Goal: Task Accomplishment & Management: Use online tool/utility

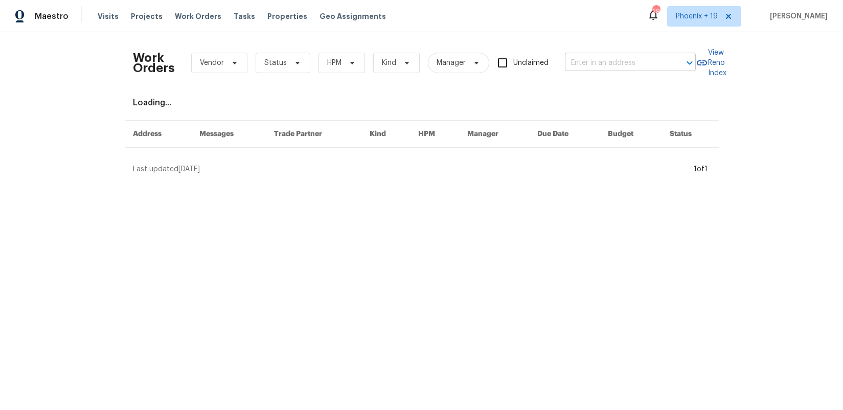
click at [618, 70] on input "text" at bounding box center [616, 63] width 102 height 16
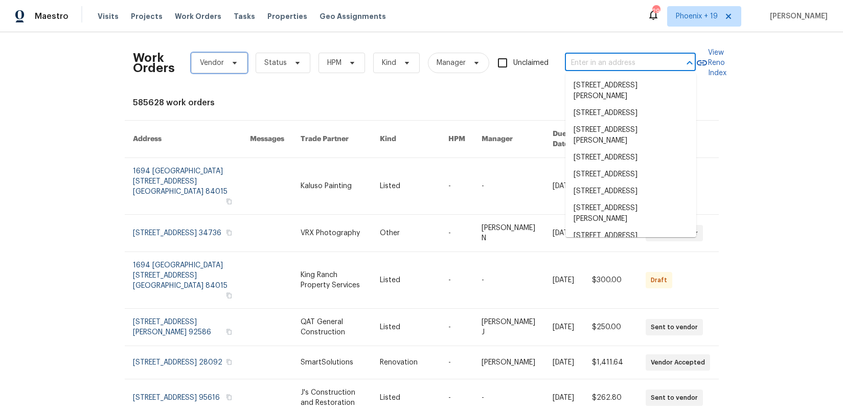
click at [195, 58] on span "Vendor" at bounding box center [219, 63] width 56 height 20
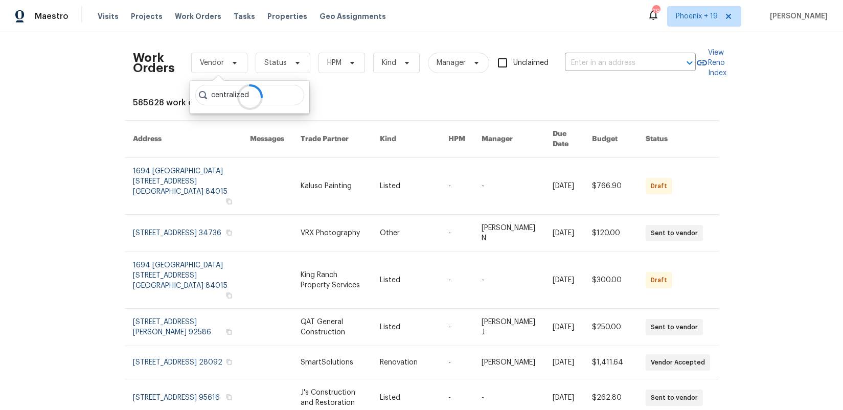
type input "centralized"
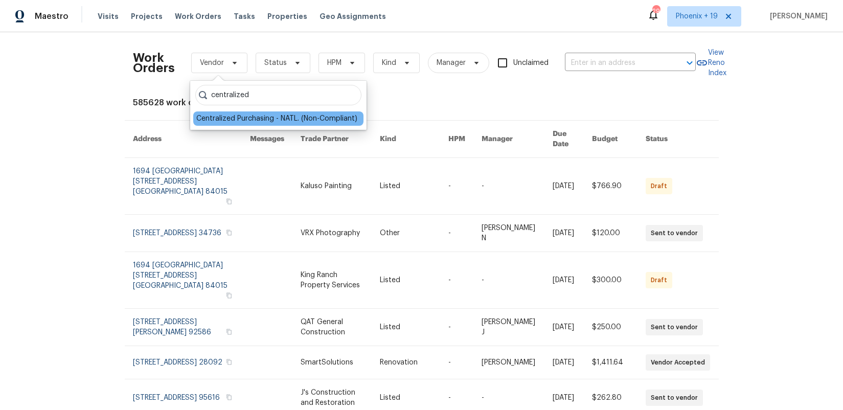
click at [281, 113] on div "Centralized Purchasing - NATL. (Non-Compliant)" at bounding box center [276, 118] width 161 height 10
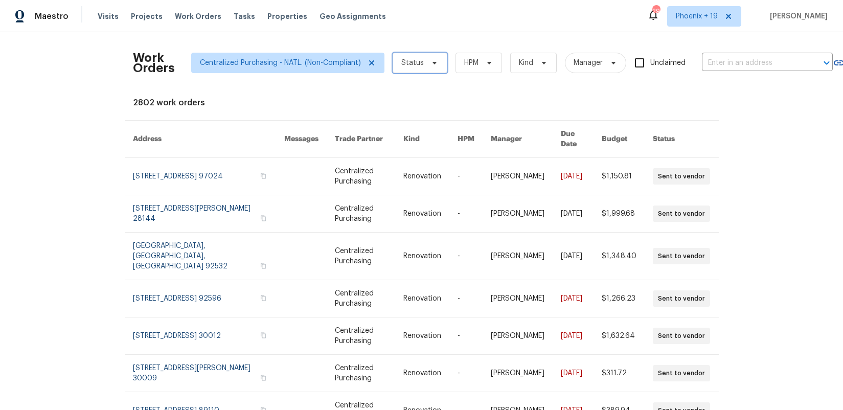
click at [410, 72] on span "Status" at bounding box center [419, 63] width 55 height 20
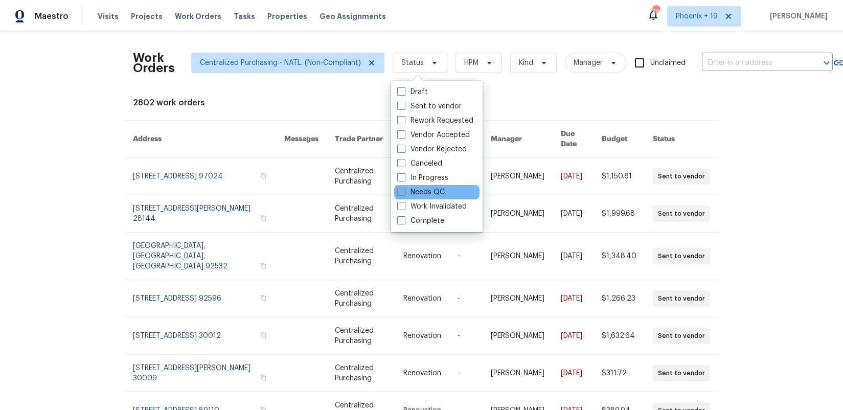
click at [424, 192] on label "Needs QC" at bounding box center [421, 192] width 48 height 10
click at [404, 192] on input "Needs QC" at bounding box center [400, 190] width 7 height 7
checkbox input "true"
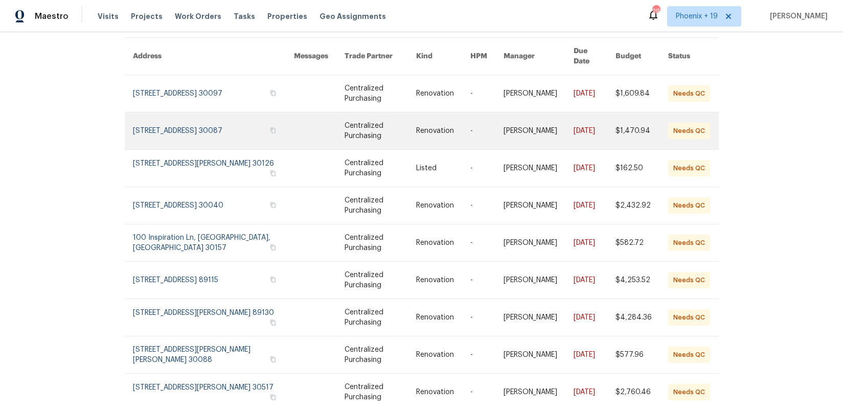
scroll to position [90, 0]
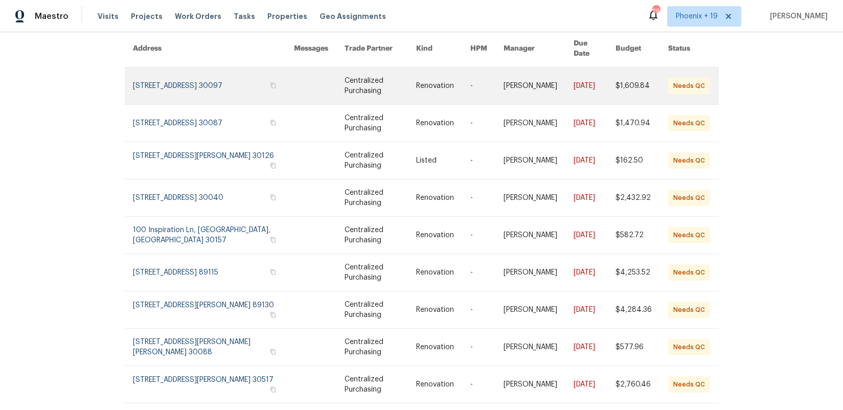
click at [213, 75] on link at bounding box center [213, 85] width 161 height 37
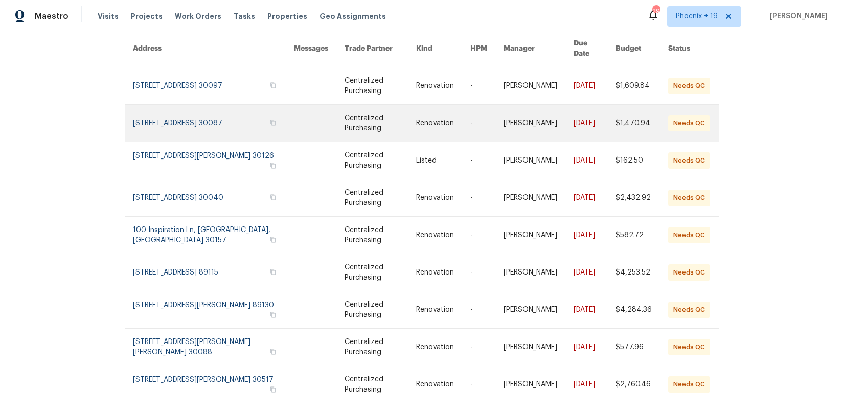
click at [216, 105] on link at bounding box center [213, 123] width 161 height 37
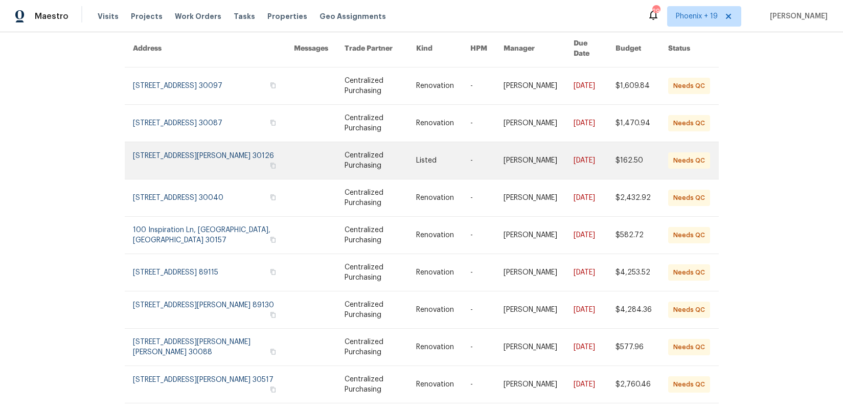
click at [221, 147] on link at bounding box center [213, 160] width 161 height 37
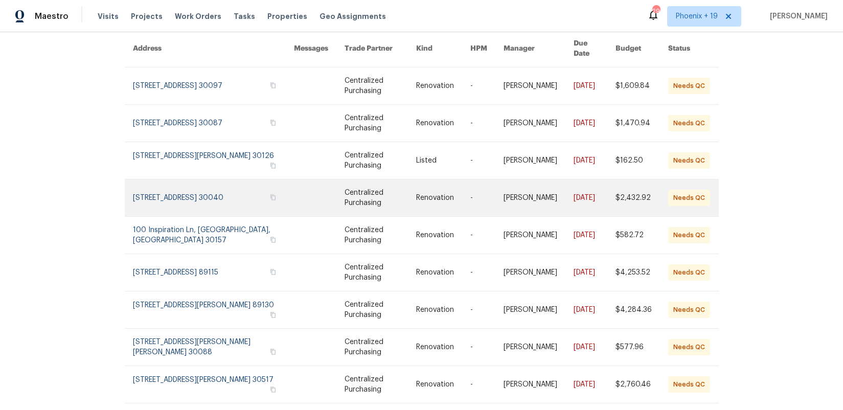
click at [225, 179] on link at bounding box center [213, 197] width 161 height 37
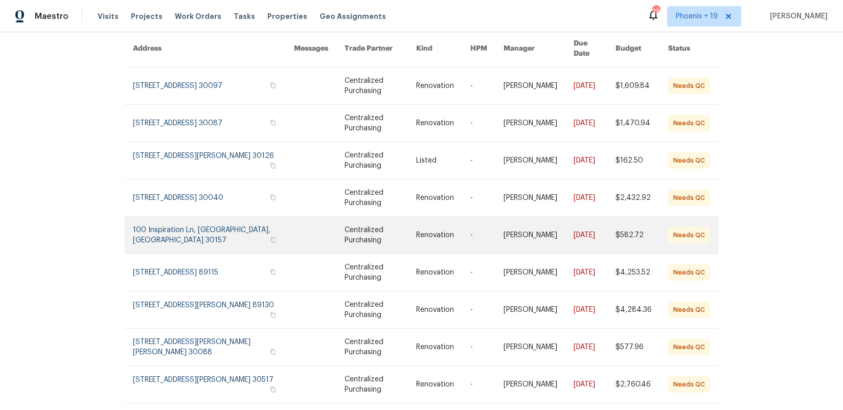
click at [236, 218] on link at bounding box center [213, 235] width 161 height 37
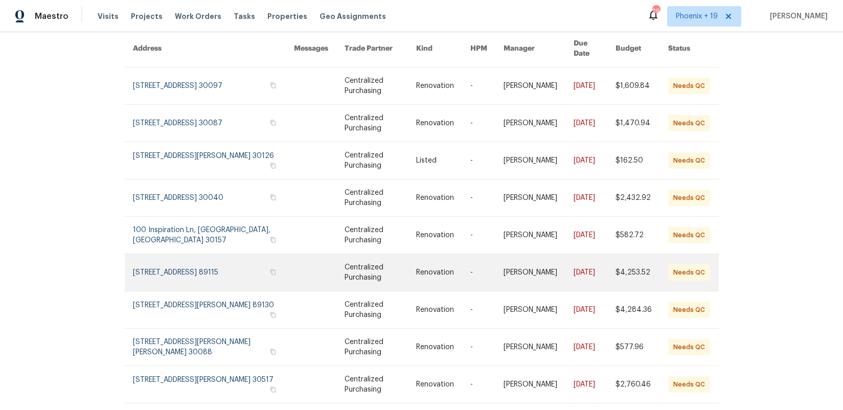
click at [233, 256] on link at bounding box center [213, 272] width 161 height 37
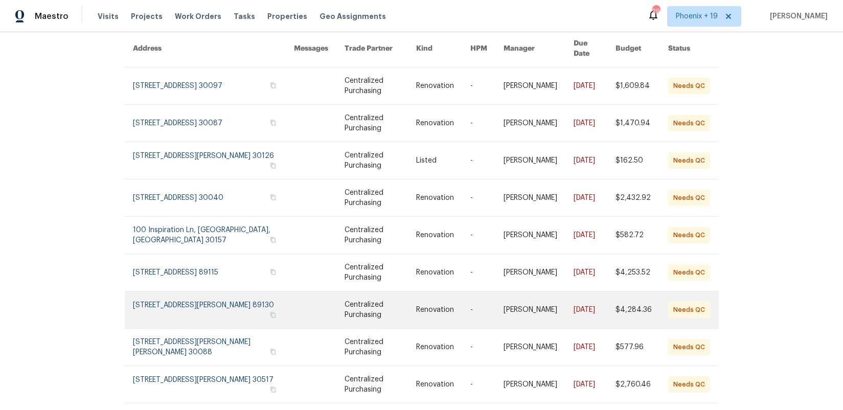
click at [225, 311] on link at bounding box center [213, 309] width 161 height 37
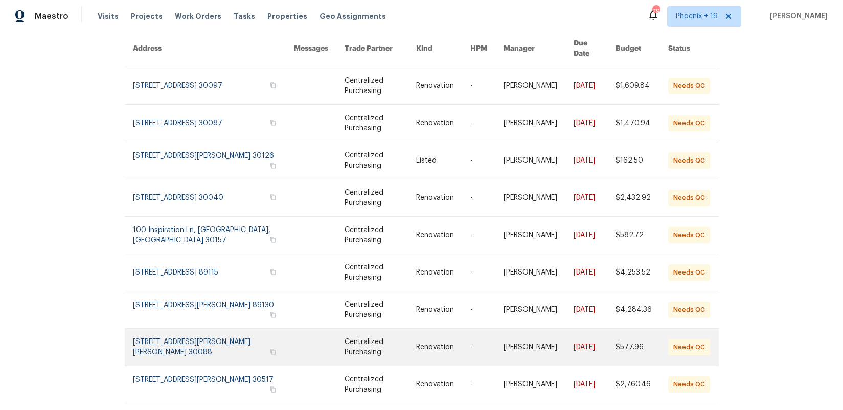
click at [225, 330] on link at bounding box center [213, 347] width 161 height 37
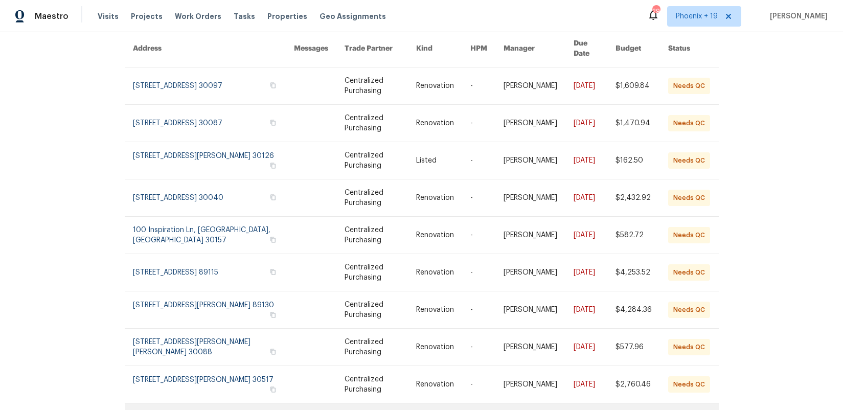
scroll to position [146, 0]
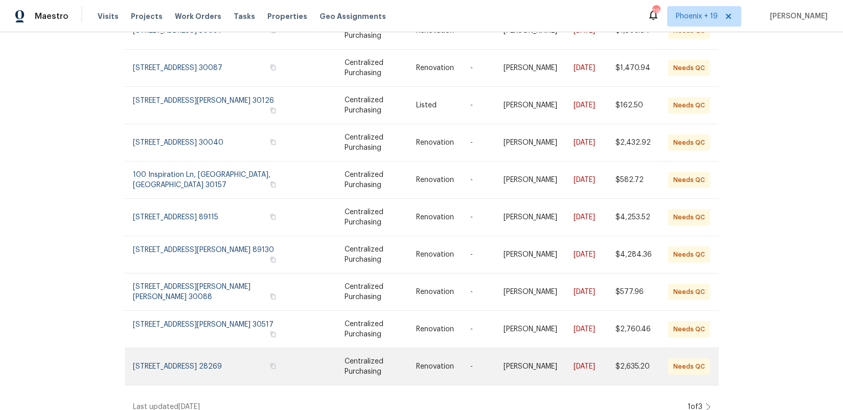
click at [212, 352] on link at bounding box center [213, 366] width 161 height 37
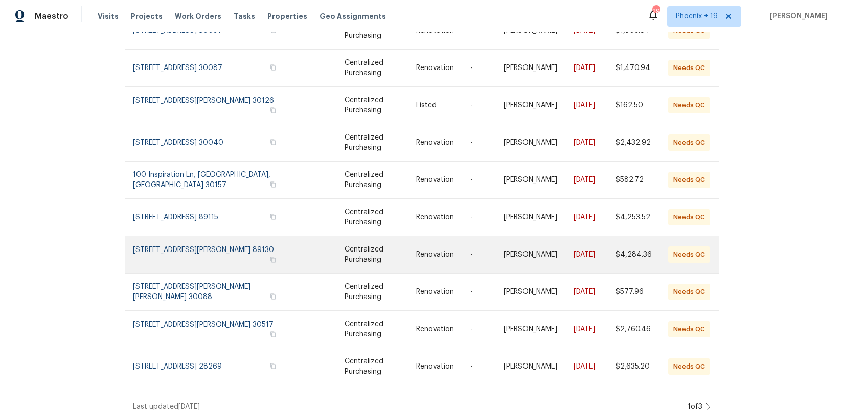
scroll to position [0, 0]
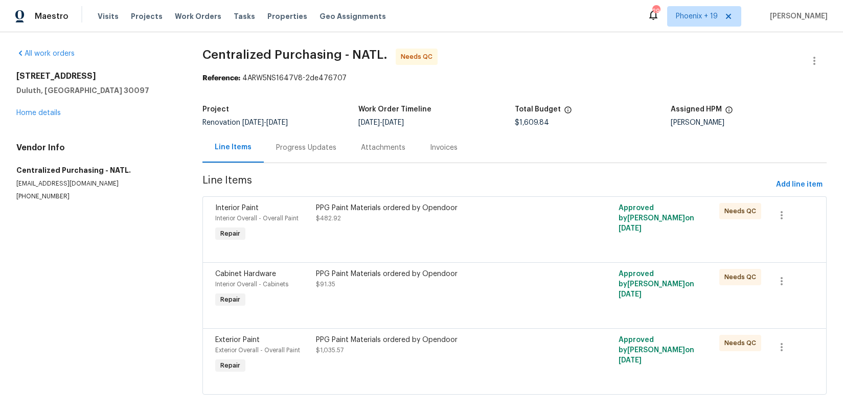
scroll to position [14, 0]
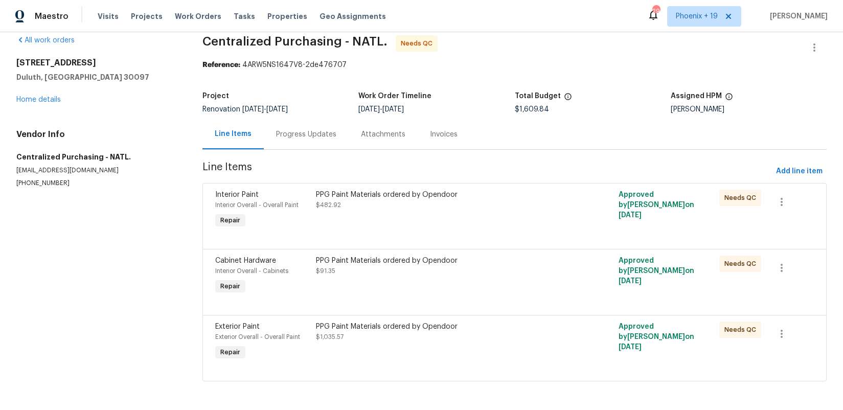
click at [528, 187] on div "PPG Paint Materials ordered by Opendoor $482.92" at bounding box center [439, 210] width 252 height 47
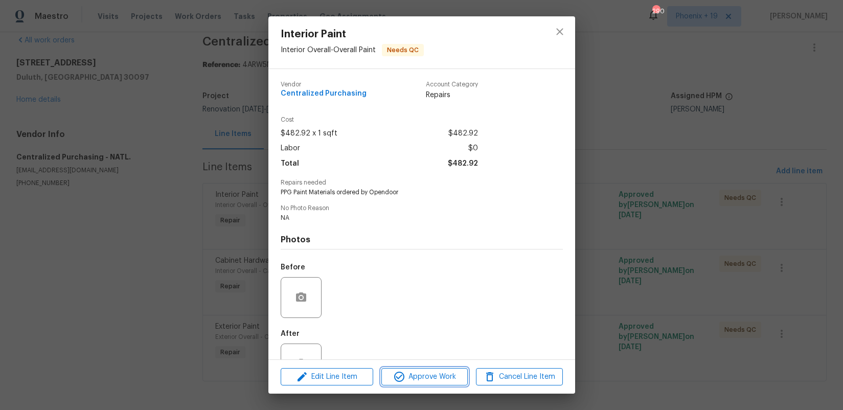
click at [442, 382] on span "Approve Work" at bounding box center [424, 377] width 80 height 13
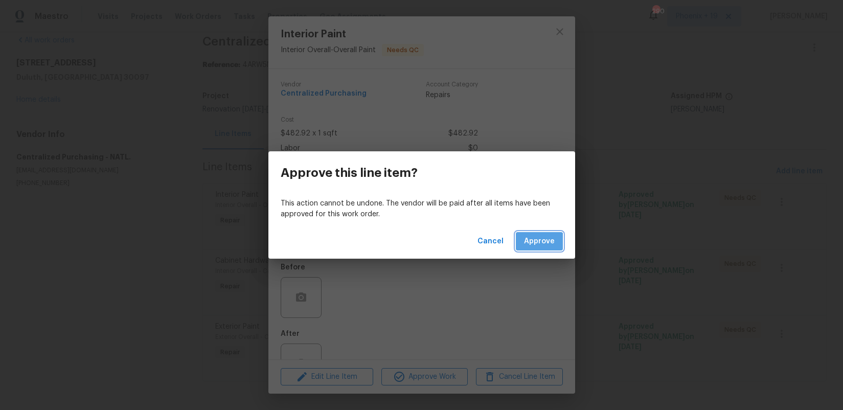
click at [534, 246] on span "Approve" at bounding box center [539, 241] width 31 height 13
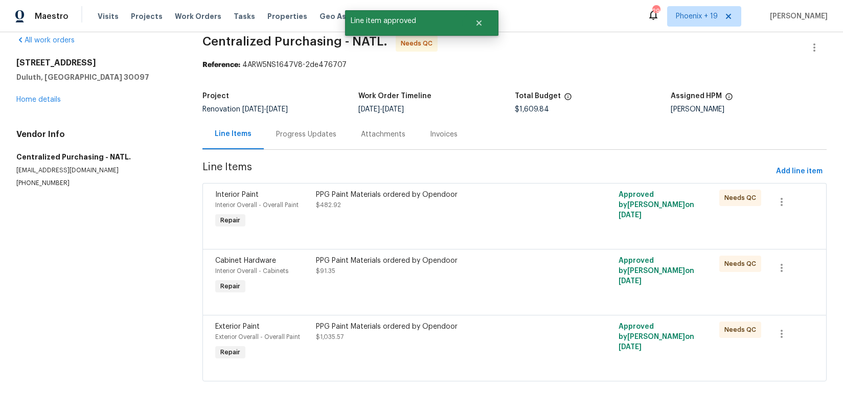
scroll to position [0, 0]
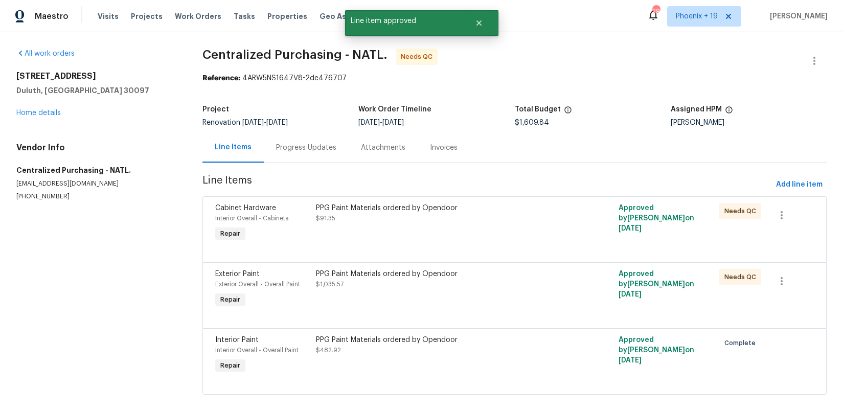
click at [445, 233] on div "PPG Paint Materials ordered by Opendoor $91.35" at bounding box center [439, 223] width 252 height 47
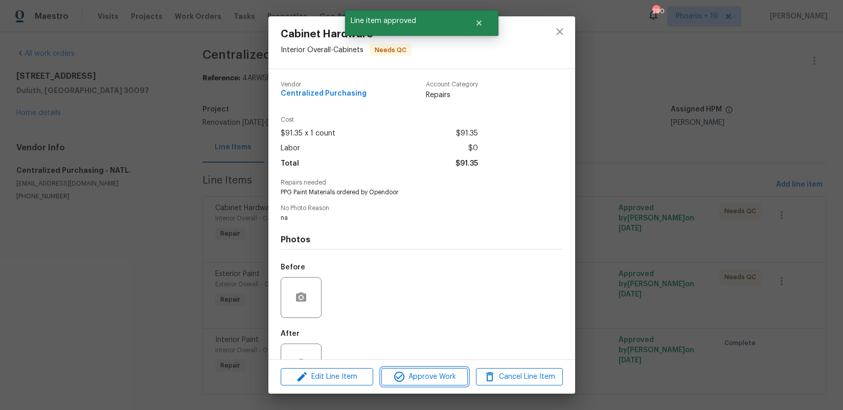
click at [427, 373] on span "Approve Work" at bounding box center [424, 377] width 80 height 13
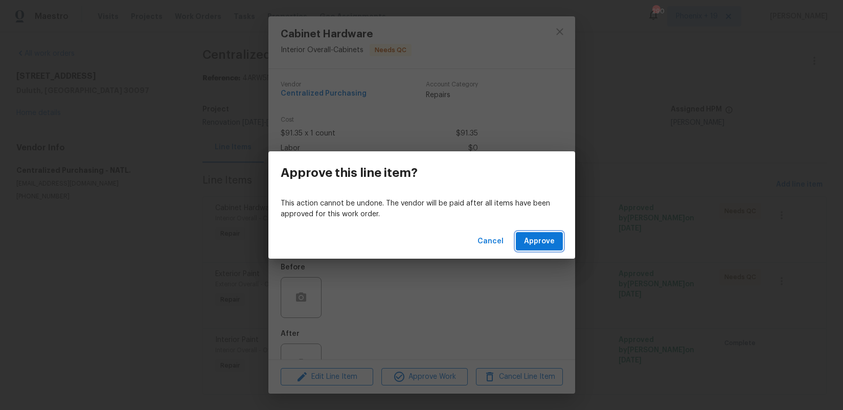
click at [532, 243] on span "Approve" at bounding box center [539, 241] width 31 height 13
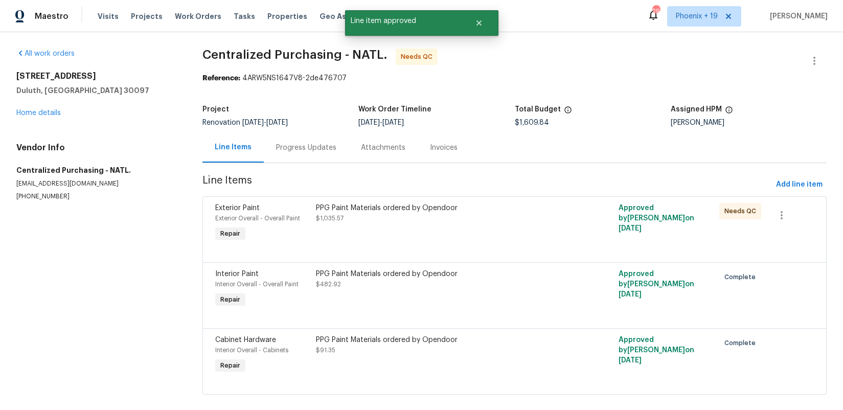
click at [485, 206] on div "PPG Paint Materials ordered by Opendoor" at bounding box center [439, 208] width 246 height 10
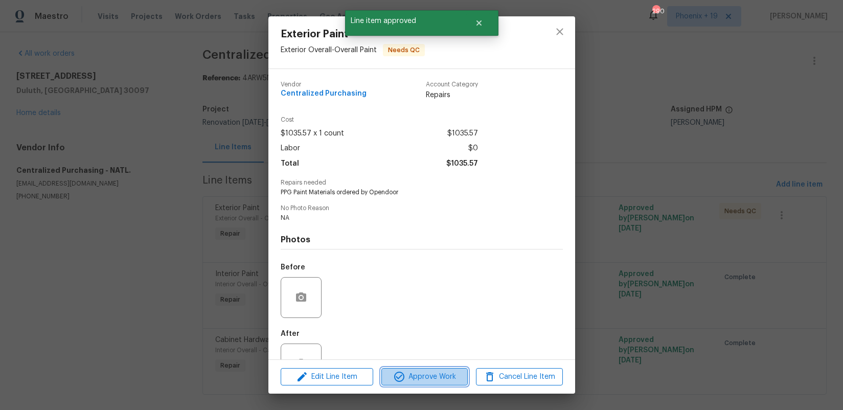
click at [454, 369] on button "Approve Work" at bounding box center [424, 377] width 86 height 18
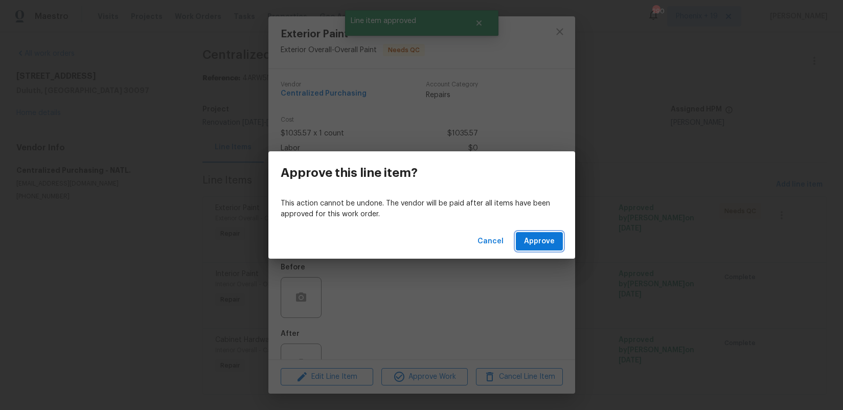
click at [542, 241] on span "Approve" at bounding box center [539, 241] width 31 height 13
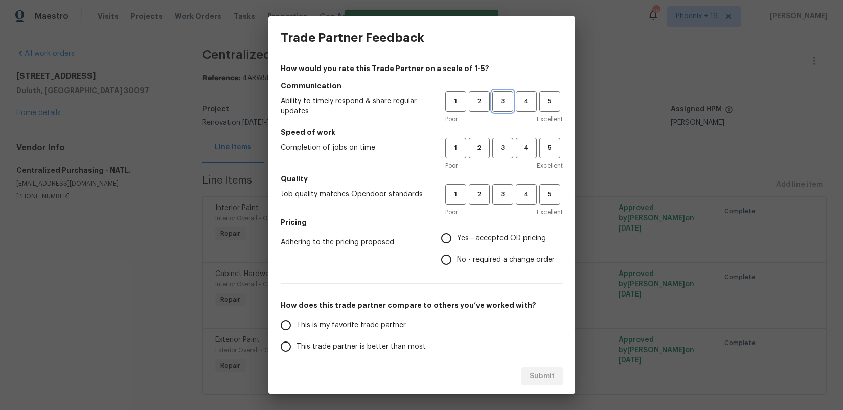
click at [504, 104] on span "3" at bounding box center [502, 102] width 19 height 12
click at [500, 156] on button "3" at bounding box center [502, 147] width 21 height 21
click at [512, 191] on button "3" at bounding box center [502, 194] width 21 height 21
click at [494, 232] on label "Yes - accepted OD pricing" at bounding box center [494, 237] width 119 height 21
click at [457, 232] on input "Yes - accepted OD pricing" at bounding box center [445, 237] width 21 height 21
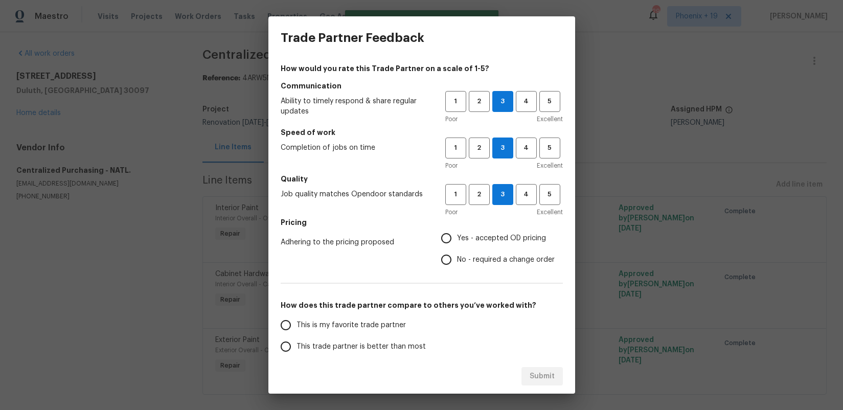
radio input "true"
click at [355, 332] on label "This is my favorite trade partner" at bounding box center [355, 324] width 161 height 21
click at [296, 332] on input "This is my favorite trade partner" at bounding box center [285, 324] width 21 height 21
click at [536, 383] on button "Submit" at bounding box center [541, 376] width 41 height 19
radio input "true"
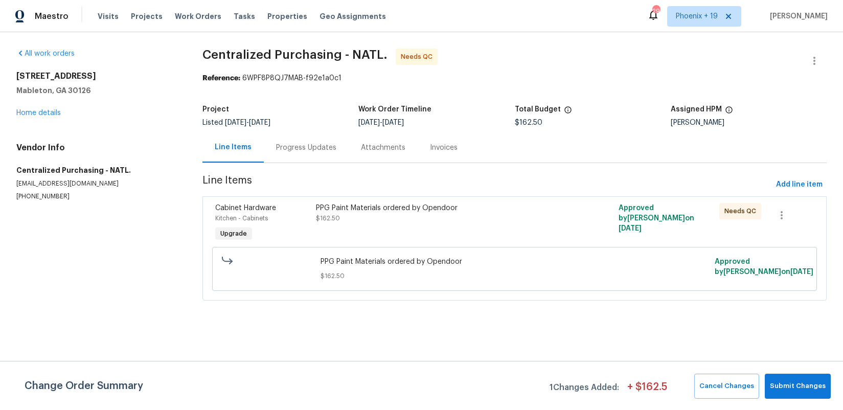
click at [489, 209] on div "PPG Paint Materials ordered by Opendoor" at bounding box center [439, 208] width 246 height 10
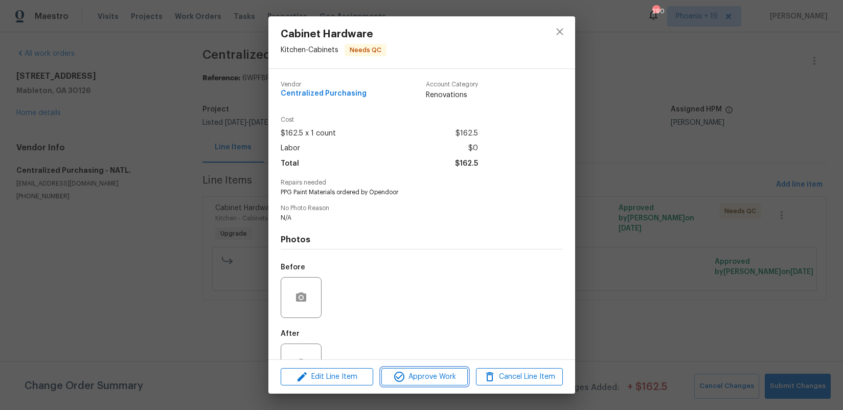
click at [449, 375] on span "Approve Work" at bounding box center [424, 377] width 80 height 13
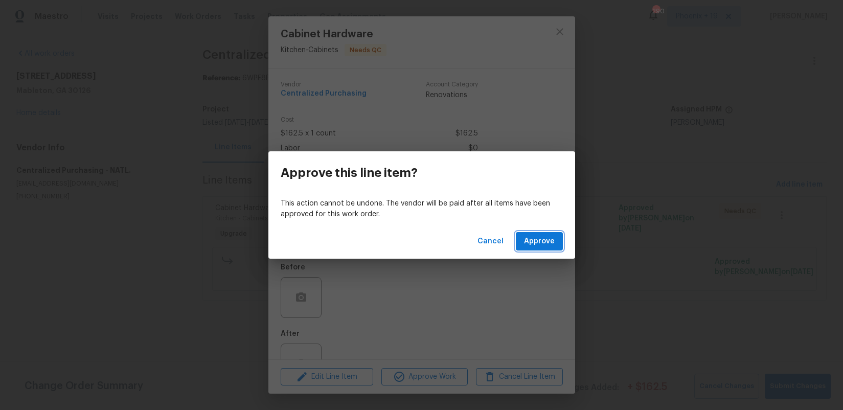
click at [526, 245] on span "Approve" at bounding box center [539, 241] width 31 height 13
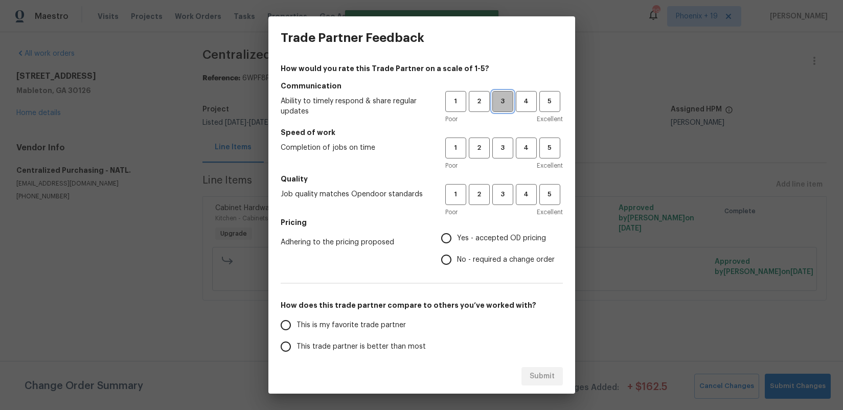
drag, startPoint x: 496, startPoint y: 98, endPoint x: 504, endPoint y: 114, distance: 18.1
click at [496, 98] on span "3" at bounding box center [502, 102] width 19 height 12
click at [508, 159] on div "1 2 3 4 5 Poor Excellent" at bounding box center [504, 153] width 118 height 33
drag, startPoint x: 507, startPoint y: 155, endPoint x: 505, endPoint y: 184, distance: 28.7
click at [507, 156] on button "3" at bounding box center [502, 147] width 21 height 21
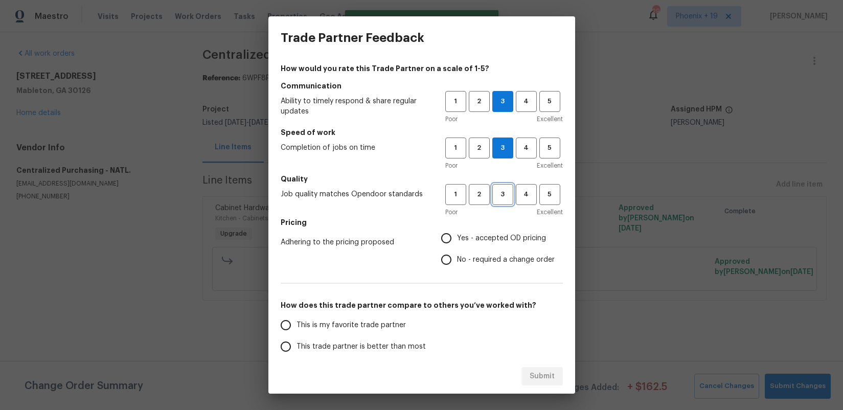
click at [503, 195] on span "3" at bounding box center [502, 195] width 19 height 12
click at [494, 241] on span "Yes - accepted OD pricing" at bounding box center [501, 238] width 89 height 11
click at [457, 241] on input "Yes - accepted OD pricing" at bounding box center [445, 237] width 21 height 21
radio input "true"
click at [387, 327] on span "This is my favorite trade partner" at bounding box center [350, 325] width 109 height 11
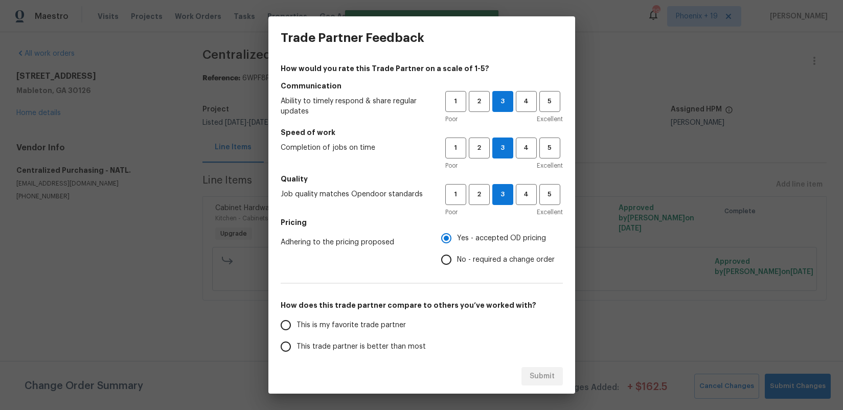
click at [296, 327] on input "This is my favorite trade partner" at bounding box center [285, 324] width 21 height 21
click at [524, 380] on button "Submit" at bounding box center [541, 376] width 41 height 19
radio input "true"
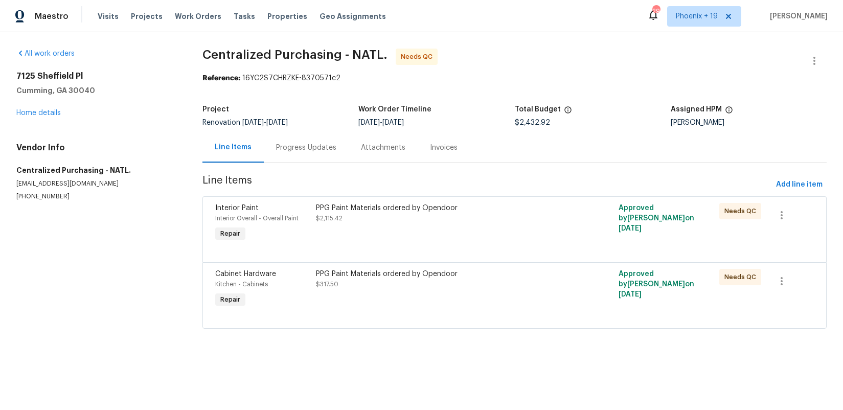
drag, startPoint x: 476, startPoint y: 246, endPoint x: 448, endPoint y: 320, distance: 78.8
click at [476, 246] on div at bounding box center [514, 250] width 598 height 12
click at [498, 246] on div at bounding box center [514, 250] width 598 height 12
click at [500, 219] on div "PPG Paint Materials ordered by Opendoor $2,115.42" at bounding box center [439, 213] width 246 height 20
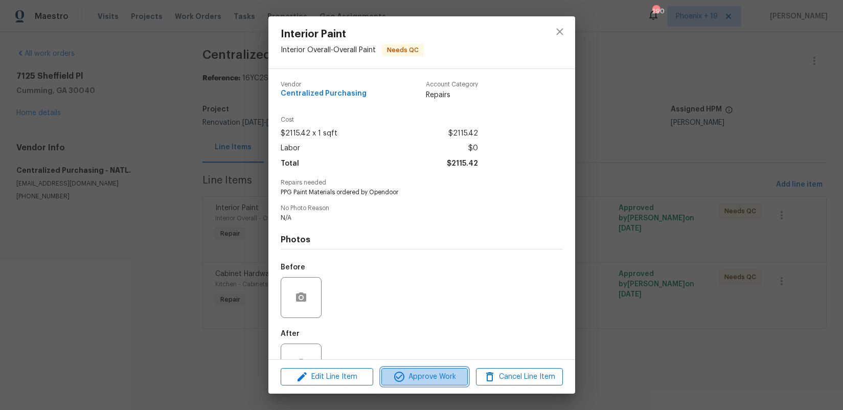
click at [446, 371] on span "Approve Work" at bounding box center [424, 377] width 80 height 13
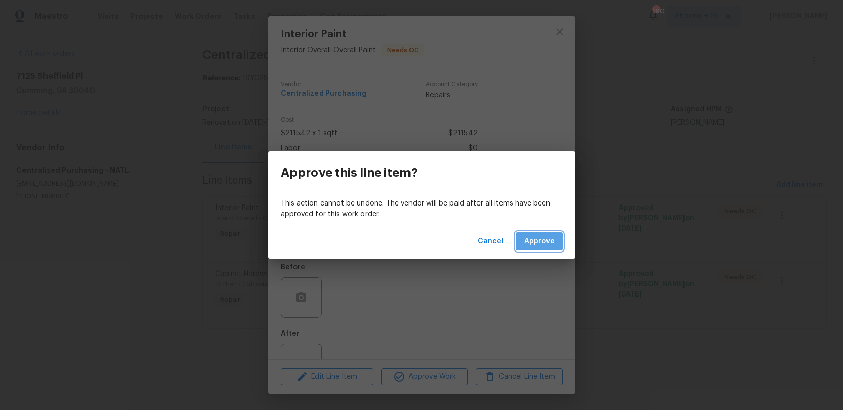
click at [540, 244] on span "Approve" at bounding box center [539, 241] width 31 height 13
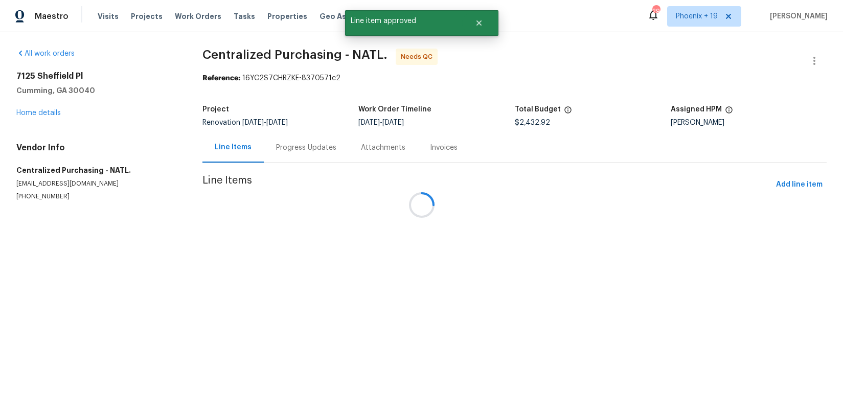
drag, startPoint x: 521, startPoint y: 211, endPoint x: 515, endPoint y: 205, distance: 8.3
click at [520, 211] on div at bounding box center [421, 205] width 843 height 410
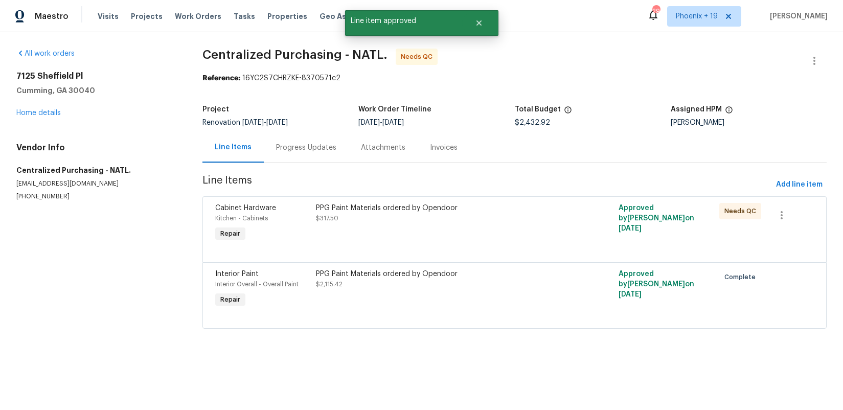
click at [471, 217] on div "PPG Paint Materials ordered by Opendoor $317.50" at bounding box center [439, 213] width 246 height 20
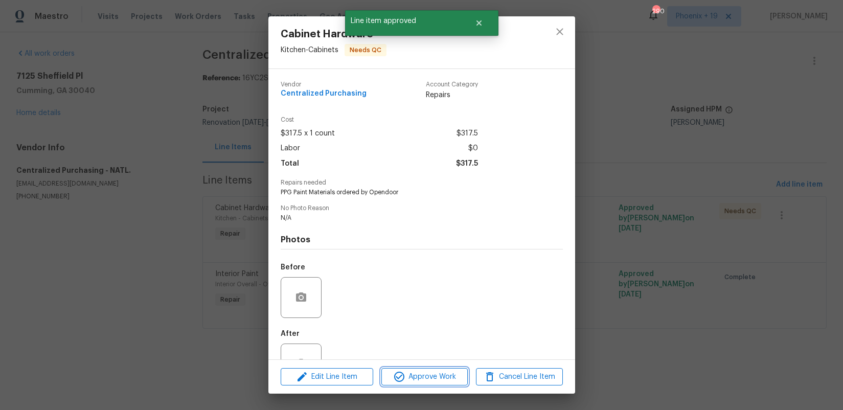
click at [429, 375] on span "Approve Work" at bounding box center [424, 377] width 80 height 13
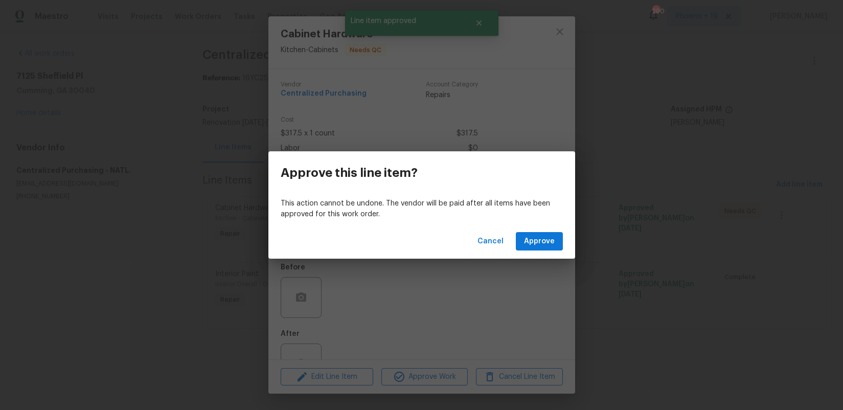
click at [548, 229] on div "Cancel Approve" at bounding box center [421, 241] width 307 height 35
click at [549, 232] on div "Cancel Approve" at bounding box center [421, 241] width 307 height 35
click at [547, 240] on span "Approve" at bounding box center [539, 241] width 31 height 13
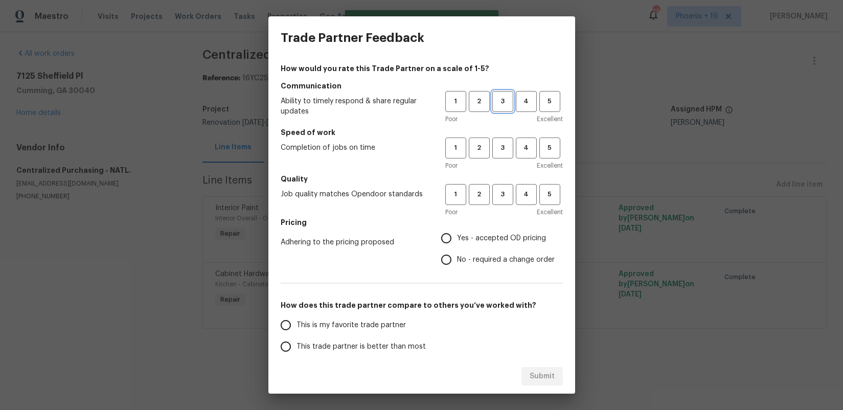
click at [500, 100] on span "3" at bounding box center [502, 102] width 19 height 12
drag, startPoint x: 495, startPoint y: 152, endPoint x: 501, endPoint y: 189, distance: 37.3
click at [495, 153] on span "3" at bounding box center [502, 148] width 19 height 12
click at [502, 195] on span "3" at bounding box center [502, 195] width 19 height 12
click at [472, 244] on label "Yes - accepted OD pricing" at bounding box center [494, 237] width 119 height 21
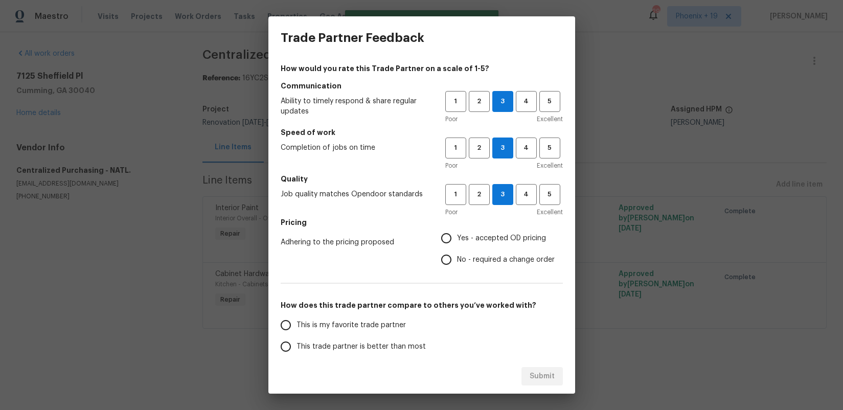
click at [457, 244] on input "Yes - accepted OD pricing" at bounding box center [445, 237] width 21 height 21
radio input "true"
drag, startPoint x: 392, startPoint y: 323, endPoint x: 433, endPoint y: 343, distance: 45.7
click at [392, 323] on span "This is my favorite trade partner" at bounding box center [350, 325] width 109 height 11
click at [296, 323] on input "This is my favorite trade partner" at bounding box center [285, 324] width 21 height 21
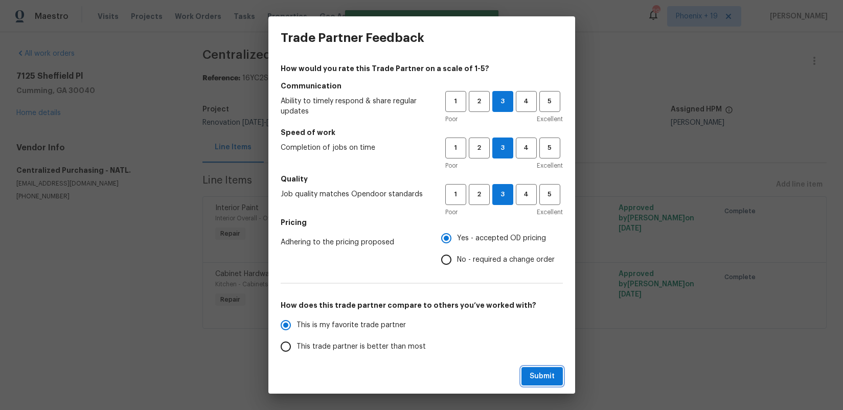
click at [536, 375] on span "Submit" at bounding box center [541, 376] width 25 height 13
radio input "true"
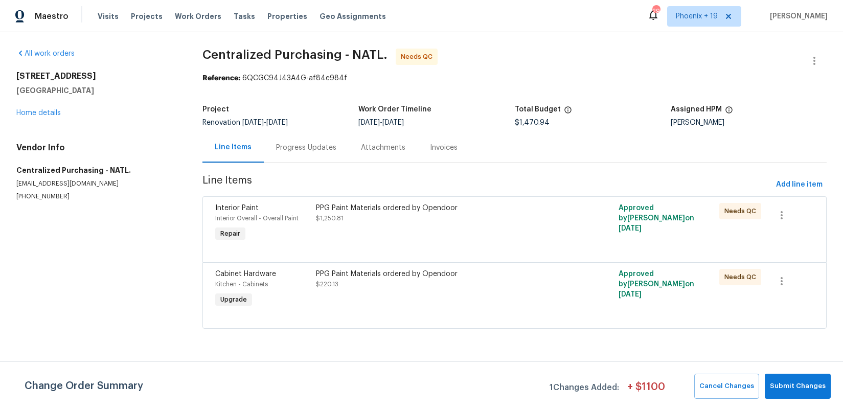
click at [541, 223] on div "PPG Paint Materials ordered by Opendoor $1,250.81" at bounding box center [439, 213] width 246 height 20
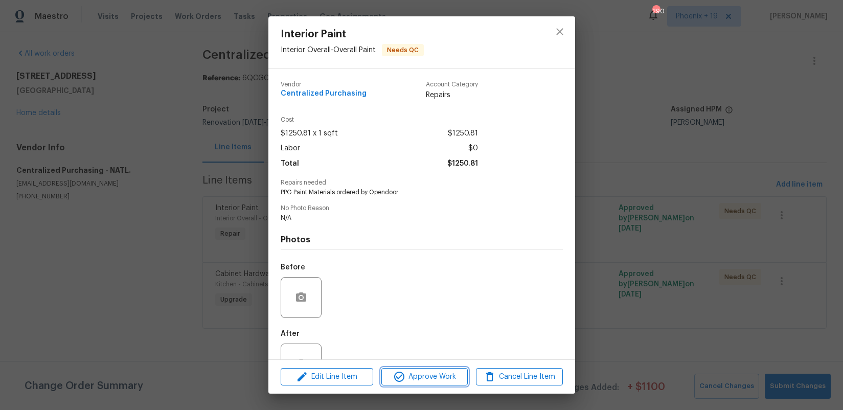
click at [430, 378] on span "Approve Work" at bounding box center [424, 377] width 80 height 13
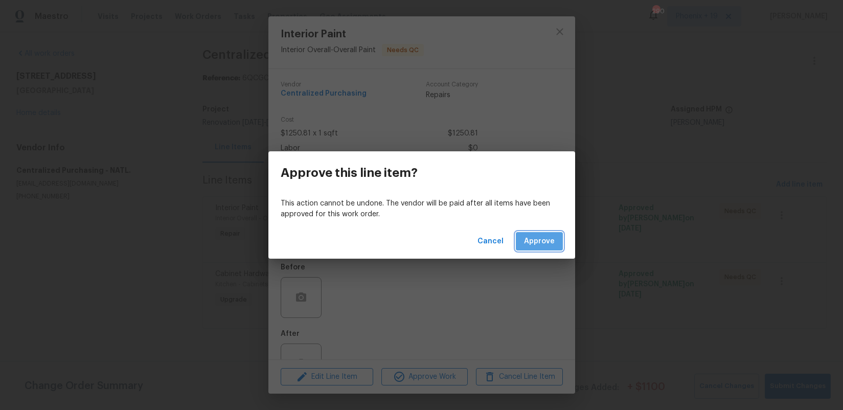
click at [545, 249] on button "Approve" at bounding box center [539, 241] width 47 height 19
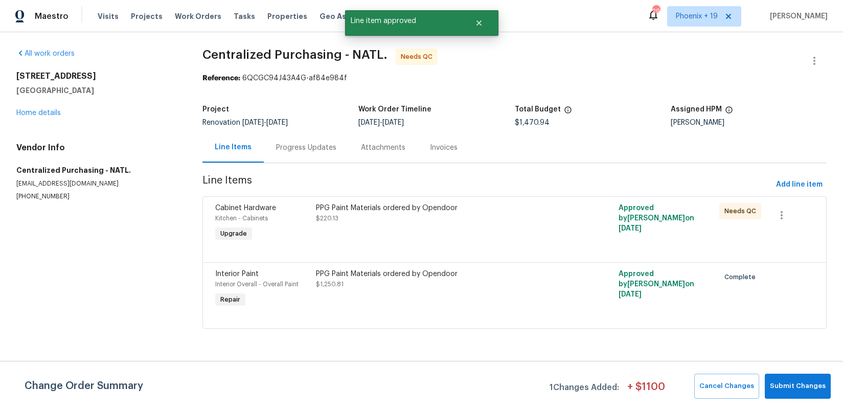
drag, startPoint x: 479, startPoint y: 164, endPoint x: 497, endPoint y: 221, distance: 60.0
click at [497, 221] on div "PPG Paint Materials ordered by Opendoor $220.13" at bounding box center [439, 213] width 246 height 20
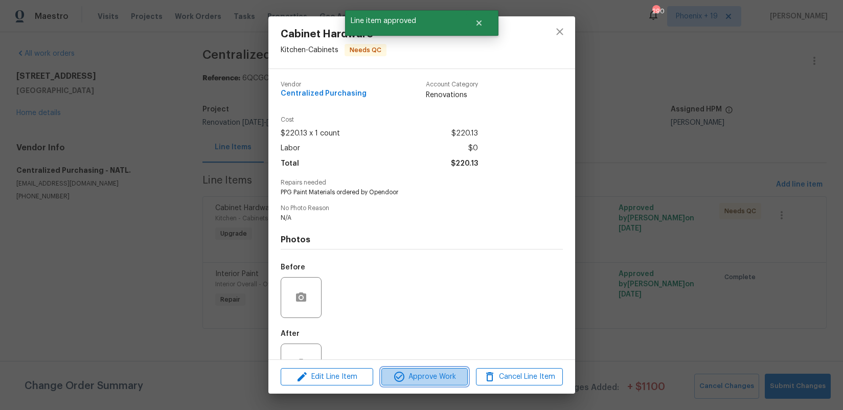
click at [413, 375] on span "Approve Work" at bounding box center [424, 377] width 80 height 13
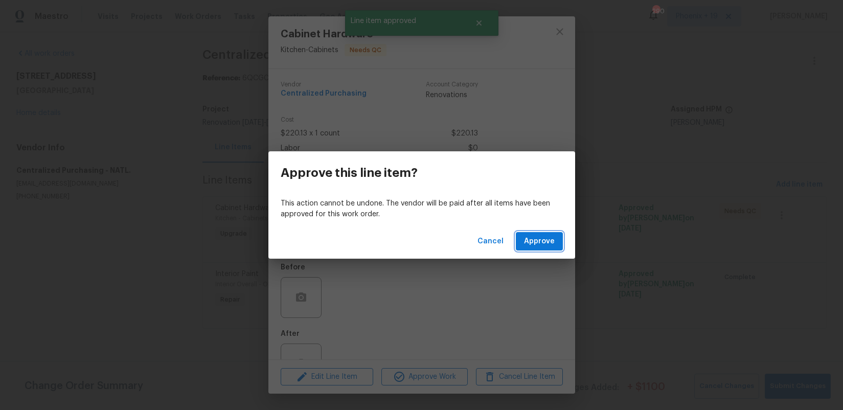
click at [533, 249] on button "Approve" at bounding box center [539, 241] width 47 height 19
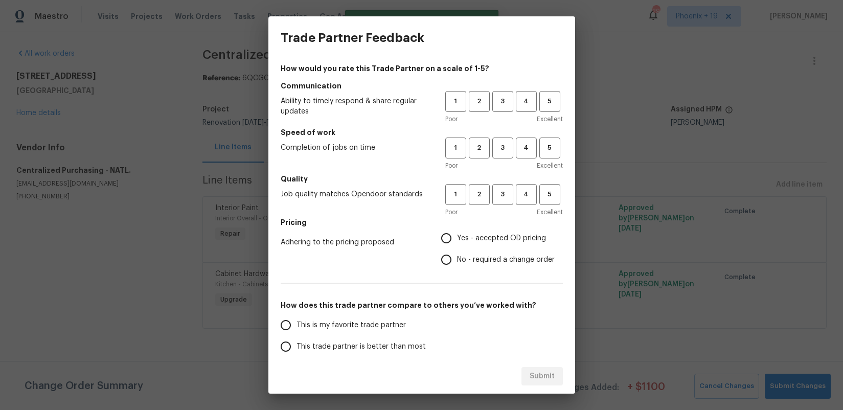
click at [514, 102] on div "1 2 3 4 5" at bounding box center [504, 101] width 118 height 21
drag, startPoint x: 512, startPoint y: 103, endPoint x: 511, endPoint y: 139, distance: 36.3
click at [512, 104] on button "3" at bounding box center [502, 101] width 21 height 21
drag, startPoint x: 511, startPoint y: 140, endPoint x: 509, endPoint y: 167, distance: 27.2
click at [511, 141] on button "3" at bounding box center [502, 147] width 21 height 21
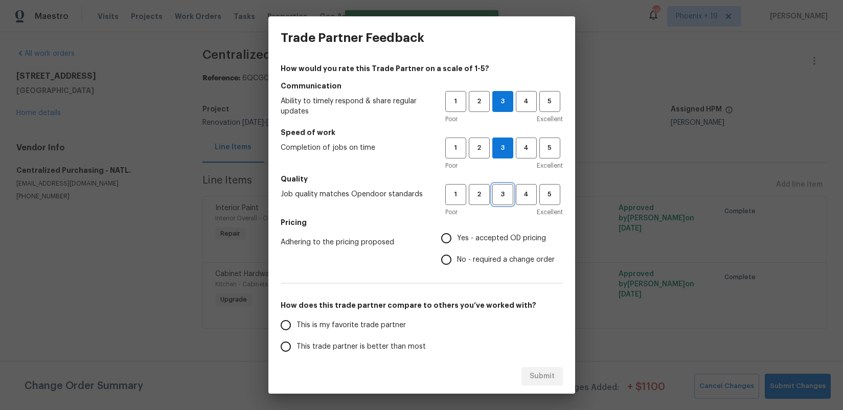
drag, startPoint x: 507, startPoint y: 192, endPoint x: 494, endPoint y: 225, distance: 35.6
click at [507, 192] on span "3" at bounding box center [502, 195] width 19 height 12
click at [483, 244] on label "Yes - accepted OD pricing" at bounding box center [494, 237] width 119 height 21
click at [457, 244] on input "Yes - accepted OD pricing" at bounding box center [445, 237] width 21 height 21
radio input "true"
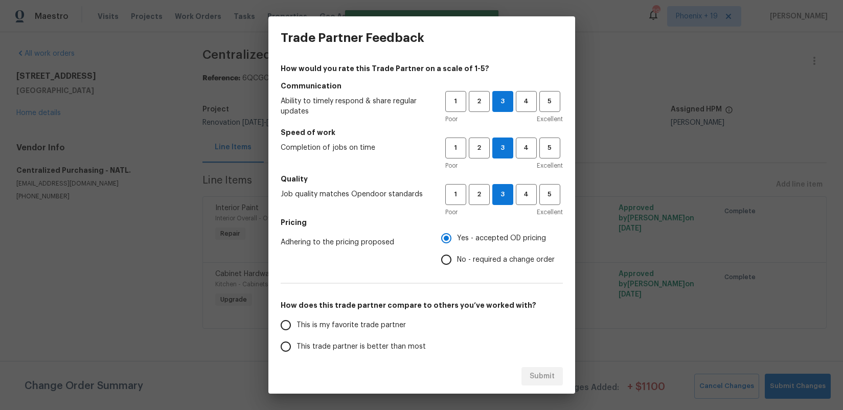
click at [373, 315] on label "This is my favorite trade partner" at bounding box center [355, 324] width 161 height 21
click at [296, 315] on input "This is my favorite trade partner" at bounding box center [285, 324] width 21 height 21
drag, startPoint x: 541, startPoint y: 372, endPoint x: 553, endPoint y: 365, distance: 14.2
click at [541, 372] on span "Submit" at bounding box center [541, 376] width 25 height 13
radio input "true"
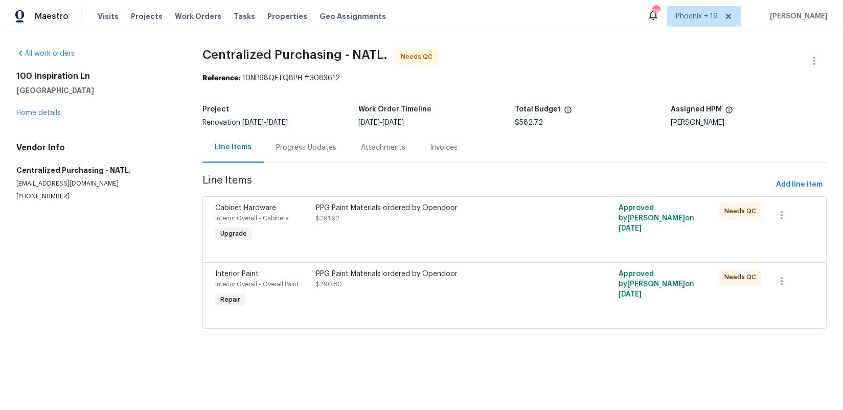
click at [476, 231] on div "PPG Paint Materials ordered by Opendoor $291.92" at bounding box center [439, 223] width 252 height 47
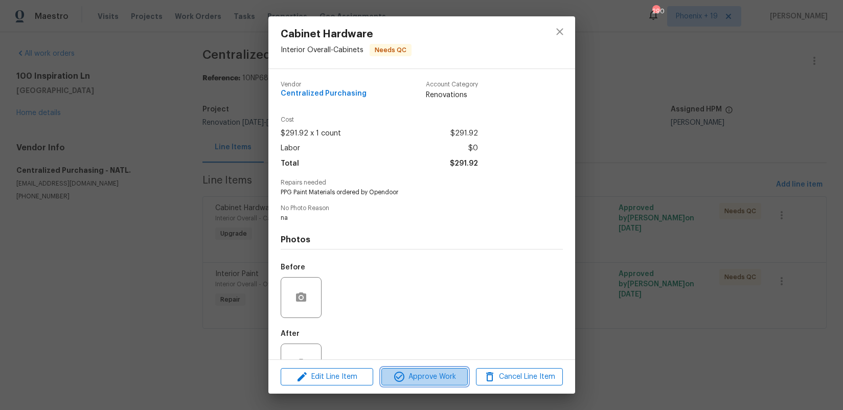
click at [445, 368] on button "Approve Work" at bounding box center [424, 377] width 86 height 18
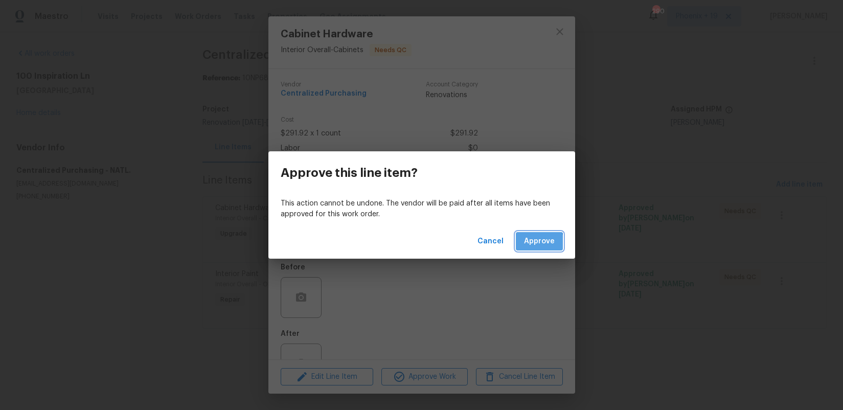
click at [536, 245] on span "Approve" at bounding box center [539, 241] width 31 height 13
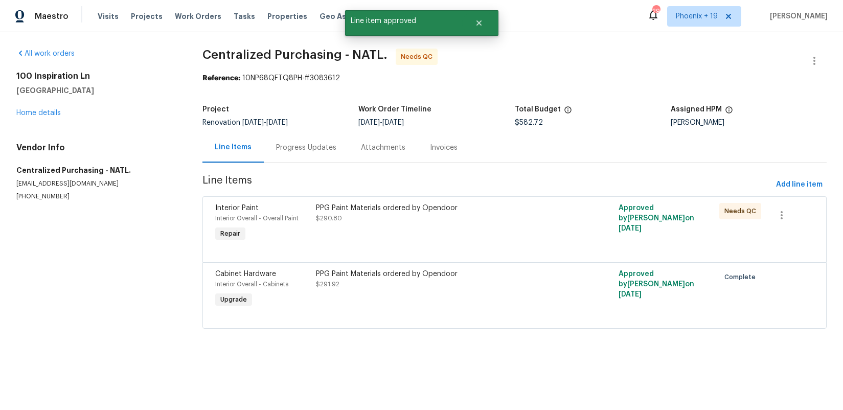
click at [470, 243] on div "PPG Paint Materials ordered by Opendoor $290.80" at bounding box center [439, 223] width 252 height 47
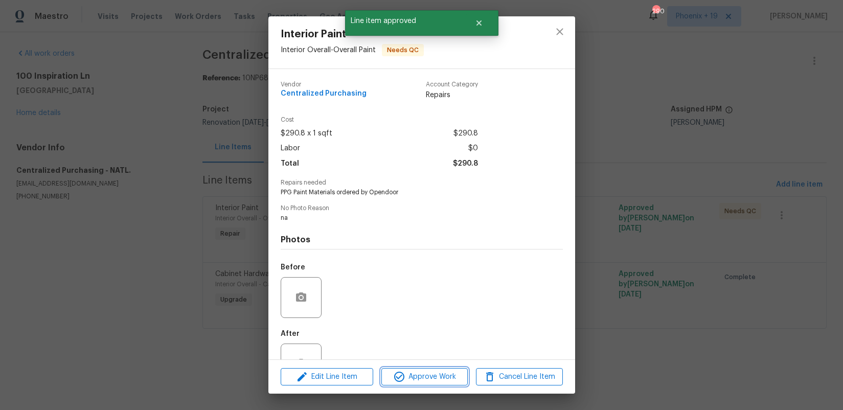
click at [460, 372] on span "Approve Work" at bounding box center [424, 377] width 80 height 13
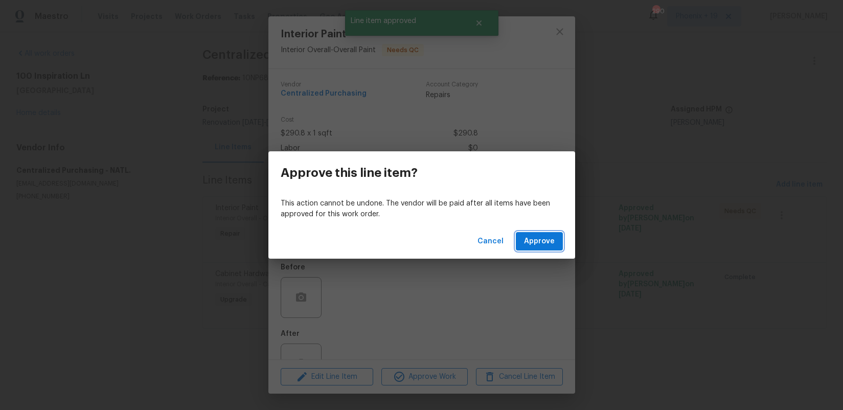
click at [531, 247] on button "Approve" at bounding box center [539, 241] width 47 height 19
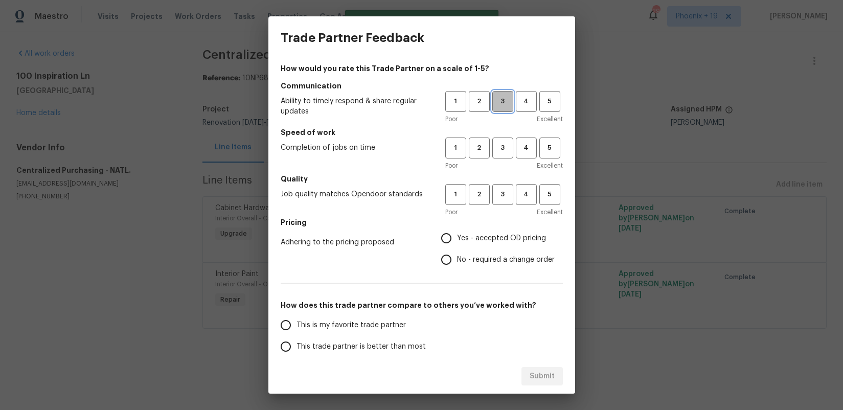
drag, startPoint x: 500, startPoint y: 101, endPoint x: 506, endPoint y: 149, distance: 48.4
click at [500, 102] on span "3" at bounding box center [502, 102] width 19 height 12
drag, startPoint x: 506, startPoint y: 149, endPoint x: 506, endPoint y: 189, distance: 39.9
click at [506, 149] on span "3" at bounding box center [502, 148] width 19 height 12
drag, startPoint x: 506, startPoint y: 189, endPoint x: 505, endPoint y: 194, distance: 5.2
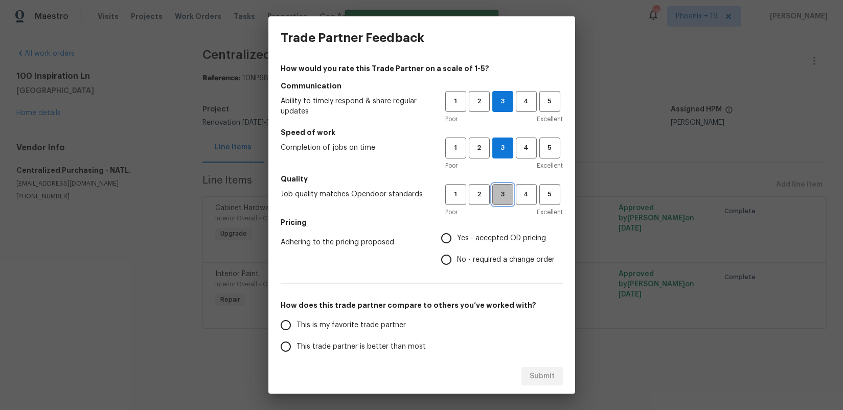
click at [506, 189] on span "3" at bounding box center [502, 195] width 19 height 12
click at [491, 235] on span "Yes - accepted OD pricing" at bounding box center [501, 238] width 89 height 11
click at [457, 235] on input "Yes - accepted OD pricing" at bounding box center [445, 237] width 21 height 21
radio input "true"
click at [384, 320] on span "This is my favorite trade partner" at bounding box center [350, 325] width 109 height 11
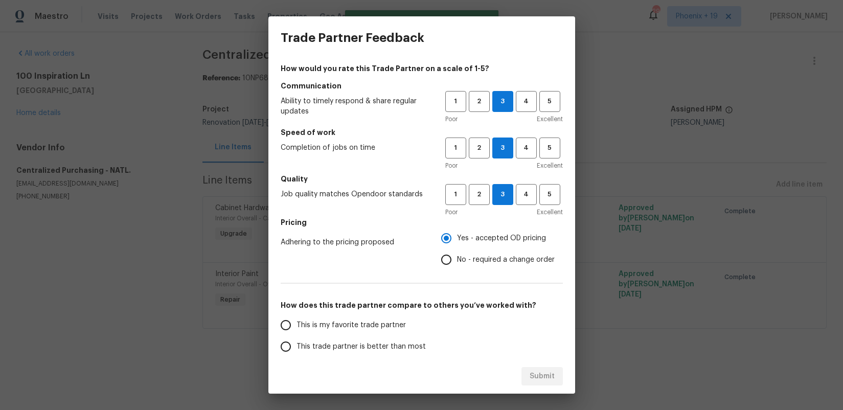
click at [296, 320] on input "This is my favorite trade partner" at bounding box center [285, 324] width 21 height 21
click at [522, 373] on button "Submit" at bounding box center [541, 376] width 41 height 19
radio input "true"
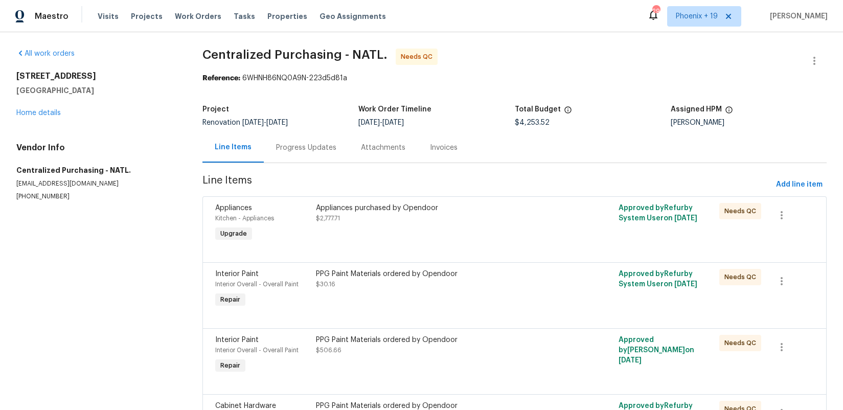
click at [464, 210] on div "Appliances purchased by Opendoor" at bounding box center [439, 208] width 246 height 10
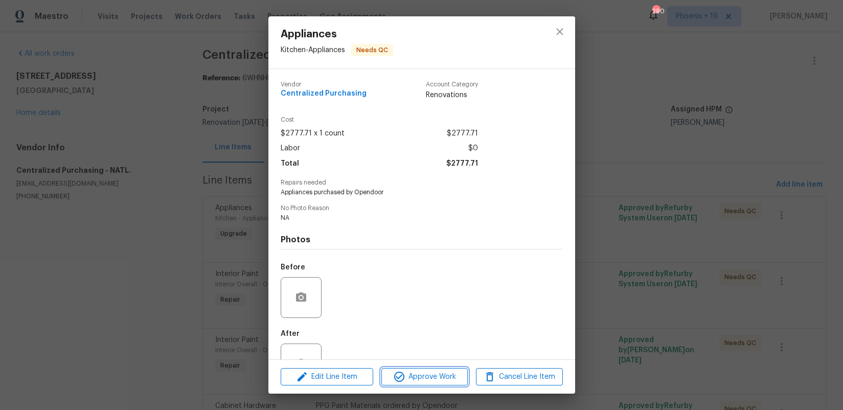
click at [419, 377] on span "Approve Work" at bounding box center [424, 377] width 80 height 13
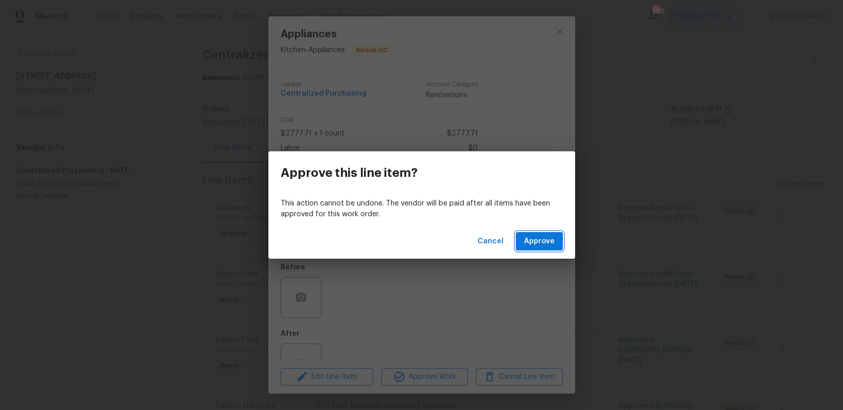
click at [544, 247] on span "Approve" at bounding box center [539, 241] width 31 height 13
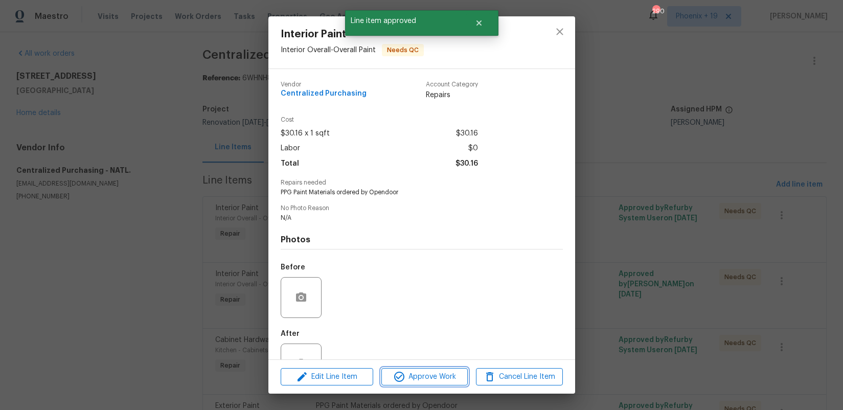
click at [458, 379] on span "Approve Work" at bounding box center [424, 377] width 80 height 13
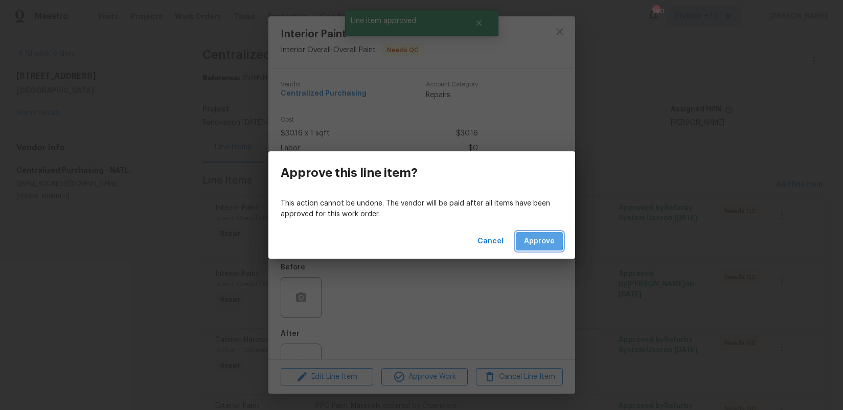
click at [523, 240] on button "Approve" at bounding box center [539, 241] width 47 height 19
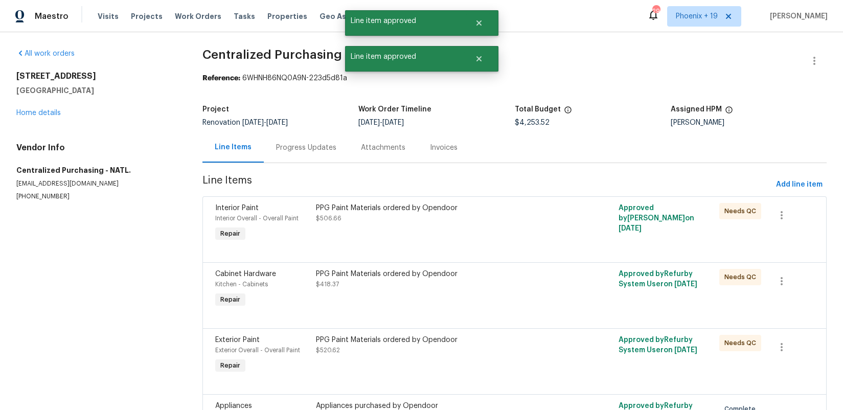
click at [471, 188] on span "Line Items" at bounding box center [486, 184] width 569 height 19
click at [472, 213] on div "PPG Paint Materials ordered by Opendoor $506.66" at bounding box center [439, 213] width 246 height 20
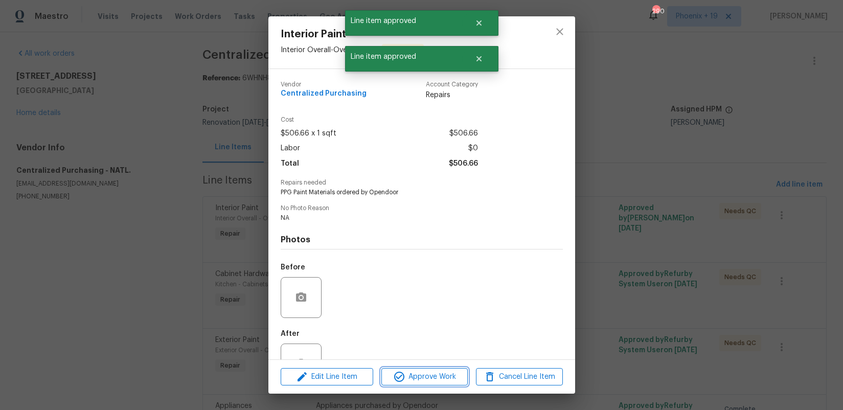
click at [456, 371] on span "Approve Work" at bounding box center [424, 377] width 80 height 13
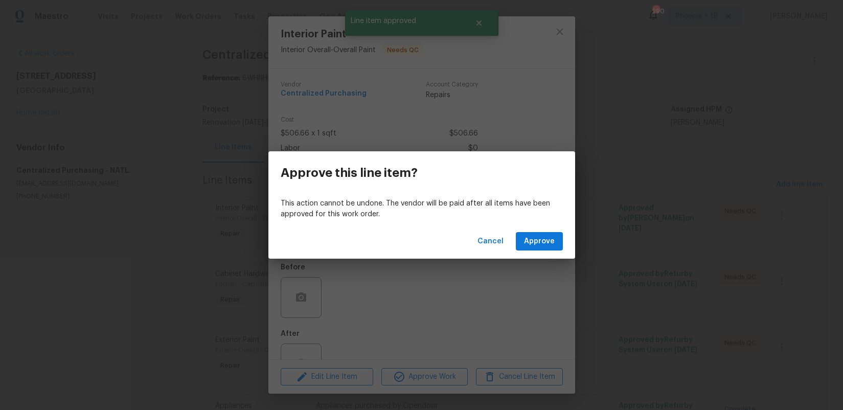
click at [541, 230] on div "Cancel Approve" at bounding box center [421, 241] width 307 height 35
click at [541, 235] on span "Approve" at bounding box center [539, 241] width 31 height 13
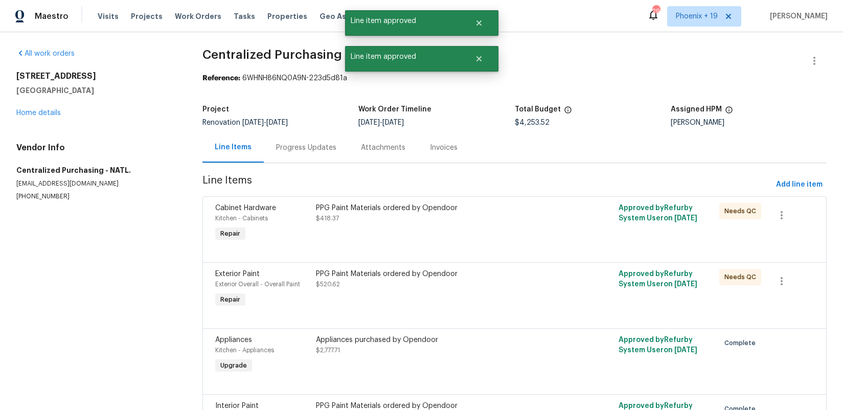
click at [517, 232] on div "PPG Paint Materials ordered by Opendoor $418.37" at bounding box center [439, 223] width 252 height 47
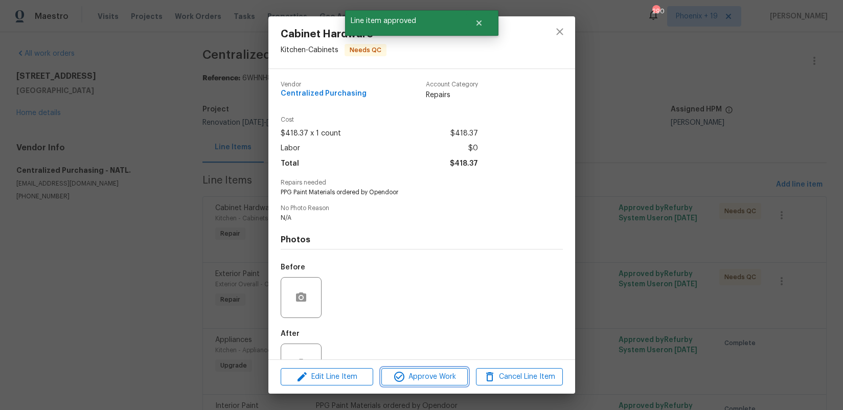
click at [425, 378] on span "Approve Work" at bounding box center [424, 377] width 80 height 13
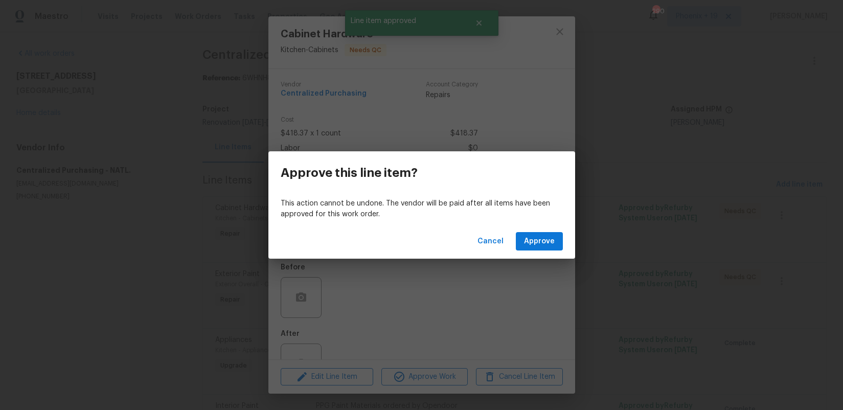
click at [533, 228] on div "Cancel Approve" at bounding box center [421, 241] width 307 height 35
click at [534, 239] on span "Approve" at bounding box center [539, 241] width 31 height 13
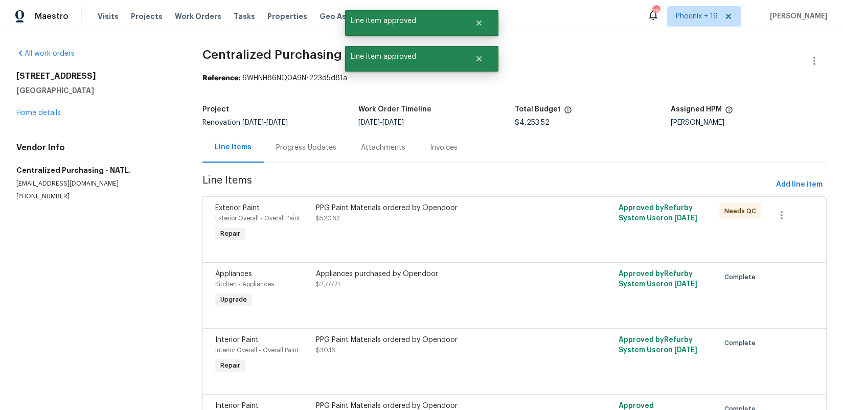
click at [515, 235] on div "PPG Paint Materials ordered by Opendoor $520.62" at bounding box center [439, 223] width 252 height 47
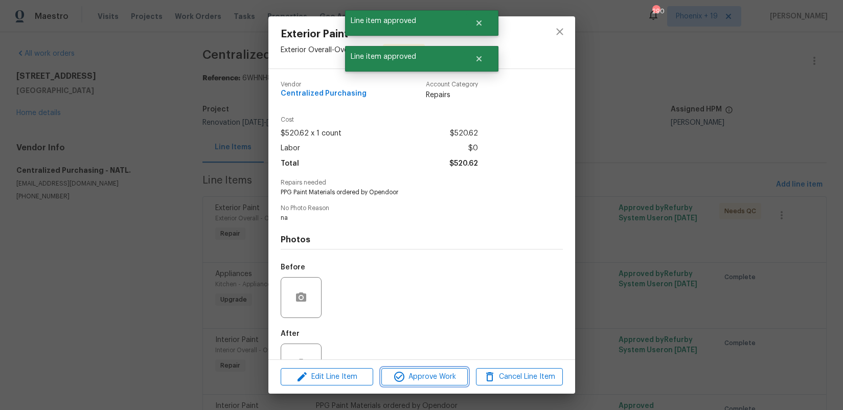
click at [438, 384] on button "Approve Work" at bounding box center [424, 377] width 86 height 18
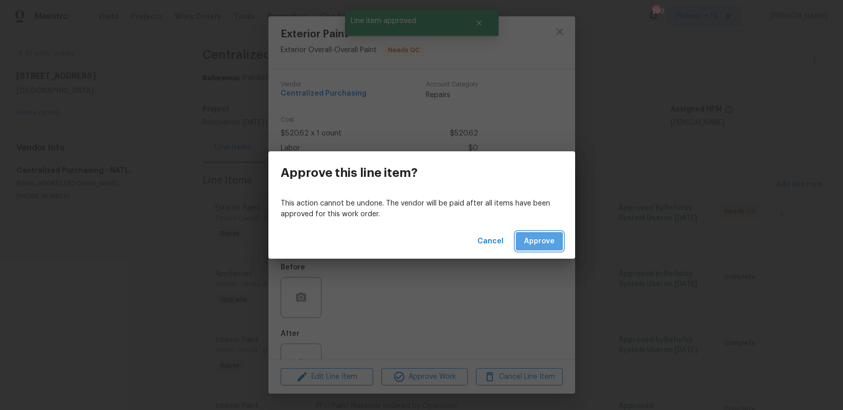
click at [526, 250] on button "Approve" at bounding box center [539, 241] width 47 height 19
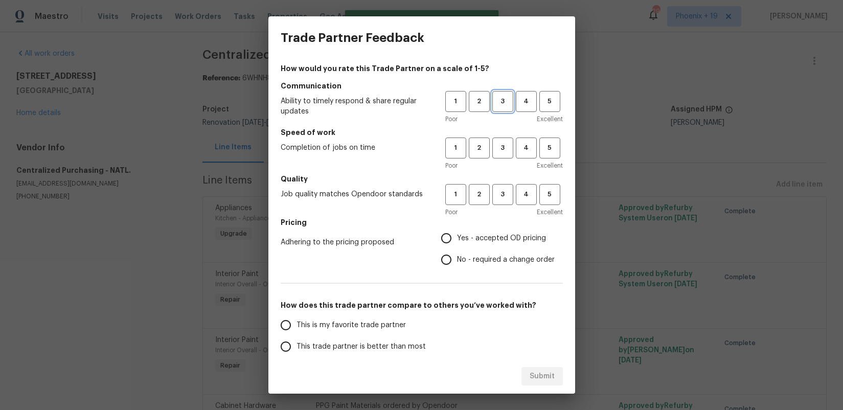
click at [503, 110] on button "3" at bounding box center [502, 101] width 21 height 21
click at [501, 165] on div "Poor Excellent" at bounding box center [504, 165] width 118 height 10
drag, startPoint x: 500, startPoint y: 152, endPoint x: 503, endPoint y: 171, distance: 18.6
click at [500, 153] on span "3" at bounding box center [502, 148] width 19 height 12
click at [506, 191] on span "3" at bounding box center [502, 195] width 19 height 12
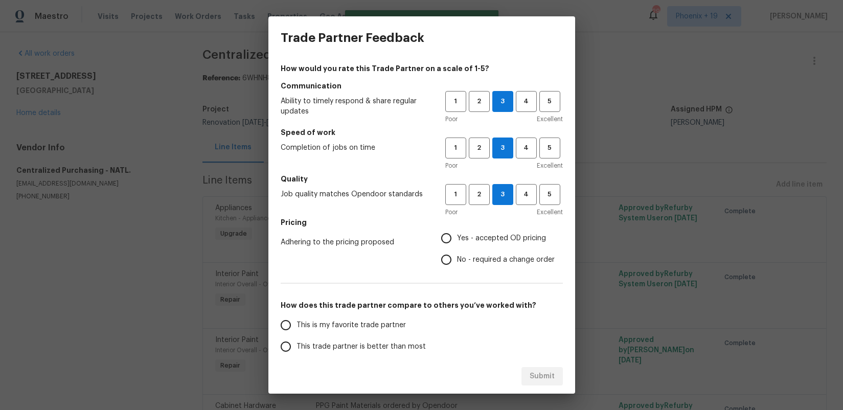
click at [485, 226] on h5 "Pricing" at bounding box center [422, 222] width 282 height 10
click at [482, 245] on label "Yes - accepted OD pricing" at bounding box center [494, 237] width 119 height 21
click at [457, 245] on input "Yes - accepted OD pricing" at bounding box center [445, 237] width 21 height 21
radio input "true"
click at [385, 314] on label "This is my favorite trade partner" at bounding box center [355, 324] width 161 height 21
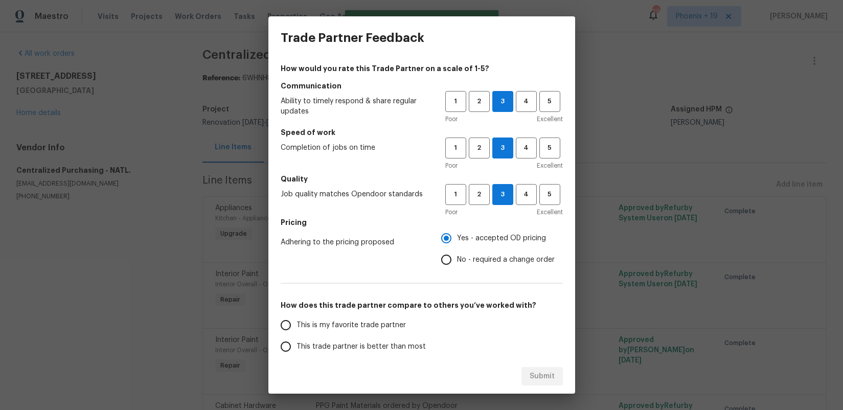
click at [296, 314] on input "This is my favorite trade partner" at bounding box center [285, 324] width 21 height 21
click at [522, 378] on button "Submit" at bounding box center [541, 376] width 41 height 19
radio input "true"
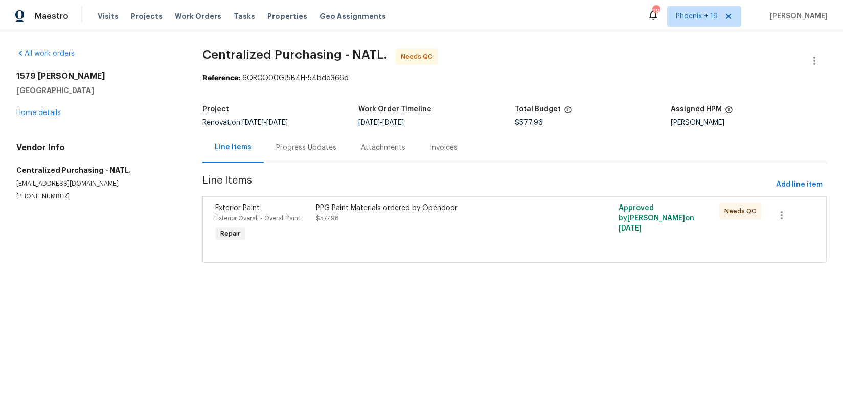
click at [504, 252] on div at bounding box center [514, 250] width 598 height 12
click at [488, 242] on div "PPG Paint Materials ordered by Opendoor $577.96" at bounding box center [439, 223] width 252 height 47
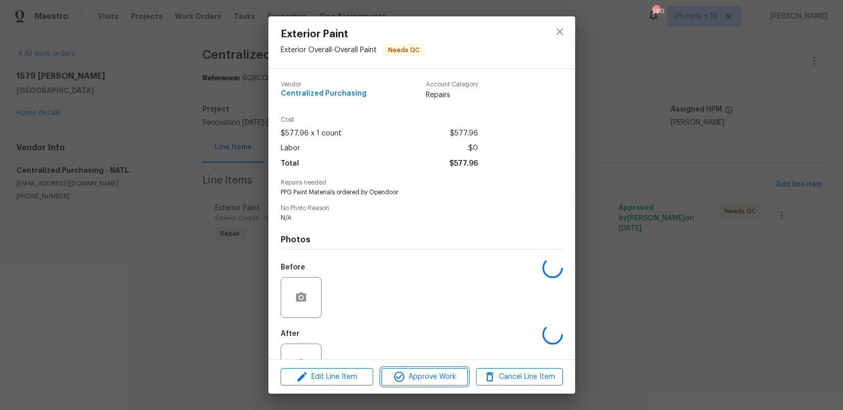
click at [449, 369] on button "Approve Work" at bounding box center [424, 377] width 86 height 18
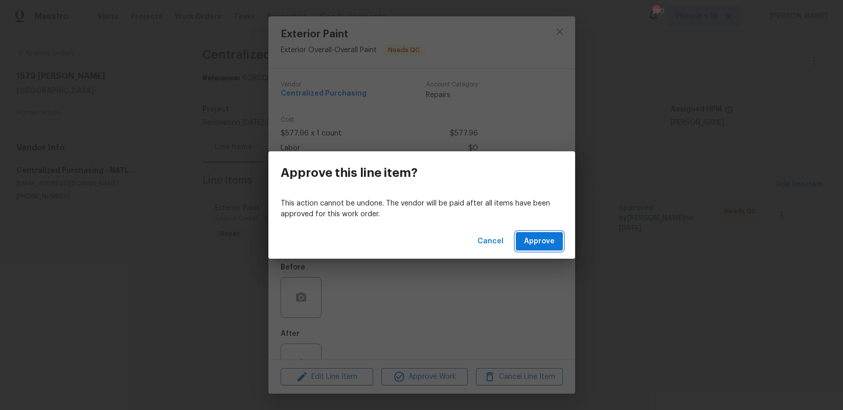
click at [553, 248] on button "Approve" at bounding box center [539, 241] width 47 height 19
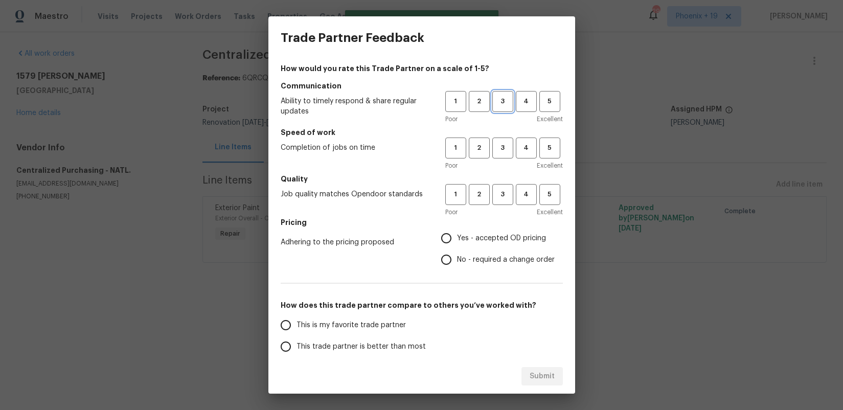
click at [497, 104] on span "3" at bounding box center [502, 102] width 19 height 12
click at [502, 155] on button "3" at bounding box center [502, 147] width 21 height 21
drag, startPoint x: 505, startPoint y: 191, endPoint x: 479, endPoint y: 228, distance: 45.2
click at [505, 191] on span "3" at bounding box center [502, 195] width 19 height 12
click at [471, 235] on span "Yes - accepted OD pricing" at bounding box center [501, 238] width 89 height 11
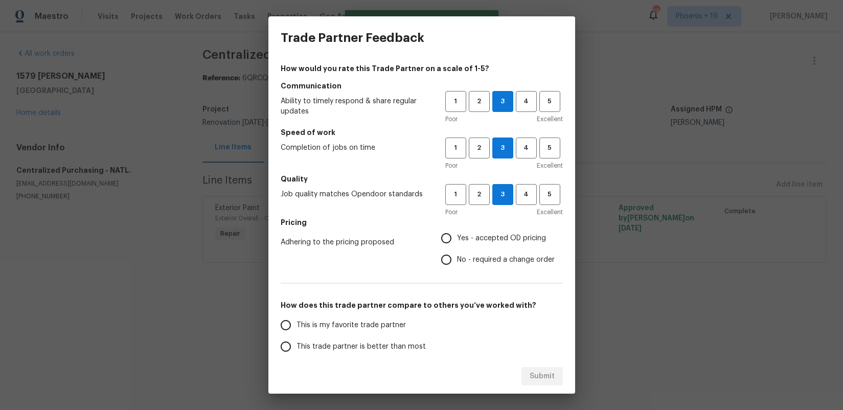
click at [457, 235] on input "Yes - accepted OD pricing" at bounding box center [445, 237] width 21 height 21
radio input "true"
click at [355, 331] on label "This is my favorite trade partner" at bounding box center [355, 324] width 161 height 21
click at [296, 331] on input "This is my favorite trade partner" at bounding box center [285, 324] width 21 height 21
click at [535, 377] on span "Submit" at bounding box center [541, 376] width 25 height 13
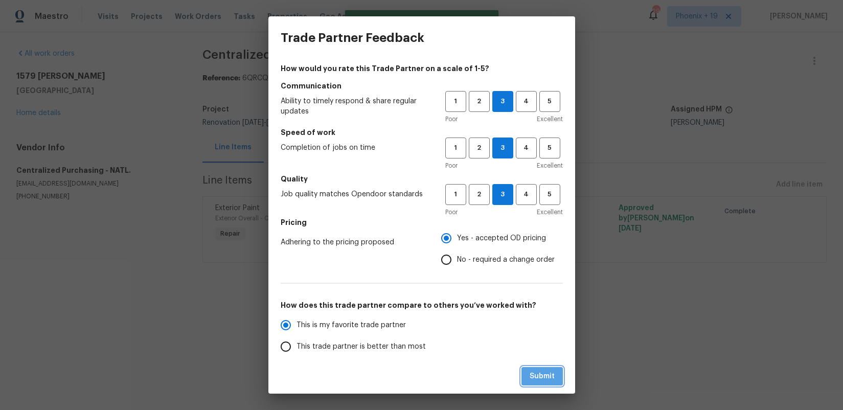
radio input "true"
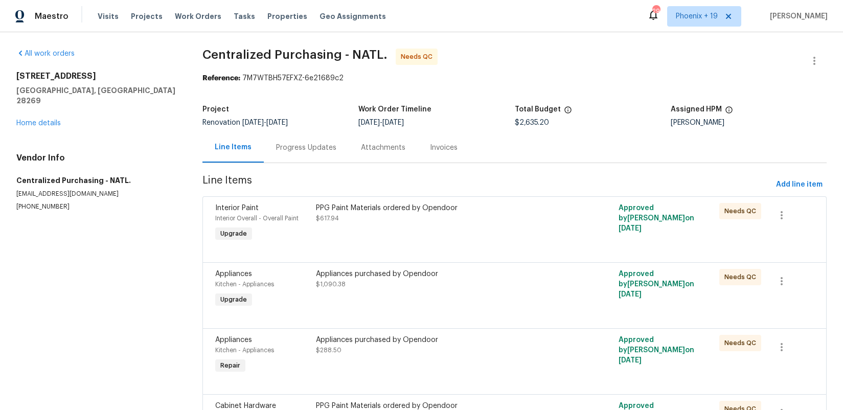
scroll to position [80, 0]
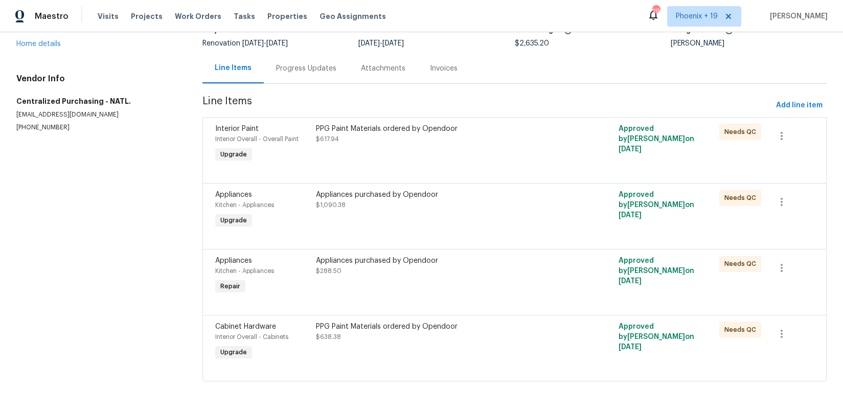
click at [529, 331] on div "PPG Paint Materials ordered by Opendoor $638.38" at bounding box center [439, 331] width 246 height 20
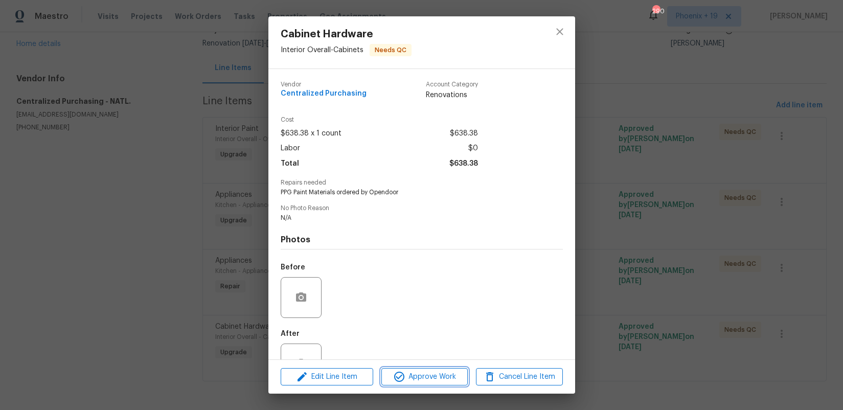
click at [415, 378] on span "Approve Work" at bounding box center [424, 377] width 80 height 13
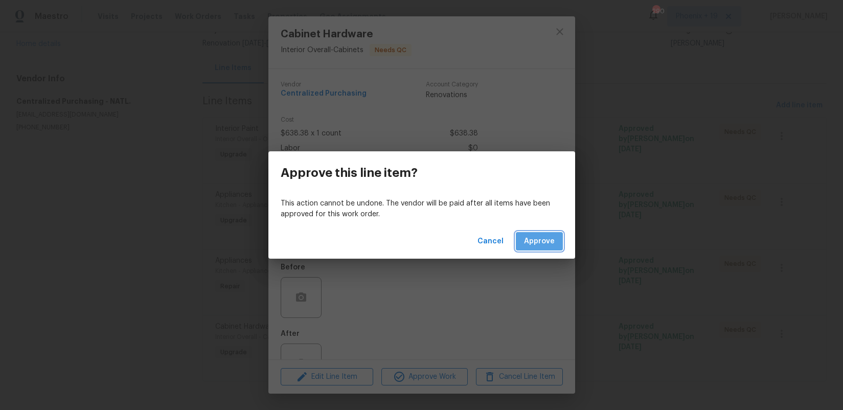
click at [551, 235] on button "Approve" at bounding box center [539, 241] width 47 height 19
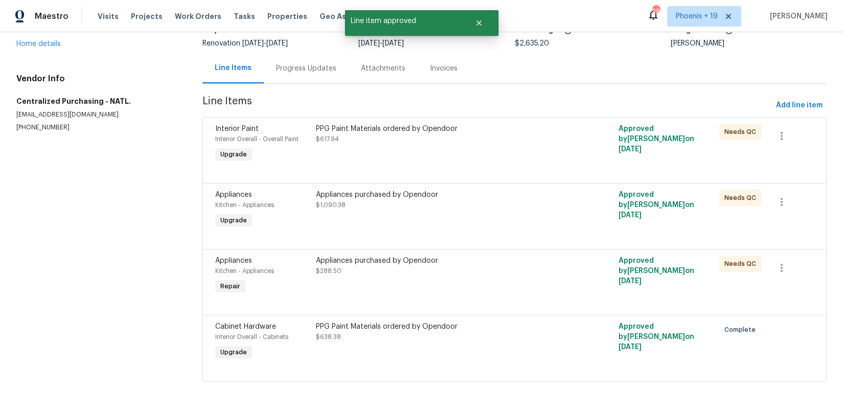
click at [464, 263] on div "Appliances purchased by Opendoor" at bounding box center [439, 261] width 246 height 10
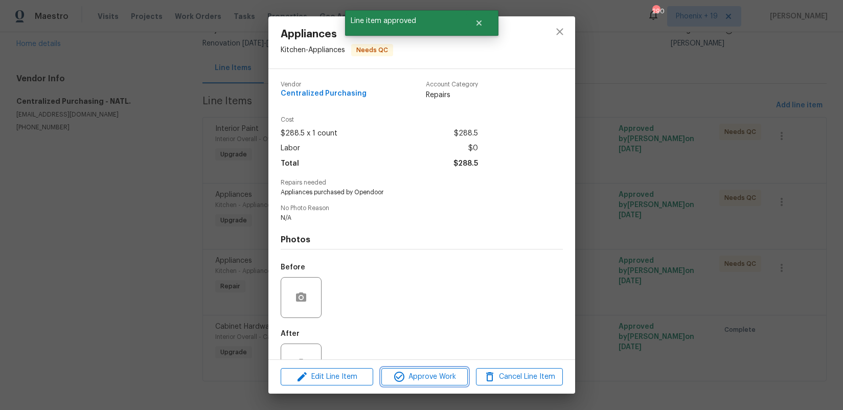
click at [423, 374] on span "Approve Work" at bounding box center [424, 377] width 80 height 13
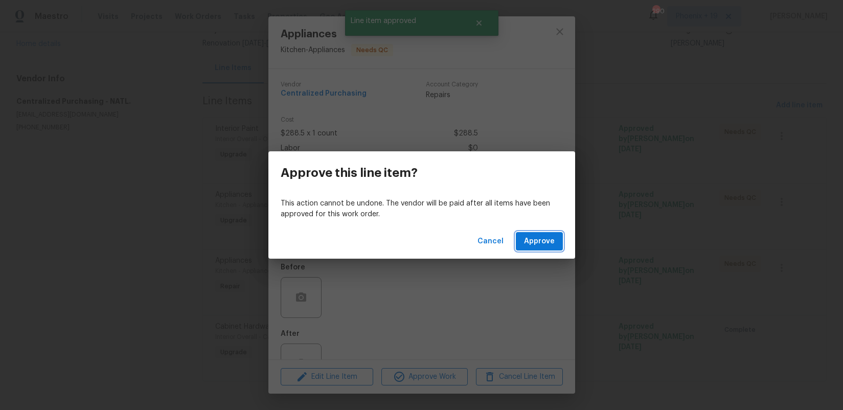
click at [527, 243] on span "Approve" at bounding box center [539, 241] width 31 height 13
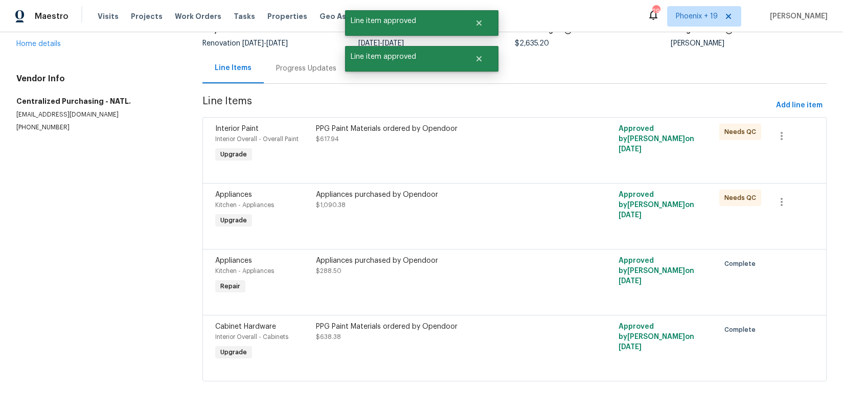
click at [503, 217] on div "Appliances purchased by Opendoor $1,090.38" at bounding box center [439, 210] width 252 height 47
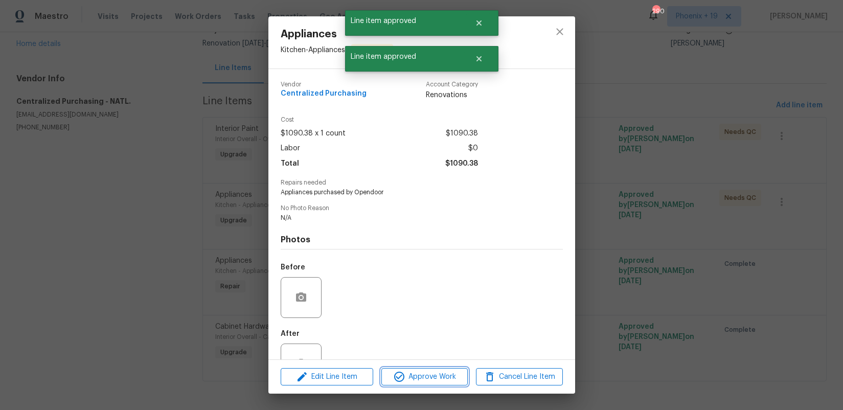
click at [429, 379] on span "Approve Work" at bounding box center [424, 377] width 80 height 13
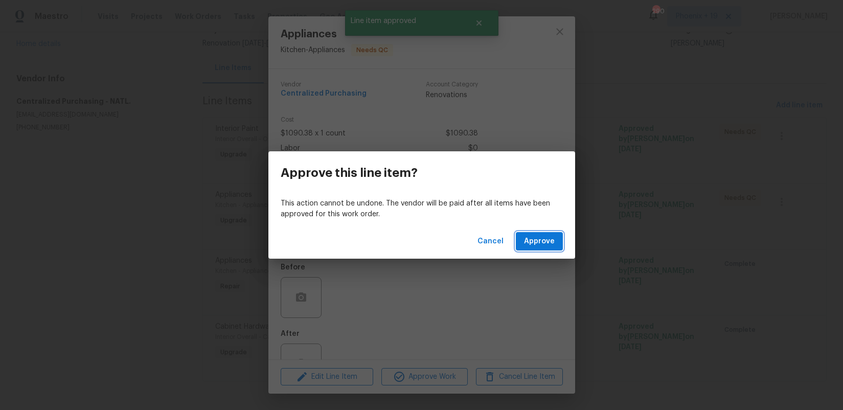
click at [536, 236] on span "Approve" at bounding box center [539, 241] width 31 height 13
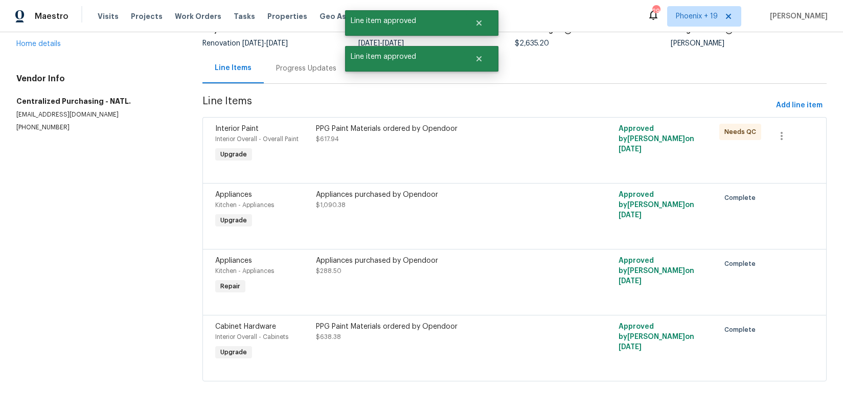
click at [467, 151] on div "PPG Paint Materials ordered by Opendoor $617.94" at bounding box center [439, 144] width 252 height 47
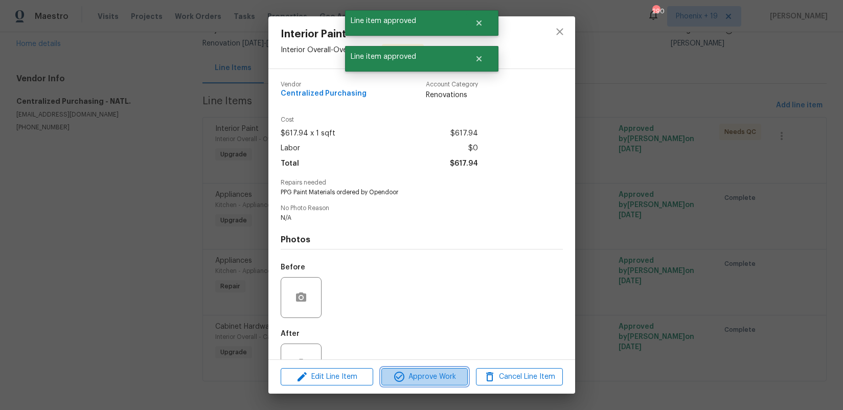
click at [444, 381] on span "Approve Work" at bounding box center [424, 377] width 80 height 13
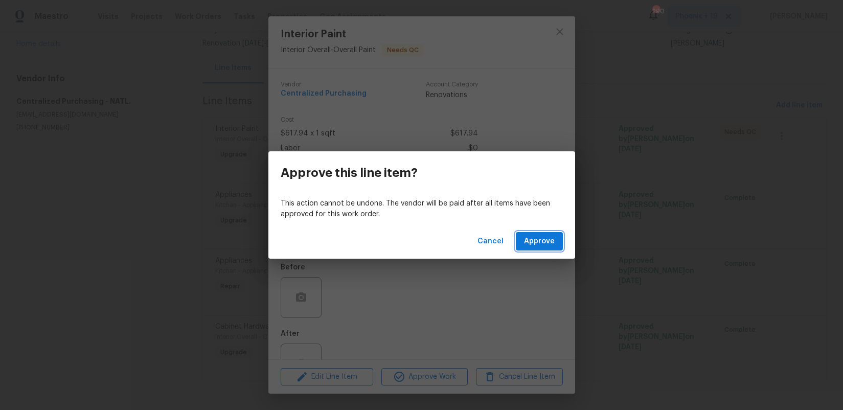
click at [534, 232] on button "Approve" at bounding box center [539, 241] width 47 height 19
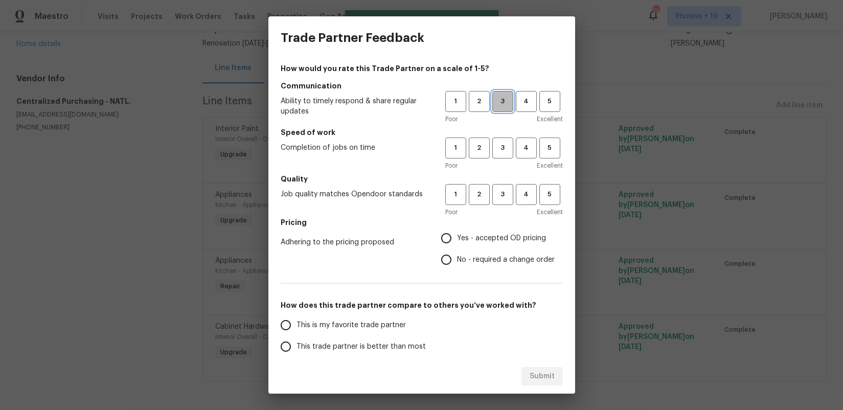
drag, startPoint x: 503, startPoint y: 104, endPoint x: 499, endPoint y: 150, distance: 46.7
click at [502, 105] on span "3" at bounding box center [502, 102] width 19 height 12
drag, startPoint x: 499, startPoint y: 151, endPoint x: 503, endPoint y: 191, distance: 40.1
click at [499, 151] on span "3" at bounding box center [502, 148] width 19 height 12
click at [502, 192] on span "3" at bounding box center [502, 195] width 19 height 12
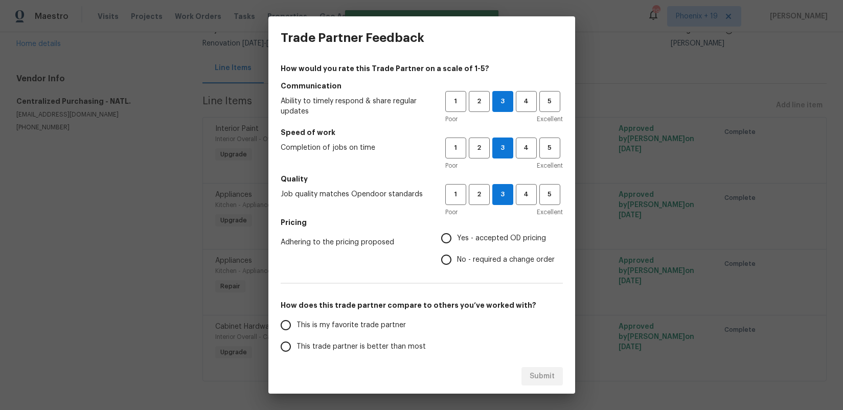
drag, startPoint x: 469, startPoint y: 233, endPoint x: 424, endPoint y: 295, distance: 76.2
click at [468, 235] on span "Yes - accepted OD pricing" at bounding box center [501, 238] width 89 height 11
click at [457, 235] on input "Yes - accepted OD pricing" at bounding box center [445, 237] width 21 height 21
radio input "true"
click at [349, 324] on span "This is my favorite trade partner" at bounding box center [350, 325] width 109 height 11
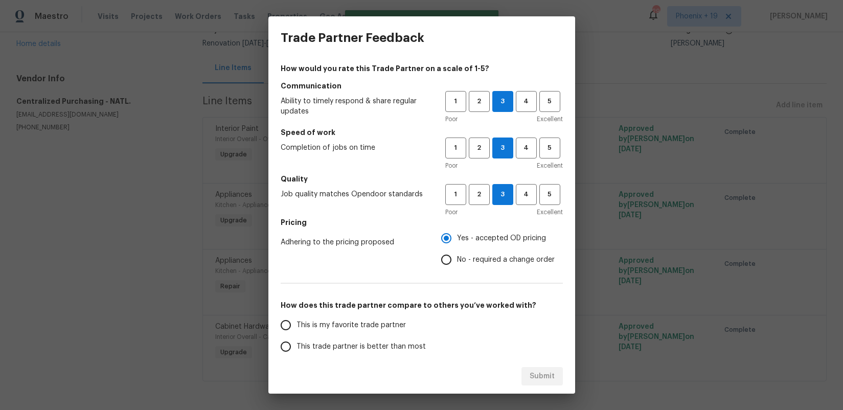
click at [296, 324] on input "This is my favorite trade partner" at bounding box center [285, 324] width 21 height 21
click at [539, 383] on button "Submit" at bounding box center [541, 376] width 41 height 19
radio input "true"
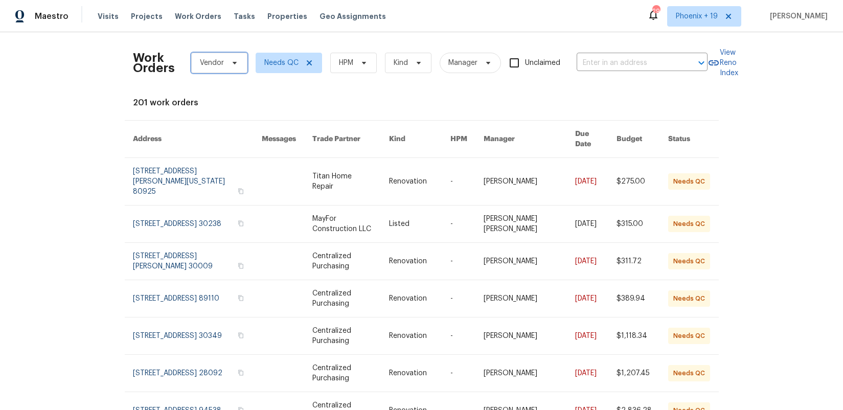
click at [204, 69] on span "Vendor" at bounding box center [219, 63] width 56 height 20
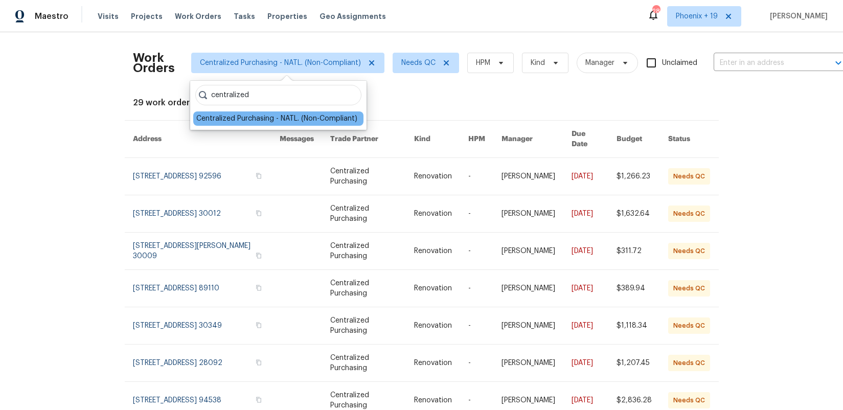
type input "centralized"
click at [270, 122] on div "Centralized Purchasing - NATL. (Non-Compliant)" at bounding box center [276, 118] width 161 height 10
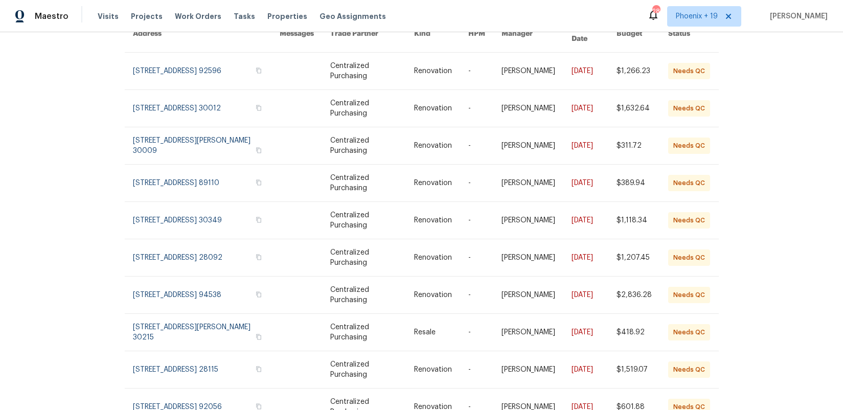
scroll to position [146, 0]
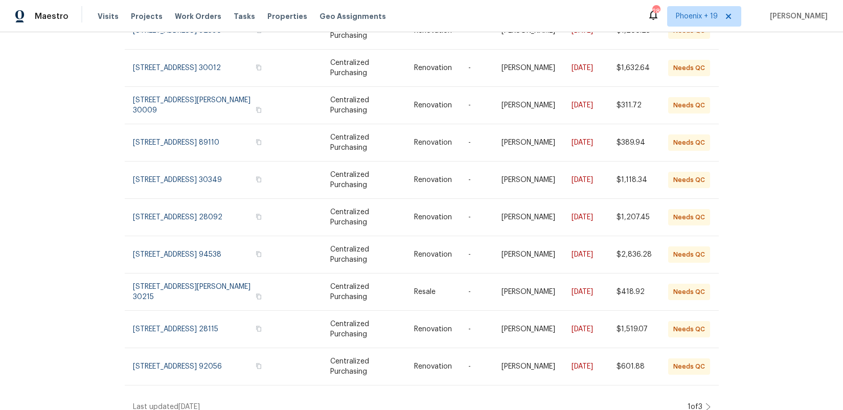
click at [709, 402] on div "1 of 3" at bounding box center [697, 407] width 26 height 10
click at [708, 403] on icon at bounding box center [707, 407] width 5 height 8
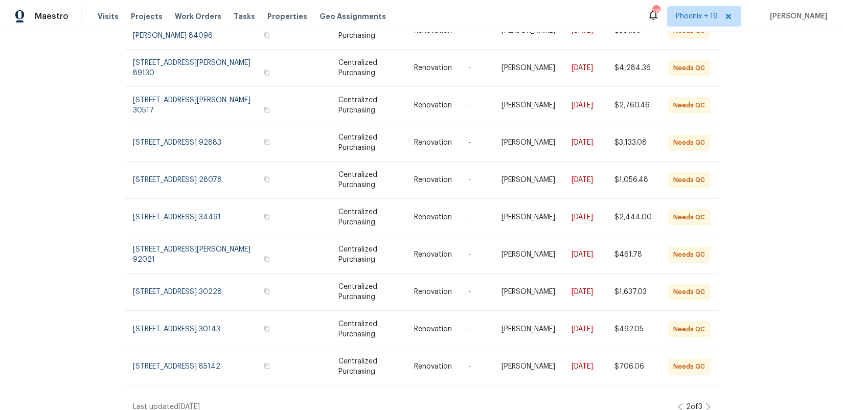
click at [709, 403] on icon at bounding box center [707, 407] width 5 height 8
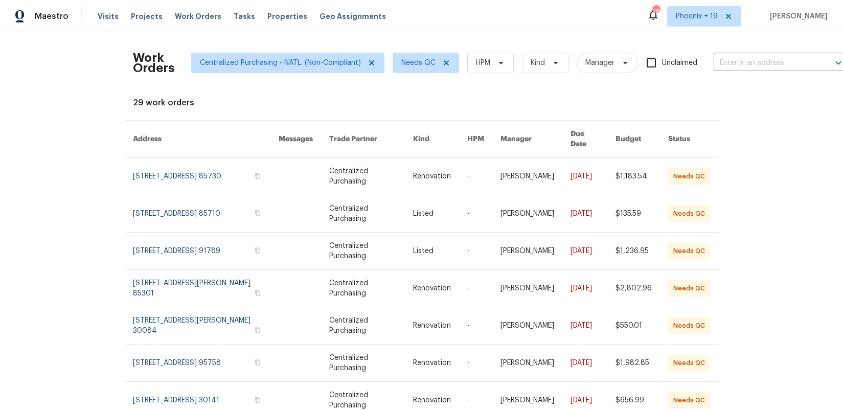
scroll to position [108, 0]
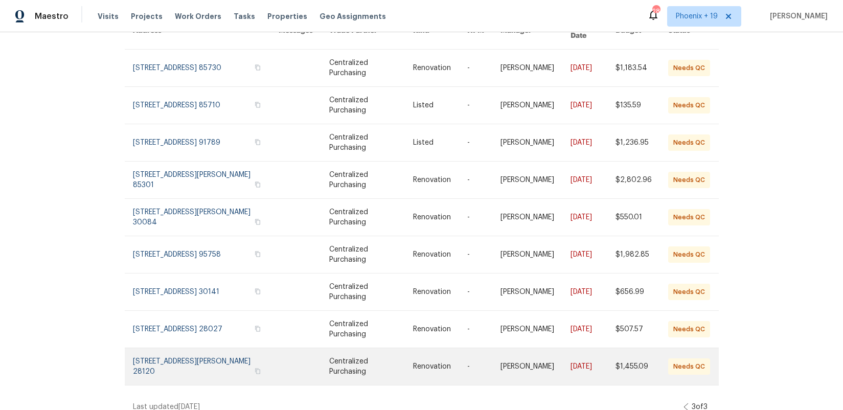
click at [180, 358] on link at bounding box center [206, 366] width 146 height 37
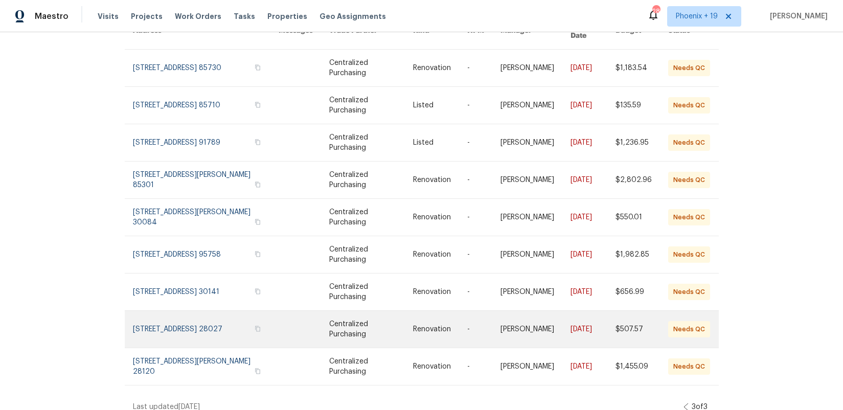
click at [182, 314] on link at bounding box center [206, 329] width 146 height 37
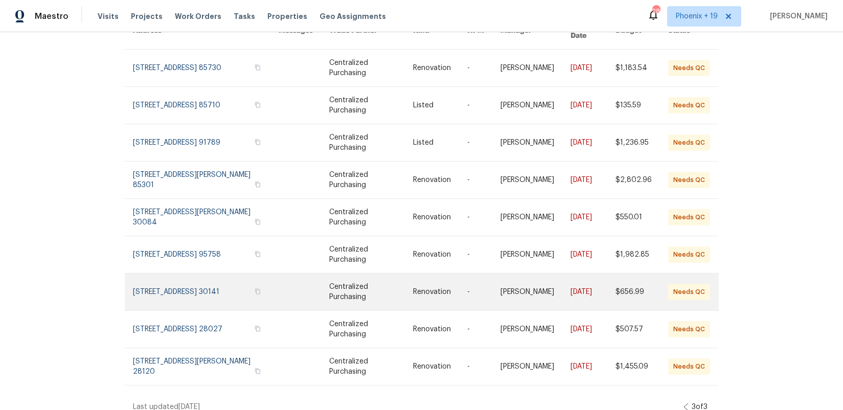
click at [182, 282] on link at bounding box center [206, 291] width 146 height 37
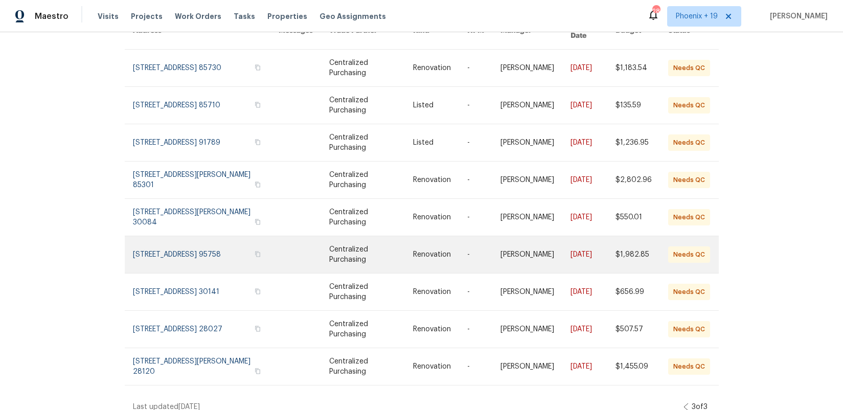
click at [182, 238] on link at bounding box center [206, 254] width 146 height 37
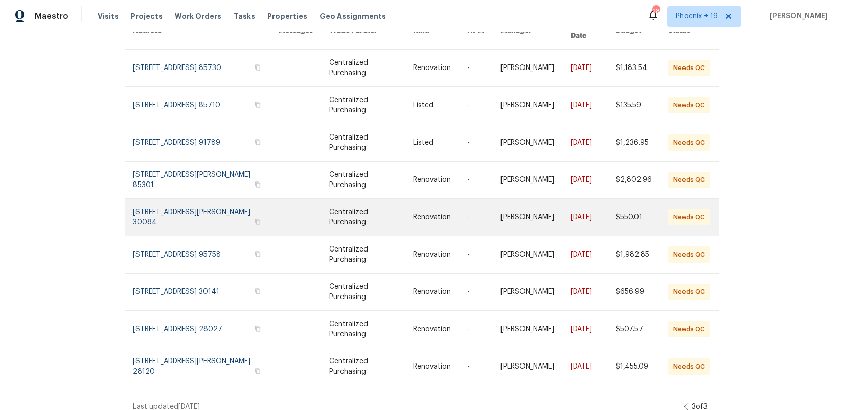
click at [187, 204] on link at bounding box center [206, 217] width 146 height 37
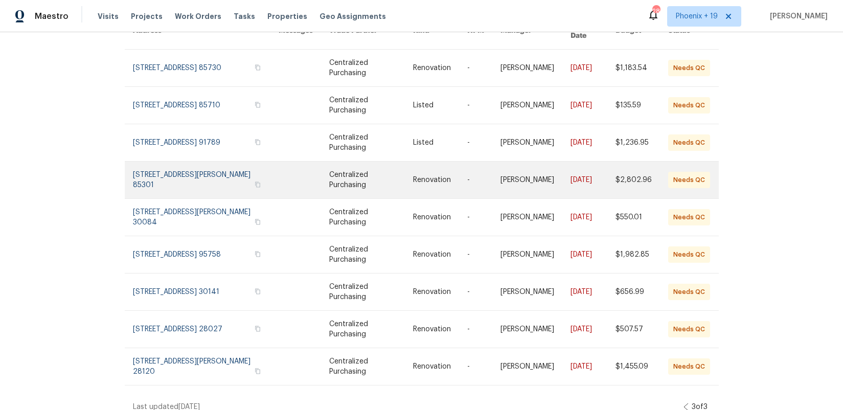
click at [188, 171] on link at bounding box center [206, 179] width 146 height 37
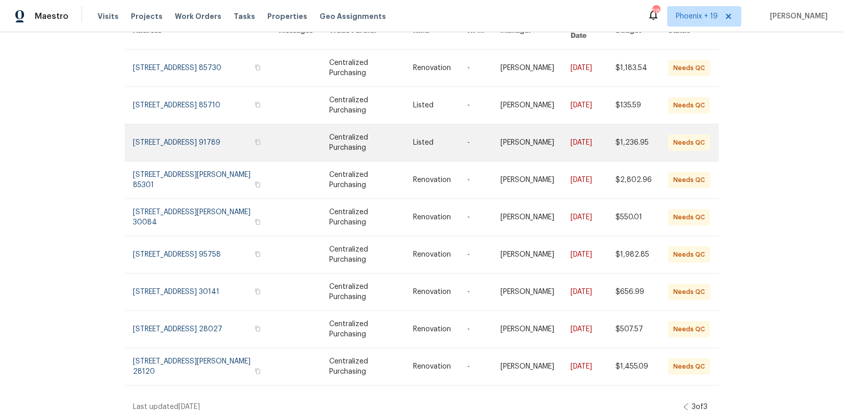
click at [194, 137] on link at bounding box center [206, 142] width 146 height 37
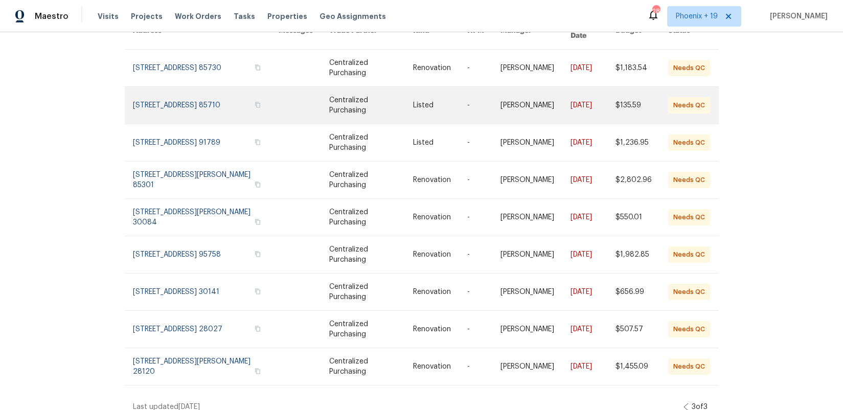
click at [191, 87] on link at bounding box center [206, 105] width 146 height 37
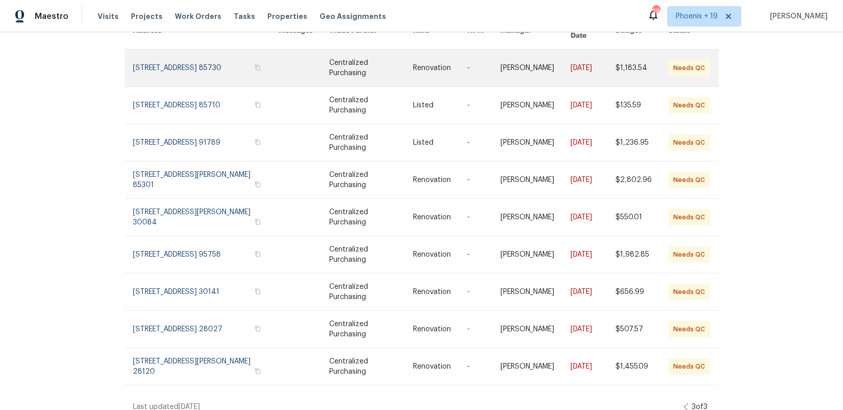
click at [195, 56] on link at bounding box center [206, 68] width 146 height 37
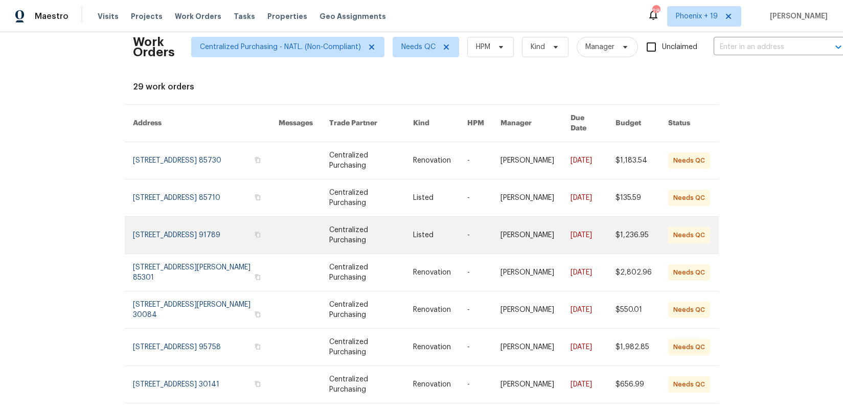
scroll to position [0, 0]
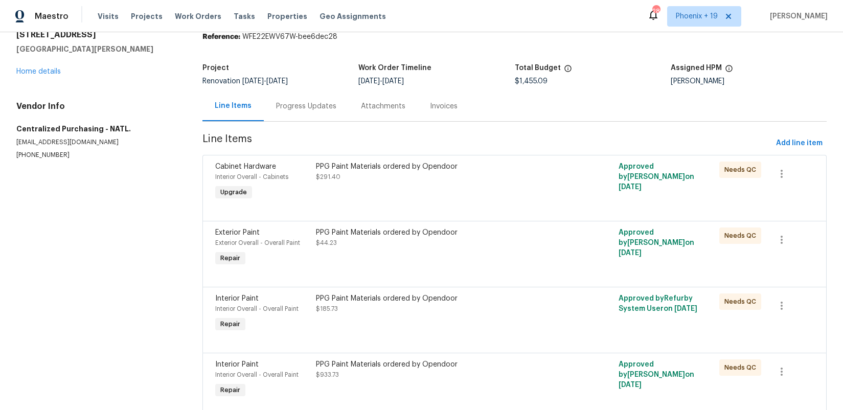
scroll to position [80, 0]
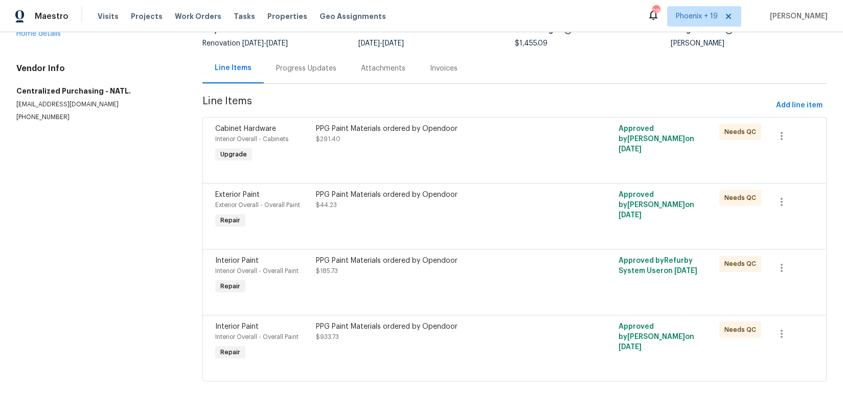
click at [493, 127] on div "PPG Paint Materials ordered by Opendoor" at bounding box center [439, 129] width 246 height 10
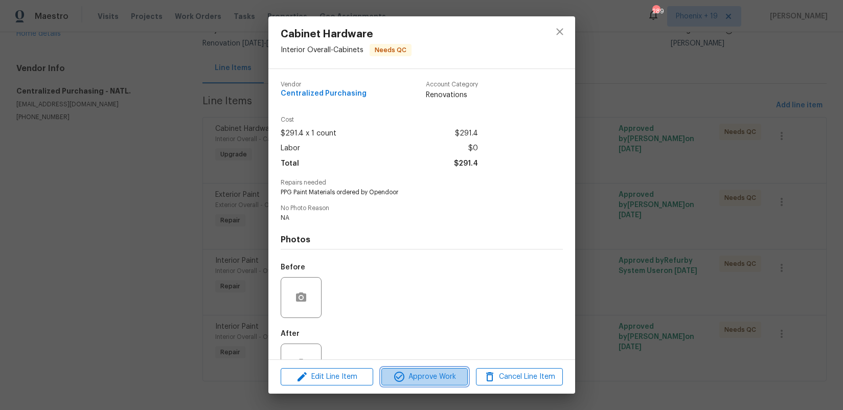
click at [428, 384] on button "Approve Work" at bounding box center [424, 377] width 86 height 18
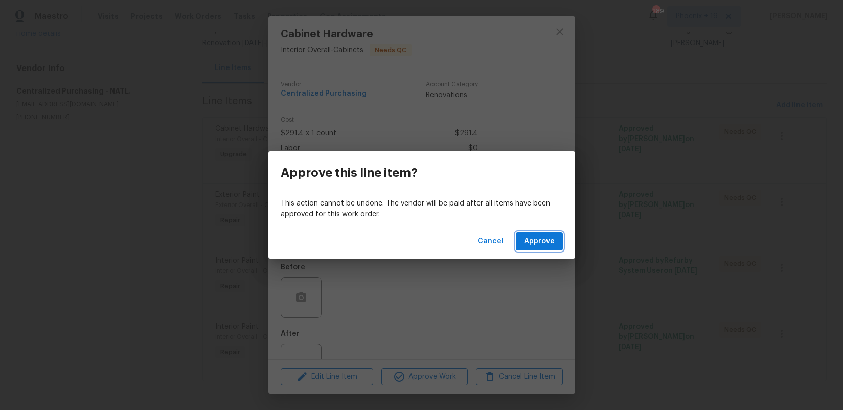
click at [545, 236] on span "Approve" at bounding box center [539, 241] width 31 height 13
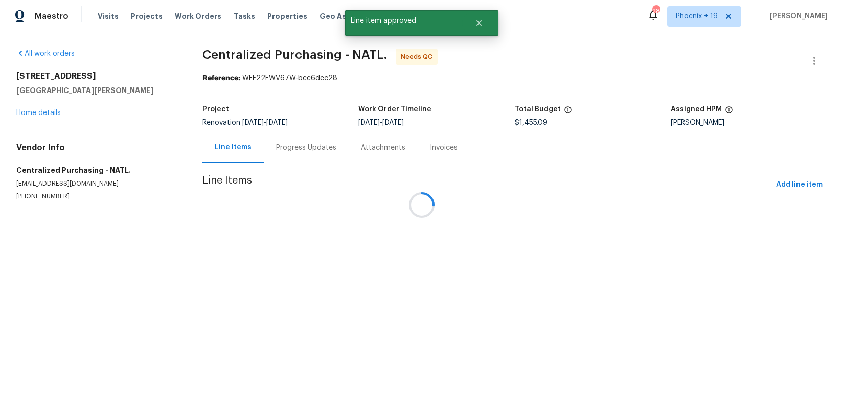
scroll to position [0, 0]
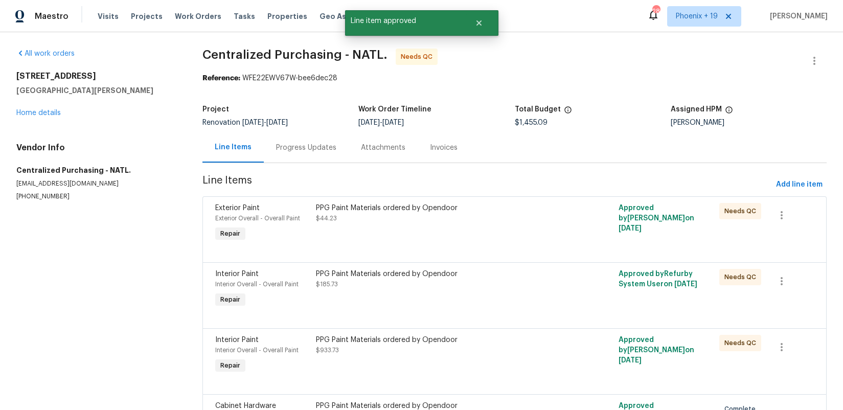
click at [511, 224] on div "PPG Paint Materials ordered by Opendoor $44.23" at bounding box center [439, 223] width 252 height 47
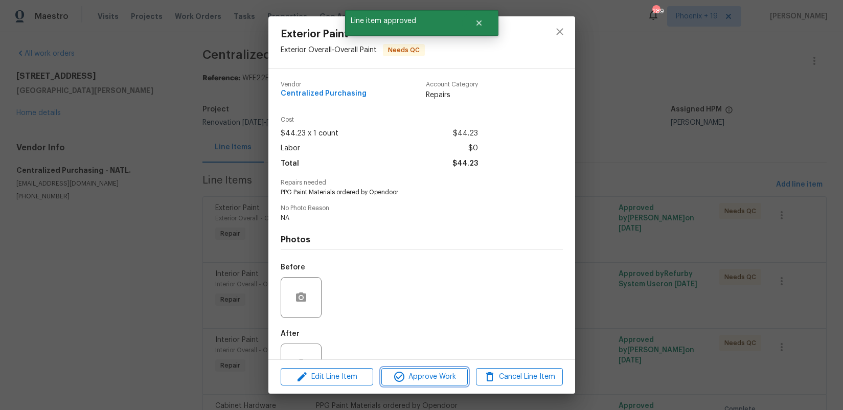
click at [429, 378] on span "Approve Work" at bounding box center [424, 377] width 80 height 13
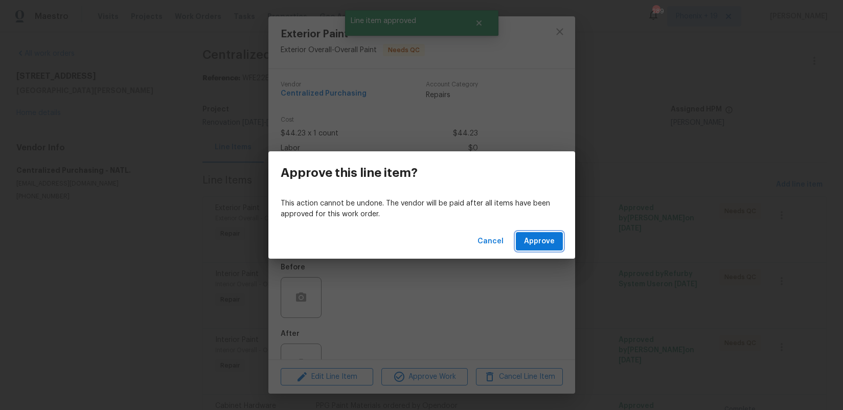
click at [545, 243] on span "Approve" at bounding box center [539, 241] width 31 height 13
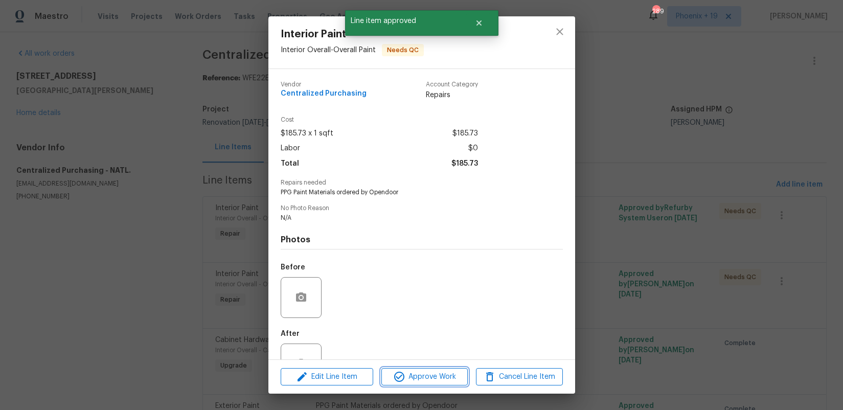
click at [450, 382] on span "Approve Work" at bounding box center [424, 377] width 80 height 13
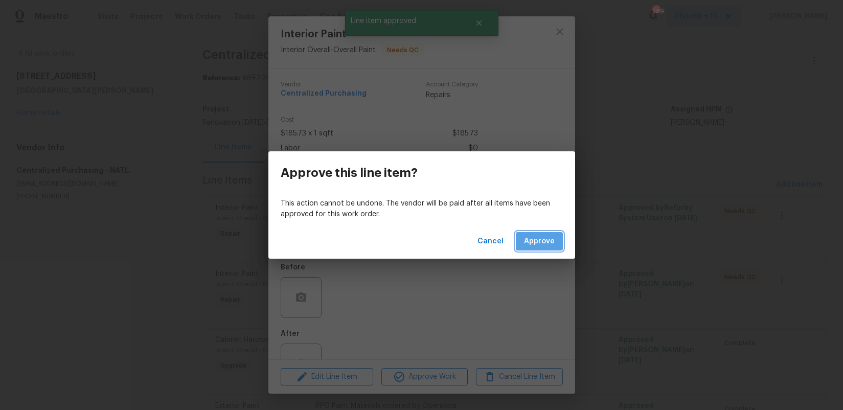
click at [547, 237] on span "Approve" at bounding box center [539, 241] width 31 height 13
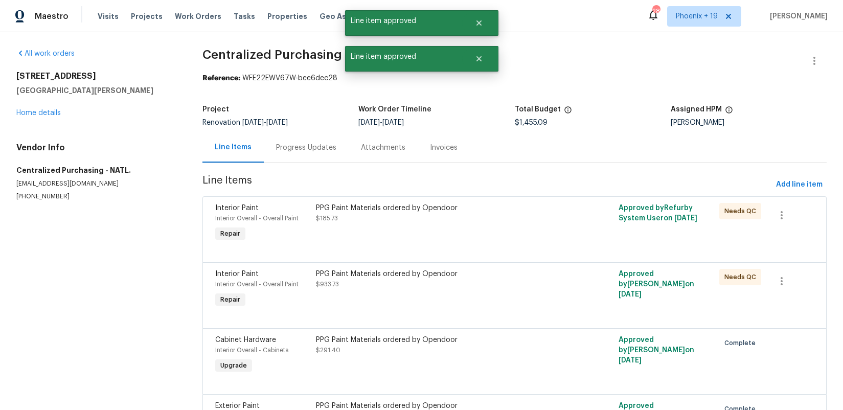
click at [547, 237] on div "PPG Paint Materials ordered by Opendoor $185.73" at bounding box center [439, 223] width 252 height 47
click at [499, 232] on div "PPG Paint Materials ordered by Opendoor $933.73" at bounding box center [439, 223] width 252 height 47
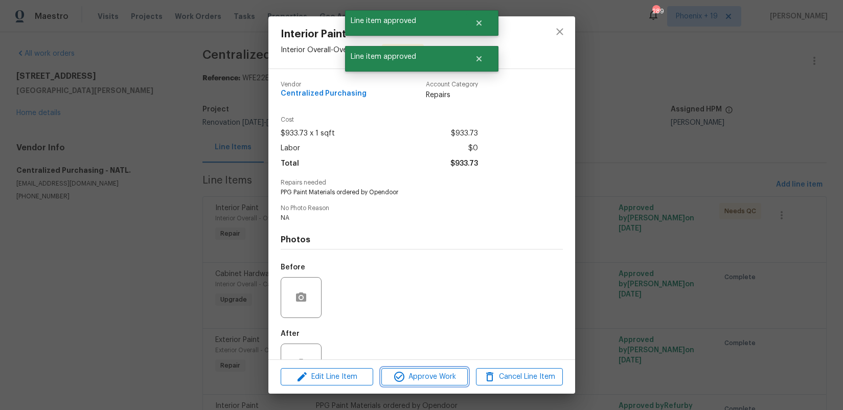
click at [442, 385] on button "Approve Work" at bounding box center [424, 377] width 86 height 18
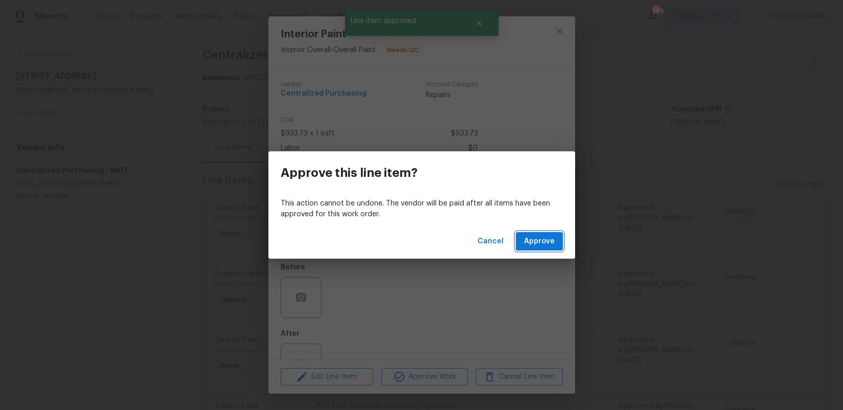
click at [526, 241] on span "Approve" at bounding box center [539, 241] width 31 height 13
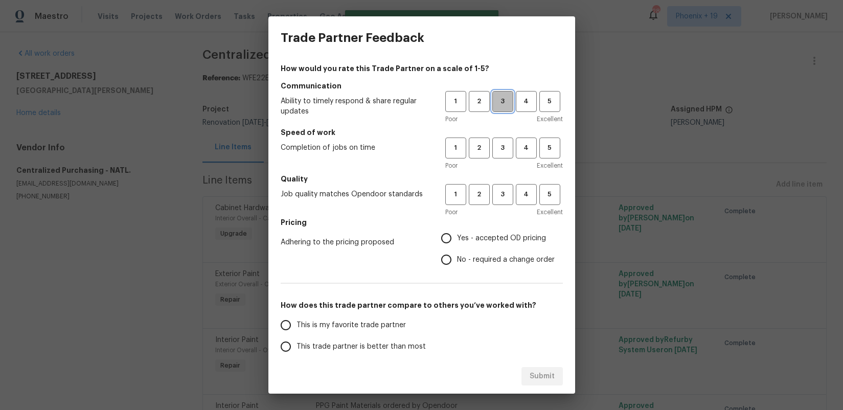
drag, startPoint x: 496, startPoint y: 105, endPoint x: 499, endPoint y: 149, distance: 44.6
click at [496, 105] on span "3" at bounding box center [502, 102] width 19 height 12
click at [499, 150] on span "3" at bounding box center [502, 148] width 19 height 12
click at [503, 192] on span "3" at bounding box center [502, 195] width 19 height 12
drag, startPoint x: 494, startPoint y: 237, endPoint x: 416, endPoint y: 294, distance: 96.1
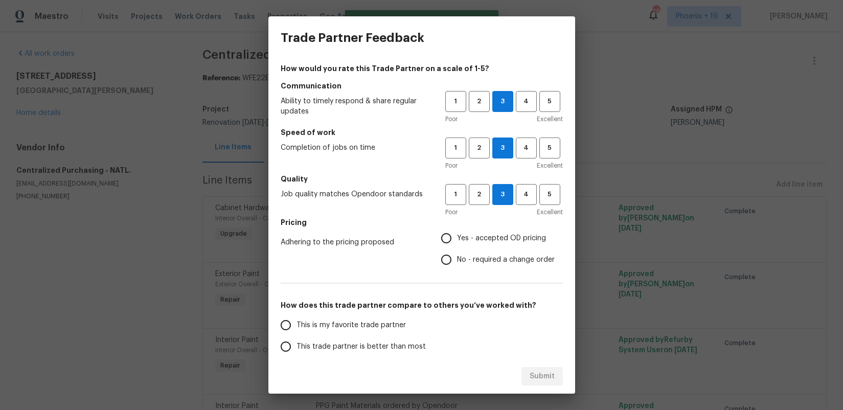
click at [493, 238] on span "Yes - accepted OD pricing" at bounding box center [501, 238] width 89 height 11
click at [457, 238] on input "Yes - accepted OD pricing" at bounding box center [445, 237] width 21 height 21
radio input "true"
drag, startPoint x: 396, startPoint y: 320, endPoint x: 408, endPoint y: 328, distance: 14.6
click at [396, 320] on span "This is my favorite trade partner" at bounding box center [350, 325] width 109 height 11
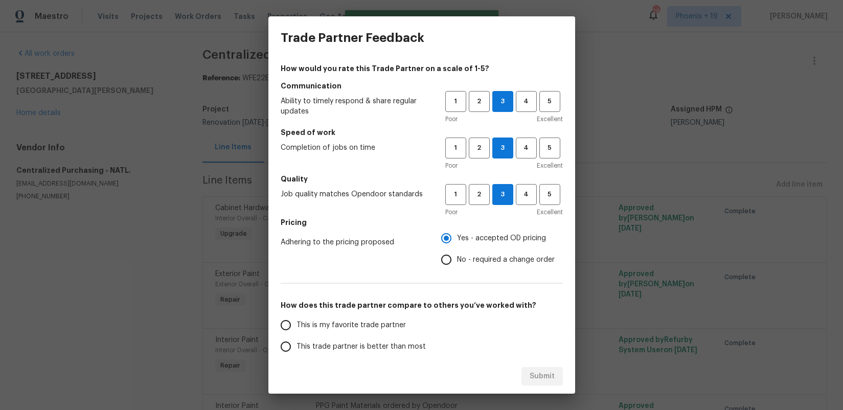
click at [296, 320] on input "This is my favorite trade partner" at bounding box center [285, 324] width 21 height 21
click at [524, 368] on button "Submit" at bounding box center [541, 376] width 41 height 19
radio input "true"
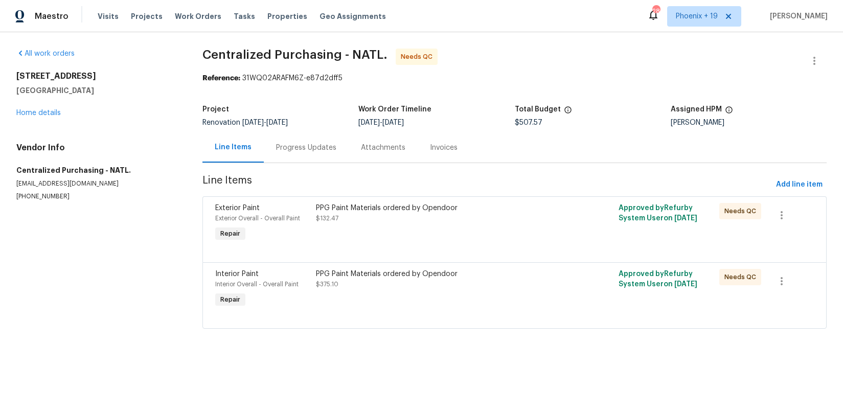
click at [500, 282] on div "PPG Paint Materials ordered by Opendoor $375.10" at bounding box center [439, 279] width 246 height 20
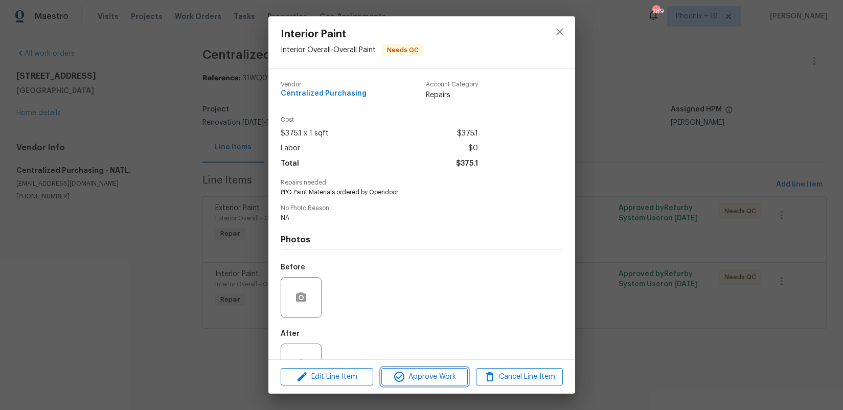
click at [428, 371] on span "Approve Work" at bounding box center [424, 377] width 80 height 13
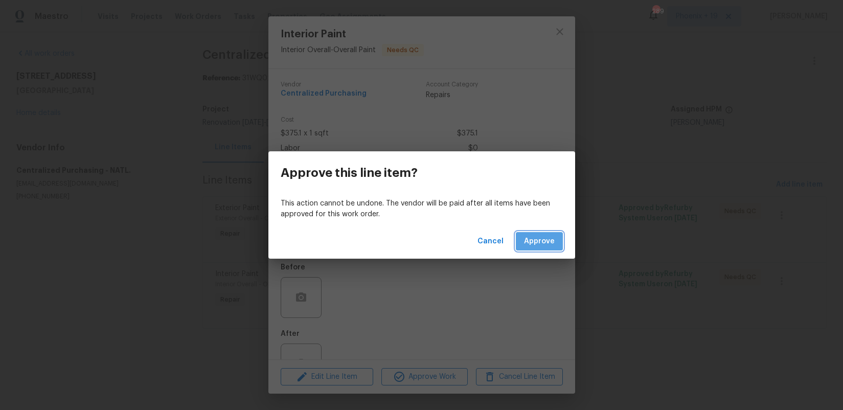
click at [549, 239] on span "Approve" at bounding box center [539, 241] width 31 height 13
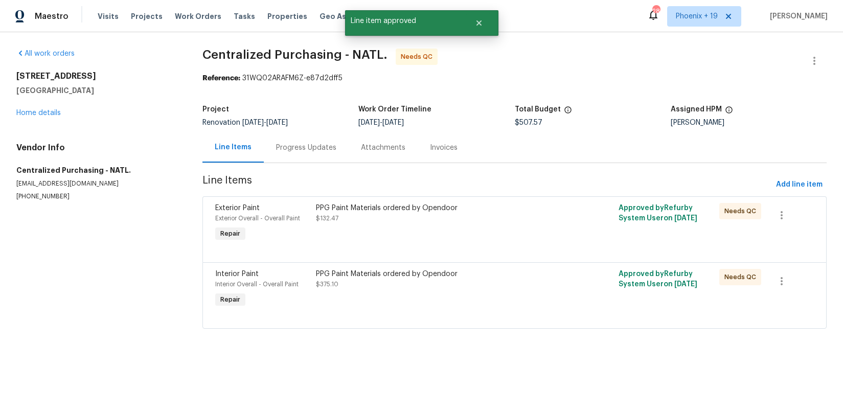
click at [499, 221] on div "PPG Paint Materials ordered by Opendoor $132.47" at bounding box center [439, 213] width 246 height 20
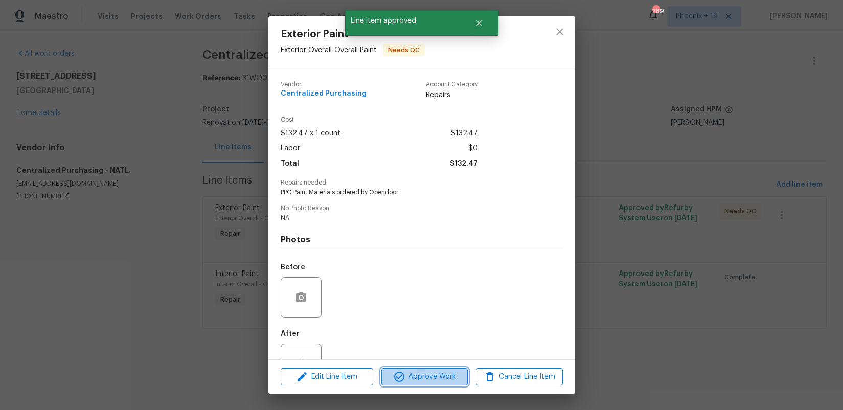
click at [436, 372] on span "Approve Work" at bounding box center [424, 377] width 80 height 13
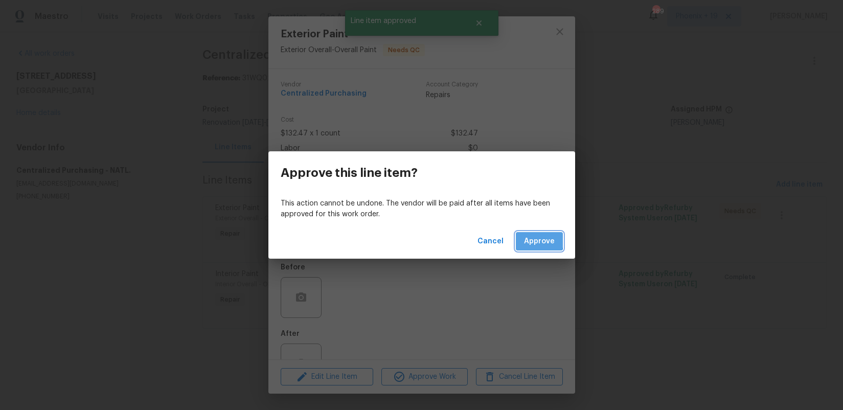
drag, startPoint x: 529, startPoint y: 239, endPoint x: 526, endPoint y: 243, distance: 5.5
click at [529, 239] on span "Approve" at bounding box center [539, 241] width 31 height 13
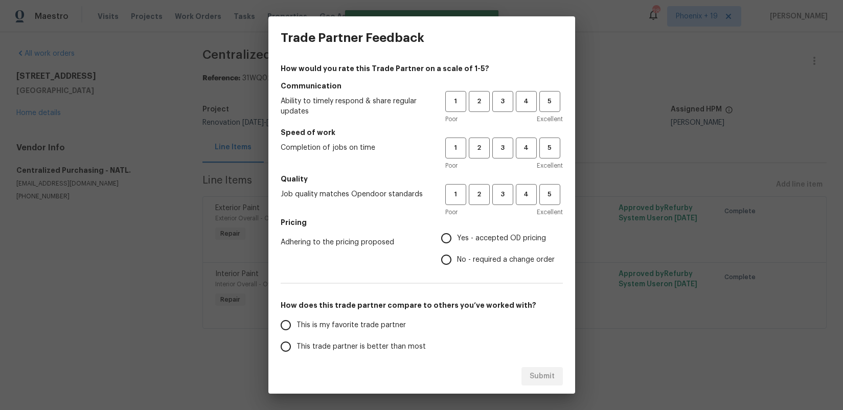
click at [499, 90] on h5 "Communication" at bounding box center [422, 86] width 282 height 10
click at [500, 101] on span "3" at bounding box center [502, 102] width 19 height 12
drag, startPoint x: 506, startPoint y: 146, endPoint x: 506, endPoint y: 185, distance: 39.4
click at [506, 146] on span "3" at bounding box center [502, 148] width 19 height 12
drag, startPoint x: 507, startPoint y: 206, endPoint x: 504, endPoint y: 199, distance: 7.8
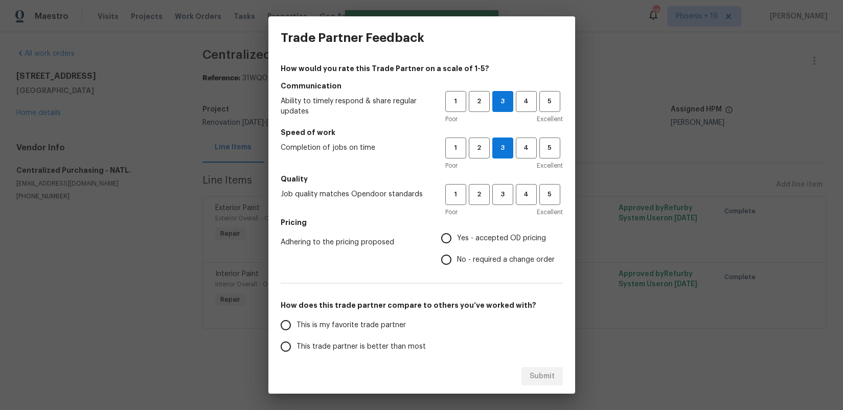
click at [507, 206] on div "1 2 3 4 5 Poor Excellent" at bounding box center [504, 200] width 118 height 33
click at [504, 199] on span "3" at bounding box center [502, 195] width 19 height 12
click at [503, 237] on span "Yes - accepted OD pricing" at bounding box center [501, 238] width 89 height 11
click at [457, 237] on input "Yes - accepted OD pricing" at bounding box center [445, 237] width 21 height 21
radio input "true"
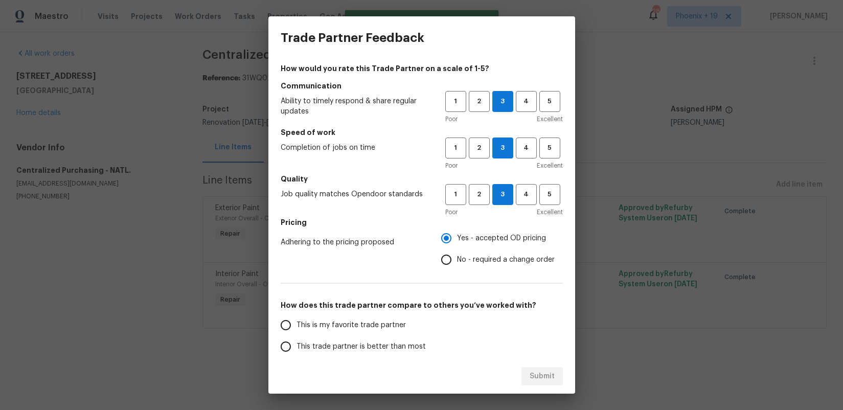
click at [383, 332] on label "This is my favorite trade partner" at bounding box center [355, 324] width 161 height 21
click at [296, 332] on input "This is my favorite trade partner" at bounding box center [285, 324] width 21 height 21
click at [537, 369] on button "Submit" at bounding box center [541, 376] width 41 height 19
radio input "true"
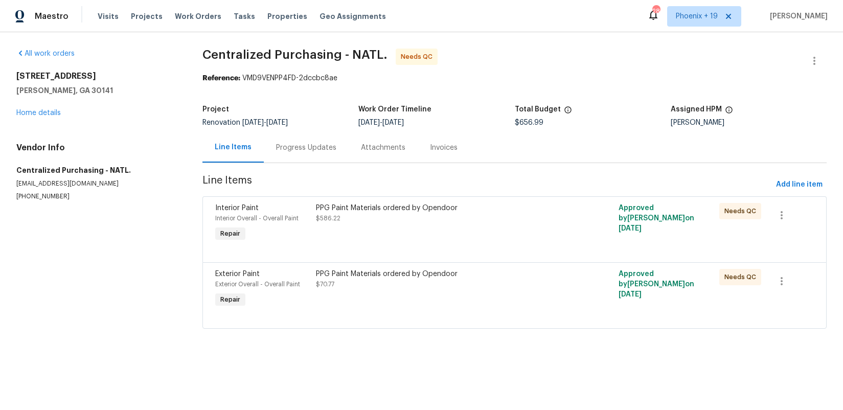
click at [502, 291] on div "PPG Paint Materials ordered by Opendoor $70.77" at bounding box center [439, 289] width 252 height 47
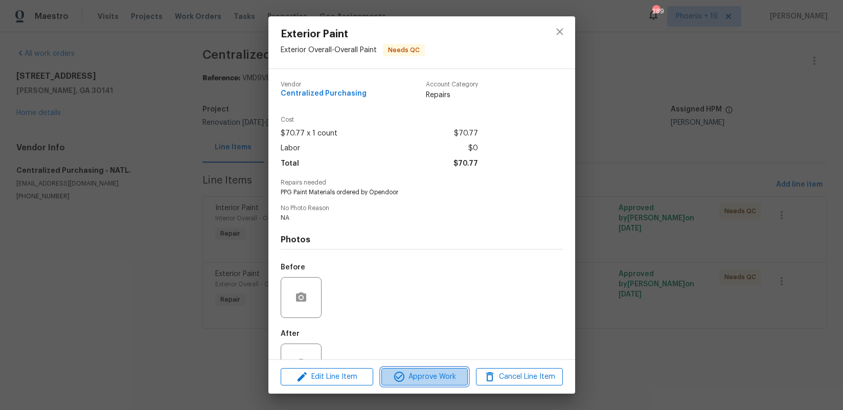
click at [412, 373] on span "Approve Work" at bounding box center [424, 377] width 80 height 13
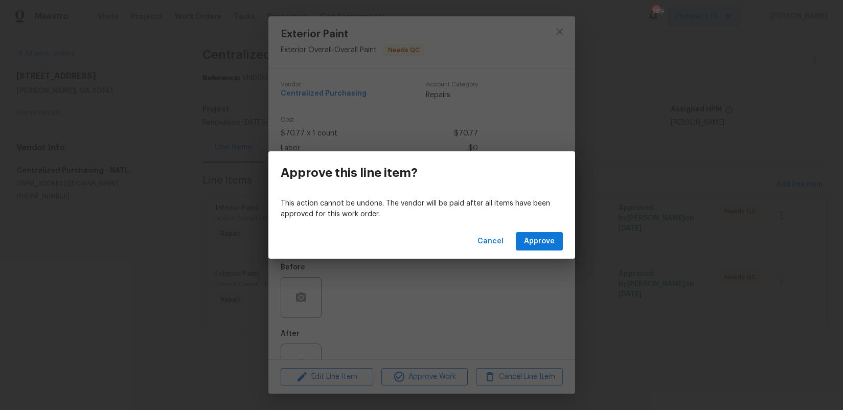
drag, startPoint x: 529, startPoint y: 212, endPoint x: 531, endPoint y: 225, distance: 13.5
click at [530, 213] on p "This action cannot be undone. The vendor will be paid after all items have been…" at bounding box center [422, 208] width 282 height 21
drag, startPoint x: 535, startPoint y: 240, endPoint x: 530, endPoint y: 241, distance: 5.1
click at [535, 241] on span "Approve" at bounding box center [539, 241] width 31 height 13
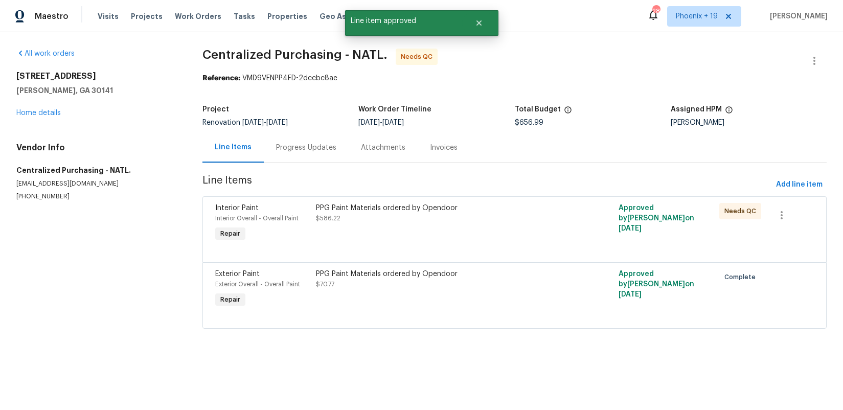
click at [521, 207] on div "PPG Paint Materials ordered by Opendoor" at bounding box center [439, 208] width 246 height 10
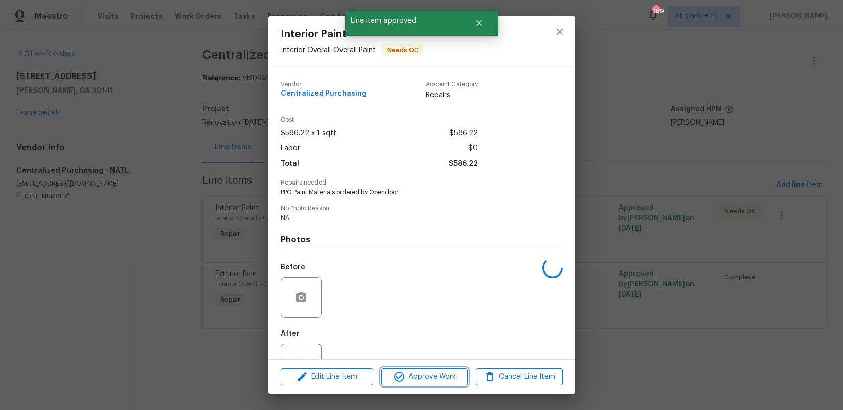
click at [459, 380] on span "Approve Work" at bounding box center [424, 377] width 80 height 13
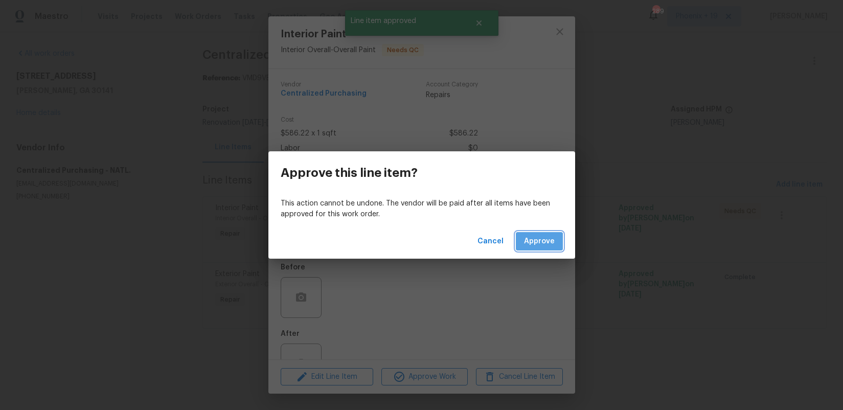
click at [539, 242] on span "Approve" at bounding box center [539, 241] width 31 height 13
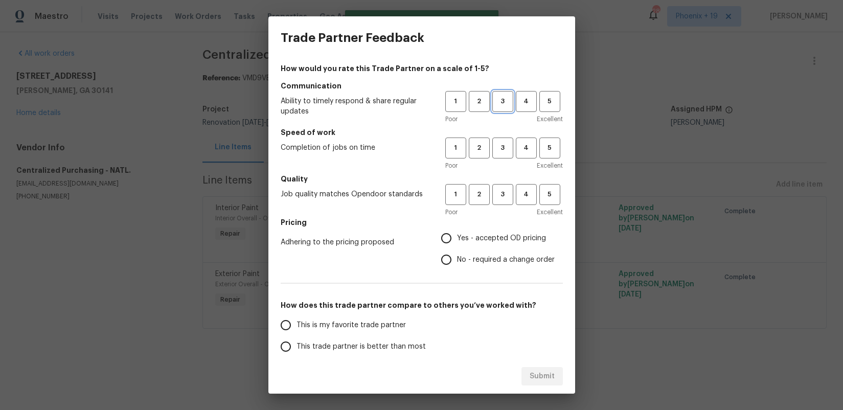
drag, startPoint x: 500, startPoint y: 102, endPoint x: 502, endPoint y: 152, distance: 50.1
click at [500, 102] on span "3" at bounding box center [502, 102] width 19 height 12
drag, startPoint x: 502, startPoint y: 155, endPoint x: 499, endPoint y: 181, distance: 26.2
click at [502, 157] on button "3" at bounding box center [502, 147] width 21 height 21
click at [499, 184] on button "3" at bounding box center [502, 194] width 21 height 21
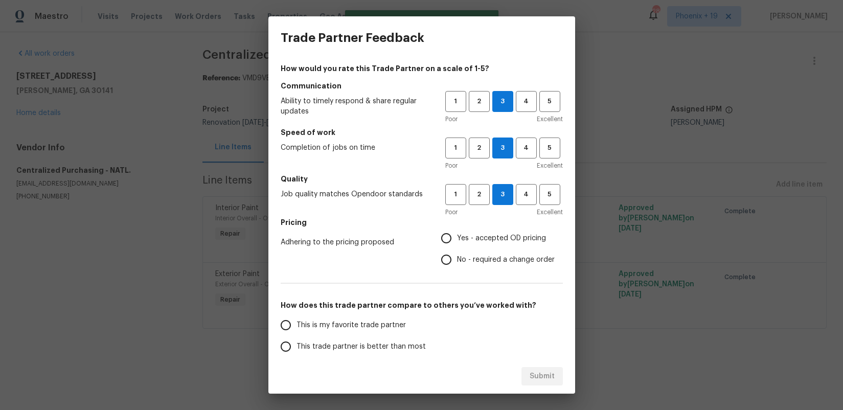
drag, startPoint x: 479, startPoint y: 242, endPoint x: 458, endPoint y: 274, distance: 38.0
click at [479, 243] on span "Yes - accepted OD pricing" at bounding box center [501, 238] width 89 height 11
click at [457, 243] on input "Yes - accepted OD pricing" at bounding box center [445, 237] width 21 height 21
radio input "true"
drag, startPoint x: 395, startPoint y: 330, endPoint x: 408, endPoint y: 342, distance: 18.4
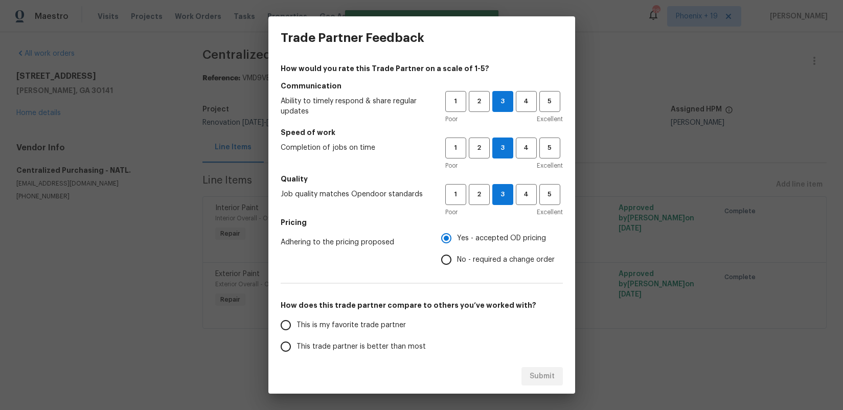
click at [394, 329] on span "This is my favorite trade partner" at bounding box center [350, 325] width 109 height 11
click at [296, 329] on input "This is my favorite trade partner" at bounding box center [285, 324] width 21 height 21
click at [523, 366] on div "Submit" at bounding box center [421, 376] width 307 height 35
click at [528, 371] on button "Submit" at bounding box center [541, 376] width 41 height 19
radio input "true"
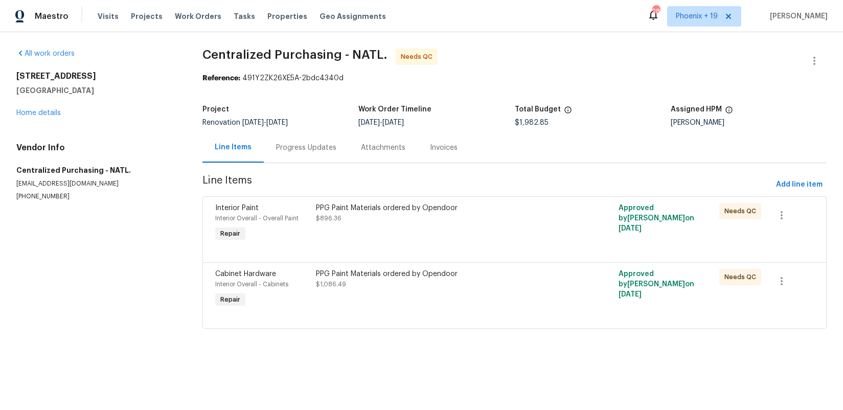
click at [479, 306] on div "PPG Paint Materials ordered by Opendoor $1,086.49" at bounding box center [439, 289] width 252 height 47
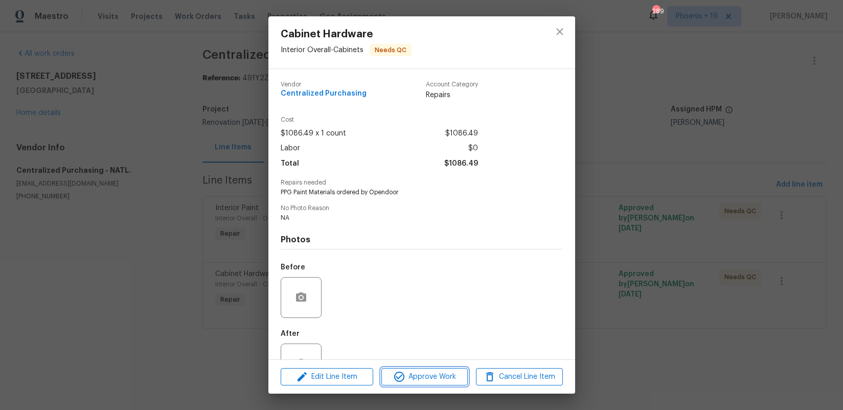
click at [429, 375] on span "Approve Work" at bounding box center [424, 377] width 80 height 13
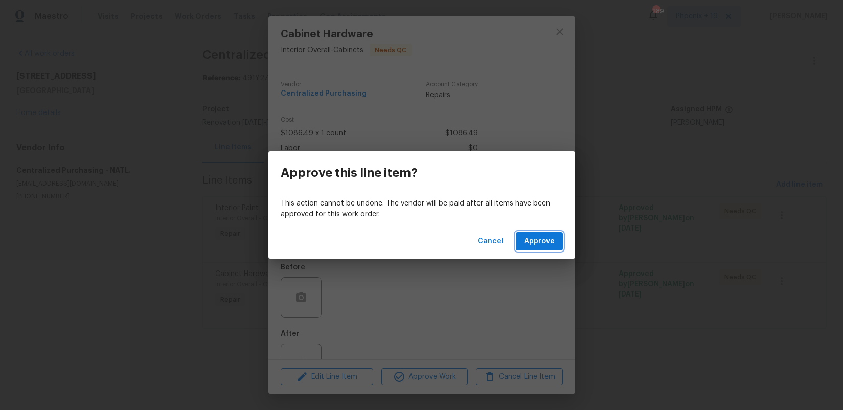
click at [526, 249] on button "Approve" at bounding box center [539, 241] width 47 height 19
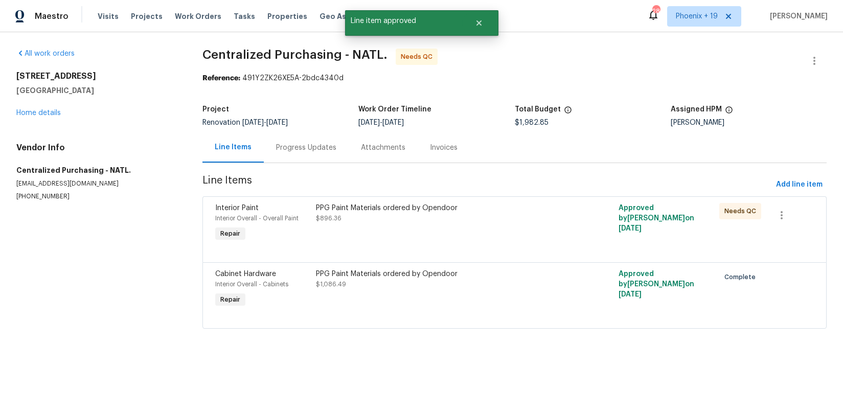
click at [482, 245] on div at bounding box center [514, 250] width 598 height 12
click at [478, 208] on div "PPG Paint Materials ordered by Opendoor" at bounding box center [439, 208] width 246 height 10
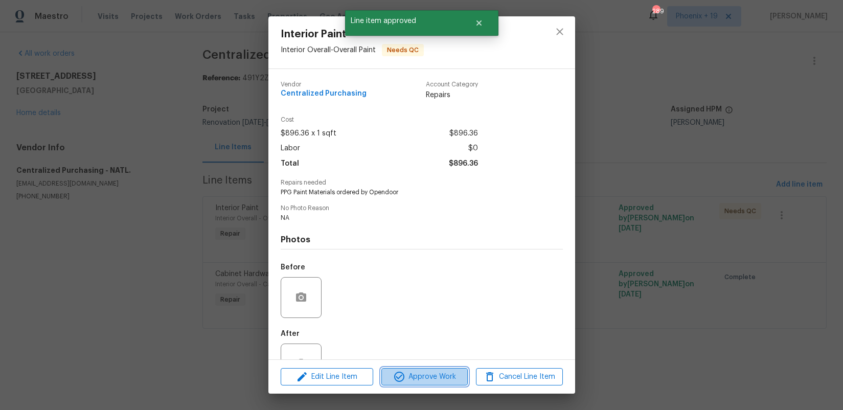
click at [437, 374] on span "Approve Work" at bounding box center [424, 377] width 80 height 13
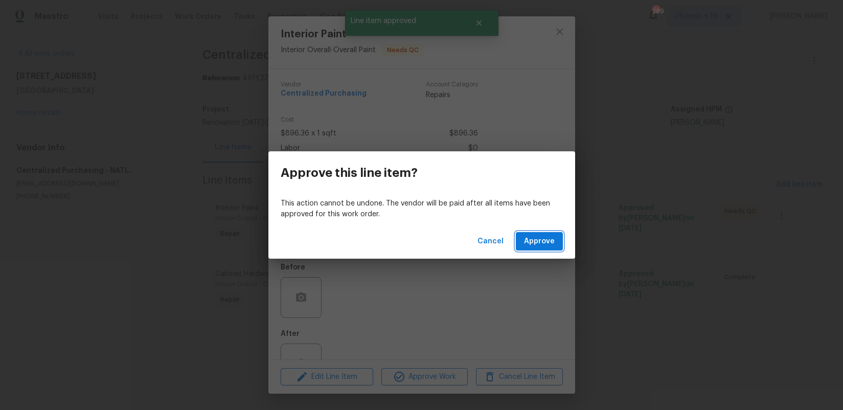
click at [529, 244] on span "Approve" at bounding box center [539, 241] width 31 height 13
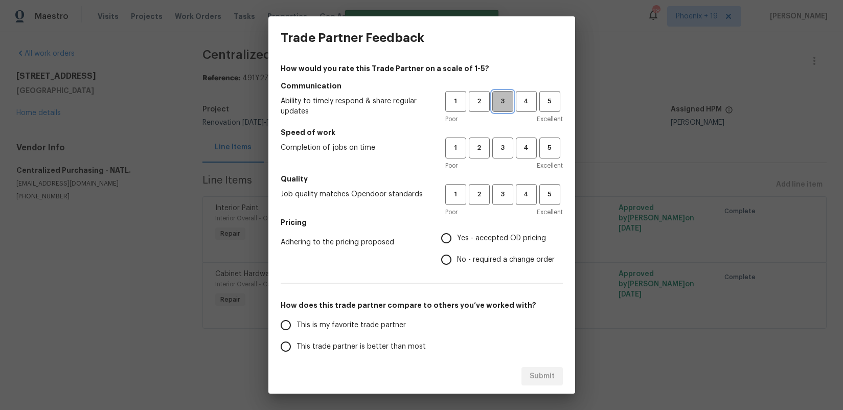
drag, startPoint x: 508, startPoint y: 101, endPoint x: 503, endPoint y: 149, distance: 48.8
click at [508, 102] on span "3" at bounding box center [502, 102] width 19 height 12
drag, startPoint x: 504, startPoint y: 148, endPoint x: 484, endPoint y: 211, distance: 65.9
click at [504, 149] on span "3" at bounding box center [502, 148] width 19 height 12
drag, startPoint x: 494, startPoint y: 190, endPoint x: 489, endPoint y: 216, distance: 26.2
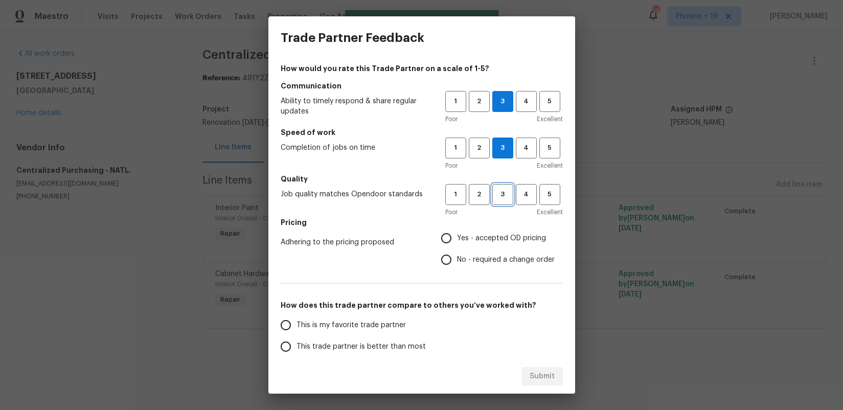
click at [495, 190] on span "3" at bounding box center [502, 195] width 19 height 12
click at [474, 242] on span "Yes - accepted OD pricing" at bounding box center [501, 238] width 89 height 11
click at [457, 242] on input "Yes - accepted OD pricing" at bounding box center [445, 237] width 21 height 21
radio input "true"
click at [383, 322] on span "This is my favorite trade partner" at bounding box center [350, 325] width 109 height 11
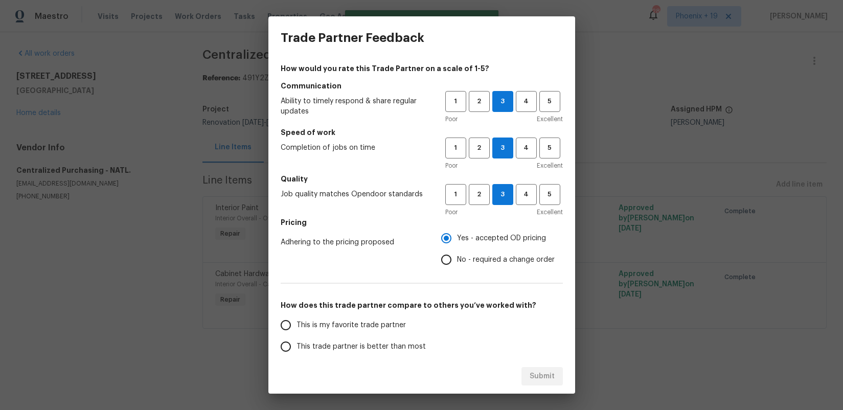
click at [296, 322] on input "This is my favorite trade partner" at bounding box center [285, 324] width 21 height 21
click at [535, 370] on span "Submit" at bounding box center [541, 376] width 25 height 13
radio input "true"
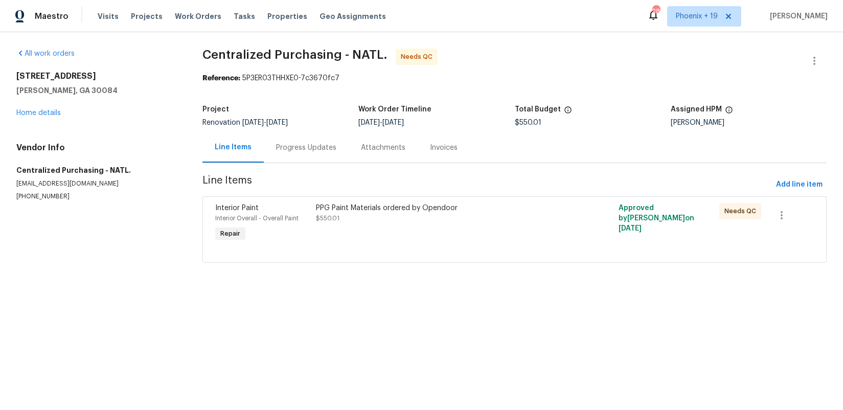
click at [373, 235] on div "PPG Paint Materials ordered by Opendoor $550.01" at bounding box center [439, 223] width 252 height 47
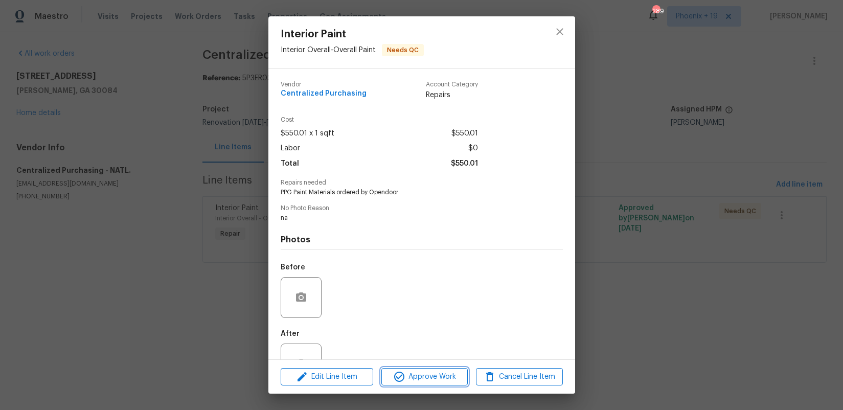
click at [401, 378] on icon "button" at bounding box center [399, 377] width 12 height 12
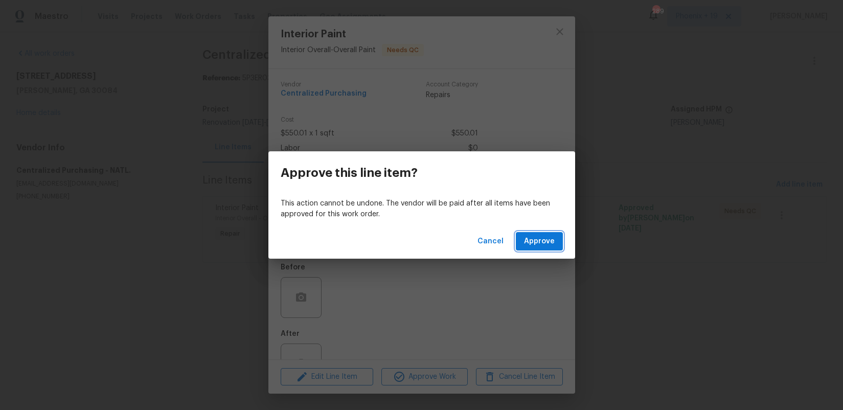
click at [544, 242] on span "Approve" at bounding box center [539, 241] width 31 height 13
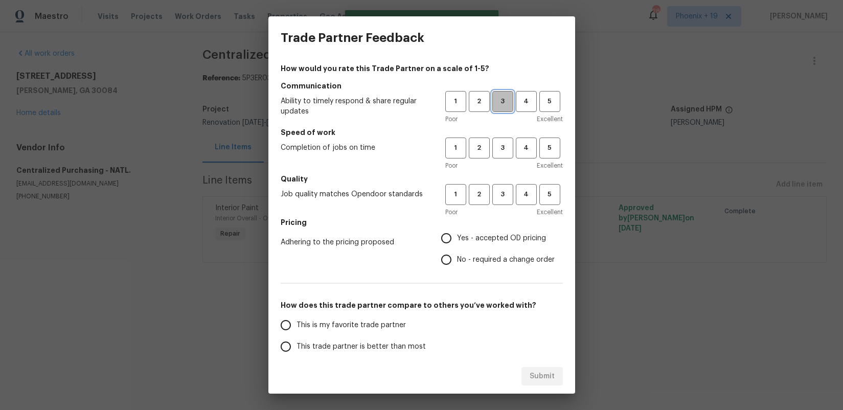
click at [502, 109] on button "3" at bounding box center [502, 101] width 21 height 21
click at [501, 137] on div "Speed of work Completion of jobs on time 1 2 3 4 5 Poor Excellent" at bounding box center [422, 148] width 282 height 43
drag, startPoint x: 519, startPoint y: 201, endPoint x: 512, endPoint y: 200, distance: 7.2
click at [518, 201] on button "4" at bounding box center [526, 194] width 21 height 21
click at [512, 200] on button "3" at bounding box center [502, 194] width 21 height 21
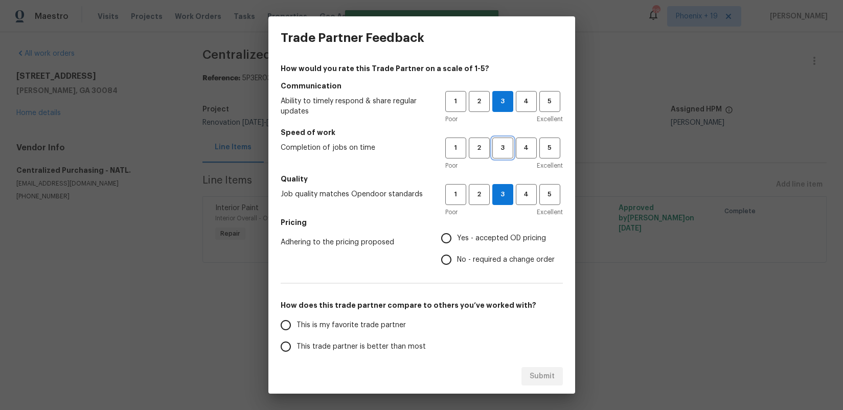
drag, startPoint x: 494, startPoint y: 147, endPoint x: 497, endPoint y: 158, distance: 11.2
click at [494, 148] on span "3" at bounding box center [502, 148] width 19 height 12
drag, startPoint x: 480, startPoint y: 229, endPoint x: 471, endPoint y: 241, distance: 14.2
click at [480, 230] on label "Yes - accepted OD pricing" at bounding box center [494, 237] width 119 height 21
click at [457, 230] on input "Yes - accepted OD pricing" at bounding box center [445, 237] width 21 height 21
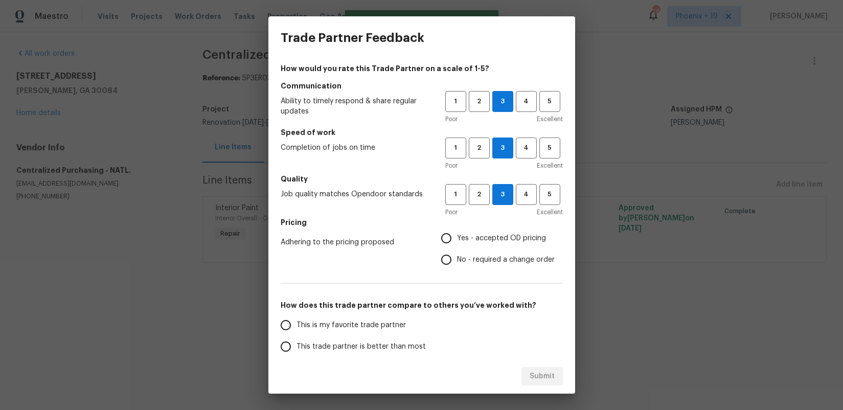
radio input "true"
click at [384, 315] on label "This is my favorite trade partner" at bounding box center [355, 324] width 161 height 21
click at [296, 315] on input "This is my favorite trade partner" at bounding box center [285, 324] width 21 height 21
click at [560, 383] on button "Submit" at bounding box center [541, 376] width 41 height 19
radio input "true"
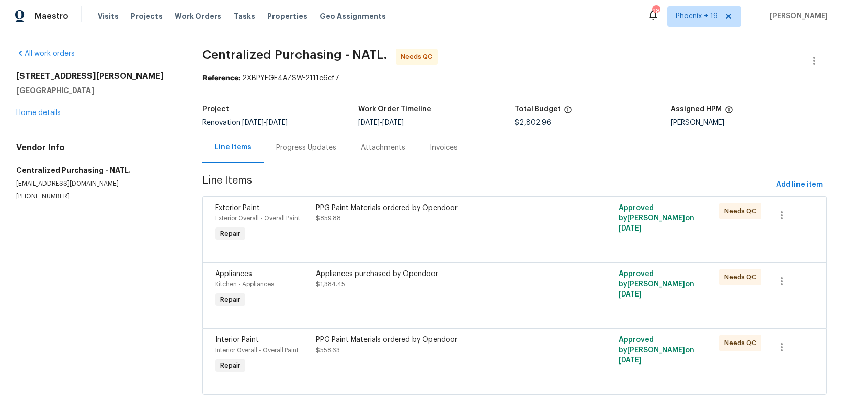
scroll to position [14, 0]
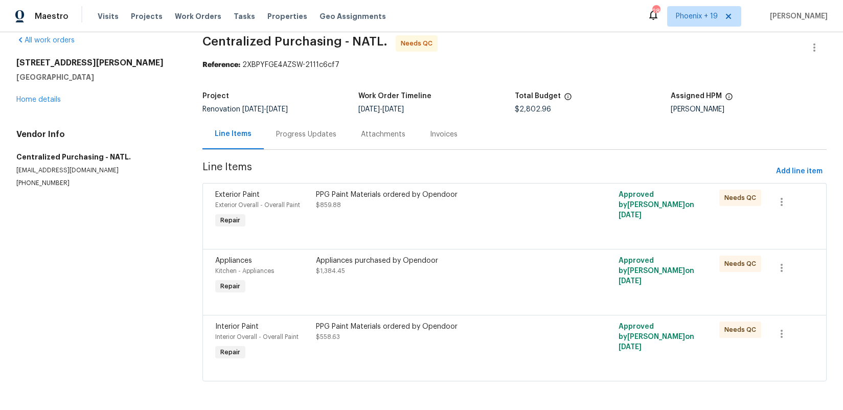
click at [491, 328] on div "PPG Paint Materials ordered by Opendoor" at bounding box center [439, 326] width 246 height 10
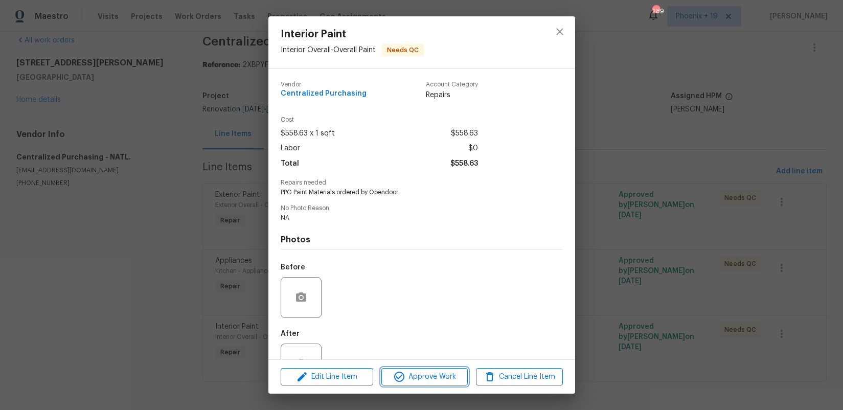
click at [423, 380] on span "Approve Work" at bounding box center [424, 377] width 80 height 13
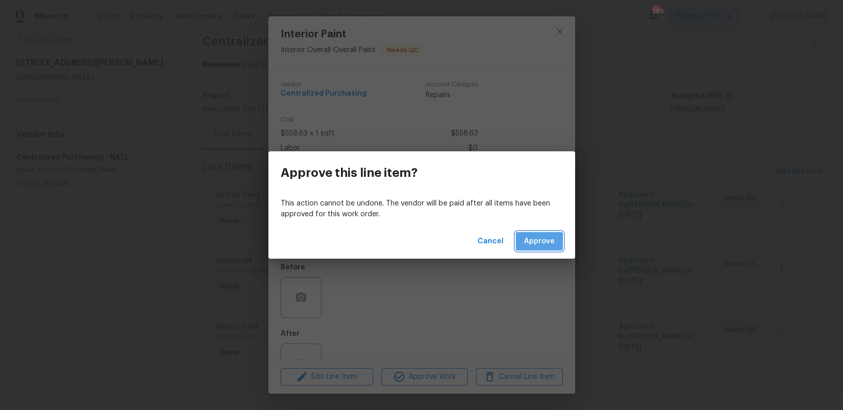
click at [537, 244] on span "Approve" at bounding box center [539, 241] width 31 height 13
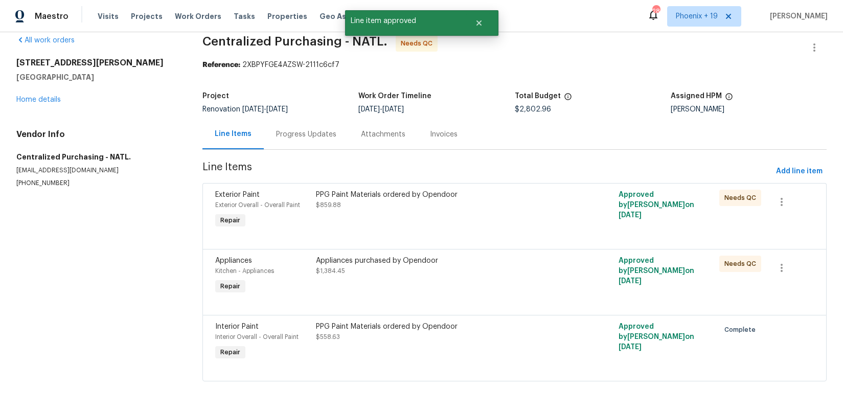
click at [512, 276] on div "Appliances purchased by Opendoor $1,384.45" at bounding box center [439, 275] width 252 height 47
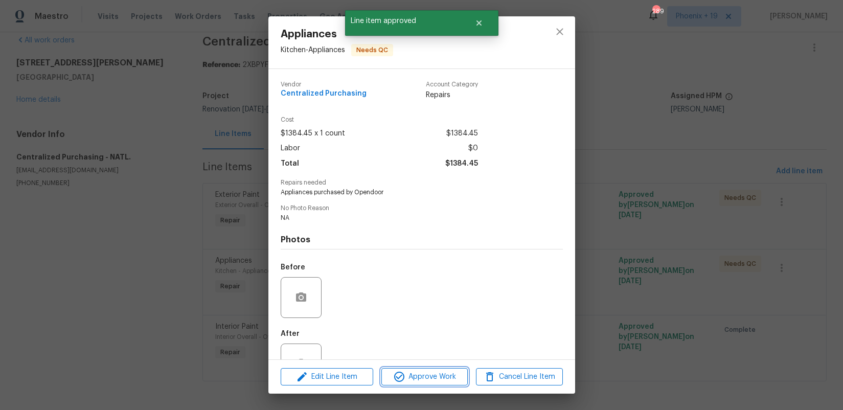
click at [456, 378] on span "Approve Work" at bounding box center [424, 377] width 80 height 13
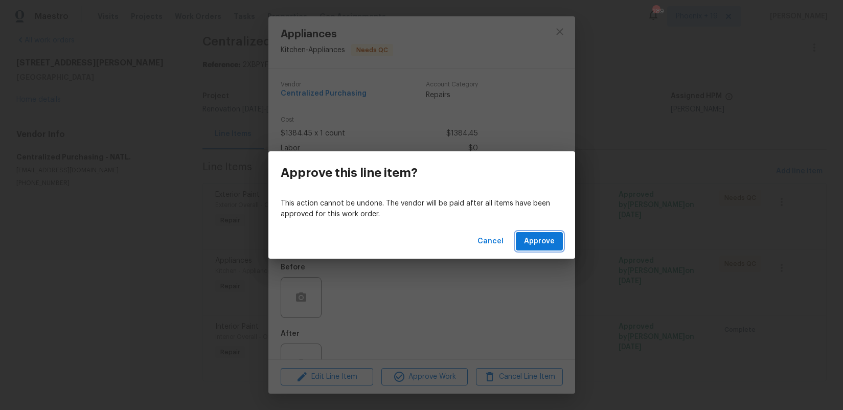
click at [528, 235] on span "Approve" at bounding box center [539, 241] width 31 height 13
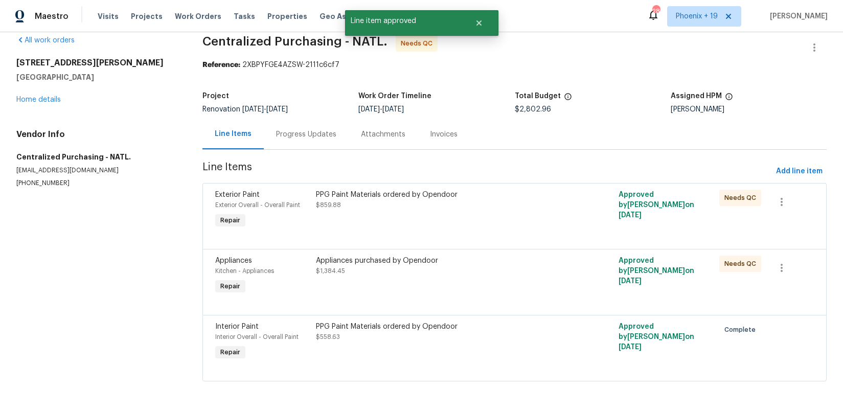
click at [503, 212] on div "PPG Paint Materials ordered by Opendoor $859.88" at bounding box center [439, 210] width 252 height 47
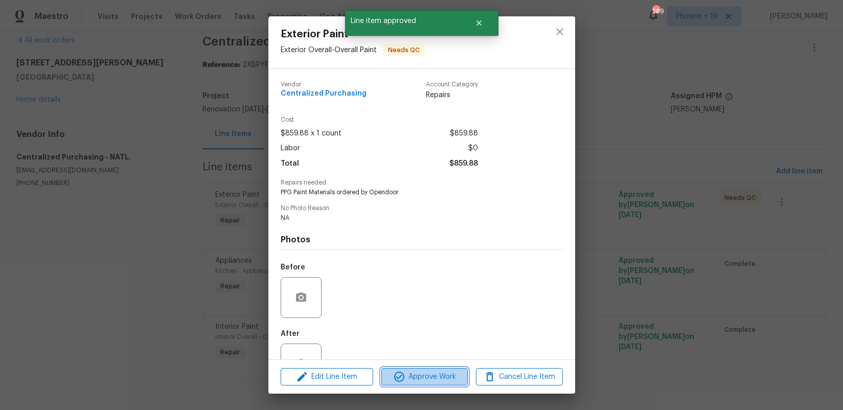
click at [422, 374] on span "Approve Work" at bounding box center [424, 377] width 80 height 13
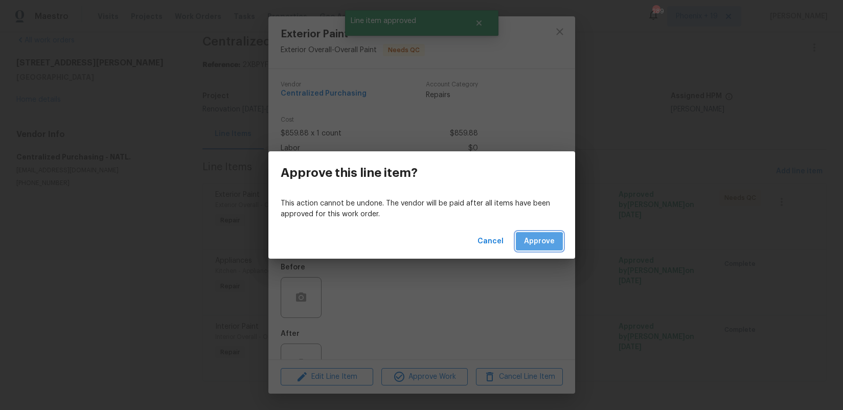
click at [539, 242] on span "Approve" at bounding box center [539, 241] width 31 height 13
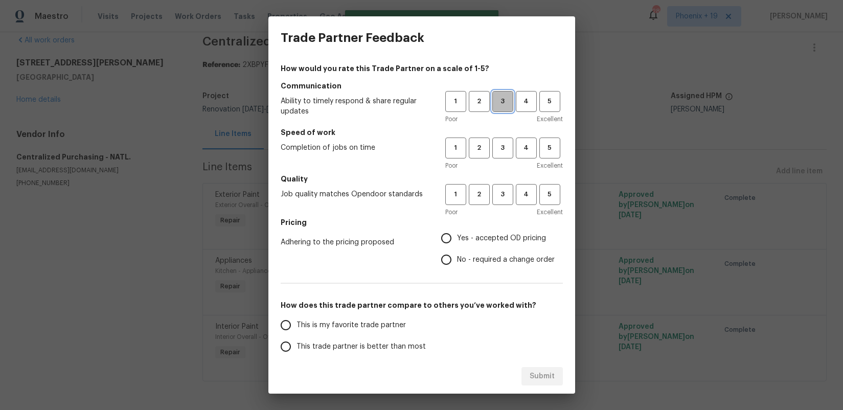
drag, startPoint x: 496, startPoint y: 105, endPoint x: 503, endPoint y: 150, distance: 46.1
click at [496, 105] on span "3" at bounding box center [502, 102] width 19 height 12
drag, startPoint x: 503, startPoint y: 150, endPoint x: 500, endPoint y: 179, distance: 29.3
click at [503, 153] on span "3" at bounding box center [502, 148] width 19 height 12
click at [500, 181] on h5 "Quality" at bounding box center [422, 179] width 282 height 10
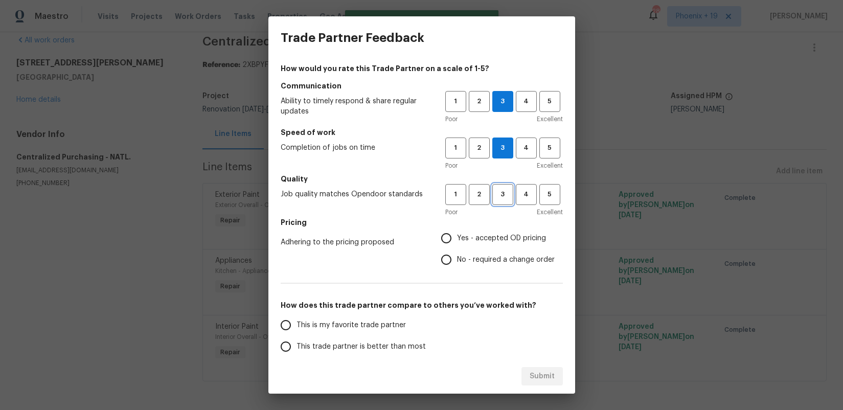
click at [499, 189] on span "3" at bounding box center [502, 195] width 19 height 12
drag, startPoint x: 474, startPoint y: 242, endPoint x: 454, endPoint y: 259, distance: 26.1
click at [474, 242] on span "Yes - accepted OD pricing" at bounding box center [501, 238] width 89 height 11
click at [457, 242] on input "Yes - accepted OD pricing" at bounding box center [445, 237] width 21 height 21
radio input "true"
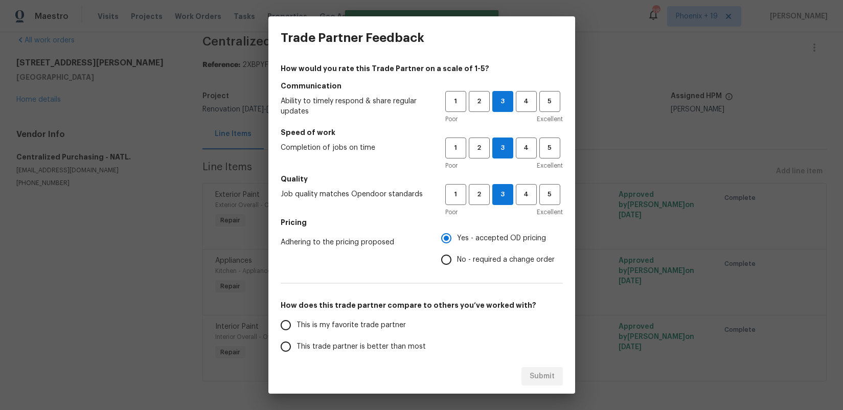
click at [372, 320] on span "This is my favorite trade partner" at bounding box center [350, 325] width 109 height 11
click at [296, 320] on input "This is my favorite trade partner" at bounding box center [285, 324] width 21 height 21
drag, startPoint x: 574, startPoint y: 378, endPoint x: 563, endPoint y: 378, distance: 11.3
click at [569, 378] on div "Submit" at bounding box center [421, 376] width 307 height 35
click at [563, 378] on div "Submit" at bounding box center [421, 376] width 307 height 35
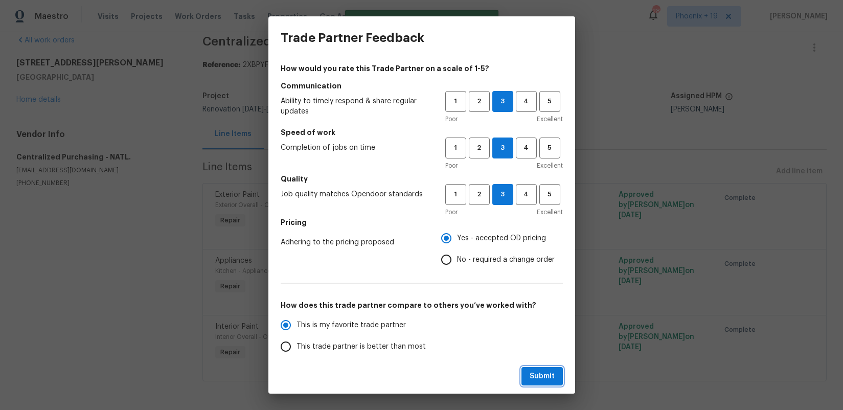
click at [557, 379] on button "Submit" at bounding box center [541, 376] width 41 height 19
radio input "true"
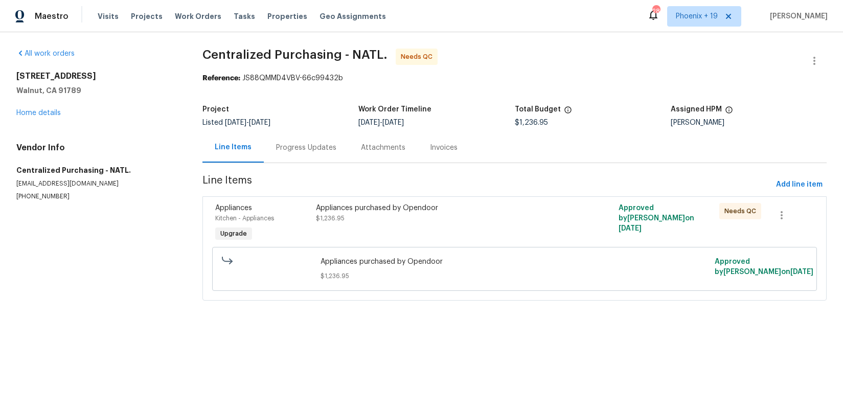
click at [494, 233] on div "Appliances purchased by Opendoor $1,236.95" at bounding box center [439, 223] width 252 height 47
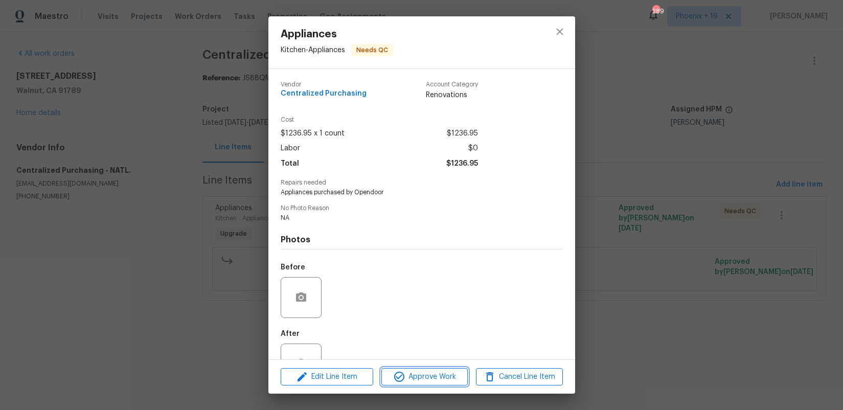
click at [430, 378] on span "Approve Work" at bounding box center [424, 377] width 80 height 13
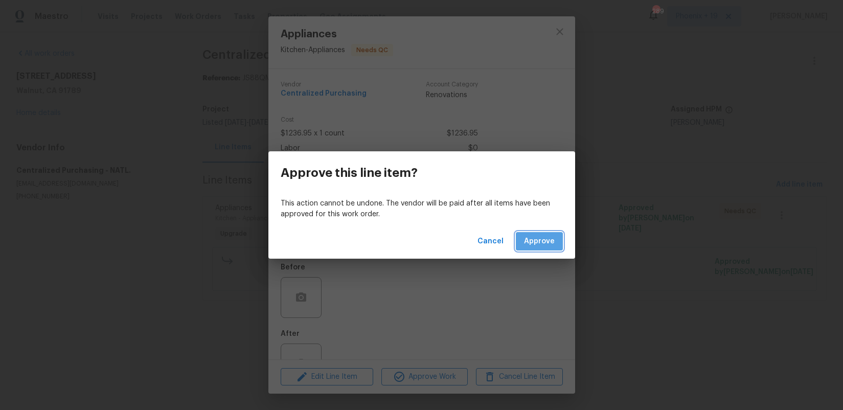
click at [538, 246] on span "Approve" at bounding box center [539, 241] width 31 height 13
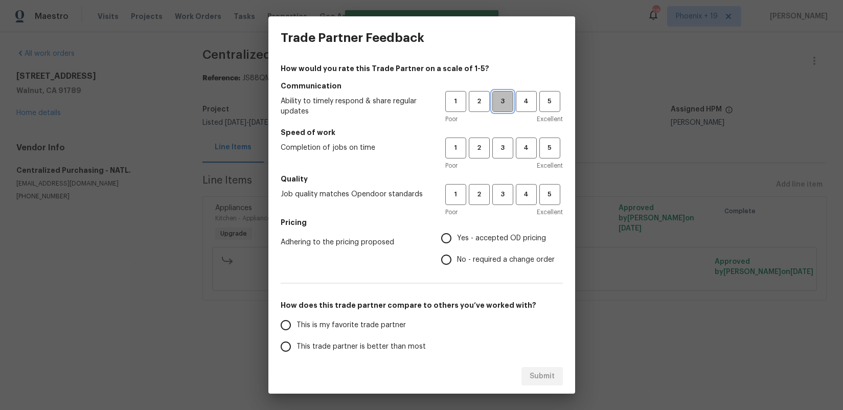
drag, startPoint x: 509, startPoint y: 100, endPoint x: 516, endPoint y: 152, distance: 52.5
click at [509, 102] on span "3" at bounding box center [502, 102] width 19 height 12
drag, startPoint x: 513, startPoint y: 151, endPoint x: 505, endPoint y: 179, distance: 29.6
click at [512, 152] on div "1 2 3 4 5" at bounding box center [504, 147] width 118 height 21
drag, startPoint x: 504, startPoint y: 154, endPoint x: 506, endPoint y: 191, distance: 36.9
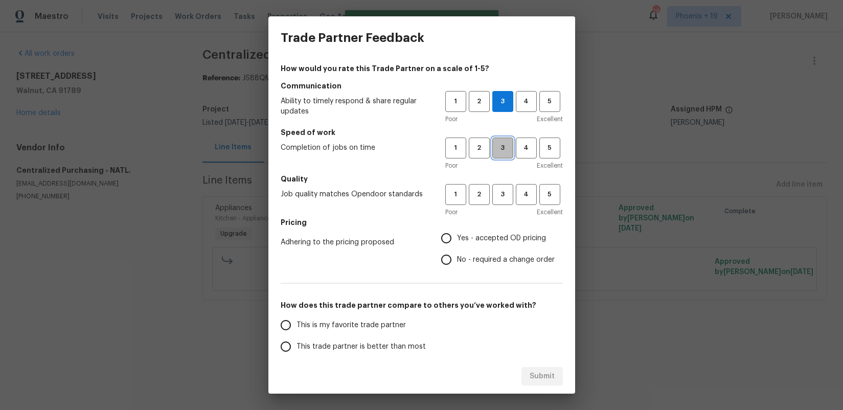
click at [504, 154] on button "3" at bounding box center [502, 147] width 21 height 21
click at [505, 197] on span "3" at bounding box center [502, 195] width 19 height 12
click at [469, 229] on label "Yes - accepted OD pricing" at bounding box center [494, 237] width 119 height 21
click at [457, 229] on input "Yes - accepted OD pricing" at bounding box center [445, 237] width 21 height 21
radio input "true"
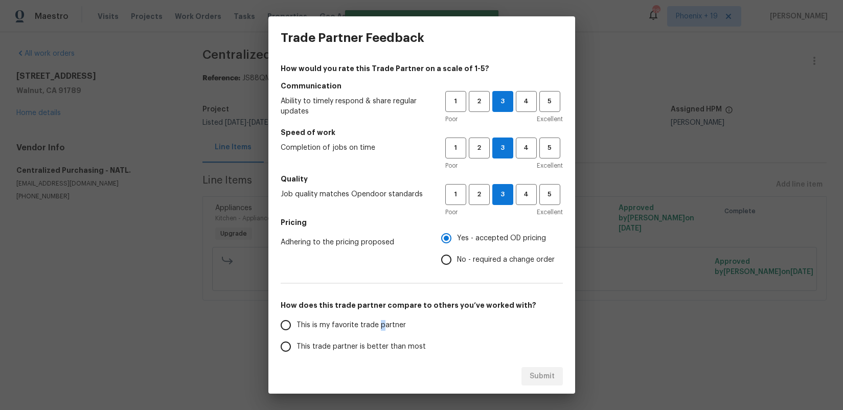
click at [381, 326] on span "This is my favorite trade partner" at bounding box center [350, 325] width 109 height 11
click at [406, 313] on div "How would you rate this Trade Partner on a scale of 1-5? Communication Ability …" at bounding box center [422, 263] width 282 height 400
click at [406, 323] on label "This is my favorite trade partner" at bounding box center [355, 324] width 161 height 21
click at [296, 323] on input "This is my favorite trade partner" at bounding box center [285, 324] width 21 height 21
click at [561, 375] on button "Submit" at bounding box center [541, 376] width 41 height 19
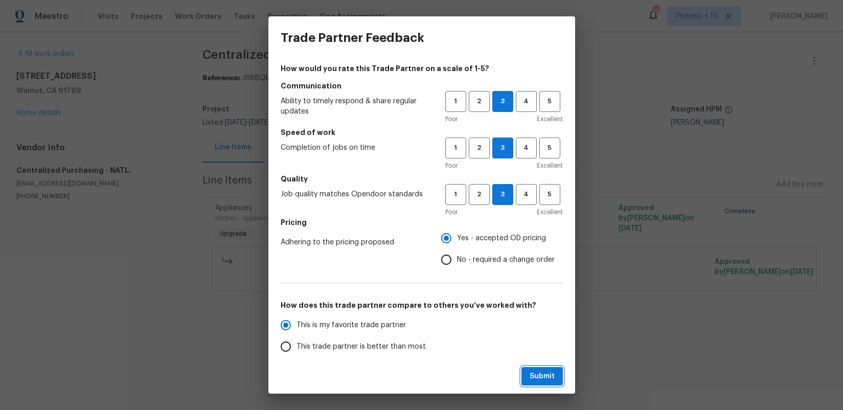
radio input "true"
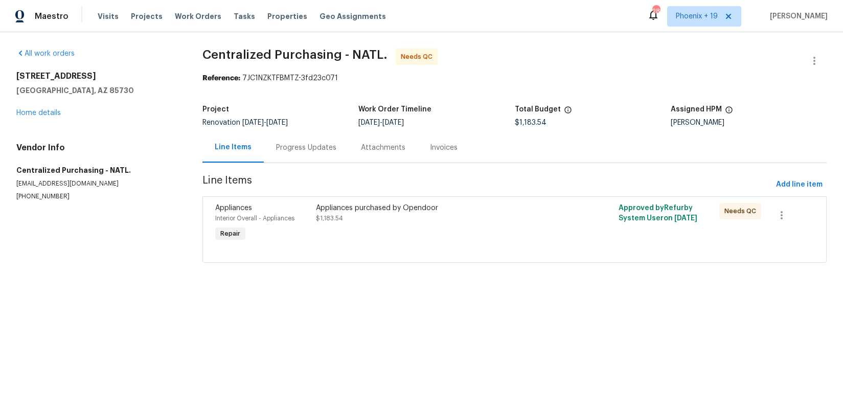
click at [464, 199] on div "Appliances Interior Overall - Appliances Repair Appliances purchased by Opendoo…" at bounding box center [514, 229] width 624 height 66
click at [462, 216] on div "Appliances purchased by Opendoor $1,183.54" at bounding box center [439, 213] width 246 height 20
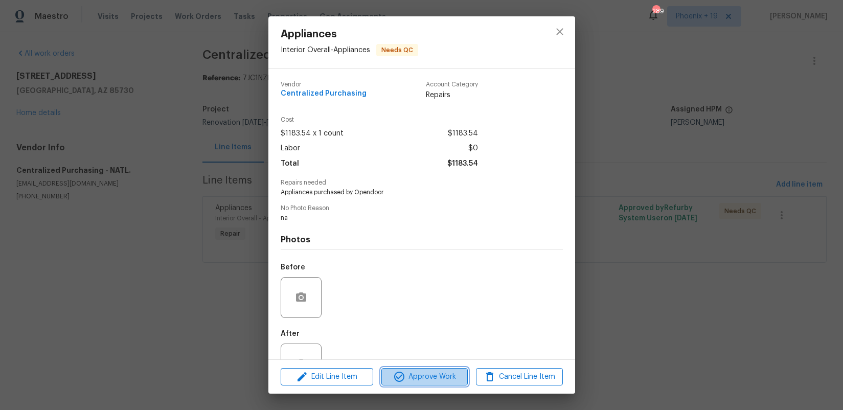
click at [402, 379] on icon "button" at bounding box center [399, 377] width 10 height 10
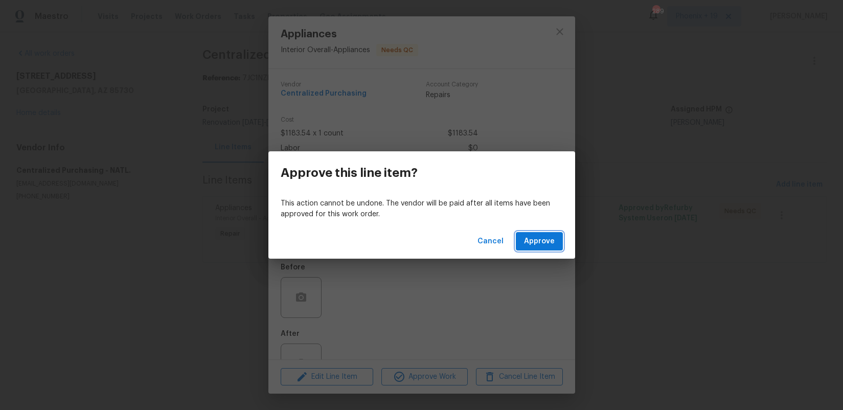
click at [534, 245] on span "Approve" at bounding box center [539, 241] width 31 height 13
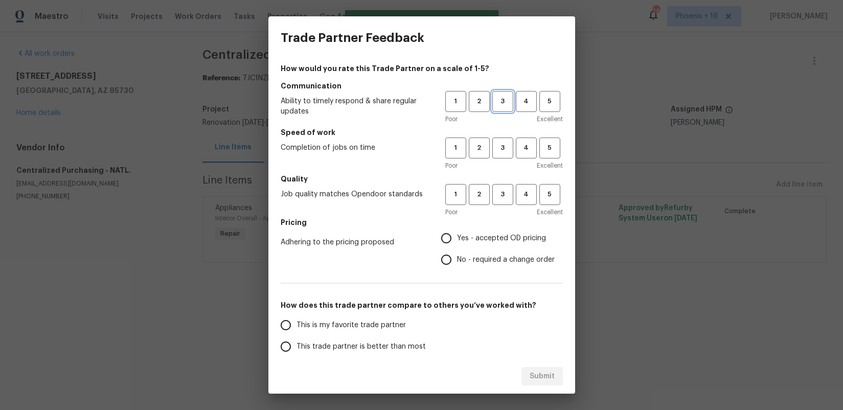
click at [505, 104] on span "3" at bounding box center [502, 102] width 19 height 12
drag, startPoint x: 505, startPoint y: 145, endPoint x: 499, endPoint y: 183, distance: 38.8
click at [505, 146] on span "3" at bounding box center [502, 148] width 19 height 12
click at [499, 184] on button "3" at bounding box center [502, 194] width 21 height 21
click at [477, 233] on label "Yes - accepted OD pricing" at bounding box center [494, 237] width 119 height 21
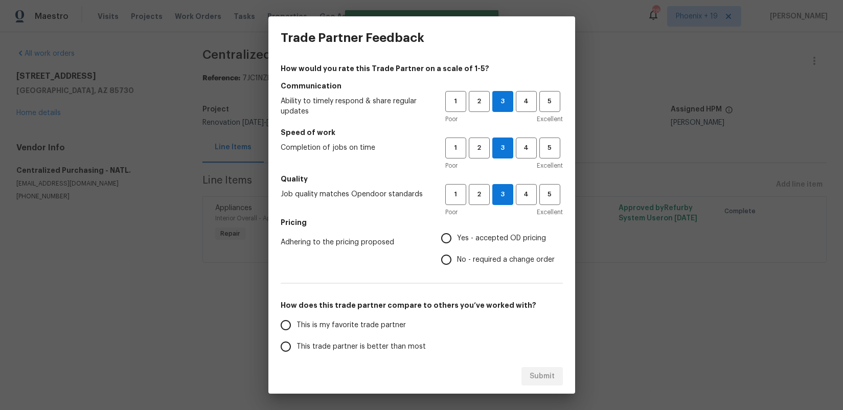
click at [457, 233] on input "Yes - accepted OD pricing" at bounding box center [445, 237] width 21 height 21
radio input "true"
click at [384, 328] on span "This is my favorite trade partner" at bounding box center [350, 325] width 109 height 11
click at [296, 328] on input "This is my favorite trade partner" at bounding box center [285, 324] width 21 height 21
click at [539, 375] on span "Submit" at bounding box center [541, 376] width 25 height 13
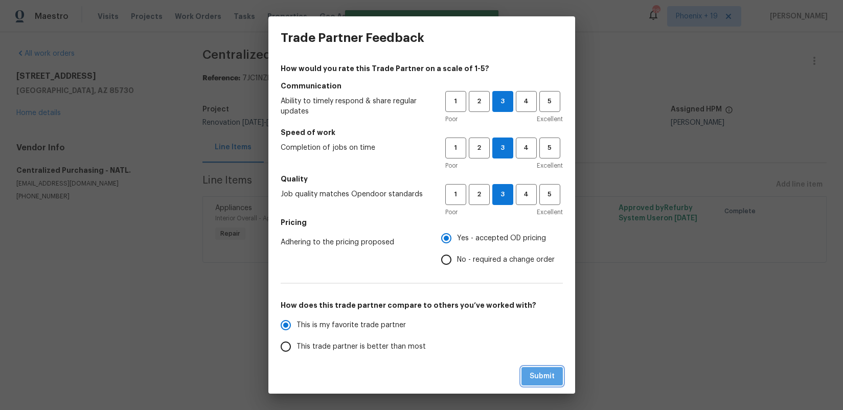
radio input "true"
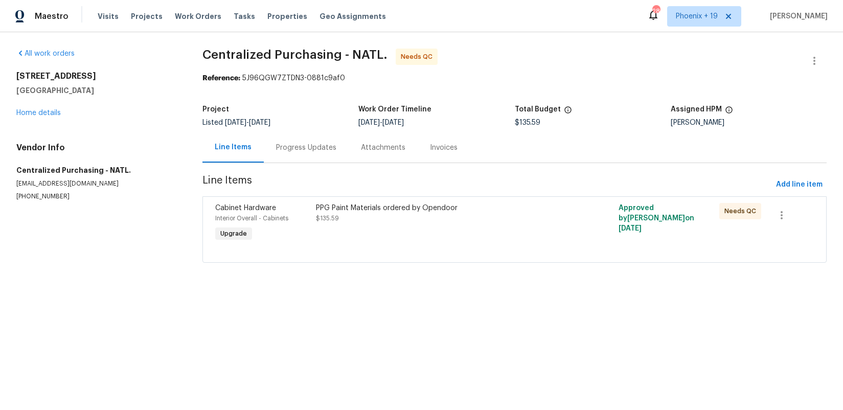
click at [503, 212] on div "PPG Paint Materials ordered by Opendoor" at bounding box center [439, 208] width 246 height 10
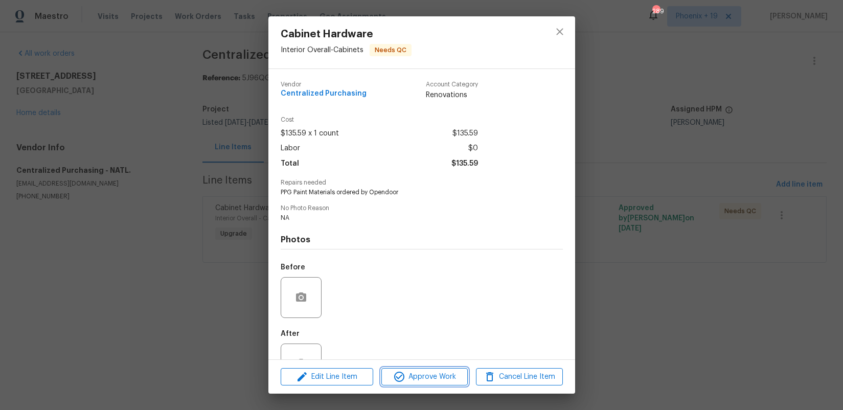
click at [422, 371] on span "Approve Work" at bounding box center [424, 377] width 80 height 13
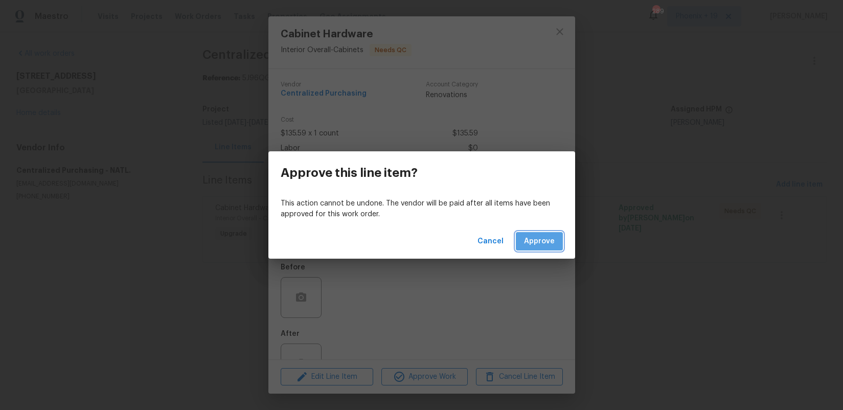
click at [555, 243] on button "Approve" at bounding box center [539, 241] width 47 height 19
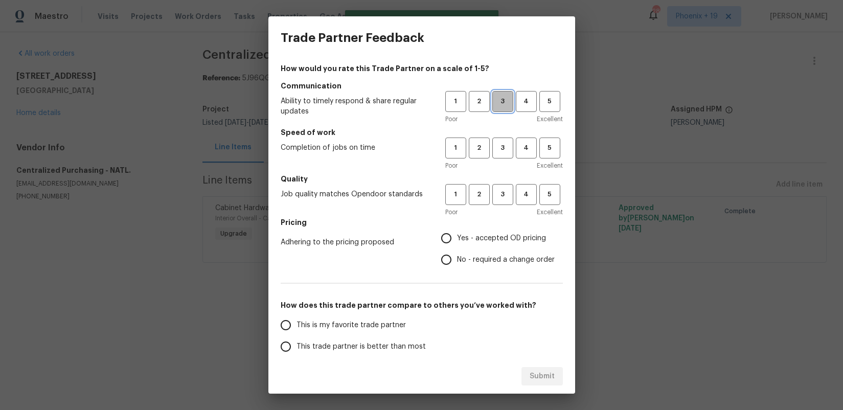
drag, startPoint x: 499, startPoint y: 108, endPoint x: 501, endPoint y: 154, distance: 46.5
click at [498, 108] on button "3" at bounding box center [502, 101] width 21 height 21
drag, startPoint x: 502, startPoint y: 155, endPoint x: 491, endPoint y: 207, distance: 53.8
click at [501, 158] on div "1 2 3 4 5 Poor Excellent" at bounding box center [504, 153] width 118 height 33
click at [492, 207] on div "Poor Excellent" at bounding box center [504, 212] width 118 height 10
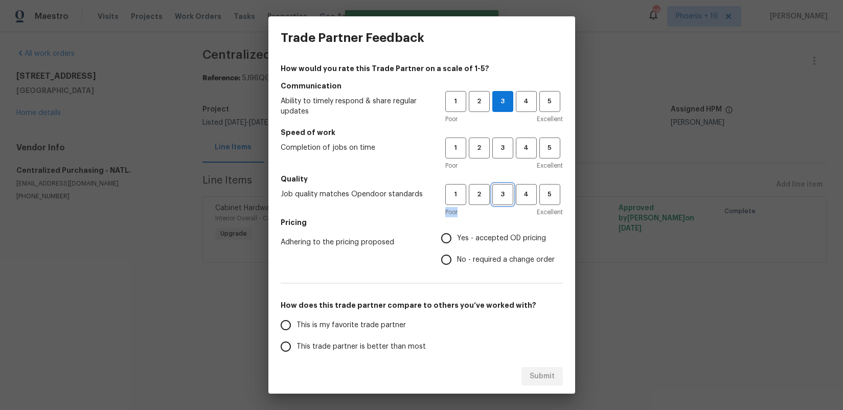
click at [496, 203] on button "3" at bounding box center [502, 194] width 21 height 21
click at [472, 245] on label "Yes - accepted OD pricing" at bounding box center [494, 237] width 119 height 21
click at [457, 245] on input "Yes - accepted OD pricing" at bounding box center [445, 237] width 21 height 21
radio input "true"
drag, startPoint x: 503, startPoint y: 145, endPoint x: 495, endPoint y: 156, distance: 14.2
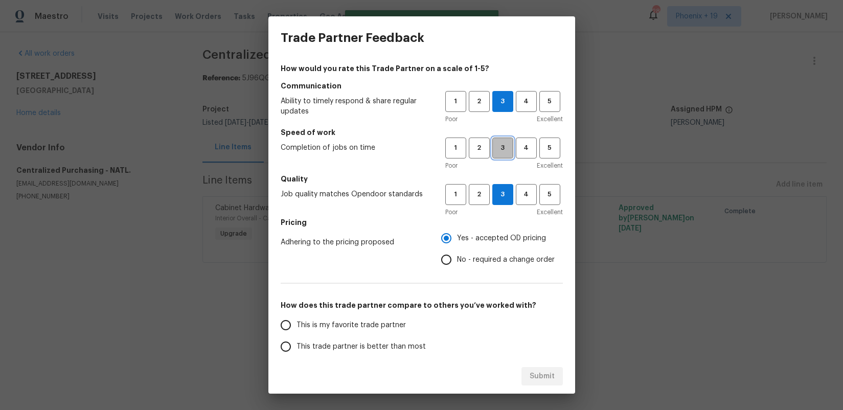
click at [504, 145] on span "3" at bounding box center [502, 148] width 19 height 12
drag, startPoint x: 343, startPoint y: 320, endPoint x: 531, endPoint y: 392, distance: 200.9
click at [344, 320] on span "This is my favorite trade partner" at bounding box center [350, 325] width 109 height 11
click at [296, 320] on input "This is my favorite trade partner" at bounding box center [285, 324] width 21 height 21
click at [547, 380] on span "Submit" at bounding box center [541, 376] width 25 height 13
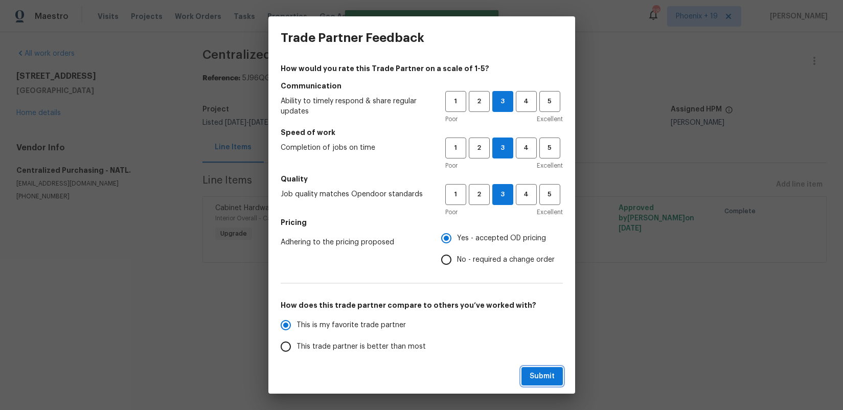
radio input "true"
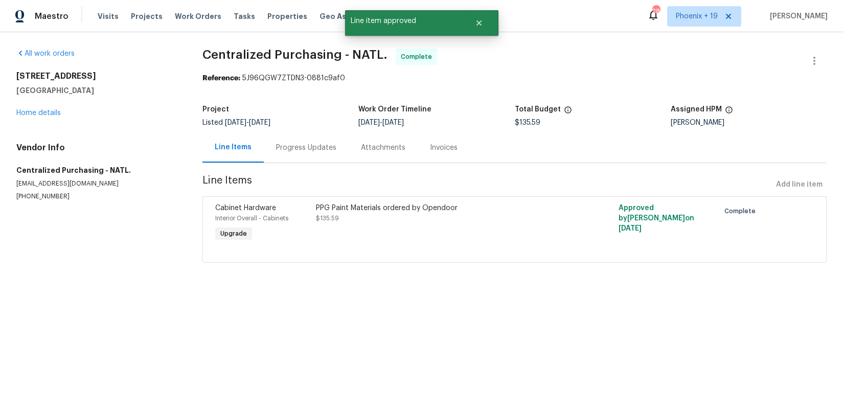
radio input "false"
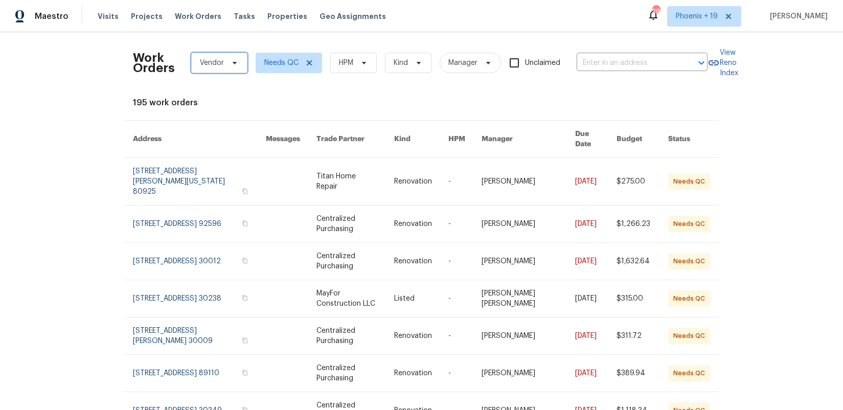
drag, startPoint x: 217, startPoint y: 68, endPoint x: 235, endPoint y: 114, distance: 49.1
click at [218, 70] on span "Vendor" at bounding box center [219, 63] width 56 height 20
type input "centralized"
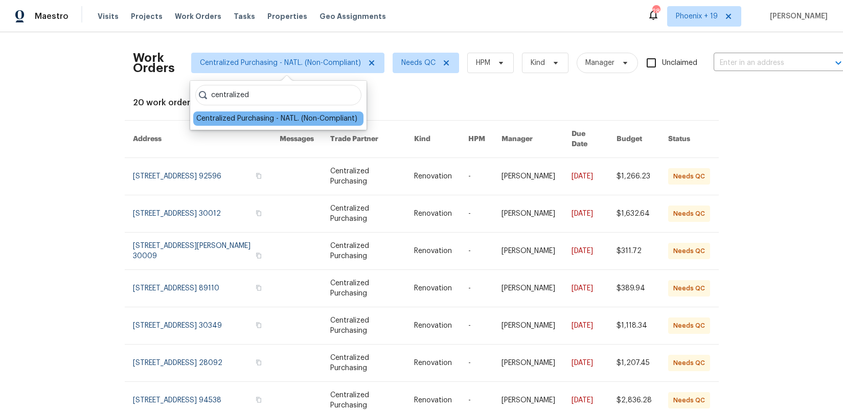
click at [294, 114] on div "Centralized Purchasing - NATL. (Non-Compliant)" at bounding box center [276, 118] width 161 height 10
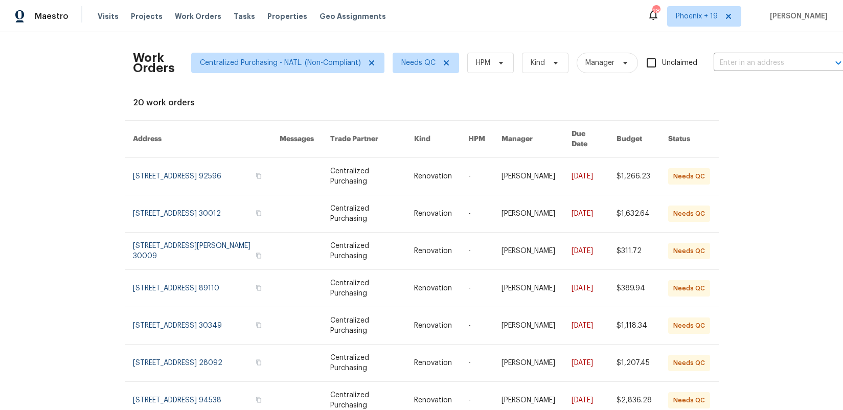
scroll to position [146, 0]
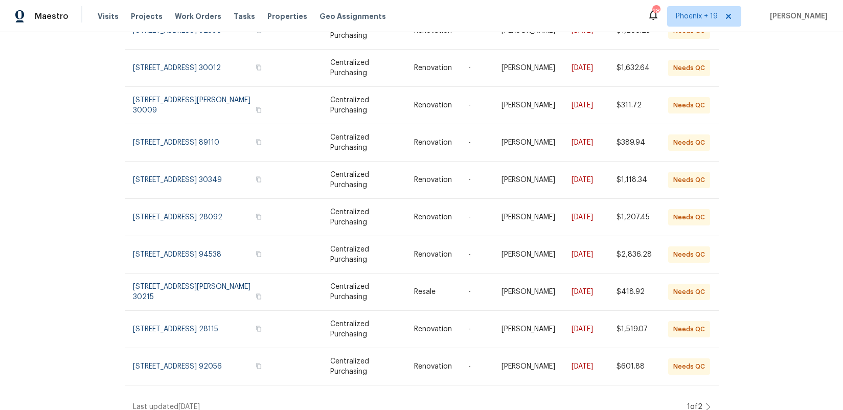
click at [710, 403] on icon at bounding box center [707, 407] width 5 height 8
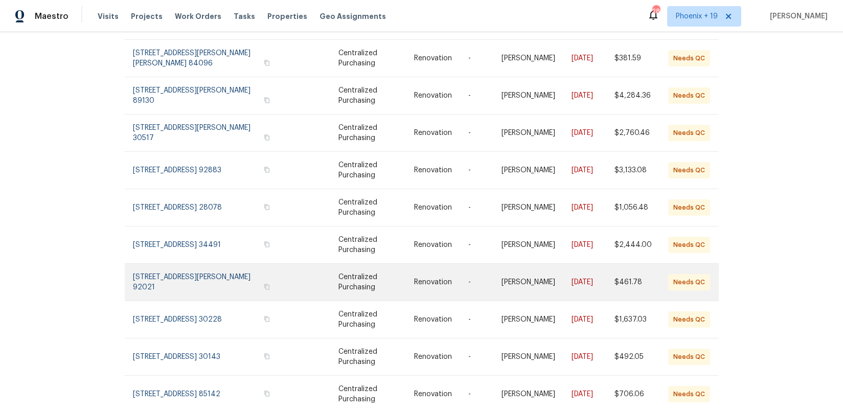
scroll to position [115, 0]
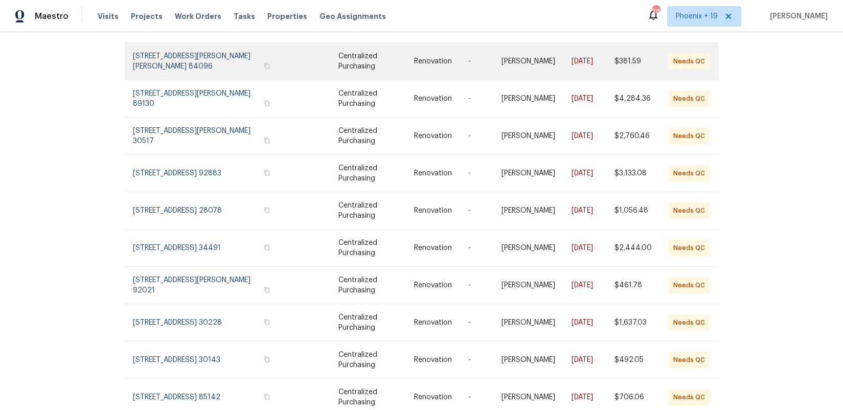
click at [198, 46] on link at bounding box center [210, 61] width 155 height 37
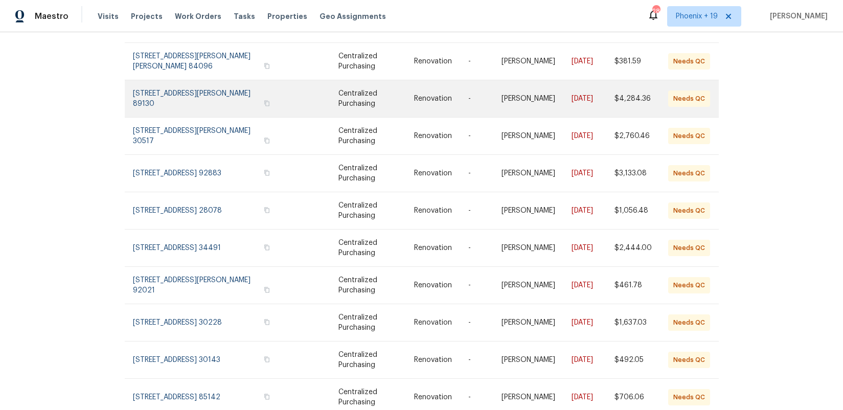
click at [201, 80] on link at bounding box center [210, 98] width 155 height 37
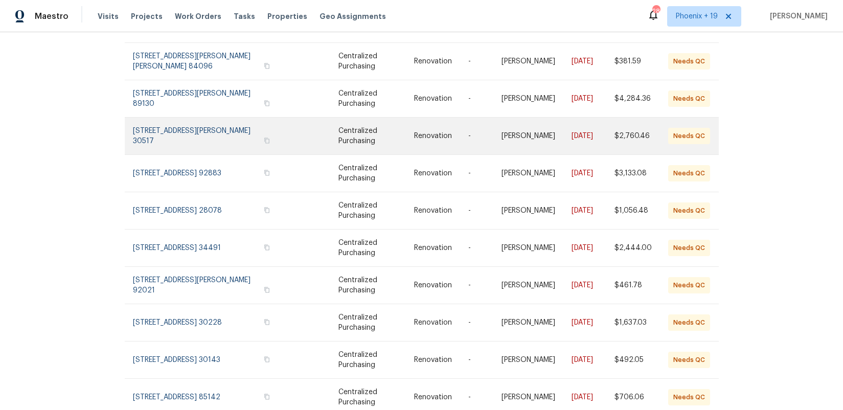
click at [208, 119] on link at bounding box center [210, 136] width 155 height 37
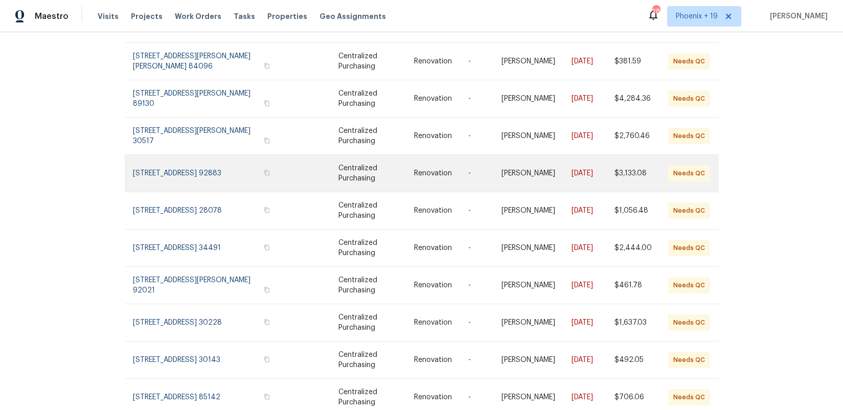
click at [205, 165] on link at bounding box center [210, 173] width 155 height 37
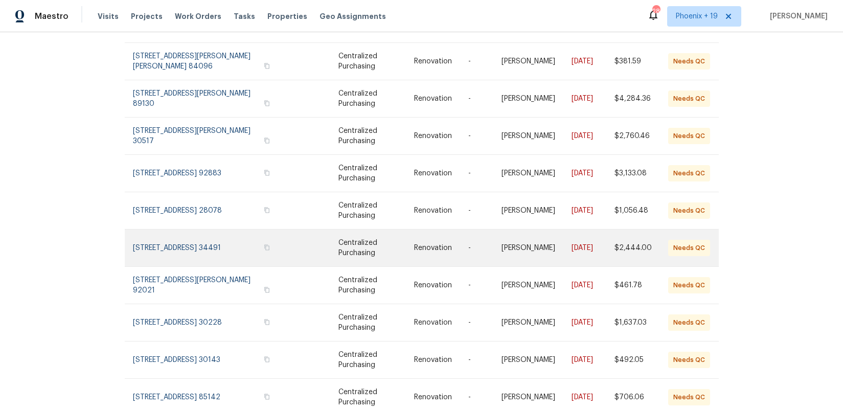
drag, startPoint x: 216, startPoint y: 197, endPoint x: 219, endPoint y: 242, distance: 45.1
click at [215, 197] on link at bounding box center [210, 210] width 155 height 37
click at [219, 247] on link at bounding box center [210, 247] width 155 height 37
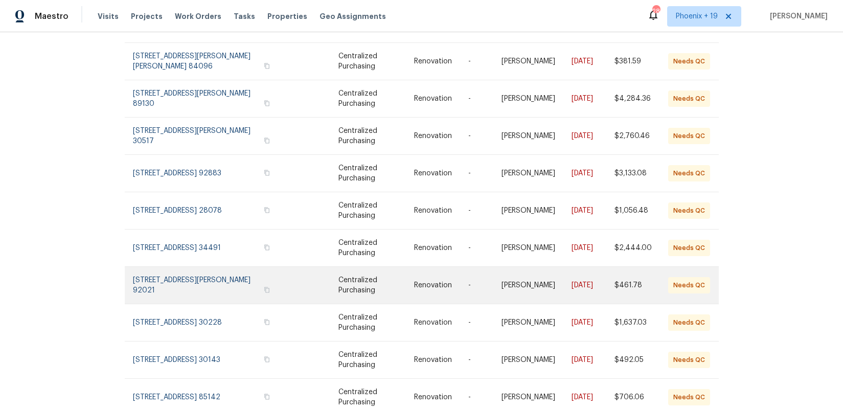
click at [221, 271] on link at bounding box center [210, 285] width 155 height 37
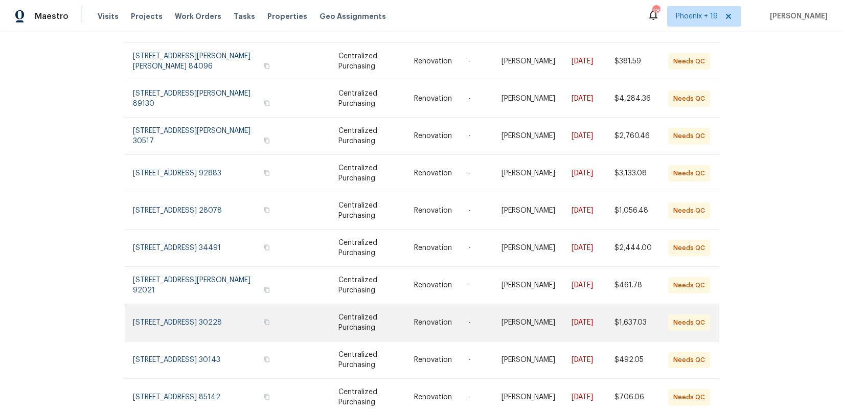
click at [222, 305] on link at bounding box center [210, 322] width 155 height 37
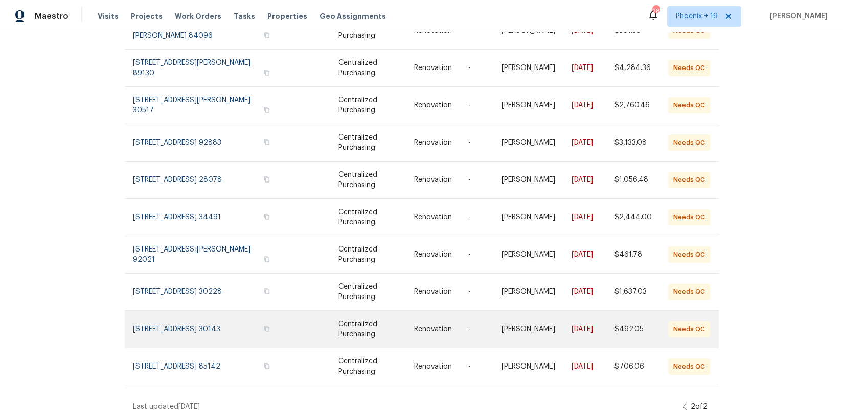
click at [221, 311] on link at bounding box center [210, 329] width 155 height 37
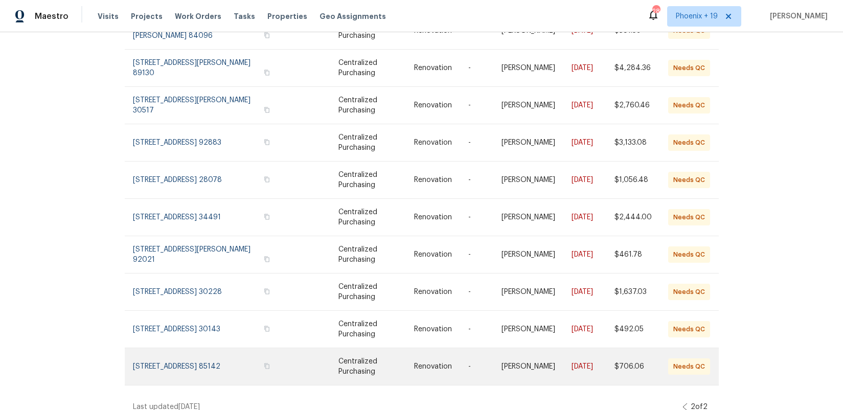
click at [212, 363] on link at bounding box center [210, 366] width 155 height 37
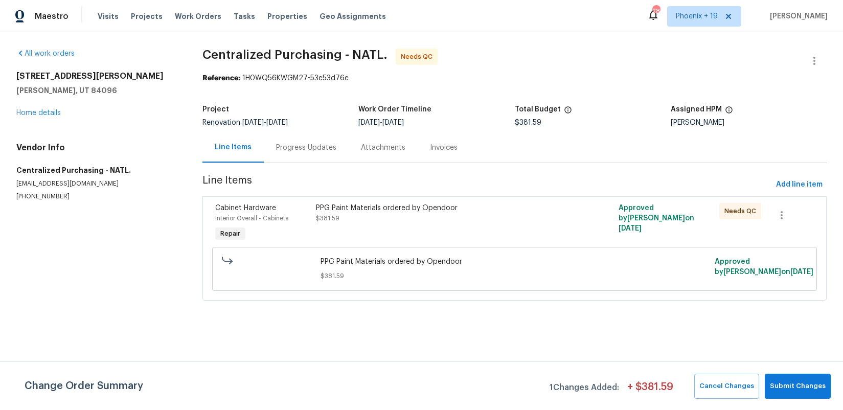
click at [482, 221] on div "PPG Paint Materials ordered by Opendoor $381.59" at bounding box center [439, 213] width 246 height 20
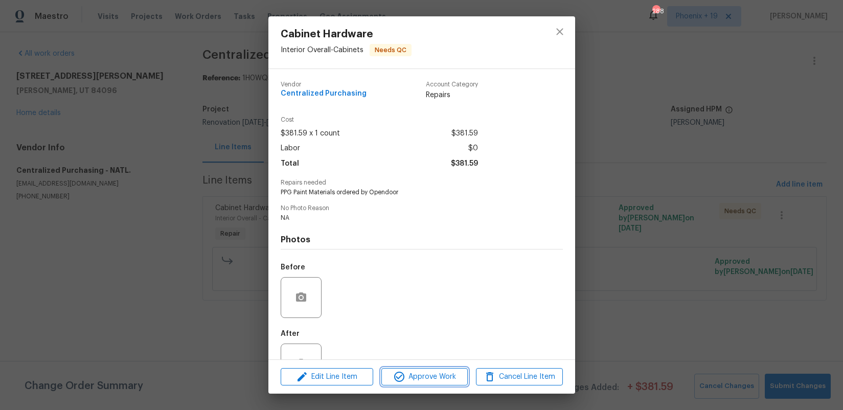
click at [447, 381] on span "Approve Work" at bounding box center [424, 377] width 80 height 13
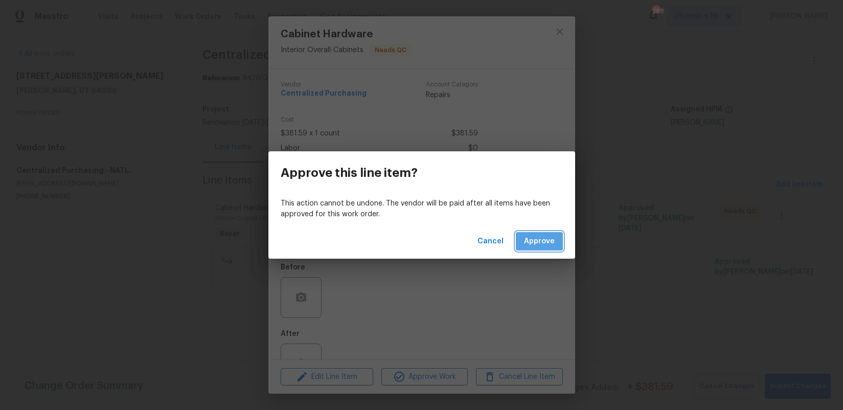
click at [534, 238] on span "Approve" at bounding box center [539, 241] width 31 height 13
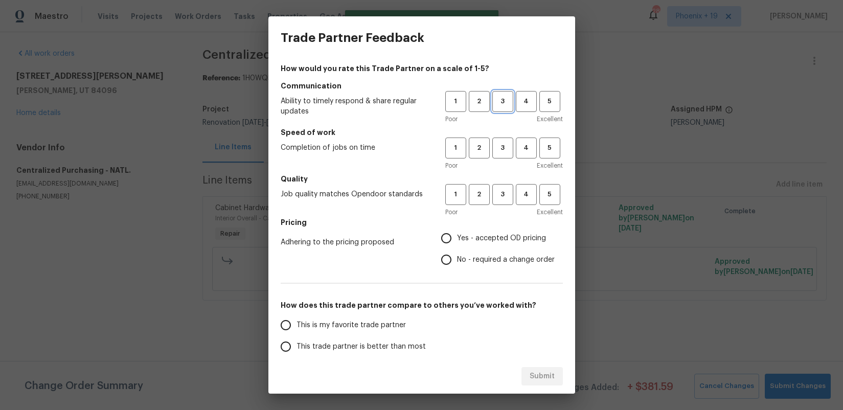
drag, startPoint x: 501, startPoint y: 101, endPoint x: 505, endPoint y: 121, distance: 20.2
click at [502, 101] on span "3" at bounding box center [502, 102] width 19 height 12
drag, startPoint x: 506, startPoint y: 140, endPoint x: 506, endPoint y: 148, distance: 8.2
click at [506, 141] on button "3" at bounding box center [502, 147] width 21 height 21
drag, startPoint x: 508, startPoint y: 188, endPoint x: 504, endPoint y: 234, distance: 46.2
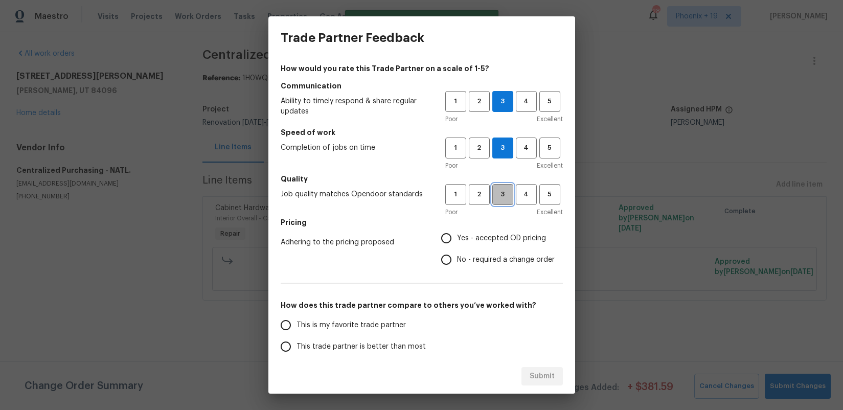
click at [508, 189] on span "3" at bounding box center [502, 195] width 19 height 12
click at [502, 239] on span "Yes - accepted OD pricing" at bounding box center [501, 238] width 89 height 11
click at [457, 239] on input "Yes - accepted OD pricing" at bounding box center [445, 237] width 21 height 21
radio input "true"
drag, startPoint x: 380, startPoint y: 325, endPoint x: 386, endPoint y: 326, distance: 6.2
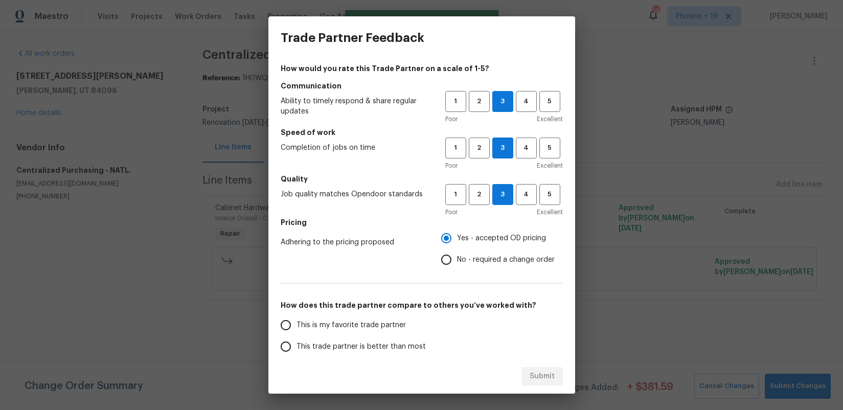
click at [384, 325] on span "This is my favorite trade partner" at bounding box center [350, 325] width 109 height 11
click at [296, 325] on input "This is my favorite trade partner" at bounding box center [285, 324] width 21 height 21
click at [528, 369] on button "Submit" at bounding box center [541, 376] width 41 height 19
radio input "true"
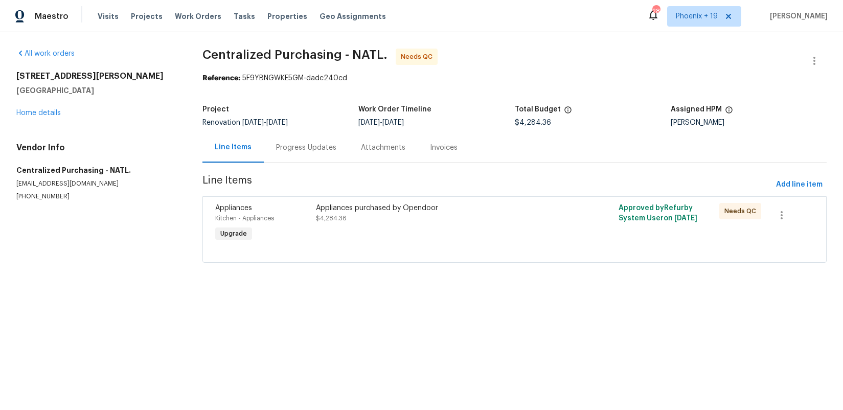
click at [509, 215] on div "Appliances purchased by Opendoor $4,284.36" at bounding box center [439, 213] width 246 height 20
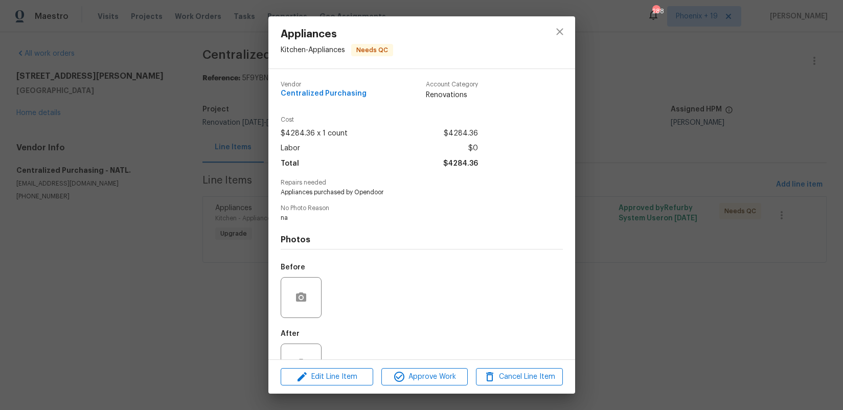
click at [460, 367] on div "Edit Line Item Approve Work Cancel Line Item" at bounding box center [421, 377] width 307 height 34
click at [458, 367] on div "Edit Line Item Approve Work Cancel Line Item" at bounding box center [421, 377] width 307 height 34
click at [446, 374] on span "Approve Work" at bounding box center [424, 377] width 80 height 13
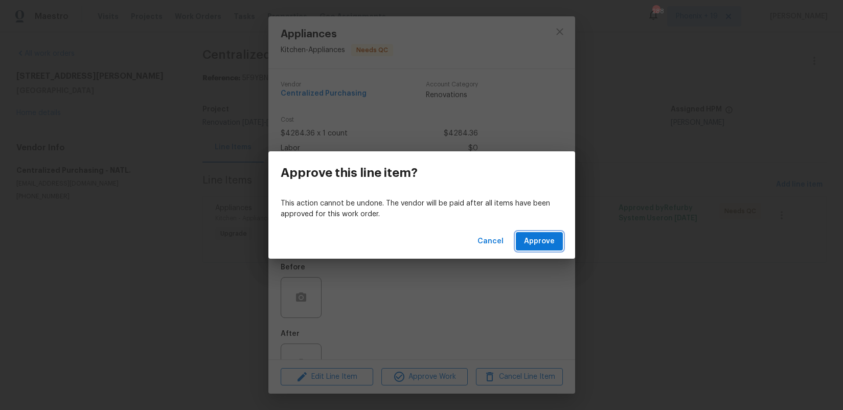
click at [540, 239] on span "Approve" at bounding box center [539, 241] width 31 height 13
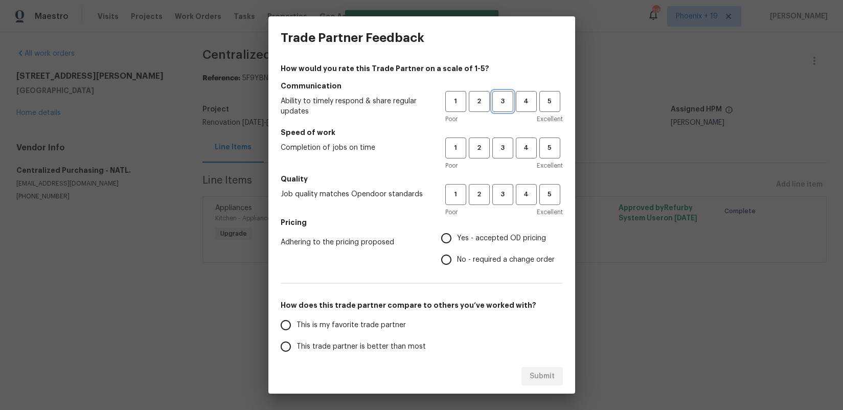
click at [508, 103] on span "3" at bounding box center [502, 102] width 19 height 12
drag, startPoint x: 508, startPoint y: 149, endPoint x: 501, endPoint y: 188, distance: 40.0
click at [507, 151] on span "3" at bounding box center [502, 148] width 19 height 12
click at [501, 200] on button "3" at bounding box center [502, 194] width 21 height 21
click at [488, 231] on label "Yes - accepted OD pricing" at bounding box center [494, 237] width 119 height 21
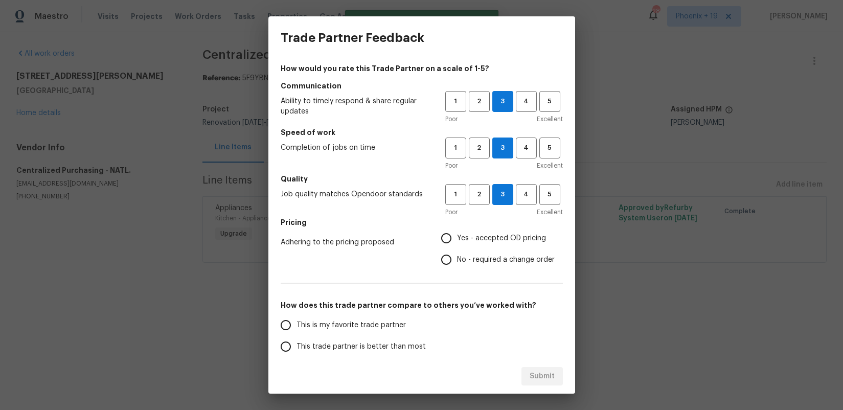
click at [457, 231] on input "Yes - accepted OD pricing" at bounding box center [445, 237] width 21 height 21
radio input "true"
drag, startPoint x: 345, startPoint y: 320, endPoint x: 439, endPoint y: 336, distance: 95.3
click at [347, 320] on span "This is my favorite trade partner" at bounding box center [350, 325] width 109 height 11
drag, startPoint x: 381, startPoint y: 321, endPoint x: 464, endPoint y: 355, distance: 89.4
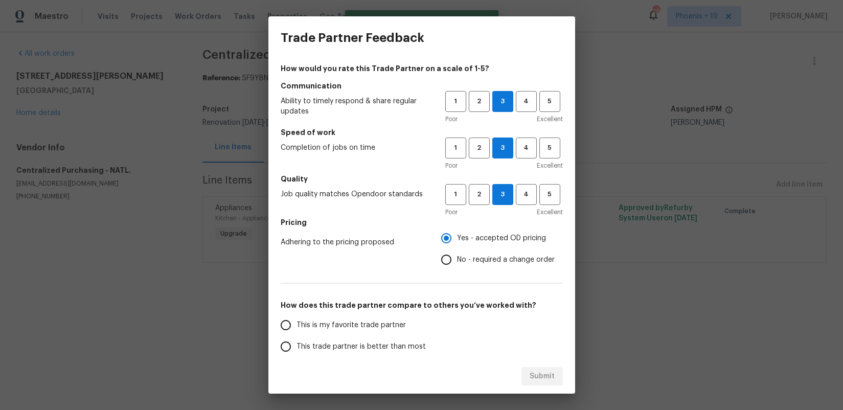
click at [383, 323] on span "This is my favorite trade partner" at bounding box center [350, 325] width 109 height 11
click at [296, 323] on input "This is my favorite trade partner" at bounding box center [285, 324] width 21 height 21
drag, startPoint x: 529, startPoint y: 378, endPoint x: 527, endPoint y: 383, distance: 5.8
click at [529, 378] on button "Submit" at bounding box center [541, 376] width 41 height 19
radio input "true"
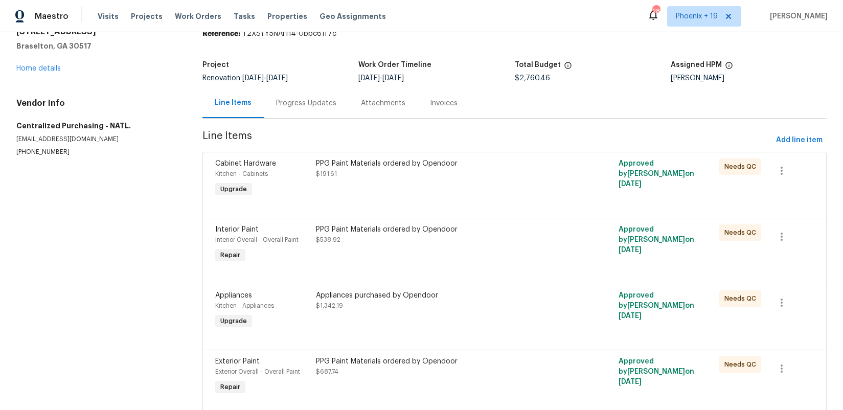
scroll to position [80, 0]
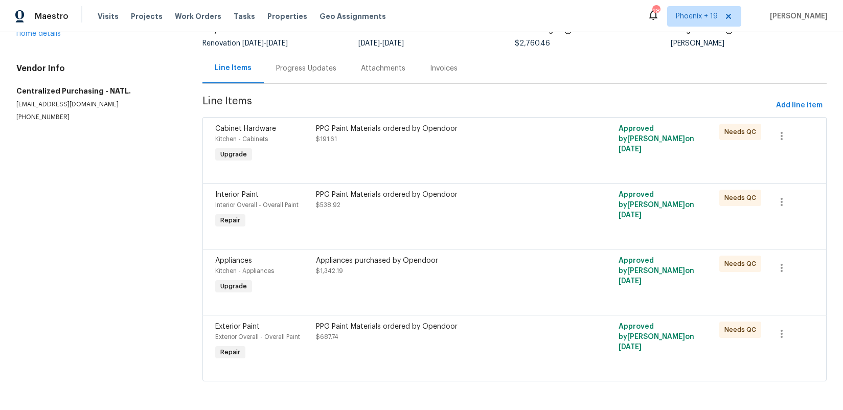
click at [493, 126] on div "PPG Paint Materials ordered by Opendoor" at bounding box center [439, 129] width 246 height 10
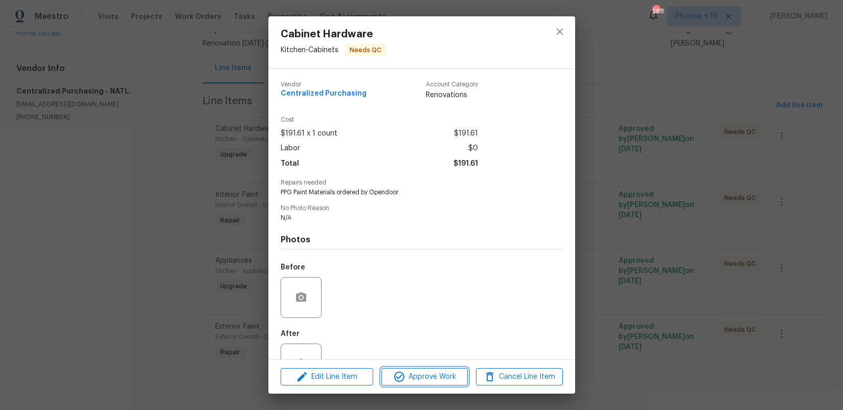
click at [450, 373] on span "Approve Work" at bounding box center [424, 377] width 80 height 13
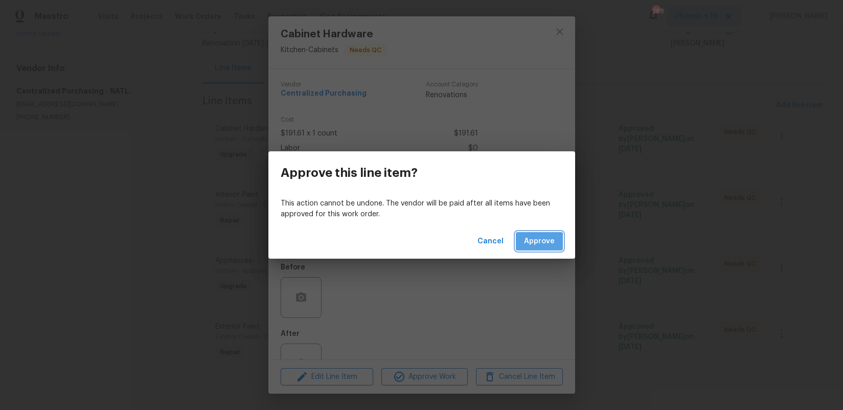
click at [527, 246] on span "Approve" at bounding box center [539, 241] width 31 height 13
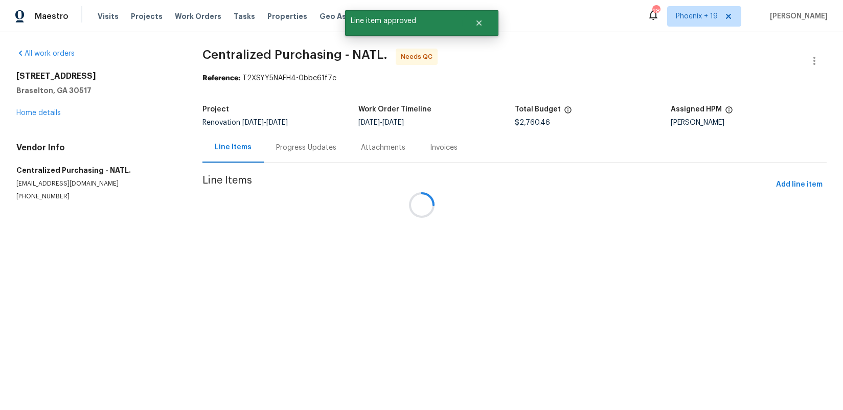
scroll to position [0, 0]
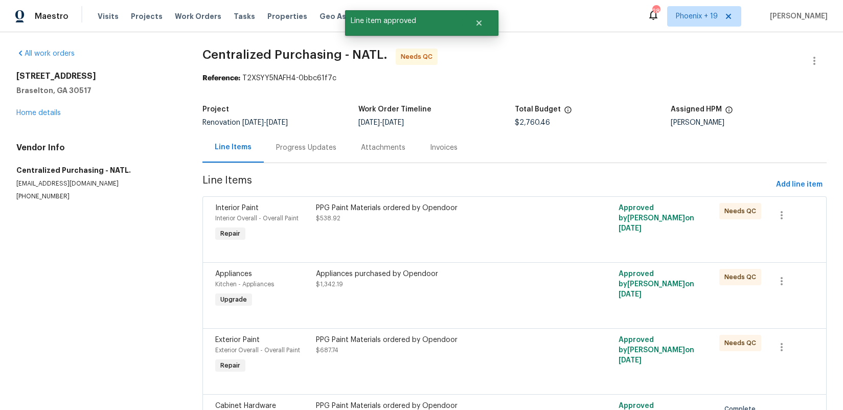
click at [477, 221] on div "PPG Paint Materials ordered by Opendoor $538.92" at bounding box center [439, 213] width 246 height 20
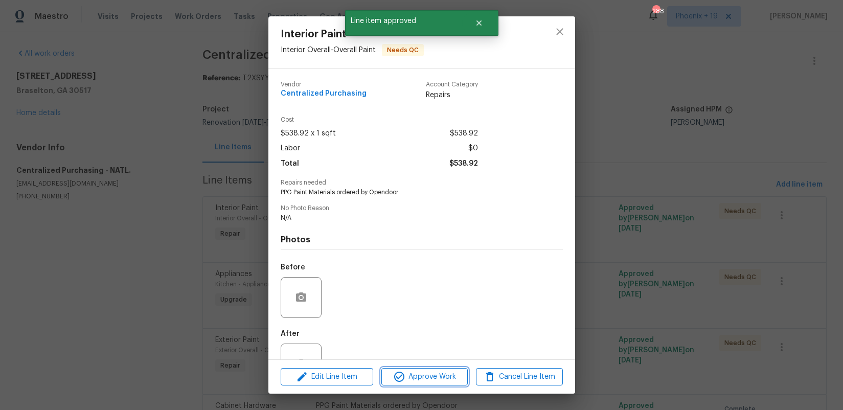
click at [450, 375] on span "Approve Work" at bounding box center [424, 377] width 80 height 13
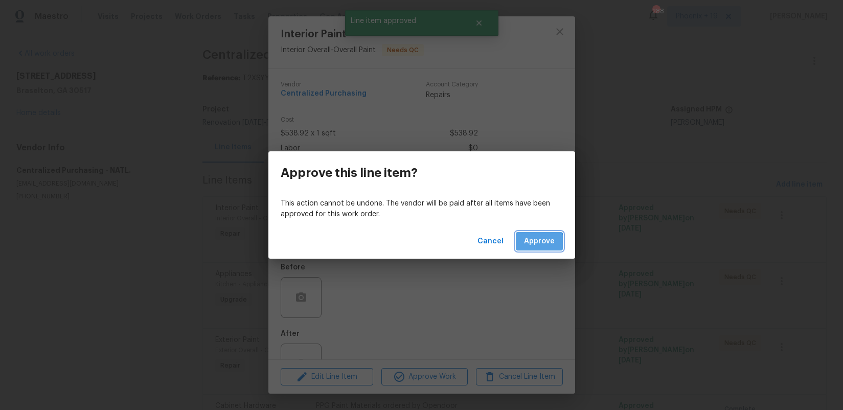
click at [528, 246] on span "Approve" at bounding box center [539, 241] width 31 height 13
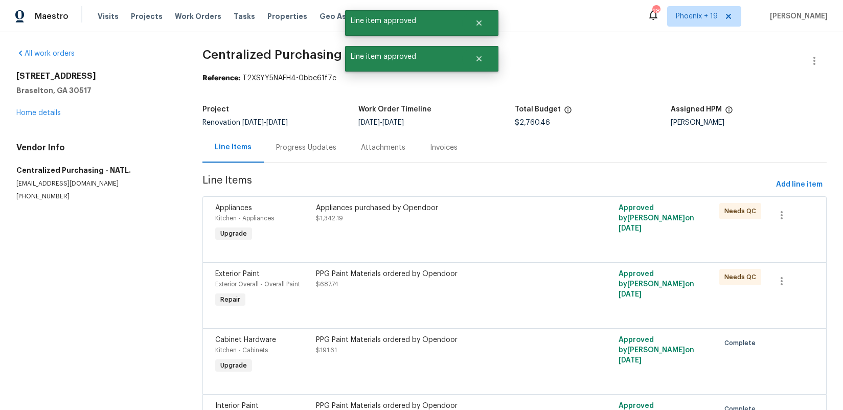
click at [504, 232] on div "Appliances purchased by Opendoor $1,342.19" at bounding box center [439, 223] width 252 height 47
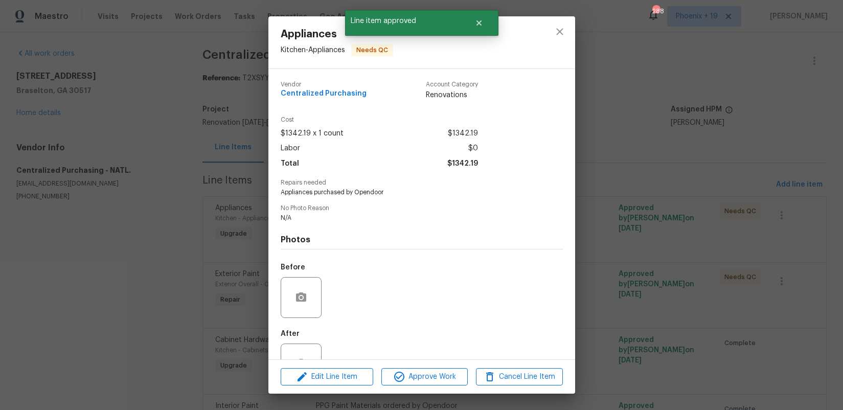
click at [453, 365] on div "Edit Line Item Approve Work Cancel Line Item" at bounding box center [421, 377] width 307 height 34
click at [453, 372] on span "Approve Work" at bounding box center [424, 377] width 80 height 13
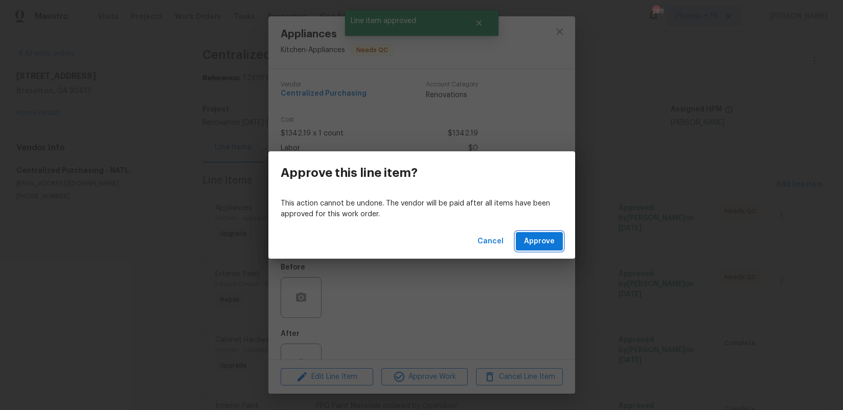
click at [532, 234] on button "Approve" at bounding box center [539, 241] width 47 height 19
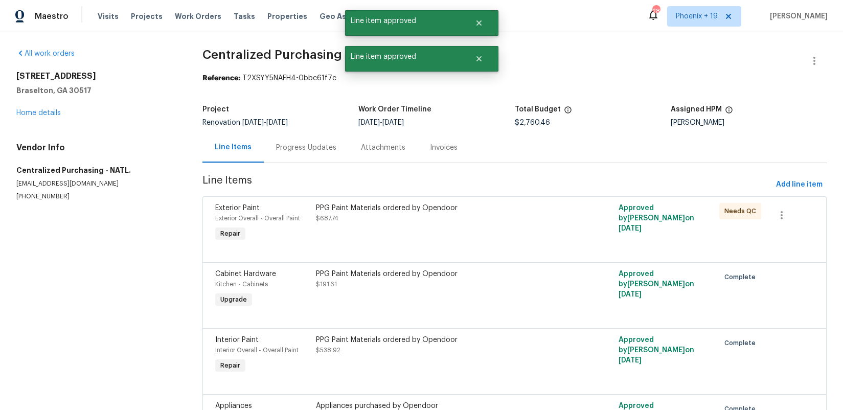
click at [504, 245] on div at bounding box center [514, 250] width 598 height 12
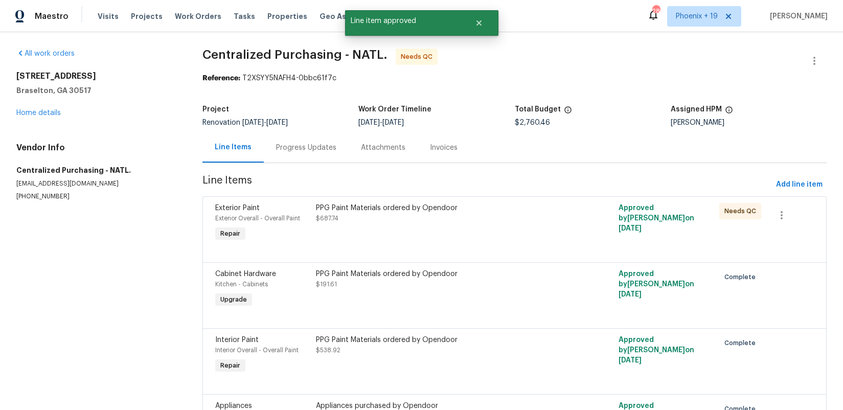
click at [475, 237] on div "PPG Paint Materials ordered by Opendoor $687.74" at bounding box center [439, 223] width 252 height 47
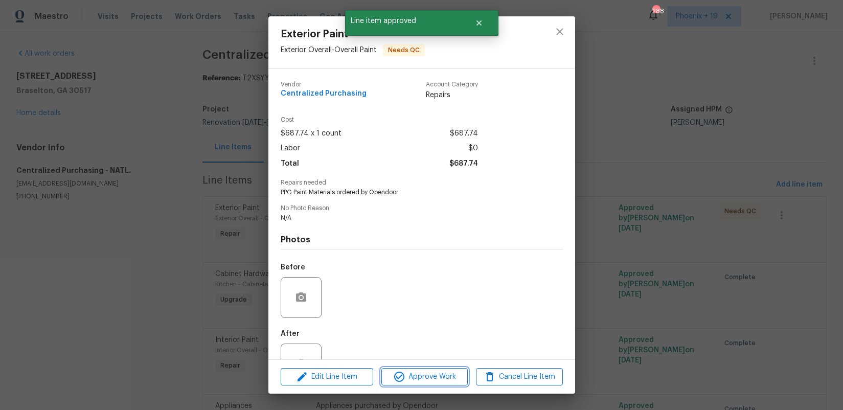
click at [446, 378] on span "Approve Work" at bounding box center [424, 377] width 80 height 13
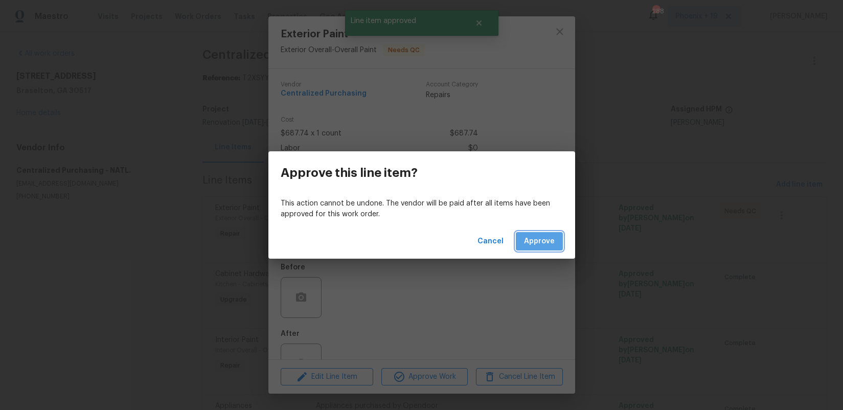
click at [545, 243] on span "Approve" at bounding box center [539, 241] width 31 height 13
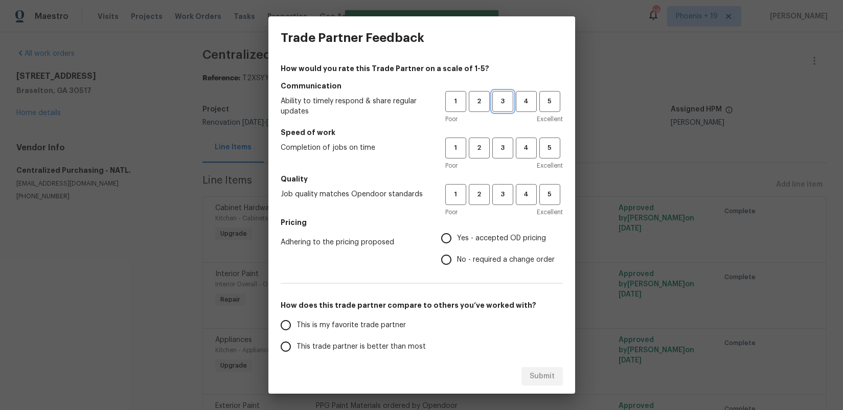
drag, startPoint x: 499, startPoint y: 103, endPoint x: 501, endPoint y: 110, distance: 7.3
click at [500, 104] on span "3" at bounding box center [502, 102] width 19 height 12
click at [501, 147] on span "3" at bounding box center [502, 148] width 19 height 12
drag, startPoint x: 500, startPoint y: 197, endPoint x: 487, endPoint y: 240, distance: 44.4
click at [500, 197] on span "3" at bounding box center [502, 195] width 19 height 12
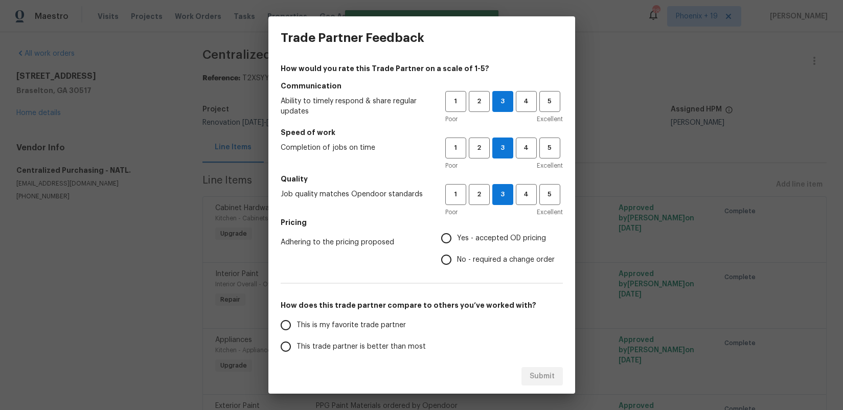
click at [484, 245] on label "Yes - accepted OD pricing" at bounding box center [494, 237] width 119 height 21
click at [457, 245] on input "Yes - accepted OD pricing" at bounding box center [445, 237] width 21 height 21
radio input "true"
drag, startPoint x: 394, startPoint y: 322, endPoint x: 506, endPoint y: 375, distance: 124.1
click at [394, 322] on span "This is my favorite trade partner" at bounding box center [350, 325] width 109 height 11
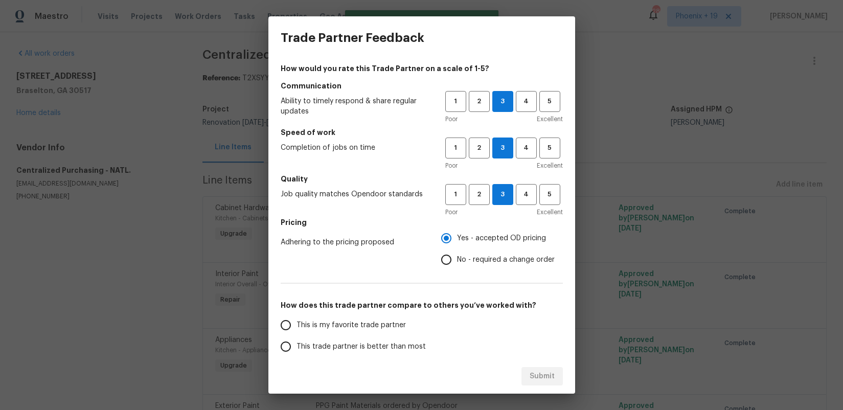
click at [296, 322] on input "This is my favorite trade partner" at bounding box center [285, 324] width 21 height 21
click at [526, 380] on button "Submit" at bounding box center [541, 376] width 41 height 19
radio input "true"
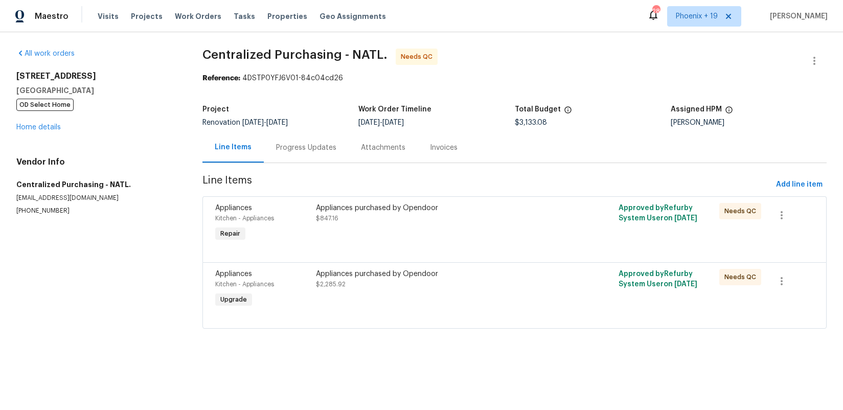
click at [428, 272] on div "Appliances purchased by Opendoor" at bounding box center [439, 274] width 246 height 10
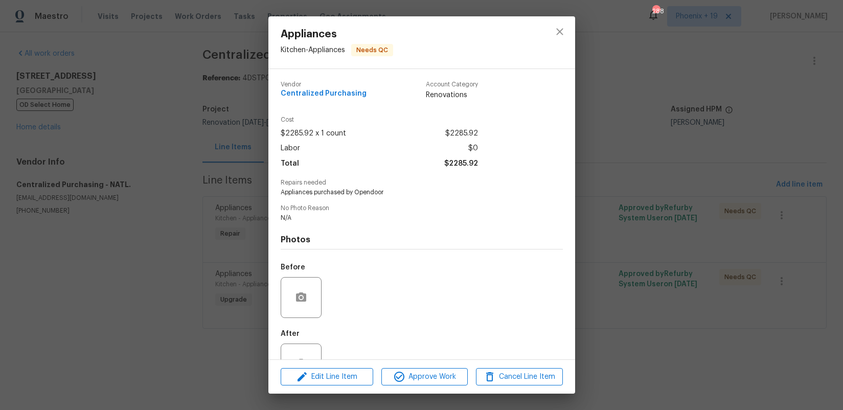
click at [440, 365] on div "Edit Line Item Approve Work Cancel Line Item" at bounding box center [421, 377] width 307 height 34
click at [445, 374] on span "Approve Work" at bounding box center [424, 377] width 80 height 13
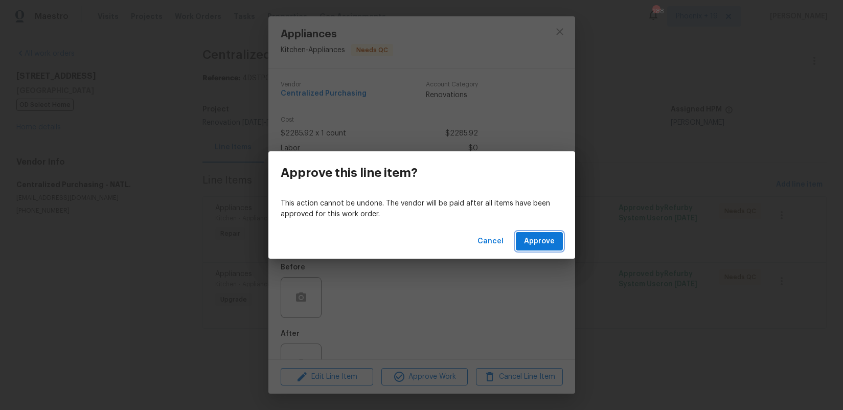
click at [534, 238] on span "Approve" at bounding box center [539, 241] width 31 height 13
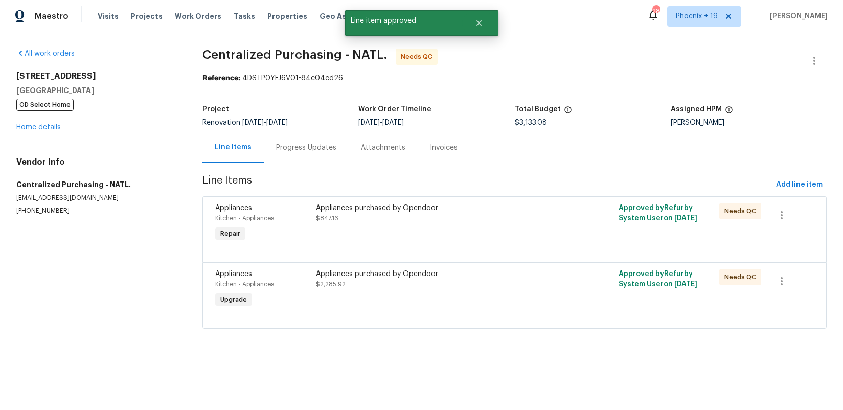
click at [456, 249] on div at bounding box center [514, 250] width 598 height 12
click at [439, 236] on div "Appliances purchased by Opendoor $847.16" at bounding box center [439, 223] width 252 height 47
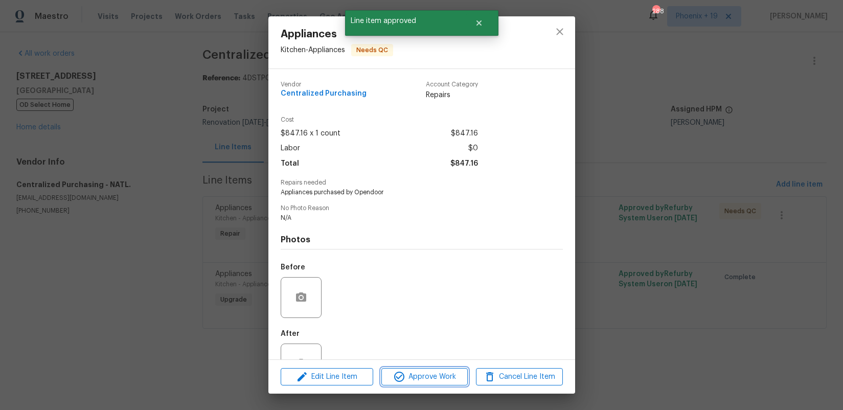
click at [428, 379] on span "Approve Work" at bounding box center [424, 377] width 80 height 13
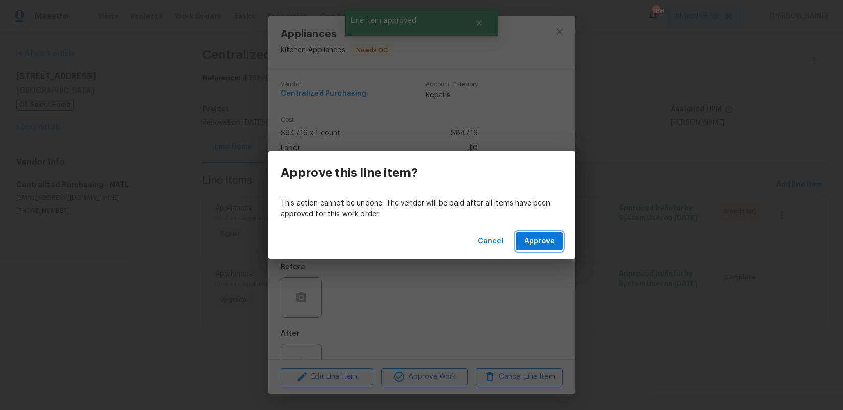
click at [545, 240] on span "Approve" at bounding box center [539, 241] width 31 height 13
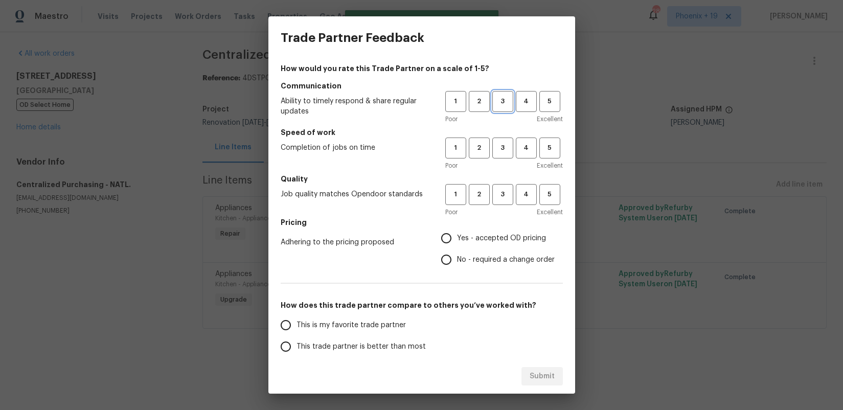
click at [506, 99] on span "3" at bounding box center [502, 102] width 19 height 12
click at [511, 142] on button "3" at bounding box center [502, 147] width 21 height 21
drag, startPoint x: 506, startPoint y: 190, endPoint x: 506, endPoint y: 204, distance: 13.8
click at [506, 190] on span "3" at bounding box center [502, 195] width 19 height 12
click at [506, 249] on label "No - required a change order" at bounding box center [494, 259] width 119 height 21
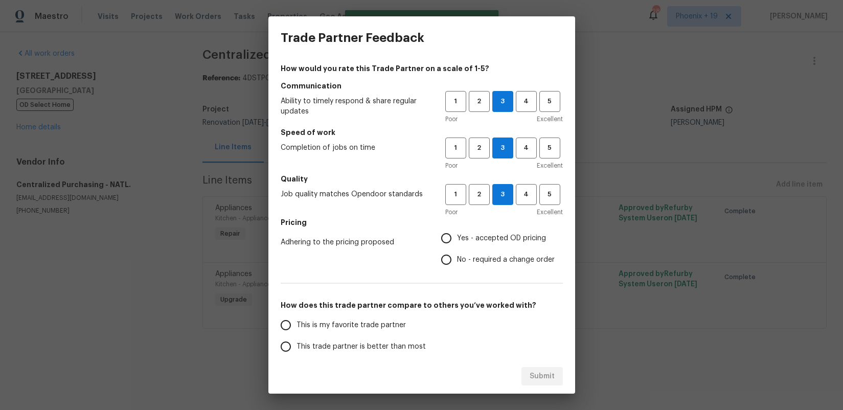
click at [457, 249] on input "No - required a change order" at bounding box center [445, 259] width 21 height 21
radio input "true"
click at [469, 239] on span "Yes - accepted OD pricing" at bounding box center [501, 238] width 89 height 11
click at [457, 239] on input "Yes - accepted OD pricing" at bounding box center [445, 237] width 21 height 21
radio input "true"
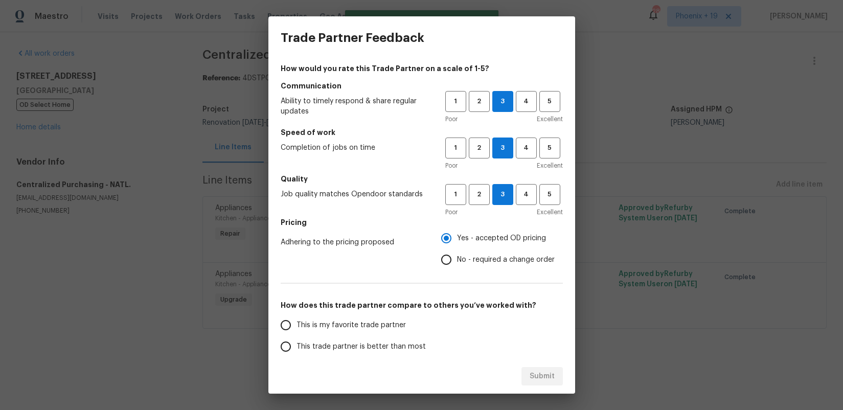
click at [371, 332] on label "This is my favorite trade partner" at bounding box center [355, 324] width 161 height 21
click at [296, 332] on input "This is my favorite trade partner" at bounding box center [285, 324] width 21 height 21
click at [568, 371] on div "Submit" at bounding box center [421, 376] width 307 height 35
click at [560, 375] on button "Submit" at bounding box center [541, 376] width 41 height 19
radio input "true"
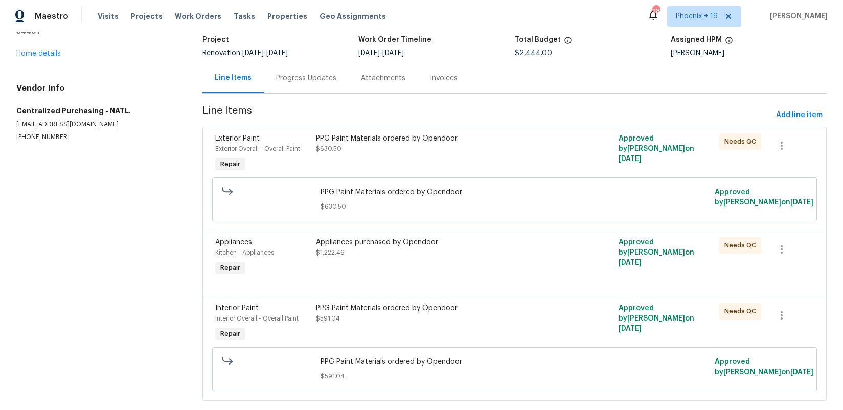
scroll to position [89, 0]
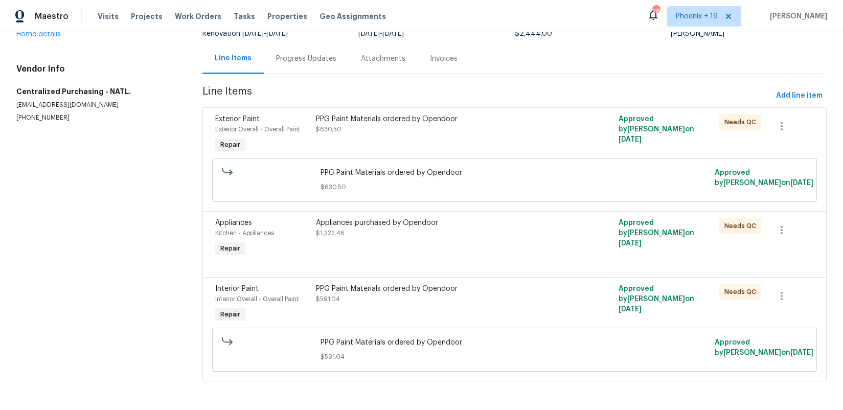
click at [503, 313] on div "PPG Paint Materials ordered by Opendoor $591.04" at bounding box center [439, 304] width 252 height 47
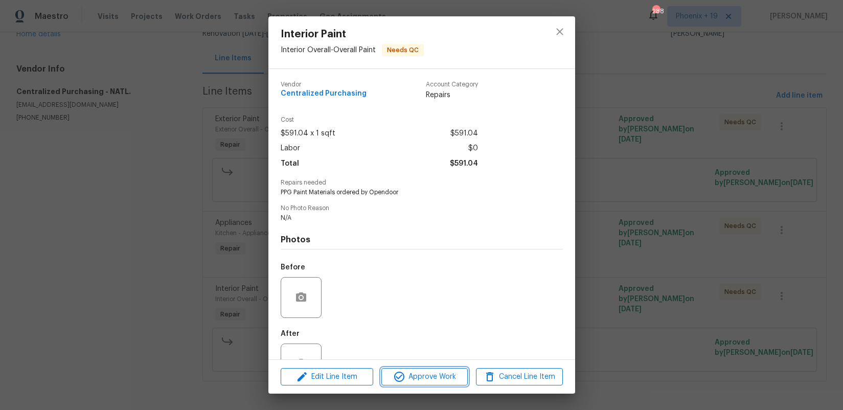
click at [432, 383] on button "Approve Work" at bounding box center [424, 377] width 86 height 18
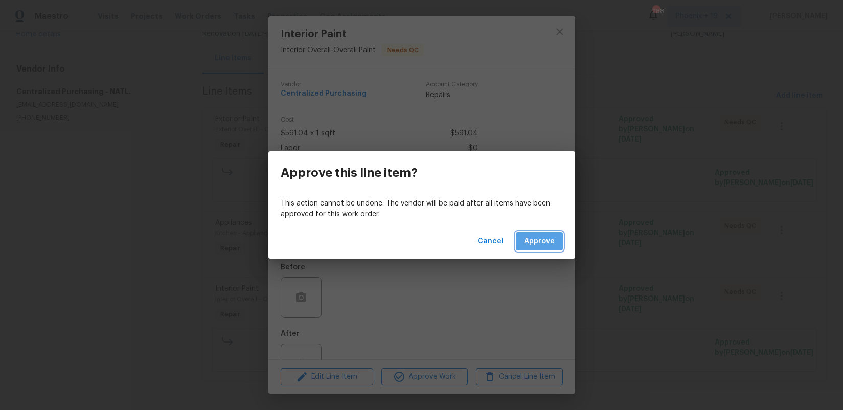
click at [558, 241] on button "Approve" at bounding box center [539, 241] width 47 height 19
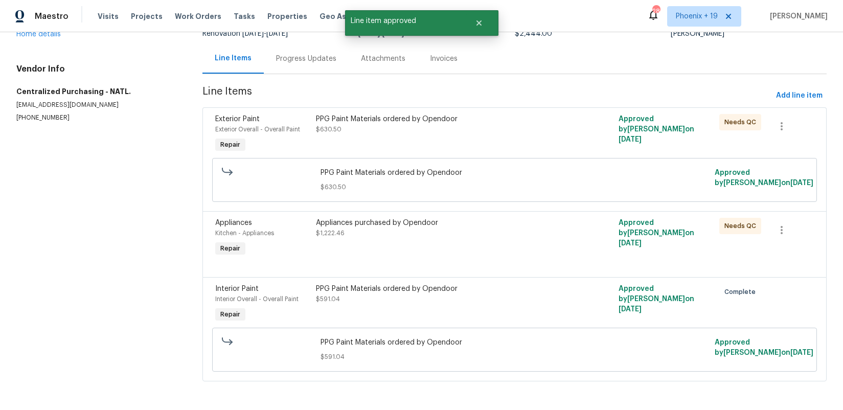
click at [524, 236] on div "Appliances purchased by Opendoor $1,222.46" at bounding box center [439, 228] width 246 height 20
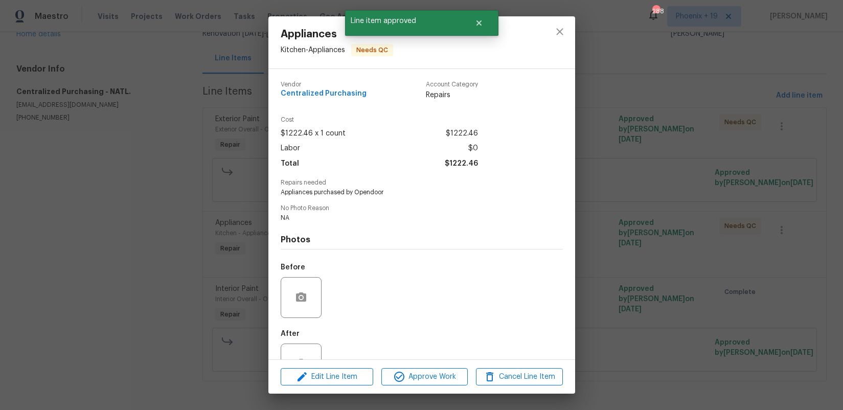
click at [432, 366] on div "Edit Line Item Approve Work Cancel Line Item" at bounding box center [421, 377] width 307 height 34
click at [458, 368] on button "Approve Work" at bounding box center [424, 377] width 86 height 18
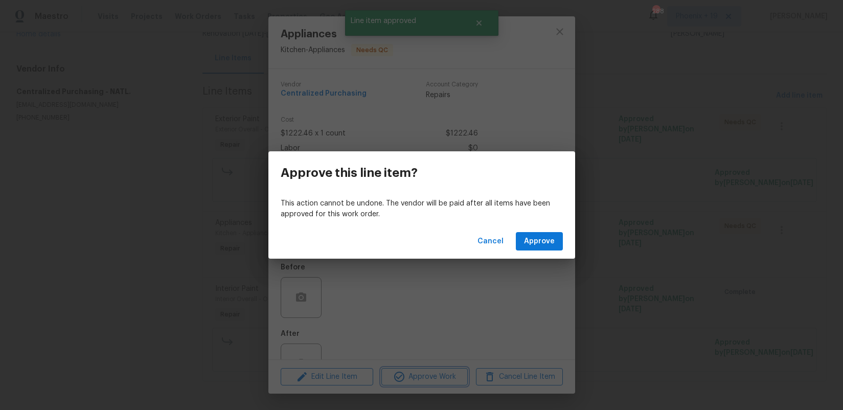
click at [457, 371] on div "Approve this line item? This action cannot be undone. The vendor will be paid a…" at bounding box center [421, 205] width 843 height 410
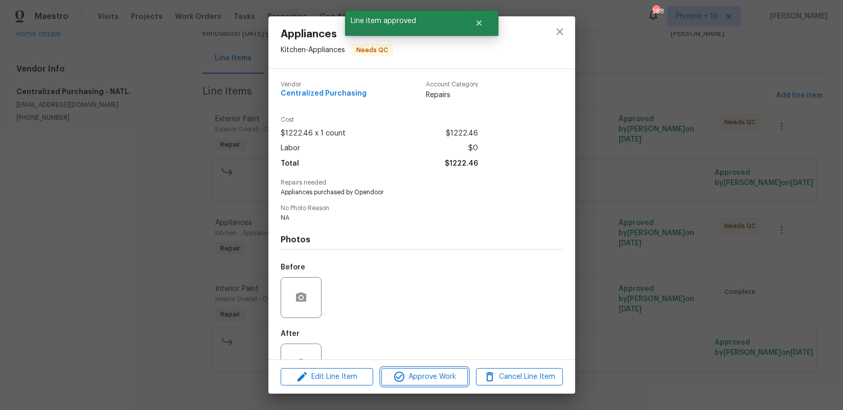
click at [434, 374] on span "Approve Work" at bounding box center [424, 377] width 80 height 13
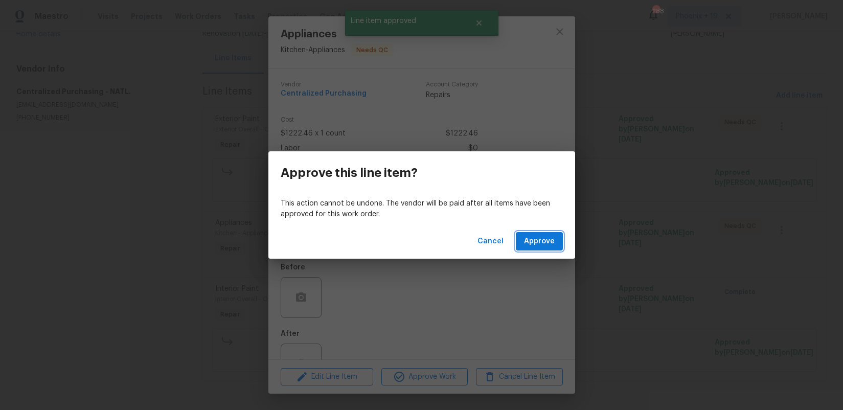
click at [532, 240] on span "Approve" at bounding box center [539, 241] width 31 height 13
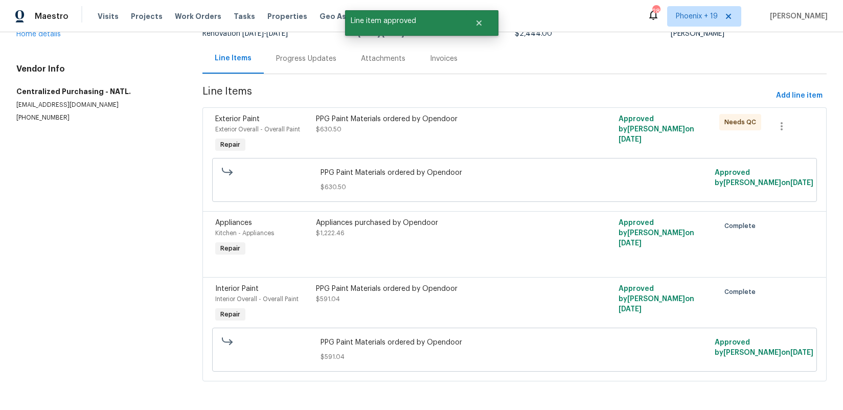
click at [513, 143] on div "PPG Paint Materials ordered by Opendoor $630.50" at bounding box center [439, 134] width 252 height 47
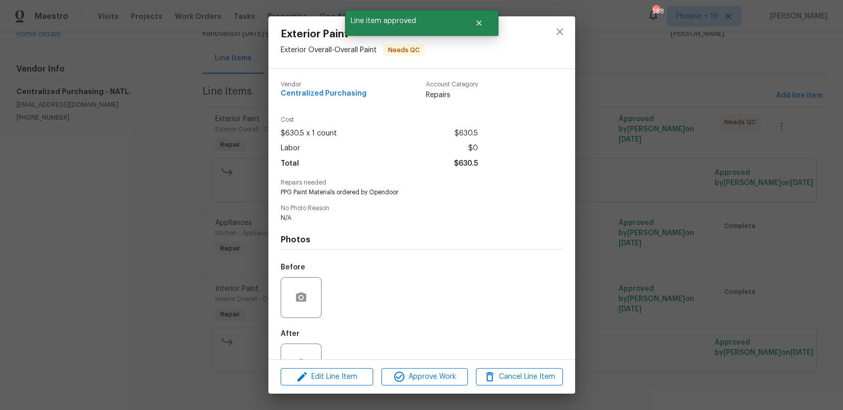
click at [447, 364] on div "Edit Line Item Approve Work Cancel Line Item" at bounding box center [421, 377] width 307 height 34
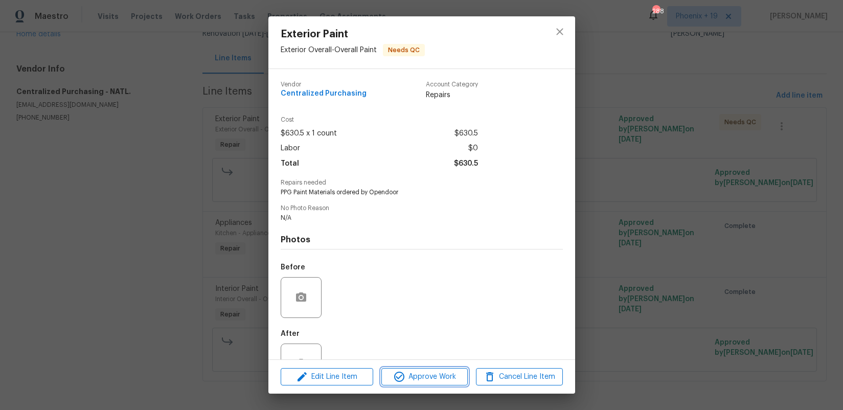
click at [439, 378] on span "Approve Work" at bounding box center [424, 377] width 80 height 13
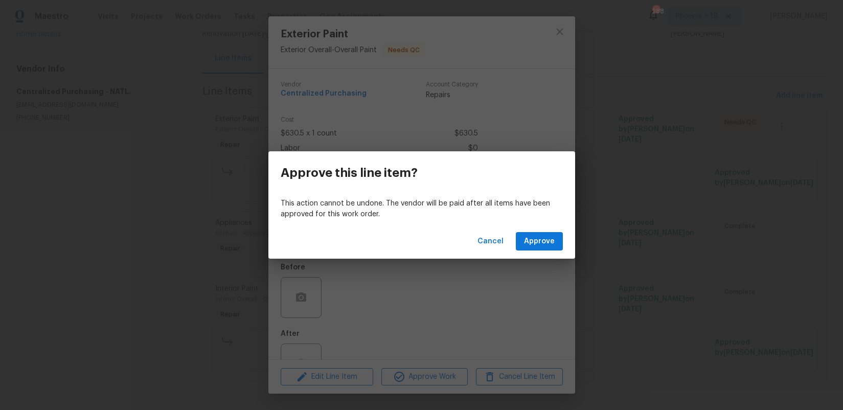
click at [549, 230] on div "Cancel Approve" at bounding box center [421, 241] width 307 height 35
click at [546, 240] on span "Approve" at bounding box center [539, 241] width 31 height 13
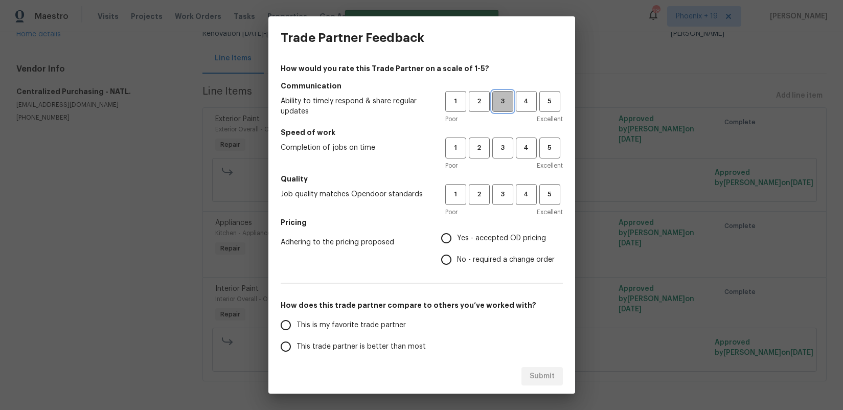
click at [495, 101] on span "3" at bounding box center [502, 102] width 19 height 12
drag, startPoint x: 497, startPoint y: 151, endPoint x: 497, endPoint y: 184, distance: 33.7
click at [498, 151] on span "3" at bounding box center [502, 148] width 19 height 12
drag, startPoint x: 497, startPoint y: 186, endPoint x: 499, endPoint y: 197, distance: 11.3
click at [497, 188] on button "3" at bounding box center [502, 194] width 21 height 21
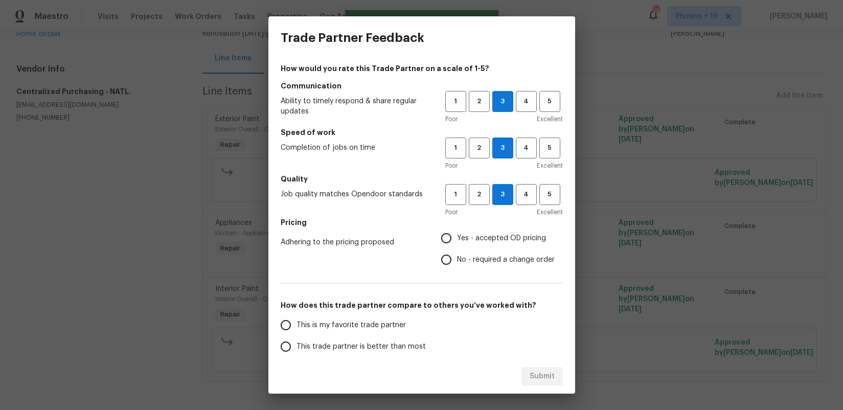
drag, startPoint x: 478, startPoint y: 270, endPoint x: 476, endPoint y: 248, distance: 22.6
click at [478, 269] on div "How would you rate this Trade Partner on a scale of 1-5? Communication Ability …" at bounding box center [422, 263] width 282 height 400
click at [471, 241] on span "Yes - accepted OD pricing" at bounding box center [501, 238] width 89 height 11
click at [457, 241] on input "Yes - accepted OD pricing" at bounding box center [445, 237] width 21 height 21
radio input "true"
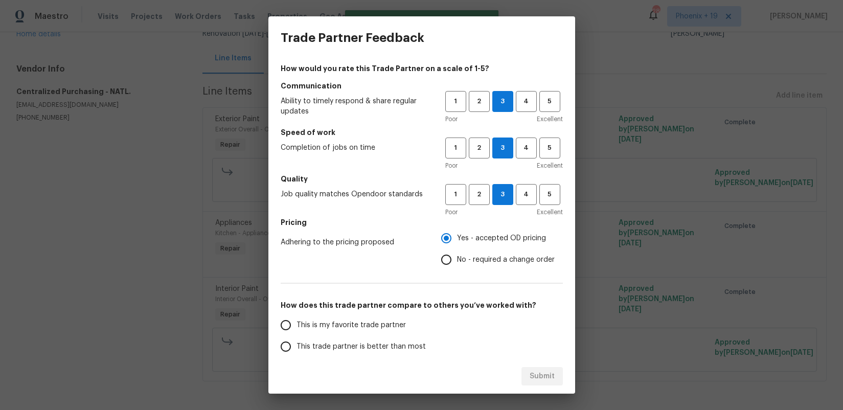
click at [404, 320] on label "This is my favorite trade partner" at bounding box center [355, 324] width 161 height 21
click at [296, 320] on input "This is my favorite trade partner" at bounding box center [285, 324] width 21 height 21
click at [559, 381] on button "Submit" at bounding box center [541, 376] width 41 height 19
radio input "true"
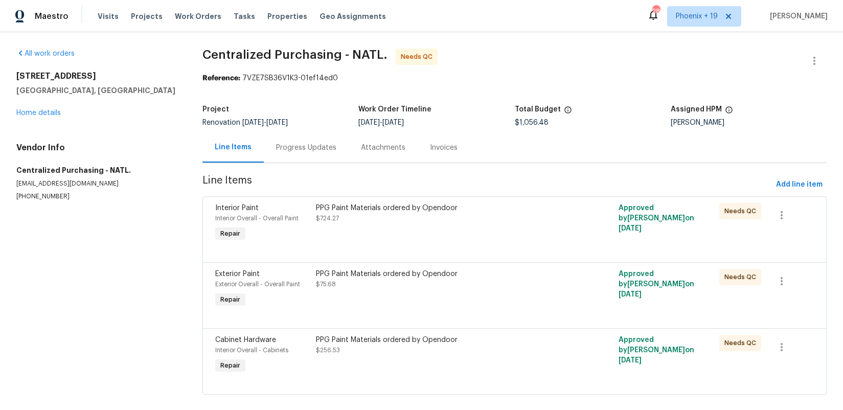
scroll to position [14, 0]
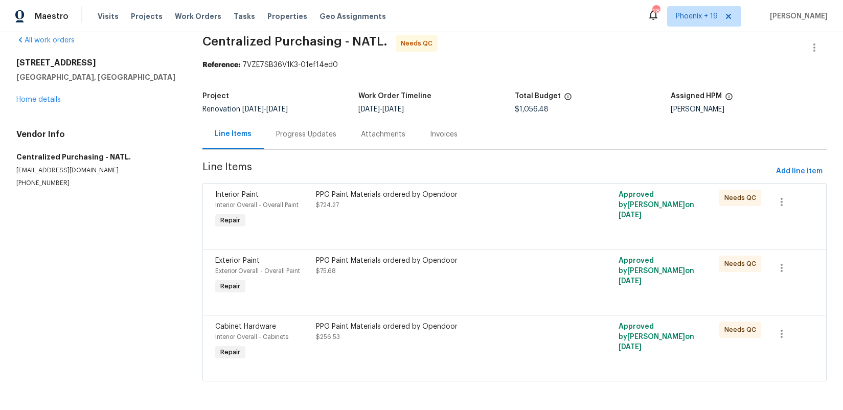
click at [529, 362] on div at bounding box center [514, 368] width 598 height 12
click at [477, 354] on div "PPG Paint Materials ordered by Opendoor $256.53" at bounding box center [439, 341] width 252 height 47
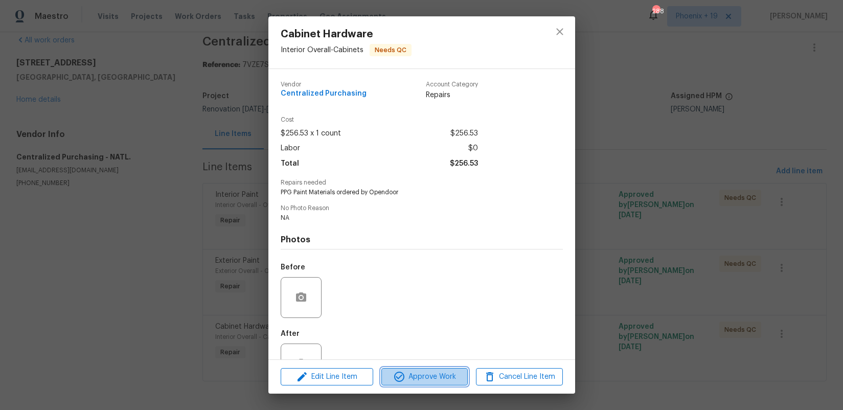
click at [434, 380] on span "Approve Work" at bounding box center [424, 377] width 80 height 13
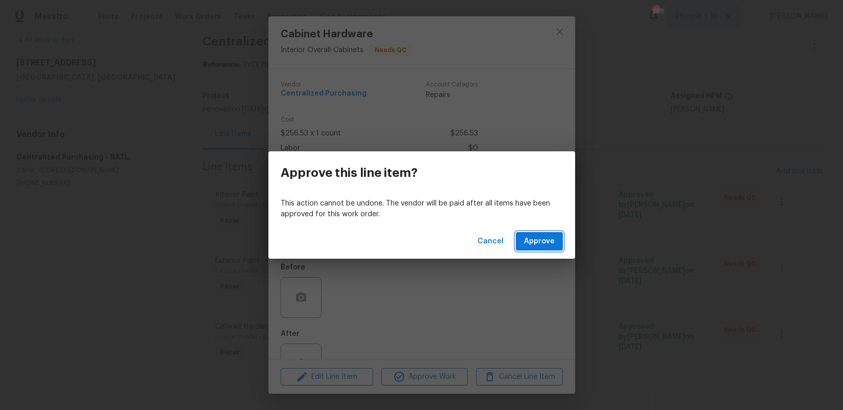
click at [535, 241] on span "Approve" at bounding box center [539, 241] width 31 height 13
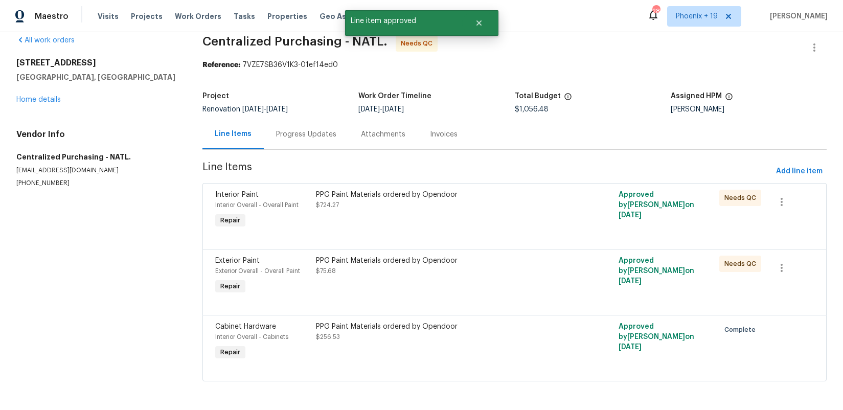
click at [491, 284] on div "PPG Paint Materials ordered by Opendoor $75.68" at bounding box center [439, 275] width 252 height 47
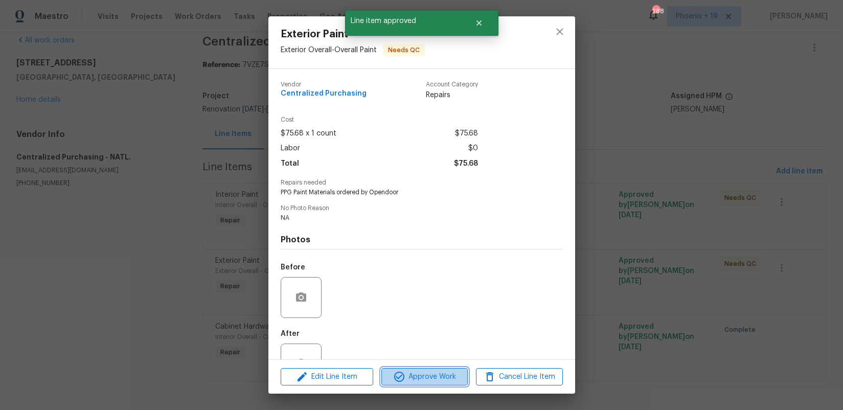
click at [439, 382] on span "Approve Work" at bounding box center [424, 377] width 80 height 13
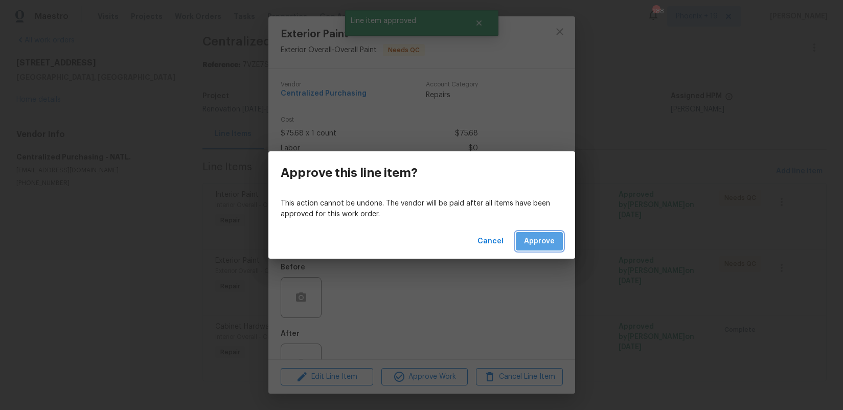
click at [536, 242] on span "Approve" at bounding box center [539, 241] width 31 height 13
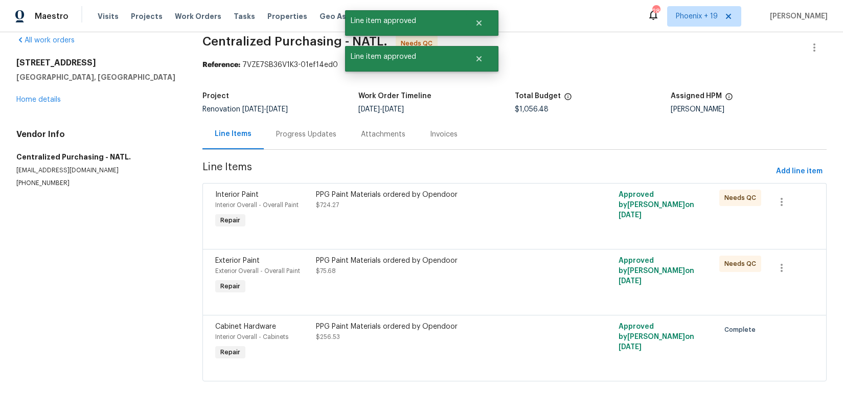
click at [509, 211] on div "PPG Paint Materials ordered by Opendoor $724.27" at bounding box center [439, 210] width 252 height 47
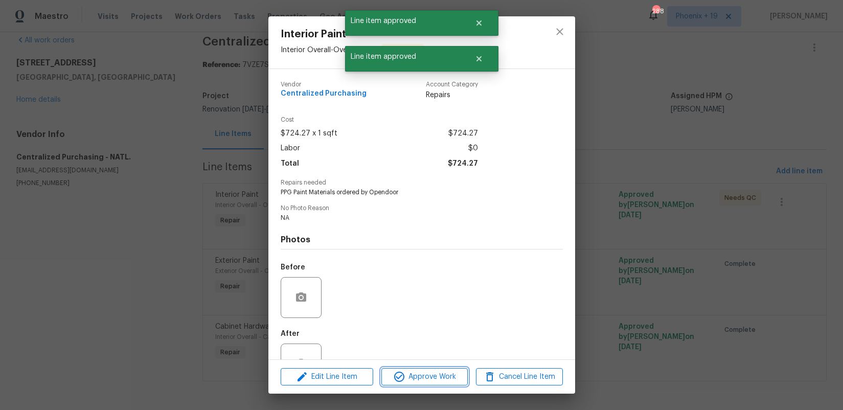
click at [460, 372] on span "Approve Work" at bounding box center [424, 377] width 80 height 13
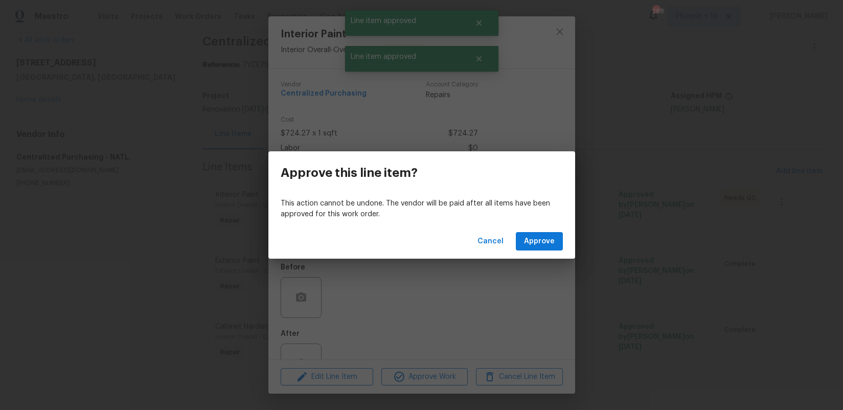
drag, startPoint x: 515, startPoint y: 261, endPoint x: 527, endPoint y: 243, distance: 21.0
click at [516, 260] on div "Approve this line item? This action cannot be undone. The vendor will be paid a…" at bounding box center [421, 205] width 843 height 410
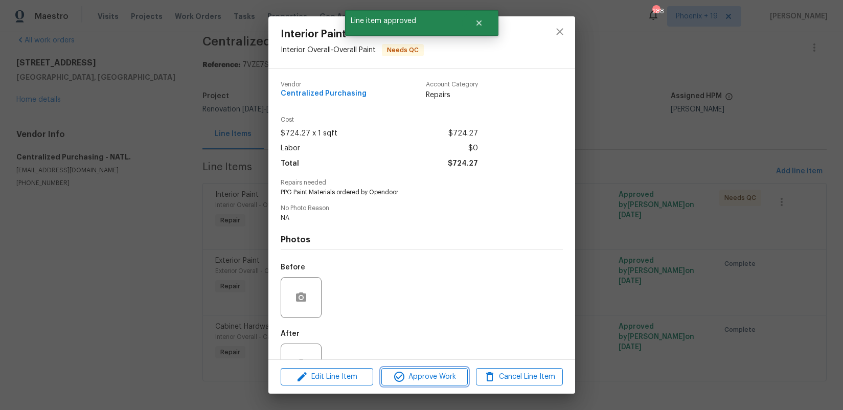
click at [451, 377] on span "Approve Work" at bounding box center [424, 377] width 80 height 13
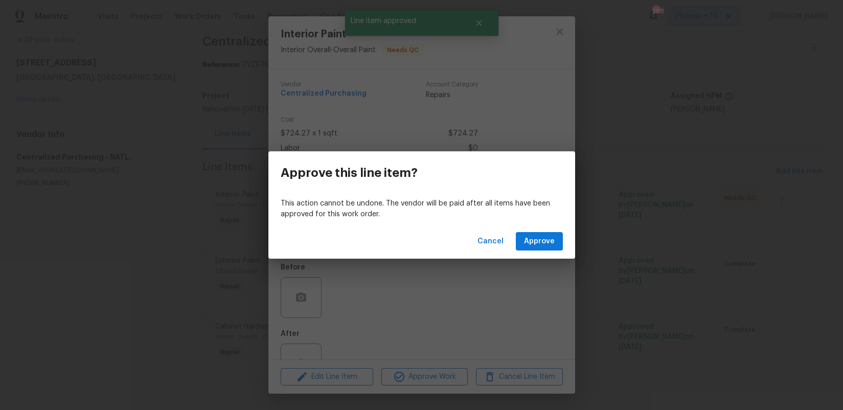
drag, startPoint x: 537, startPoint y: 256, endPoint x: 534, endPoint y: 242, distance: 13.8
click at [536, 253] on div "Cancel Approve" at bounding box center [421, 241] width 307 height 35
click at [534, 242] on span "Approve" at bounding box center [539, 241] width 31 height 13
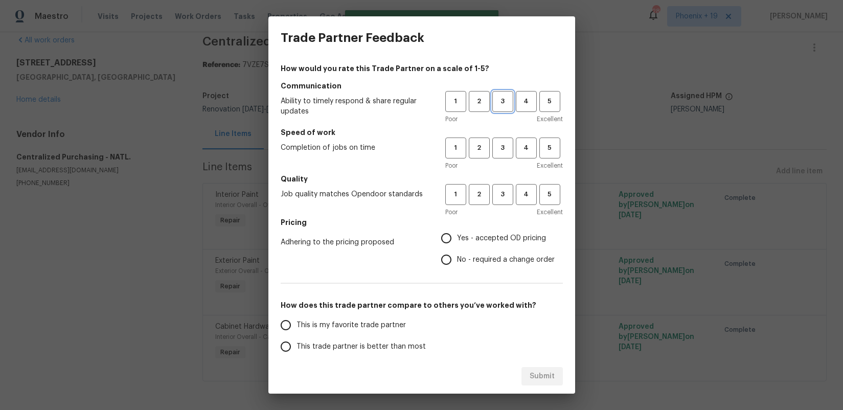
click at [494, 99] on button "3" at bounding box center [502, 101] width 21 height 21
drag, startPoint x: 500, startPoint y: 135, endPoint x: 502, endPoint y: 165, distance: 29.7
click at [500, 137] on div "Speed of work Completion of jobs on time 1 2 3 4 5 Poor Excellent" at bounding box center [422, 148] width 282 height 43
click at [501, 154] on button "3" at bounding box center [502, 147] width 21 height 21
click at [503, 195] on span "3" at bounding box center [502, 195] width 19 height 12
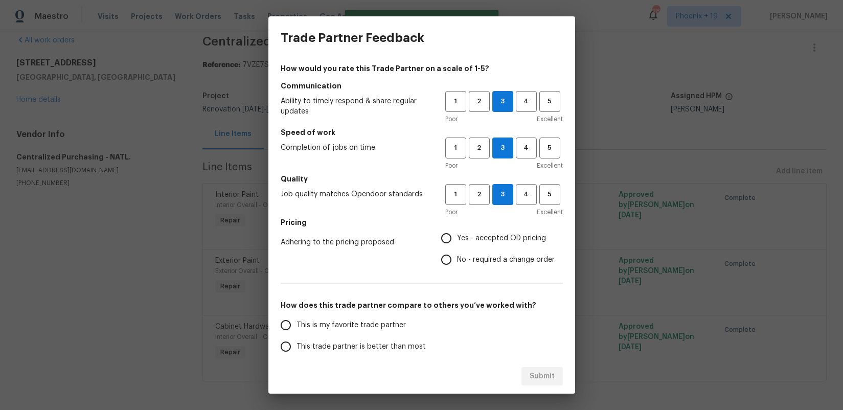
click at [497, 228] on label "Yes - accepted OD pricing" at bounding box center [494, 237] width 119 height 21
click at [457, 228] on input "Yes - accepted OD pricing" at bounding box center [445, 237] width 21 height 21
radio input "true"
click at [311, 327] on span "This is my favorite trade partner" at bounding box center [350, 325] width 109 height 11
click at [296, 327] on input "This is my favorite trade partner" at bounding box center [285, 324] width 21 height 21
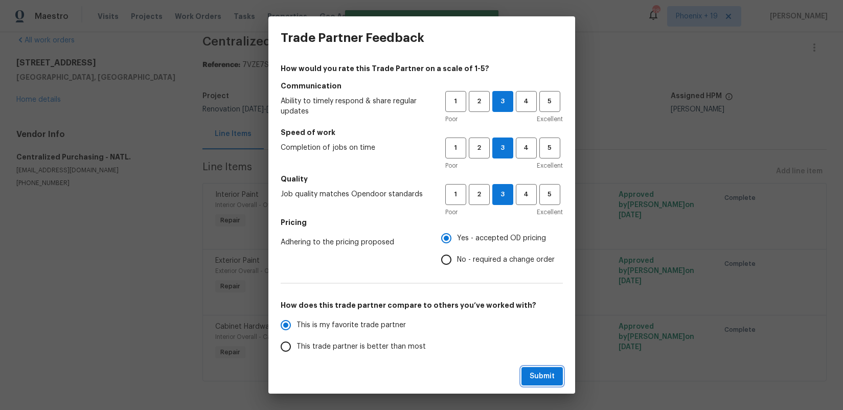
click at [551, 373] on span "Submit" at bounding box center [541, 376] width 25 height 13
radio input "true"
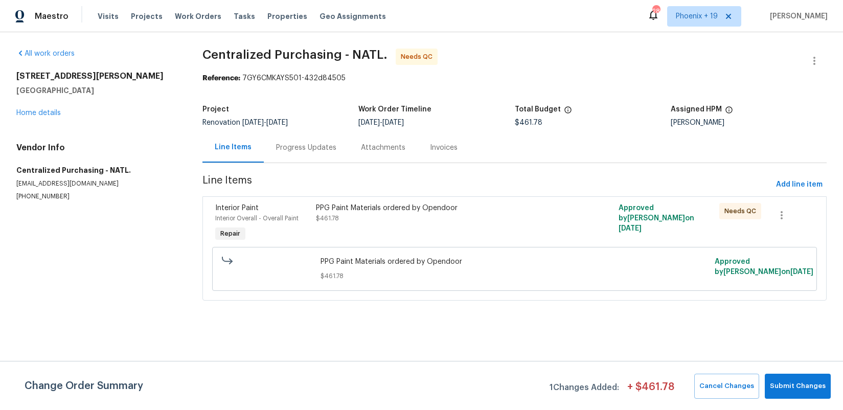
click at [462, 229] on div "PPG Paint Materials ordered by Opendoor $461.78" at bounding box center [439, 223] width 252 height 47
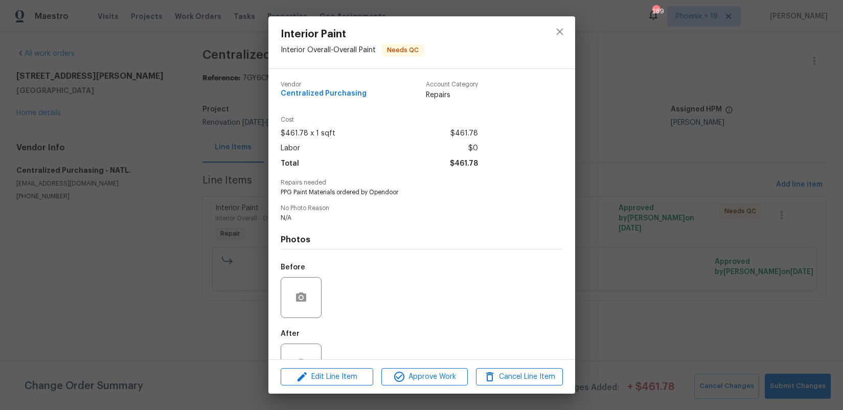
drag, startPoint x: 425, startPoint y: 392, endPoint x: 430, endPoint y: 380, distance: 12.8
click at [425, 392] on div "Edit Line Item Approve Work Cancel Line Item" at bounding box center [421, 377] width 307 height 34
click at [431, 380] on span "Approve Work" at bounding box center [424, 377] width 80 height 13
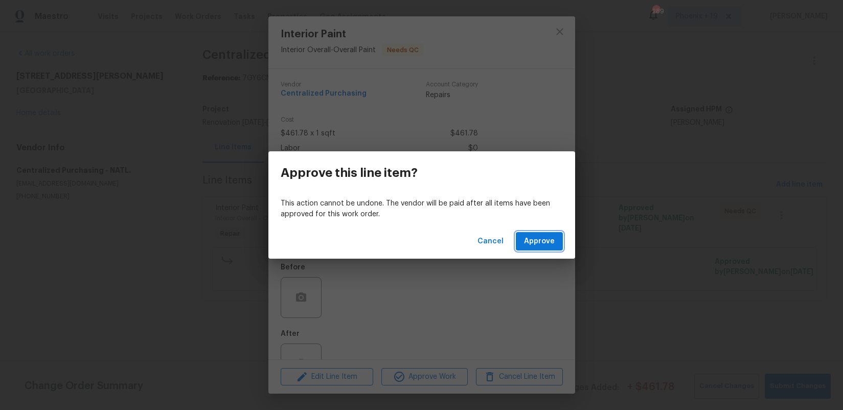
click at [543, 236] on span "Approve" at bounding box center [539, 241] width 31 height 13
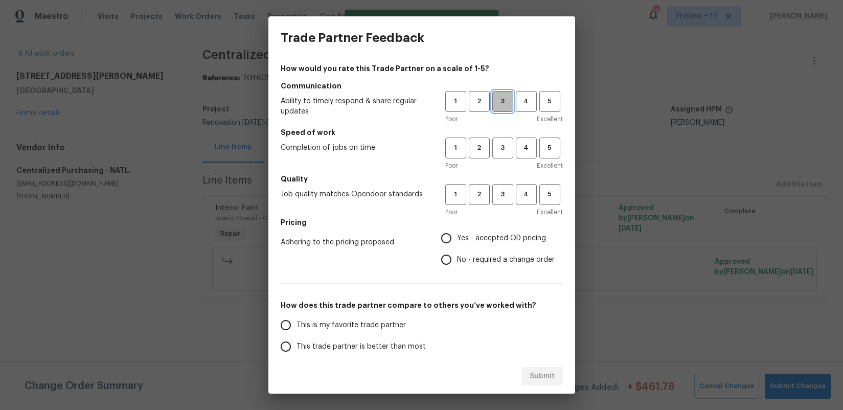
drag, startPoint x: 501, startPoint y: 100, endPoint x: 506, endPoint y: 151, distance: 50.8
click at [502, 101] on span "3" at bounding box center [502, 102] width 19 height 12
drag, startPoint x: 505, startPoint y: 151, endPoint x: 501, endPoint y: 187, distance: 36.5
click at [505, 151] on span "3" at bounding box center [502, 148] width 19 height 12
drag, startPoint x: 501, startPoint y: 188, endPoint x: 483, endPoint y: 243, distance: 58.0
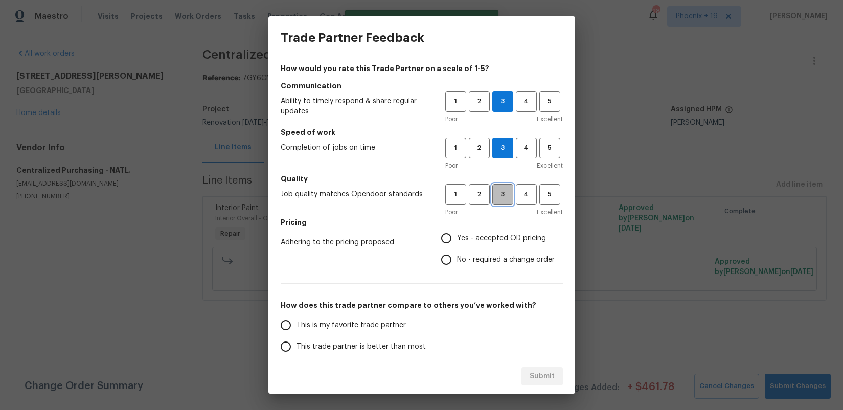
click at [500, 192] on button "3" at bounding box center [502, 194] width 21 height 21
click at [482, 244] on label "Yes - accepted OD pricing" at bounding box center [494, 237] width 119 height 21
click at [457, 244] on input "Yes - accepted OD pricing" at bounding box center [445, 237] width 21 height 21
radio input "true"
click at [333, 330] on span "This is my favorite trade partner" at bounding box center [350, 325] width 109 height 11
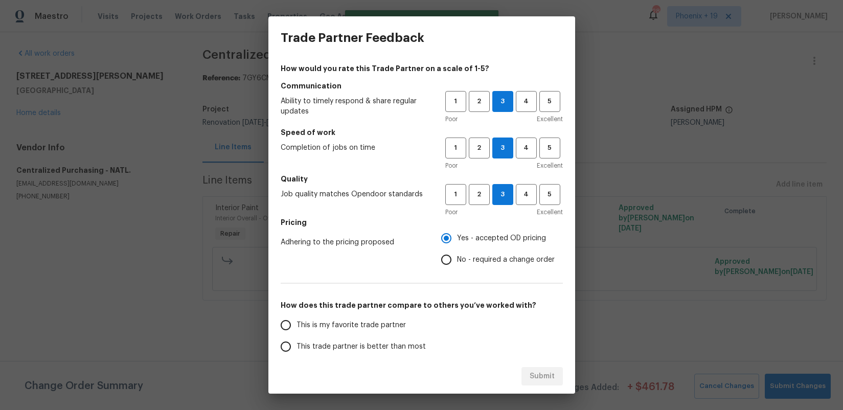
click at [296, 330] on input "This is my favorite trade partner" at bounding box center [285, 324] width 21 height 21
click at [534, 377] on span "Submit" at bounding box center [541, 376] width 25 height 13
radio input "true"
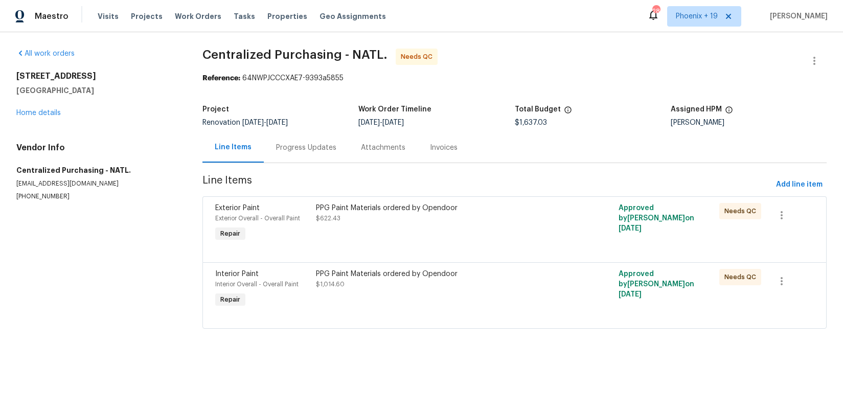
click at [456, 239] on div "PPG Paint Materials ordered by Opendoor $622.43" at bounding box center [439, 223] width 252 height 47
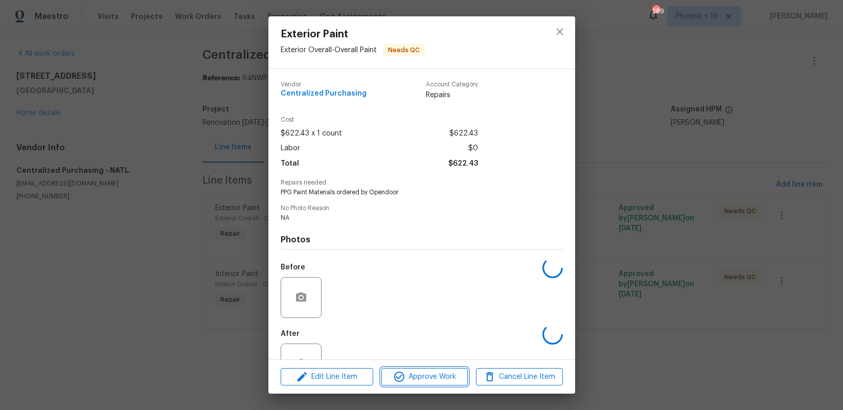
click at [426, 374] on span "Approve Work" at bounding box center [424, 377] width 80 height 13
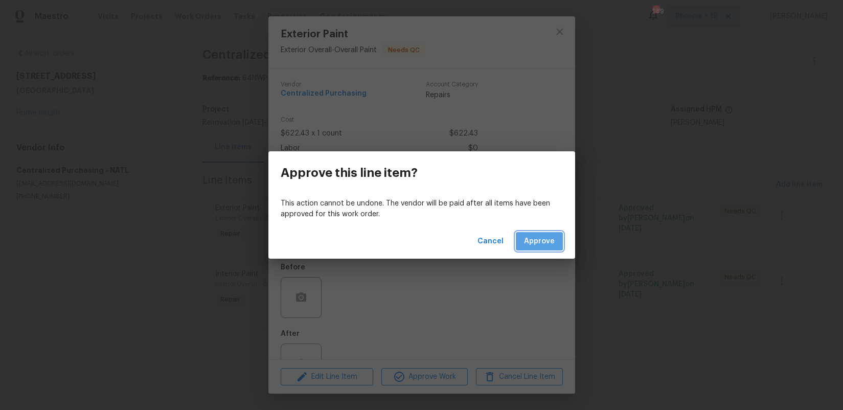
click at [527, 237] on span "Approve" at bounding box center [539, 241] width 31 height 13
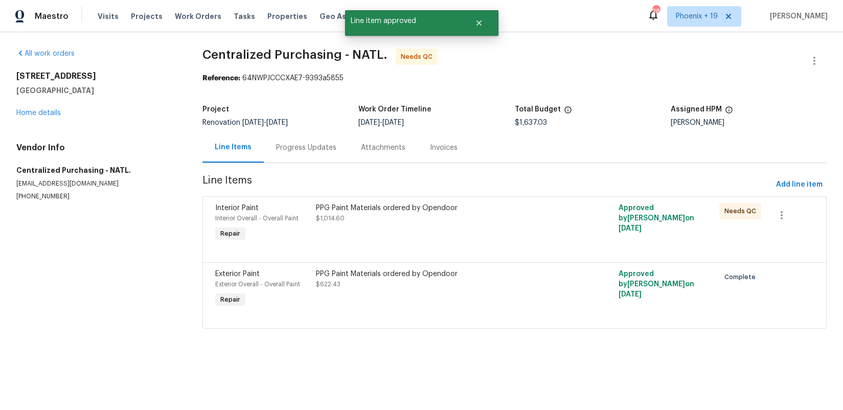
click at [467, 234] on div "PPG Paint Materials ordered by Opendoor $1,014.60" at bounding box center [439, 223] width 252 height 47
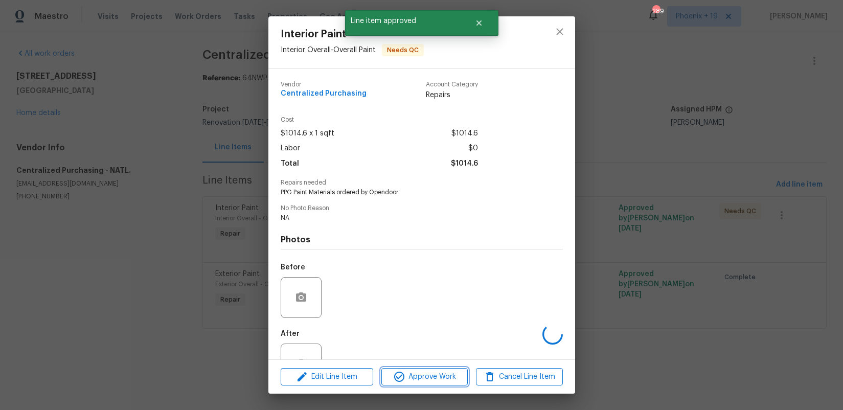
click at [438, 372] on span "Approve Work" at bounding box center [424, 377] width 80 height 13
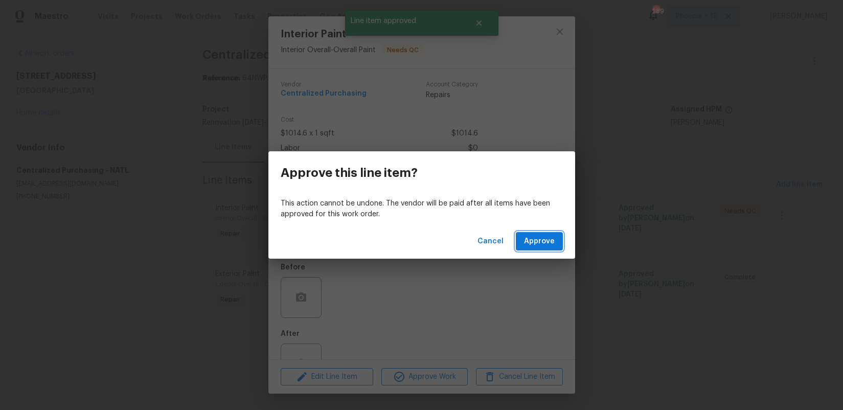
click at [537, 237] on span "Approve" at bounding box center [539, 241] width 31 height 13
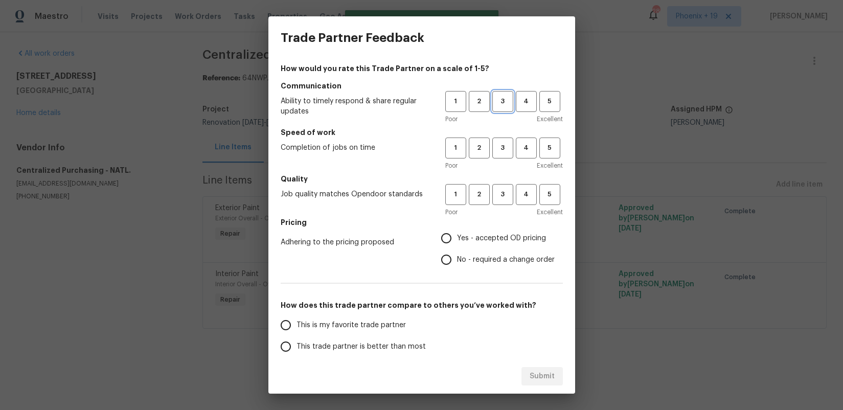
click at [497, 104] on span "3" at bounding box center [502, 102] width 19 height 12
click at [503, 144] on button "3" at bounding box center [502, 147] width 21 height 21
click at [505, 186] on button "3" at bounding box center [502, 194] width 21 height 21
click at [497, 228] on label "Yes - accepted OD pricing" at bounding box center [494, 237] width 119 height 21
click at [457, 228] on input "Yes - accepted OD pricing" at bounding box center [445, 237] width 21 height 21
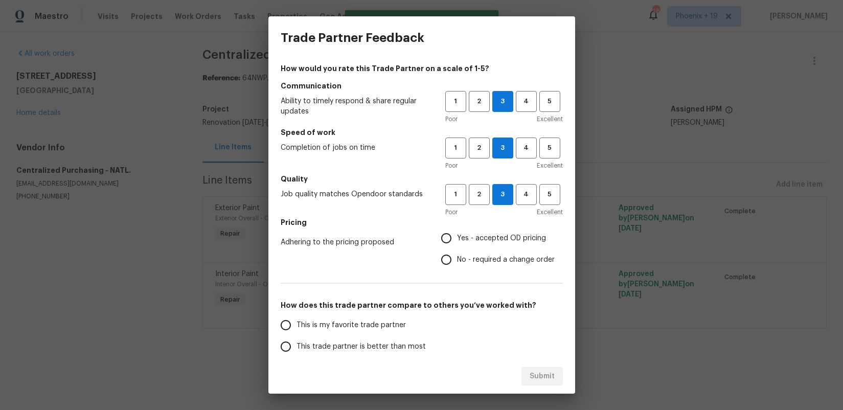
radio input "true"
click at [385, 319] on label "This is my favorite trade partner" at bounding box center [355, 324] width 161 height 21
click at [296, 319] on input "This is my favorite trade partner" at bounding box center [285, 324] width 21 height 21
click at [544, 373] on span "Submit" at bounding box center [541, 376] width 25 height 13
radio input "true"
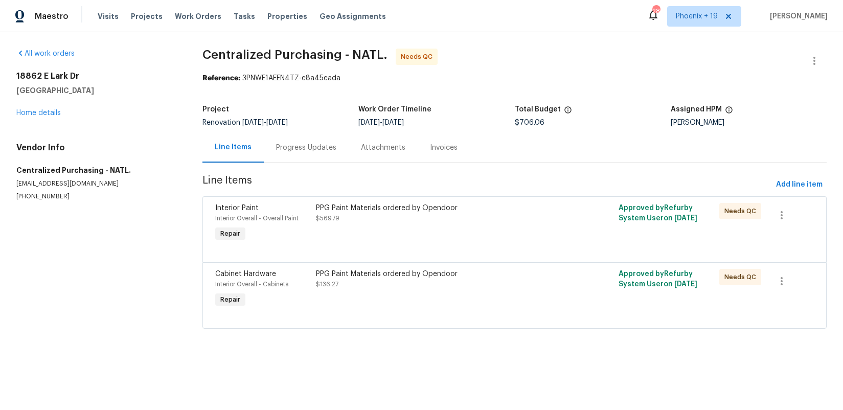
click at [458, 212] on div "PPG Paint Materials ordered by Opendoor" at bounding box center [439, 208] width 246 height 10
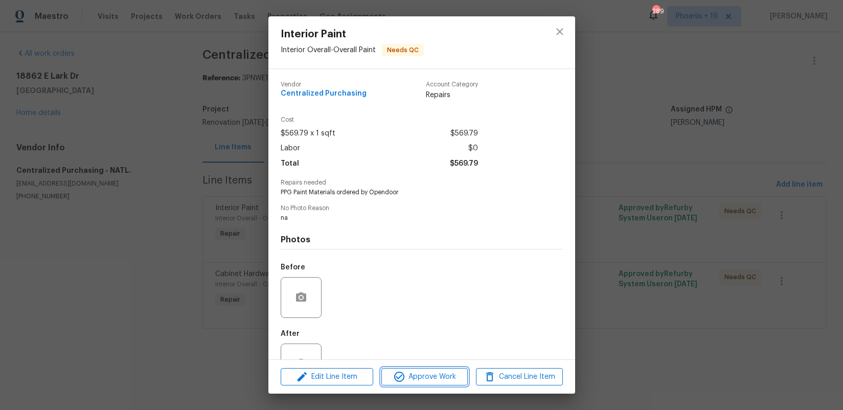
click at [443, 372] on span "Approve Work" at bounding box center [424, 377] width 80 height 13
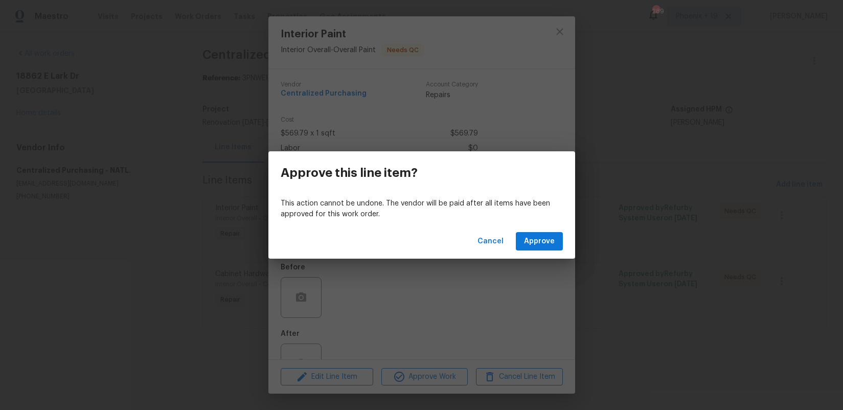
click at [540, 251] on div "Cancel Approve" at bounding box center [421, 241] width 307 height 35
click at [538, 243] on span "Approve" at bounding box center [539, 241] width 31 height 13
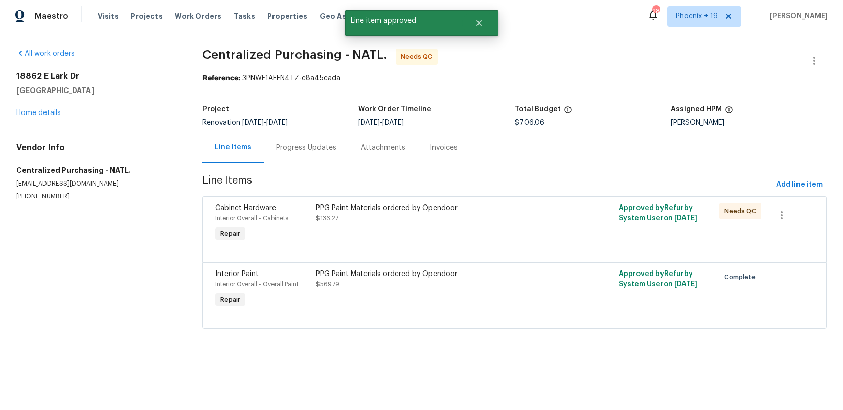
click at [473, 292] on div "PPG Paint Materials ordered by Opendoor $569.79" at bounding box center [439, 289] width 252 height 47
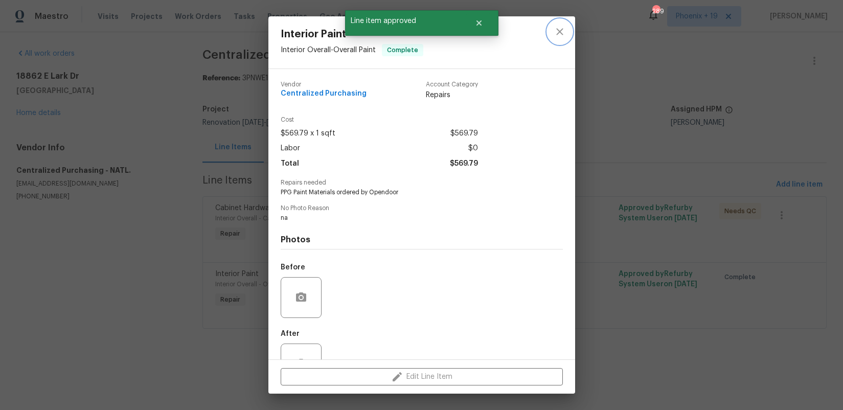
drag, startPoint x: 563, startPoint y: 32, endPoint x: 558, endPoint y: 52, distance: 20.6
click at [563, 32] on icon "close" at bounding box center [559, 32] width 12 height 12
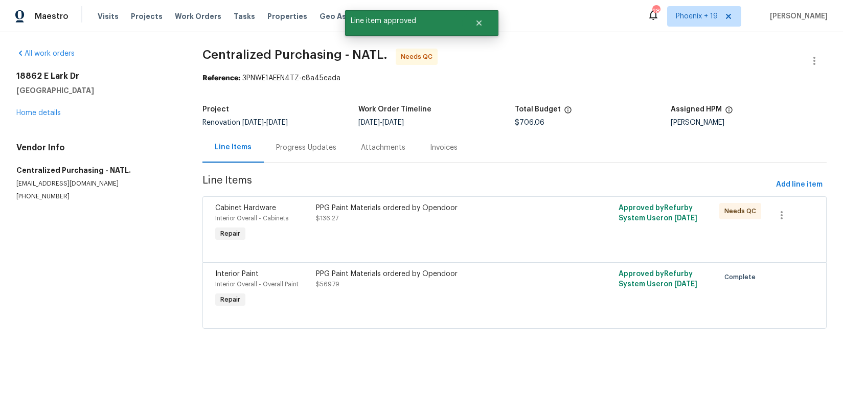
click at [510, 204] on div "PPG Paint Materials ordered by Opendoor" at bounding box center [439, 208] width 246 height 10
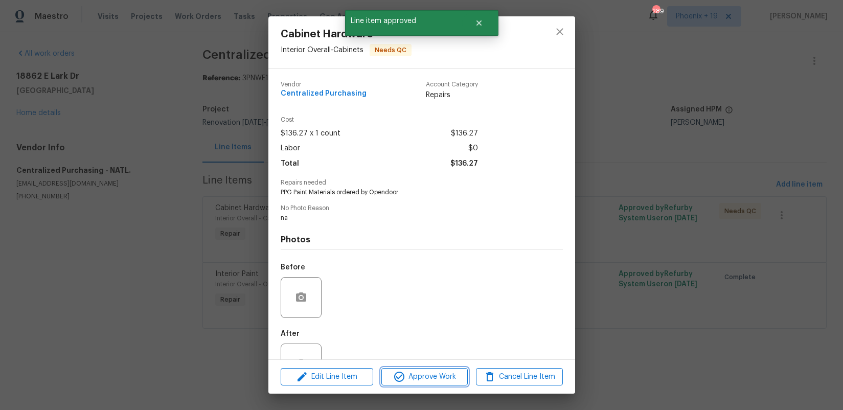
click at [453, 375] on span "Approve Work" at bounding box center [424, 377] width 80 height 13
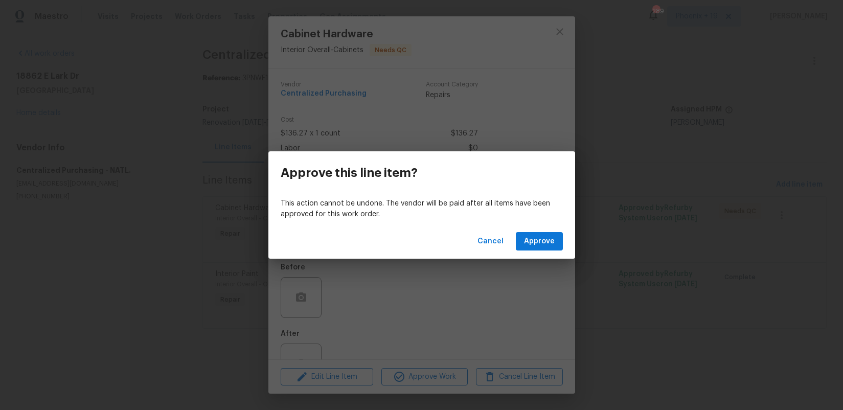
click at [545, 252] on div "Cancel Approve" at bounding box center [421, 241] width 307 height 35
click at [542, 243] on span "Approve" at bounding box center [539, 241] width 31 height 13
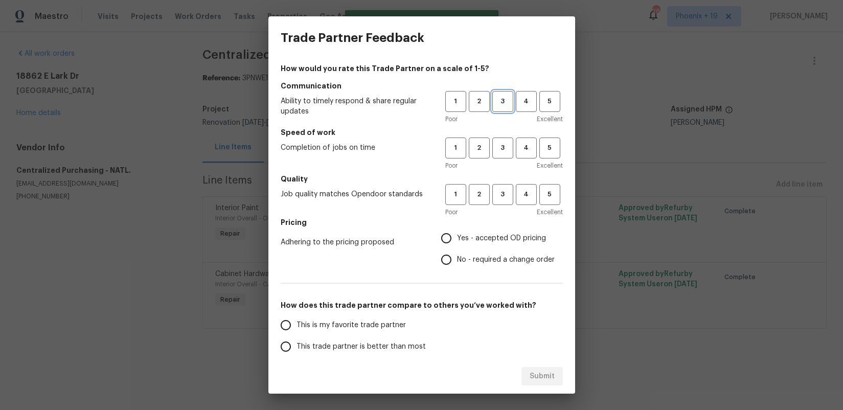
click at [499, 106] on span "3" at bounding box center [502, 102] width 19 height 12
click at [506, 157] on button "3" at bounding box center [502, 147] width 21 height 21
click at [508, 196] on span "3" at bounding box center [502, 195] width 19 height 12
drag, startPoint x: 488, startPoint y: 238, endPoint x: 445, endPoint y: 279, distance: 59.3
click at [488, 239] on span "Yes - accepted OD pricing" at bounding box center [501, 238] width 89 height 11
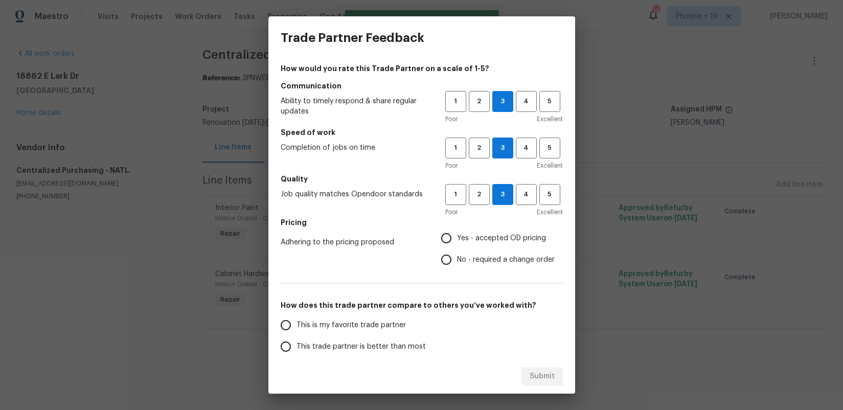
click at [457, 239] on input "Yes - accepted OD pricing" at bounding box center [445, 237] width 21 height 21
radio input "true"
click at [376, 335] on div "This is my favorite trade partner This trade partner is better than most This t…" at bounding box center [363, 367] width 164 height 107
drag, startPoint x: 382, startPoint y: 328, endPoint x: 534, endPoint y: 381, distance: 160.8
click at [382, 328] on span "This is my favorite trade partner" at bounding box center [350, 325] width 109 height 11
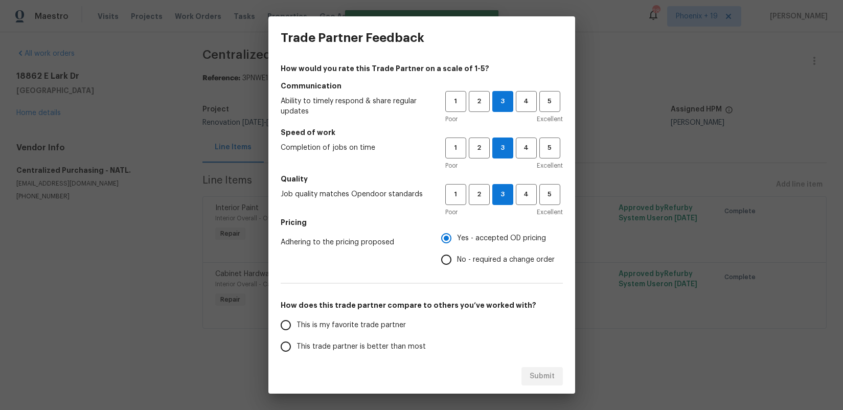
click at [296, 328] on input "This is my favorite trade partner" at bounding box center [285, 324] width 21 height 21
drag, startPoint x: 526, startPoint y: 373, endPoint x: 551, endPoint y: 377, distance: 25.4
click at [526, 373] on button "Submit" at bounding box center [541, 376] width 41 height 19
radio input "true"
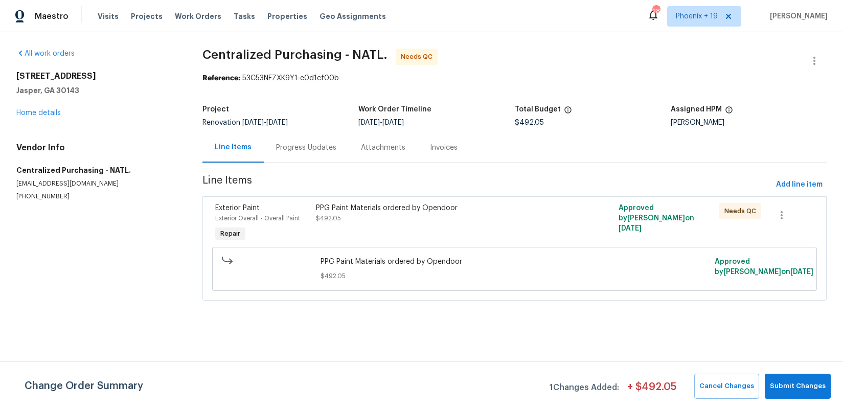
click at [470, 233] on div "PPG Paint Materials ordered by Opendoor $492.05" at bounding box center [439, 223] width 252 height 47
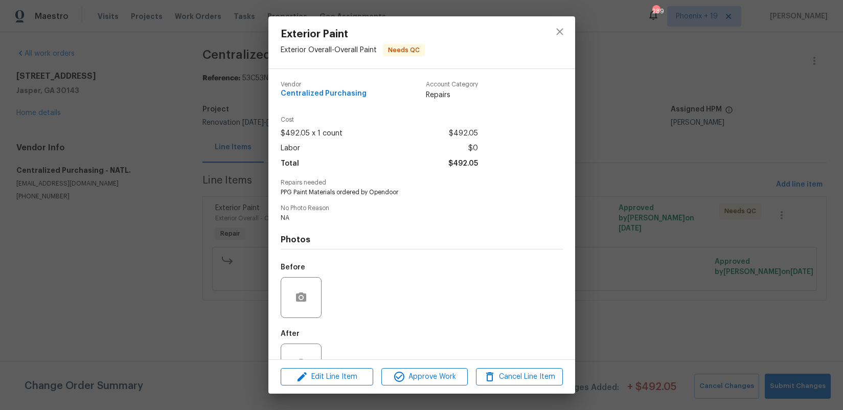
drag, startPoint x: 419, startPoint y: 385, endPoint x: 514, endPoint y: 334, distance: 108.2
click at [420, 384] on div "Edit Line Item Approve Work Cancel Line Item" at bounding box center [421, 377] width 307 height 34
click at [443, 376] on span "Approve Work" at bounding box center [424, 377] width 80 height 13
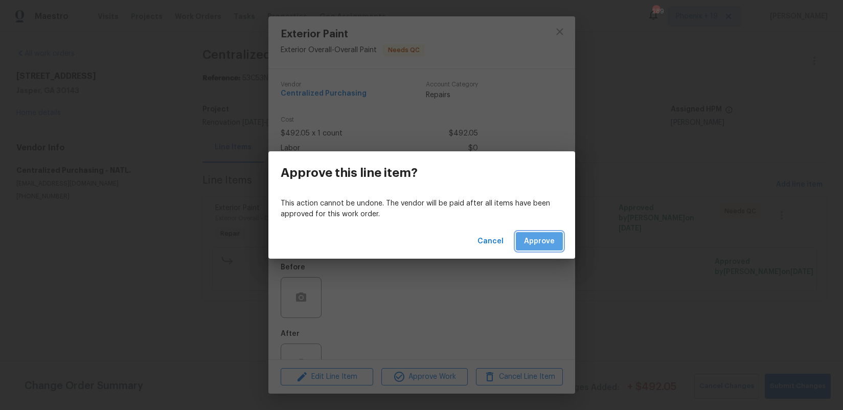
click at [541, 242] on span "Approve" at bounding box center [539, 241] width 31 height 13
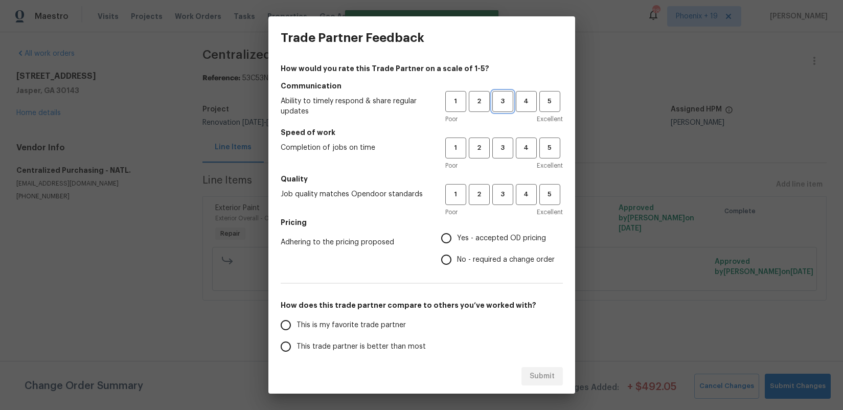
click at [501, 105] on span "3" at bounding box center [502, 102] width 19 height 12
click at [501, 144] on button "3" at bounding box center [502, 147] width 21 height 21
drag, startPoint x: 510, startPoint y: 194, endPoint x: 484, endPoint y: 246, distance: 58.1
click at [508, 196] on span "3" at bounding box center [502, 195] width 19 height 12
drag, startPoint x: 482, startPoint y: 246, endPoint x: 475, endPoint y: 249, distance: 7.1
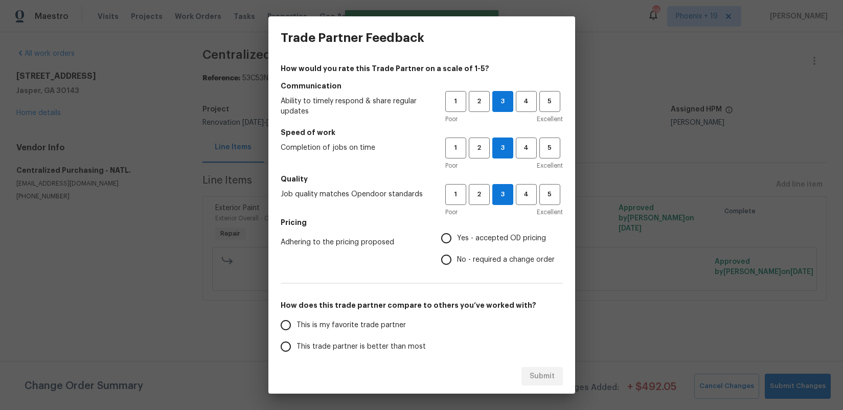
click at [480, 246] on label "Yes - accepted OD pricing" at bounding box center [494, 237] width 119 height 21
click at [457, 246] on input "Yes - accepted OD pricing" at bounding box center [445, 237] width 21 height 21
radio input "true"
click at [399, 336] on label "This trade partner is better than most" at bounding box center [355, 346] width 161 height 21
click at [296, 336] on input "This trade partner is better than most" at bounding box center [285, 346] width 21 height 21
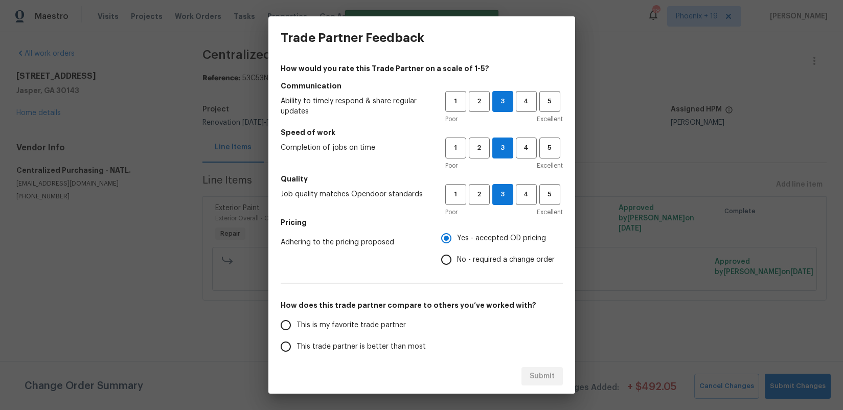
radio input "false"
drag, startPoint x: 410, startPoint y: 326, endPoint x: 434, endPoint y: 341, distance: 28.8
click at [411, 326] on label "This is my favorite trade partner" at bounding box center [355, 324] width 161 height 21
click at [296, 326] on input "This is my favorite trade partner" at bounding box center [285, 324] width 21 height 21
click at [536, 368] on button "Submit" at bounding box center [541, 376] width 41 height 19
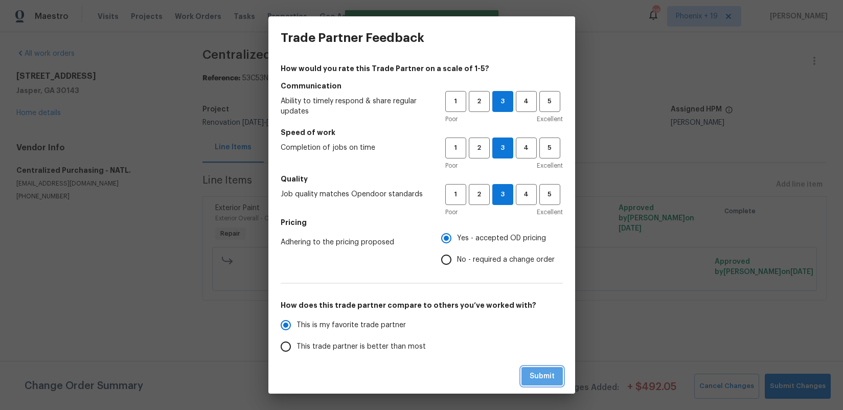
radio input "true"
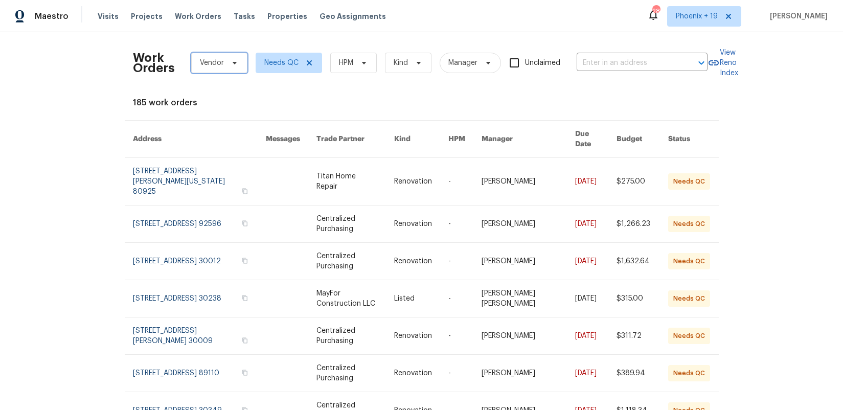
click at [214, 68] on span "Vendor" at bounding box center [219, 63] width 56 height 20
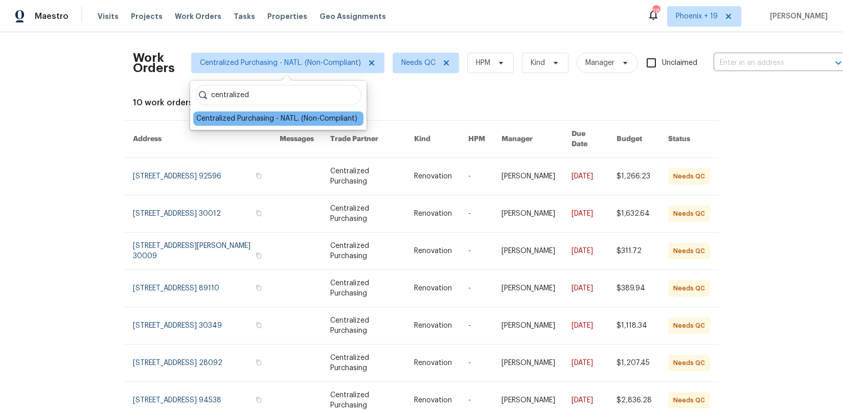
type input "centralized"
click at [245, 120] on div "Centralized Purchasing - NATL. (Non-Compliant)" at bounding box center [276, 118] width 161 height 10
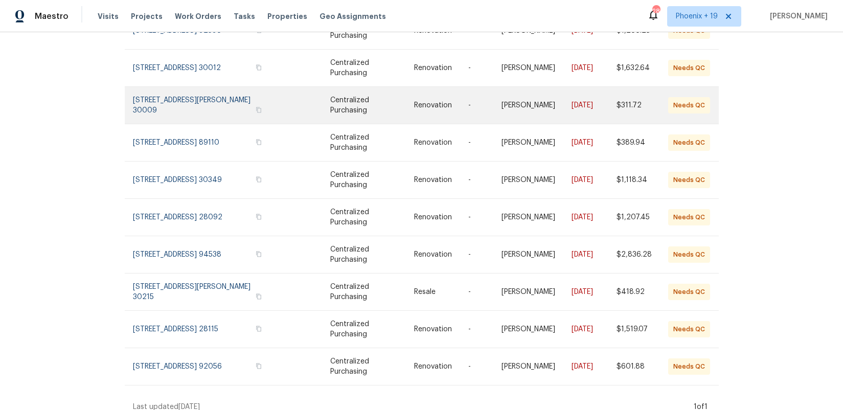
scroll to position [85, 0]
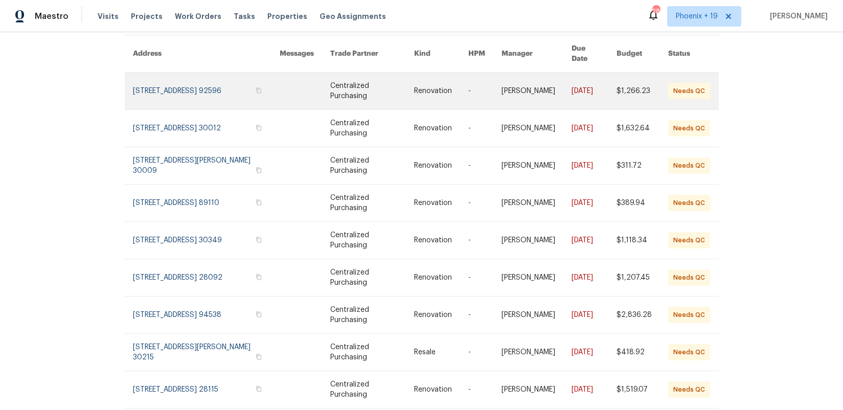
click at [196, 93] on link at bounding box center [206, 91] width 147 height 37
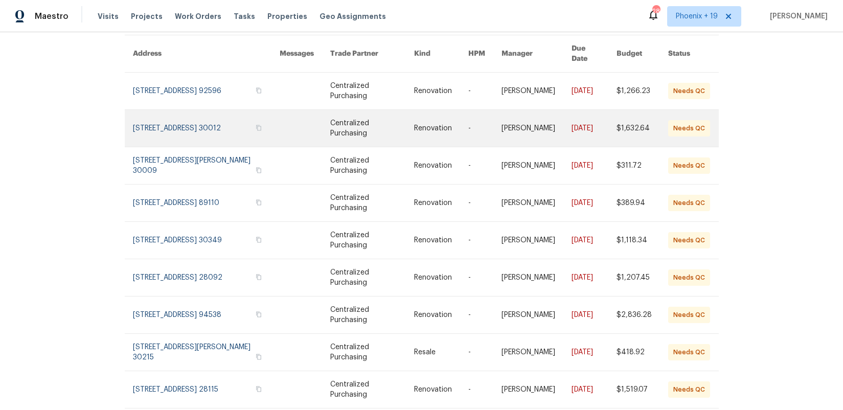
click at [199, 123] on link at bounding box center [206, 128] width 147 height 37
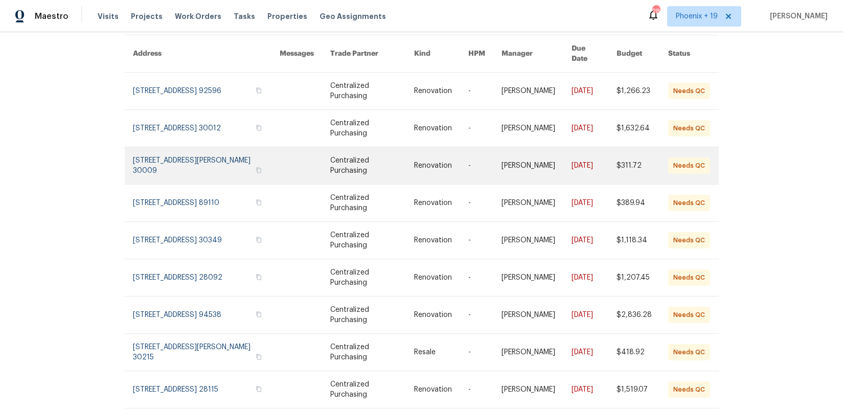
click at [202, 160] on link at bounding box center [206, 165] width 147 height 37
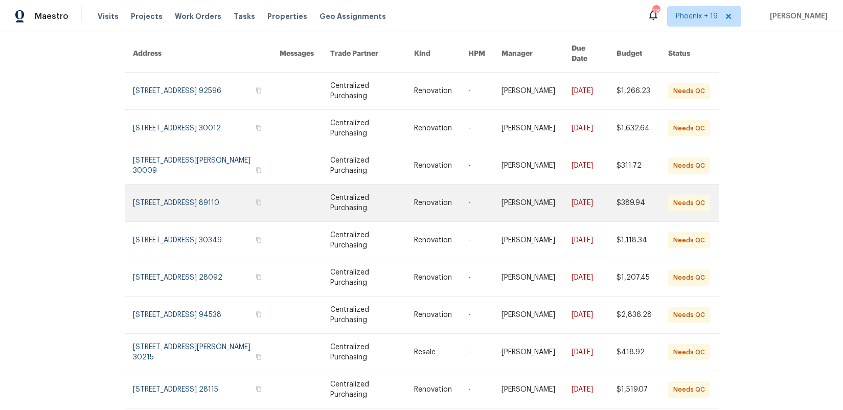
click at [201, 192] on link at bounding box center [206, 202] width 147 height 37
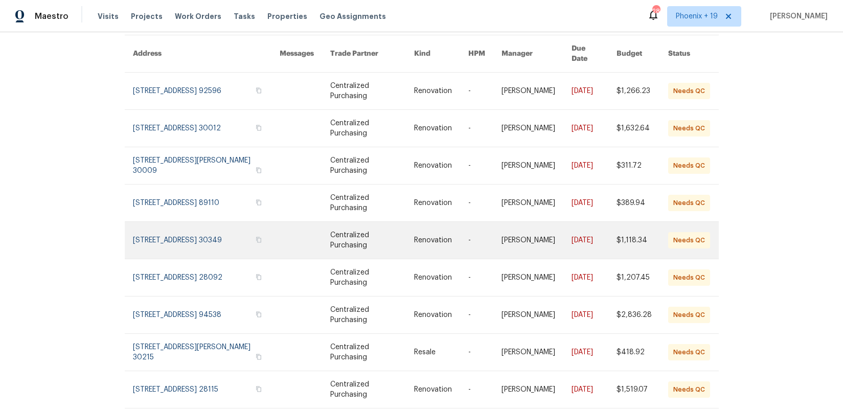
click at [212, 247] on link at bounding box center [206, 240] width 147 height 37
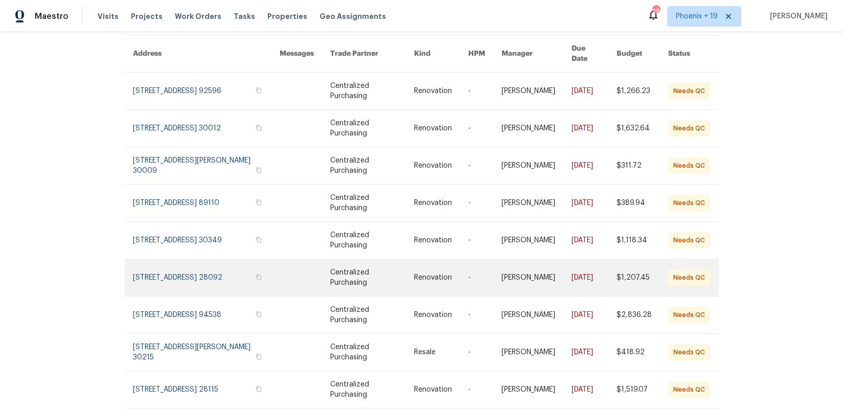
click at [215, 259] on link at bounding box center [206, 277] width 147 height 37
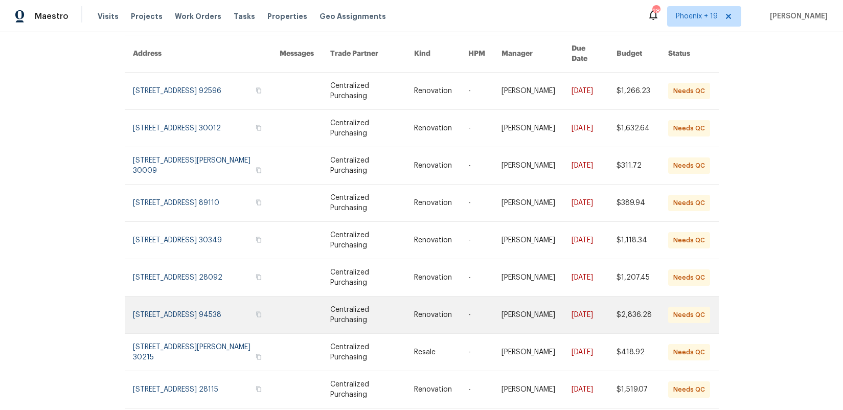
click at [215, 308] on link at bounding box center [206, 314] width 147 height 37
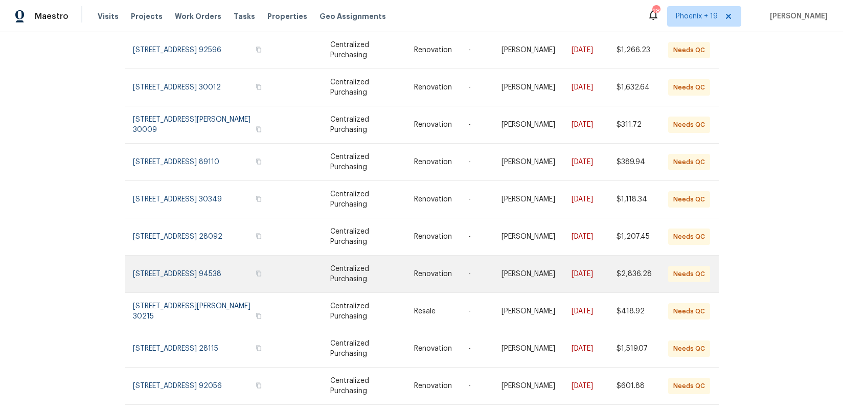
scroll to position [146, 0]
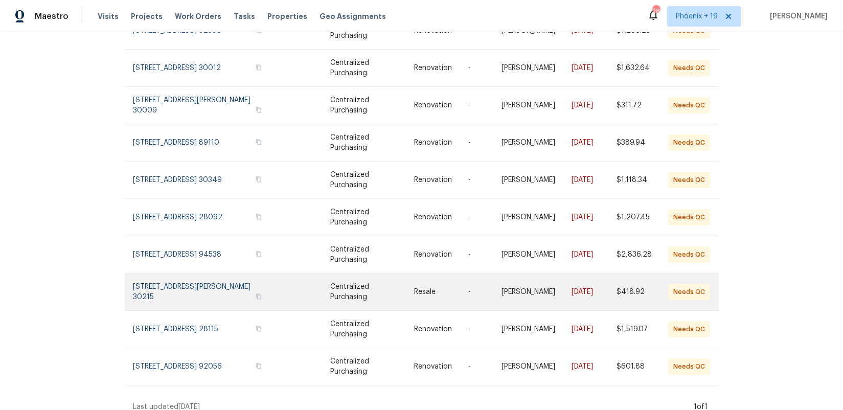
click at [207, 274] on link at bounding box center [206, 291] width 147 height 37
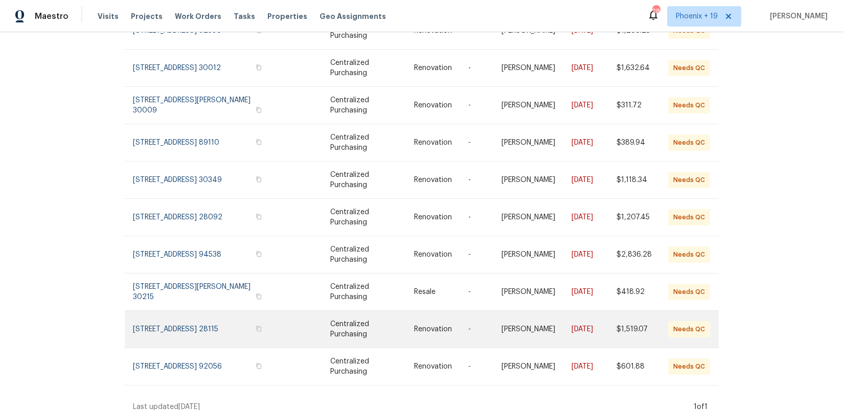
click at [220, 312] on link at bounding box center [206, 329] width 147 height 37
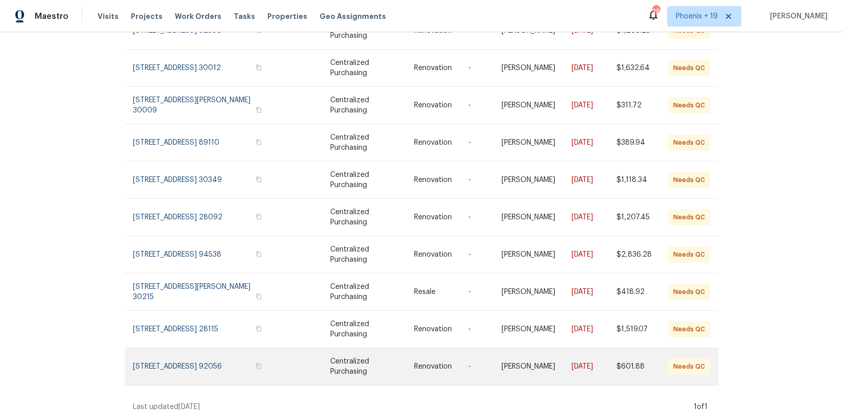
click at [220, 358] on link at bounding box center [206, 366] width 147 height 37
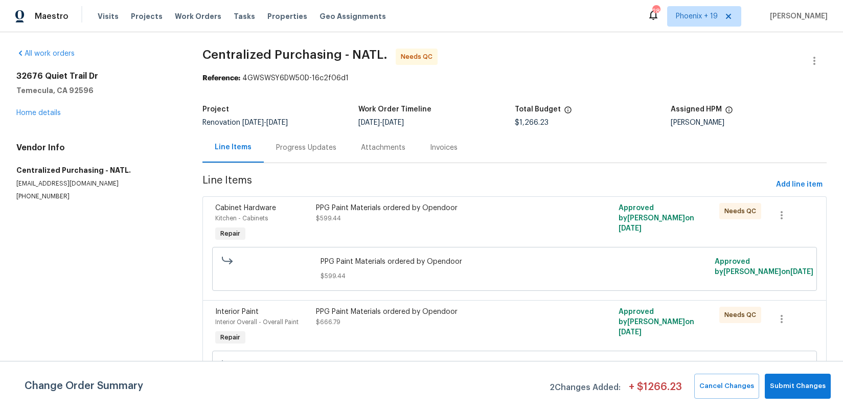
scroll to position [24, 0]
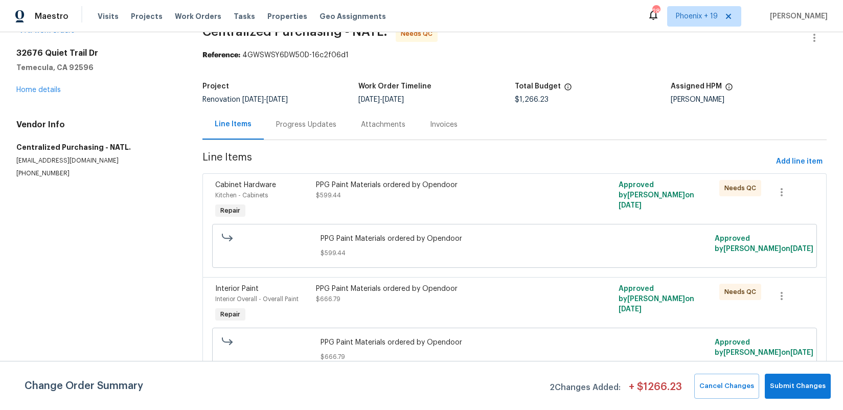
click at [540, 200] on div "PPG Paint Materials ordered by Opendoor $599.44" at bounding box center [439, 200] width 252 height 47
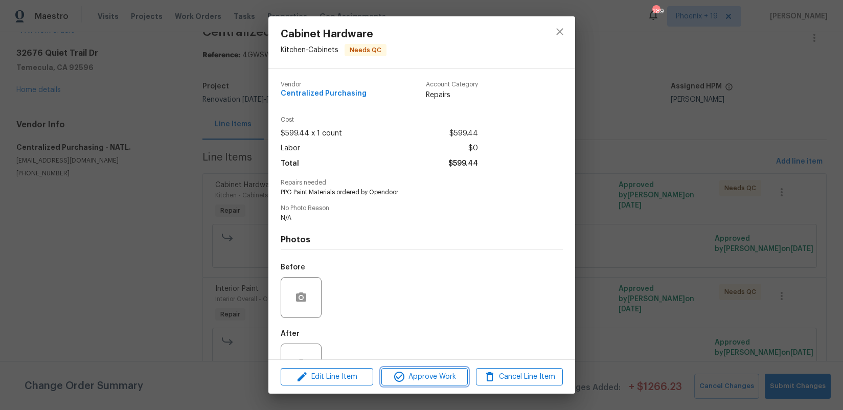
click at [452, 373] on span "Approve Work" at bounding box center [424, 377] width 80 height 13
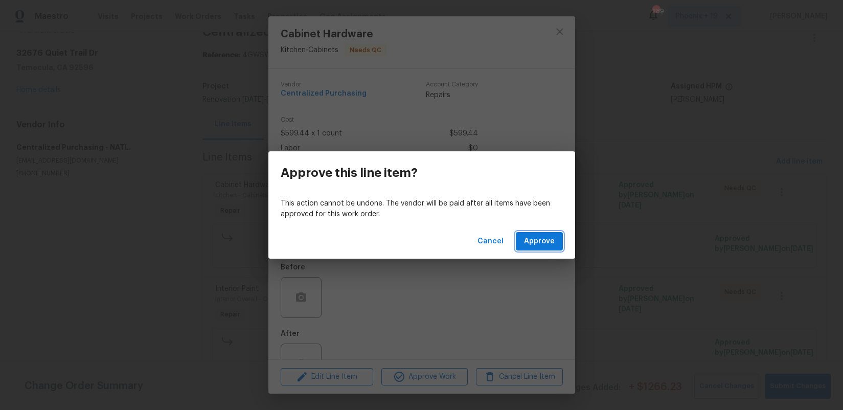
click at [551, 250] on button "Approve" at bounding box center [539, 241] width 47 height 19
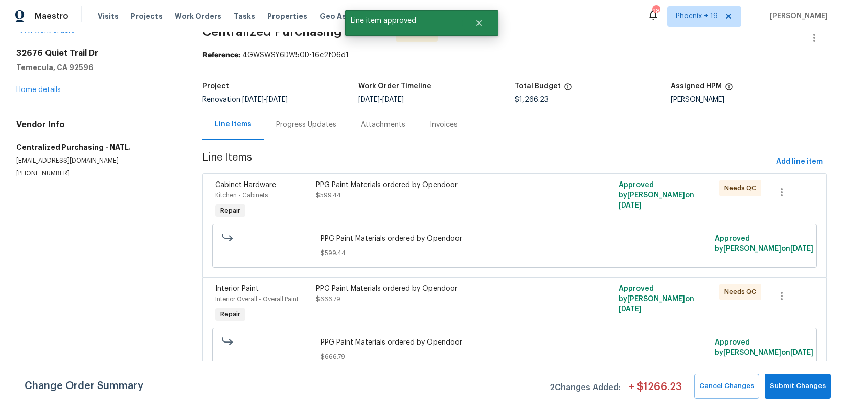
scroll to position [0, 0]
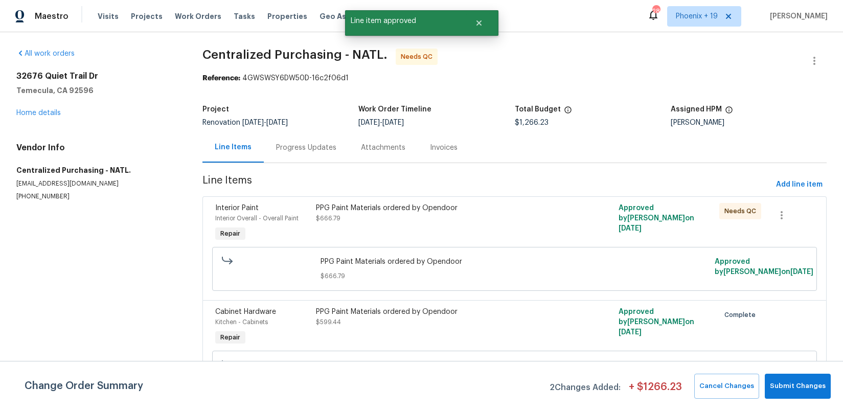
click at [505, 205] on div "PPG Paint Materials ordered by Opendoor" at bounding box center [439, 208] width 246 height 10
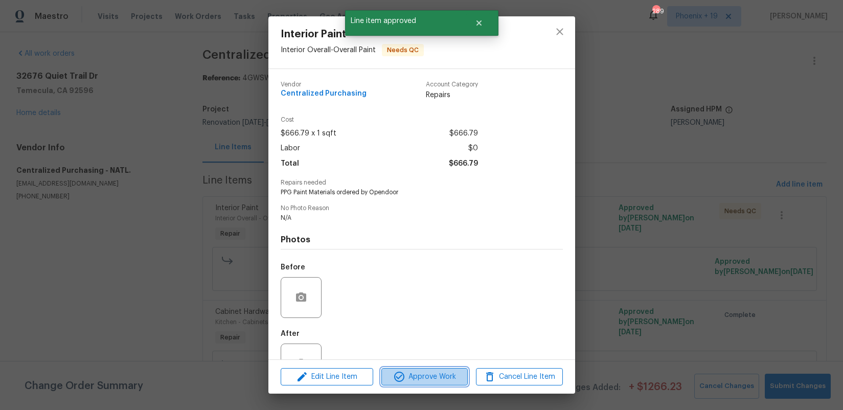
click at [425, 375] on span "Approve Work" at bounding box center [424, 377] width 80 height 13
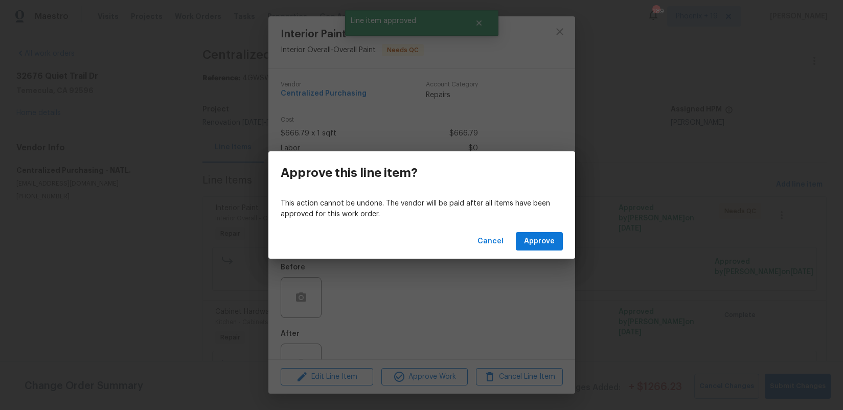
click at [518, 250] on div "Cancel Approve" at bounding box center [421, 241] width 307 height 35
click at [522, 247] on button "Approve" at bounding box center [539, 241] width 47 height 19
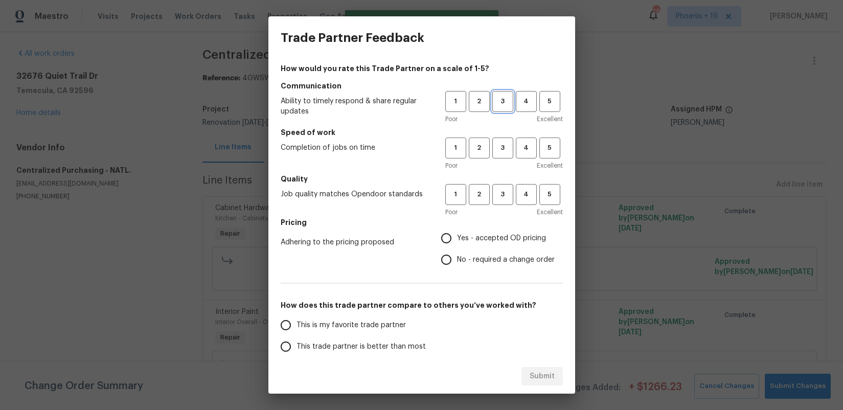
drag, startPoint x: 511, startPoint y: 96, endPoint x: 513, endPoint y: 138, distance: 41.9
click at [511, 97] on span "3" at bounding box center [502, 102] width 19 height 12
drag, startPoint x: 513, startPoint y: 154, endPoint x: 511, endPoint y: 159, distance: 5.3
click at [512, 155] on button "3" at bounding box center [502, 147] width 21 height 21
drag, startPoint x: 502, startPoint y: 191, endPoint x: 500, endPoint y: 240, distance: 49.6
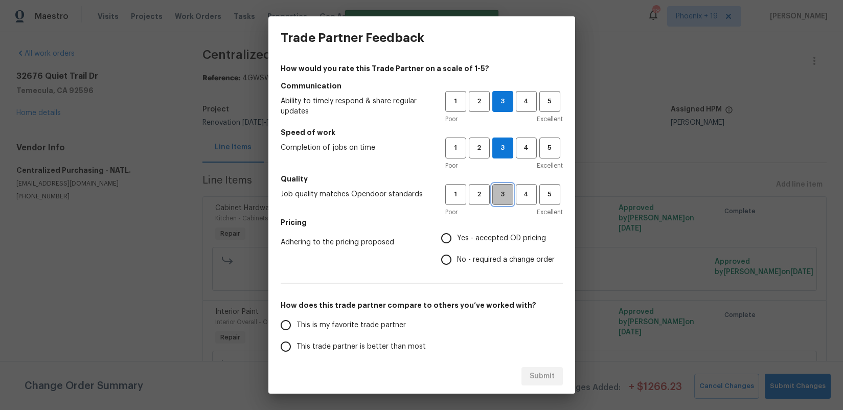
click at [502, 192] on span "3" at bounding box center [502, 195] width 19 height 12
click at [500, 240] on span "Yes - accepted OD pricing" at bounding box center [501, 238] width 89 height 11
click at [457, 240] on input "Yes - accepted OD pricing" at bounding box center [445, 237] width 21 height 21
radio input "true"
click at [397, 323] on span "This is my favorite trade partner" at bounding box center [350, 325] width 109 height 11
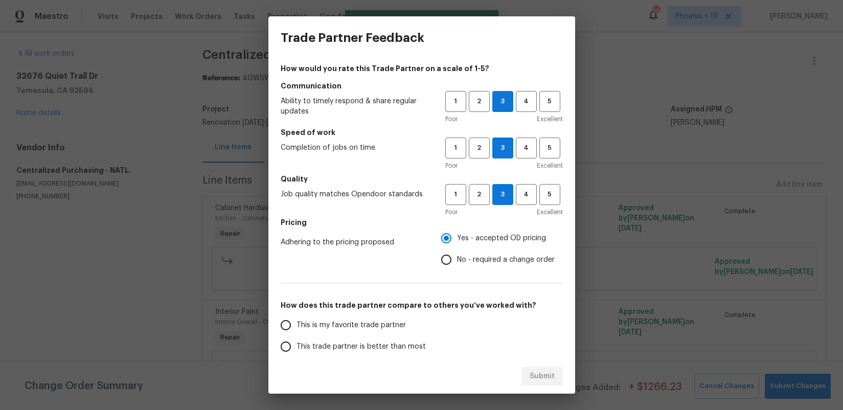
click at [385, 327] on span "This is my favorite trade partner" at bounding box center [350, 325] width 109 height 11
click at [296, 327] on input "This is my favorite trade partner" at bounding box center [285, 324] width 21 height 21
click at [545, 379] on span "Submit" at bounding box center [541, 376] width 25 height 13
radio input "true"
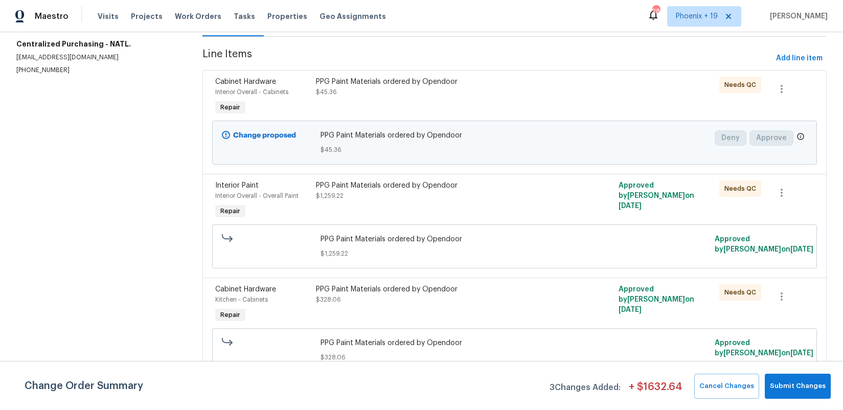
scroll to position [127, 0]
click at [541, 315] on div "PPG Paint Materials ordered by Opendoor $328.06" at bounding box center [439, 304] width 252 height 47
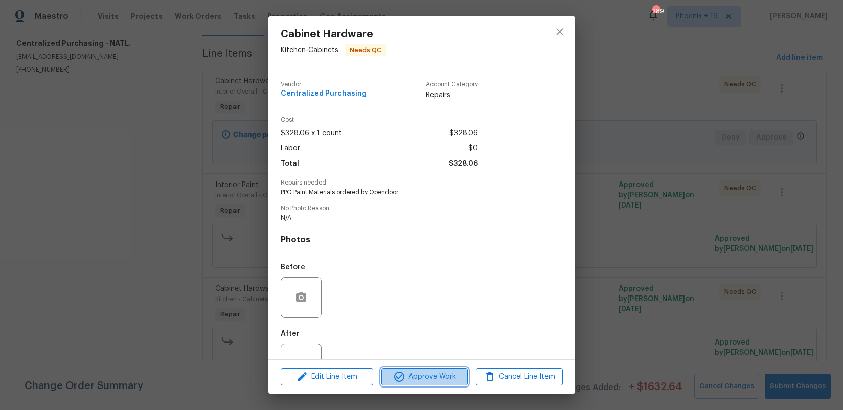
click at [452, 382] on span "Approve Work" at bounding box center [424, 377] width 80 height 13
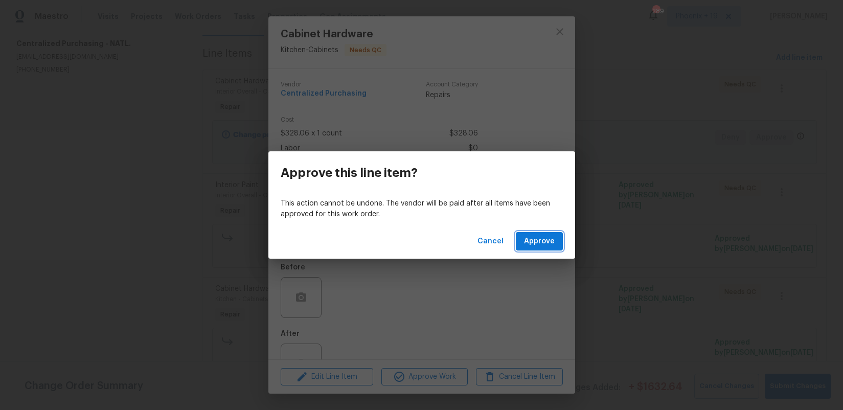
click at [543, 238] on span "Approve" at bounding box center [539, 241] width 31 height 13
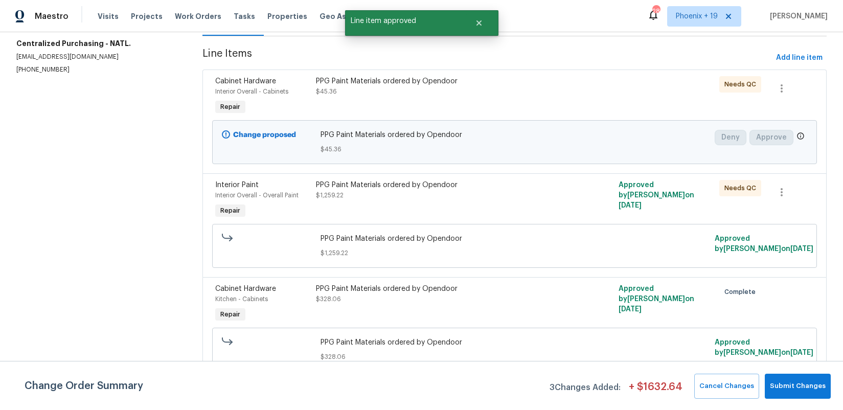
click at [500, 193] on div "PPG Paint Materials ordered by Opendoor $1,259.22" at bounding box center [439, 190] width 246 height 20
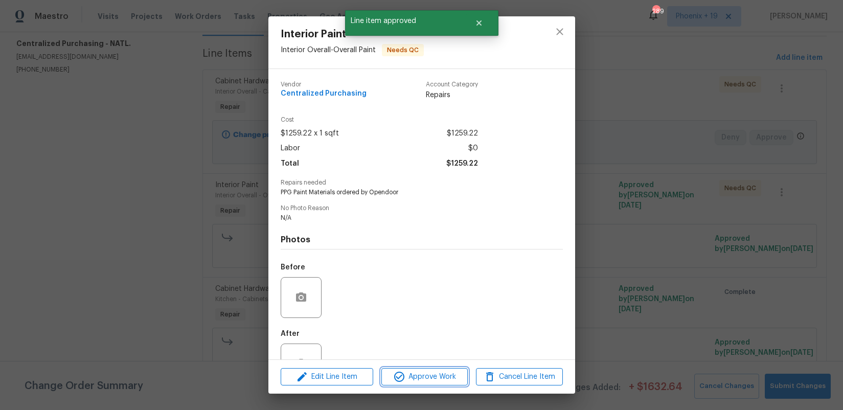
click at [459, 368] on button "Approve Work" at bounding box center [424, 377] width 86 height 18
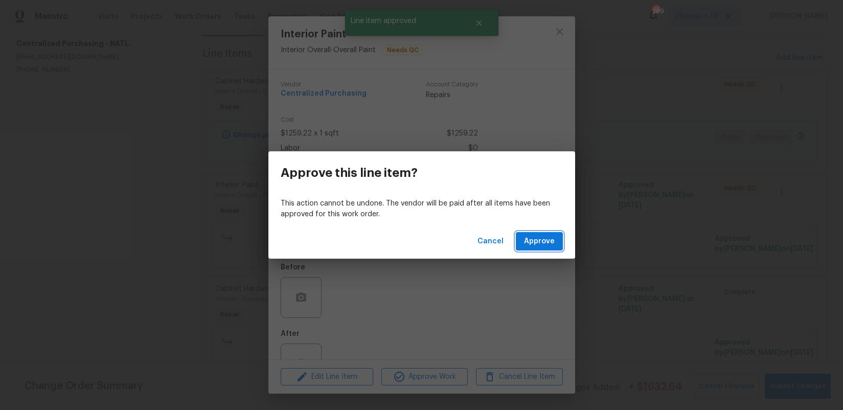
click at [547, 238] on span "Approve" at bounding box center [539, 241] width 31 height 13
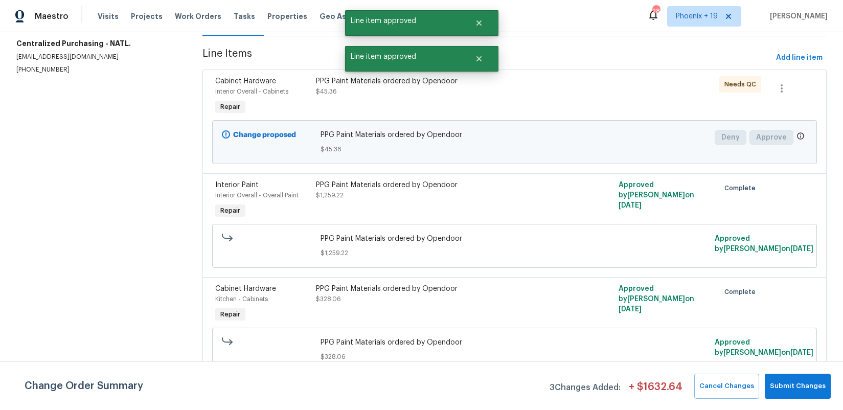
click at [503, 114] on div "PPG Paint Materials ordered by Opendoor $45.36" at bounding box center [439, 96] width 252 height 47
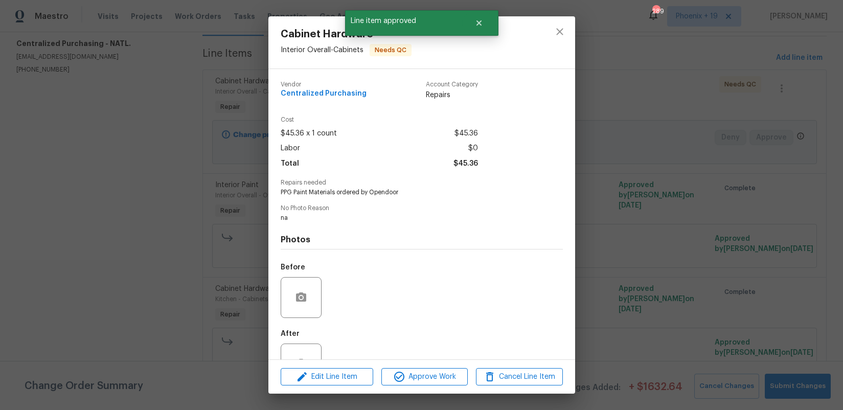
click at [420, 385] on div "Edit Line Item Approve Work Cancel Line Item" at bounding box center [421, 377] width 307 height 34
click at [435, 377] on span "Approve Work" at bounding box center [424, 377] width 80 height 13
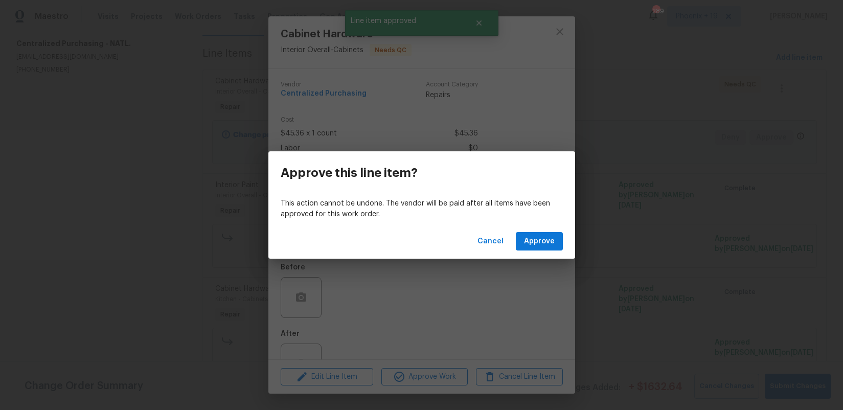
click at [545, 228] on div "Cancel Approve" at bounding box center [421, 241] width 307 height 35
click at [546, 238] on span "Approve" at bounding box center [539, 241] width 31 height 13
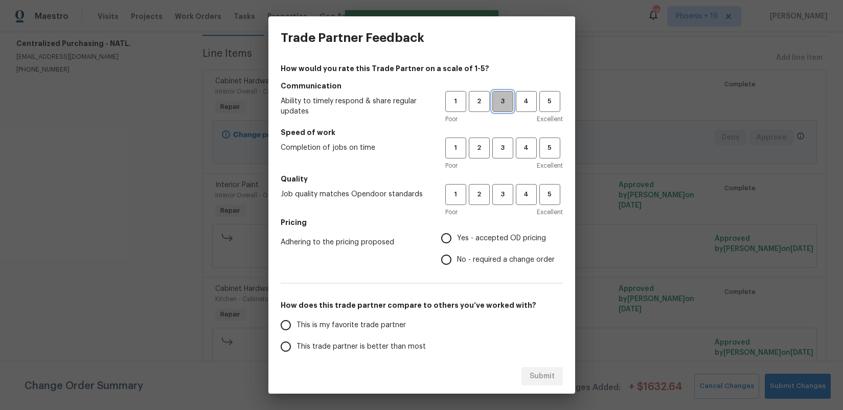
drag, startPoint x: 502, startPoint y: 95, endPoint x: 501, endPoint y: 133, distance: 38.3
click at [502, 95] on button "3" at bounding box center [502, 101] width 21 height 21
drag, startPoint x: 501, startPoint y: 146, endPoint x: 506, endPoint y: 191, distance: 45.8
click at [501, 147] on span "3" at bounding box center [502, 148] width 19 height 12
drag, startPoint x: 506, startPoint y: 191, endPoint x: 499, endPoint y: 227, distance: 36.6
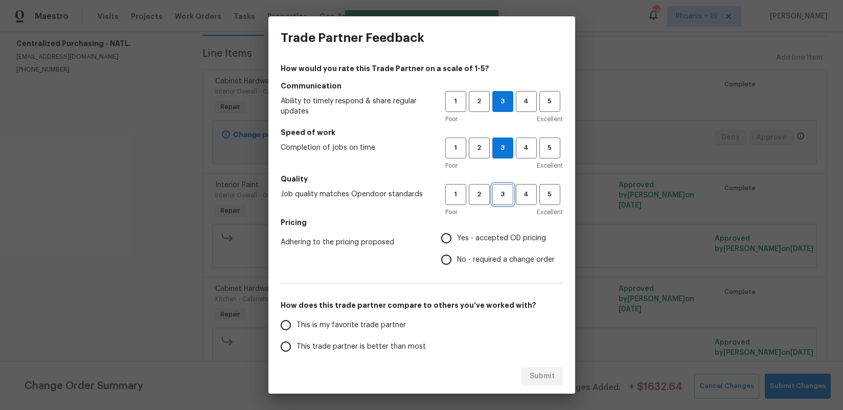
click at [506, 192] on span "3" at bounding box center [502, 195] width 19 height 12
click at [498, 228] on label "Yes - accepted OD pricing" at bounding box center [494, 237] width 119 height 21
click at [457, 228] on input "Yes - accepted OD pricing" at bounding box center [445, 237] width 21 height 21
radio input "true"
drag, startPoint x: 358, startPoint y: 327, endPoint x: 363, endPoint y: 330, distance: 5.7
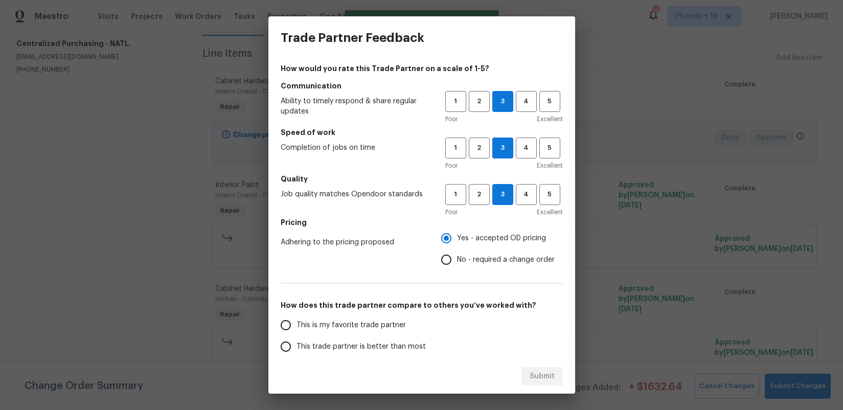
click at [359, 327] on span "This is my favorite trade partner" at bounding box center [350, 325] width 109 height 11
click at [296, 327] on input "This is my favorite trade partner" at bounding box center [285, 324] width 21 height 21
drag, startPoint x: 566, startPoint y: 372, endPoint x: 560, endPoint y: 372, distance: 6.2
click at [560, 372] on div "Submit" at bounding box center [421, 376] width 307 height 35
drag, startPoint x: 556, startPoint y: 374, endPoint x: 581, endPoint y: 367, distance: 25.9
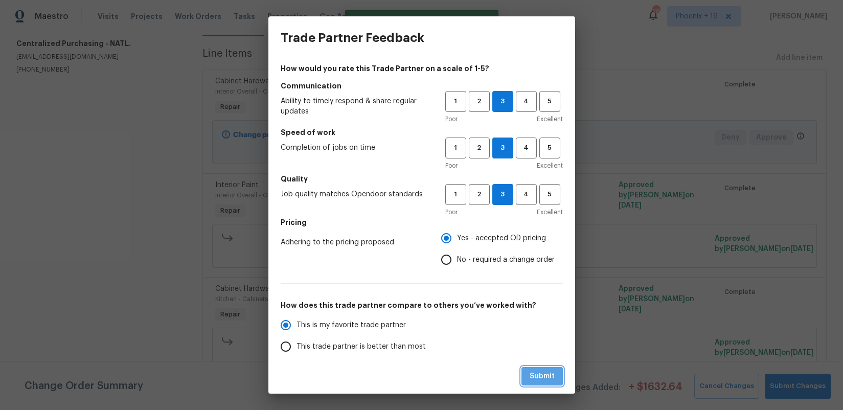
click at [556, 374] on button "Submit" at bounding box center [541, 376] width 41 height 19
radio input "true"
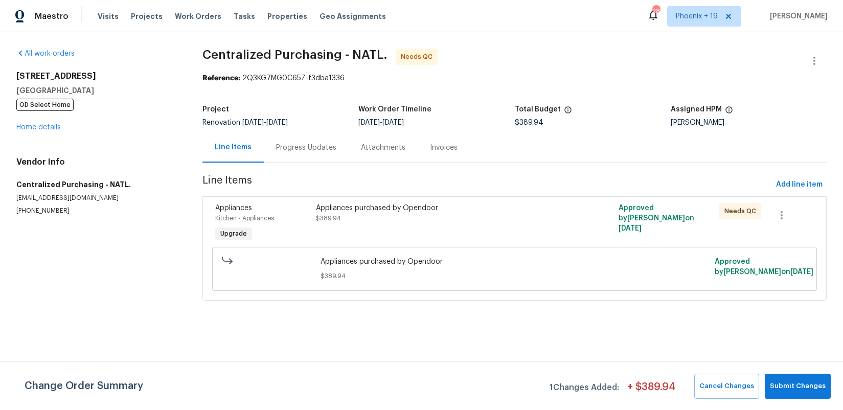
click at [511, 215] on div "Appliances purchased by Opendoor $389.94" at bounding box center [439, 213] width 246 height 20
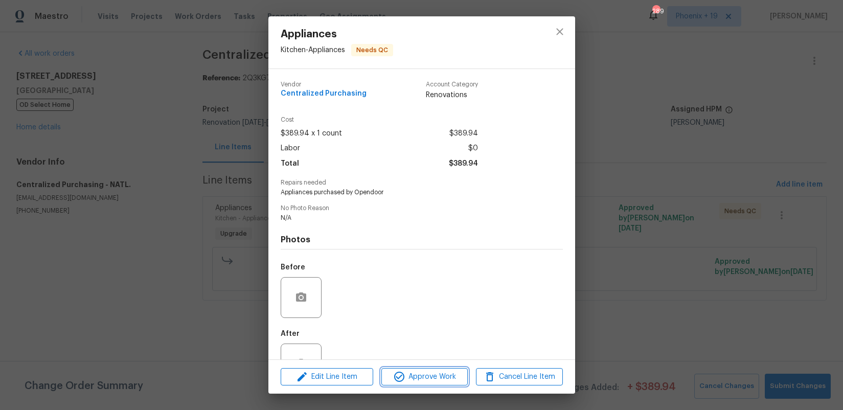
click at [417, 375] on span "Approve Work" at bounding box center [424, 377] width 80 height 13
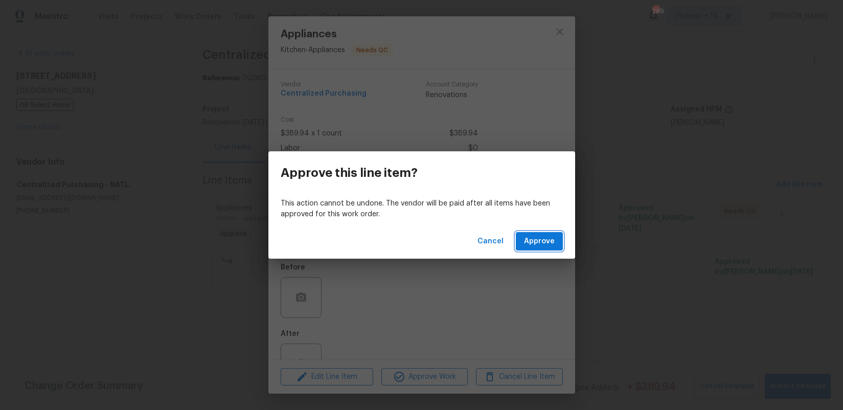
click at [525, 238] on span "Approve" at bounding box center [539, 241] width 31 height 13
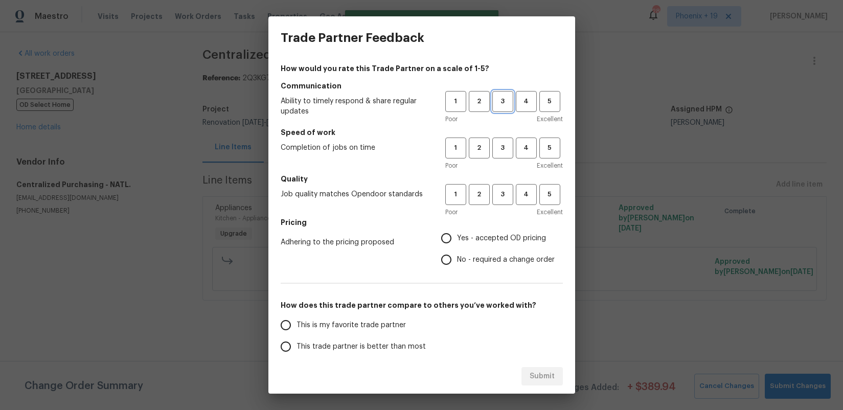
click at [500, 99] on span "3" at bounding box center [502, 102] width 19 height 12
drag, startPoint x: 501, startPoint y: 157, endPoint x: 501, endPoint y: 189, distance: 31.2
click at [501, 158] on button "3" at bounding box center [502, 147] width 21 height 21
click at [500, 190] on span "3" at bounding box center [502, 195] width 19 height 12
click at [471, 245] on label "Yes - accepted OD pricing" at bounding box center [494, 237] width 119 height 21
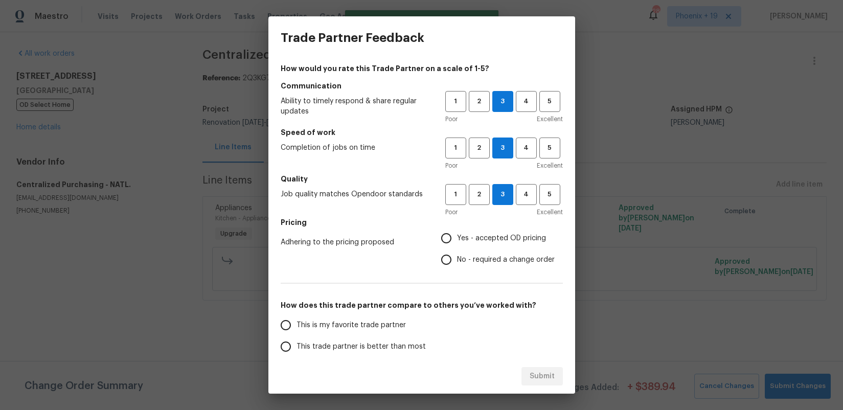
click at [457, 245] on input "Yes - accepted OD pricing" at bounding box center [445, 237] width 21 height 21
radio input "true"
click at [380, 324] on span "This is my favorite trade partner" at bounding box center [350, 325] width 109 height 11
click at [296, 324] on input "This is my favorite trade partner" at bounding box center [285, 324] width 21 height 21
click at [550, 388] on div "Submit" at bounding box center [421, 376] width 307 height 35
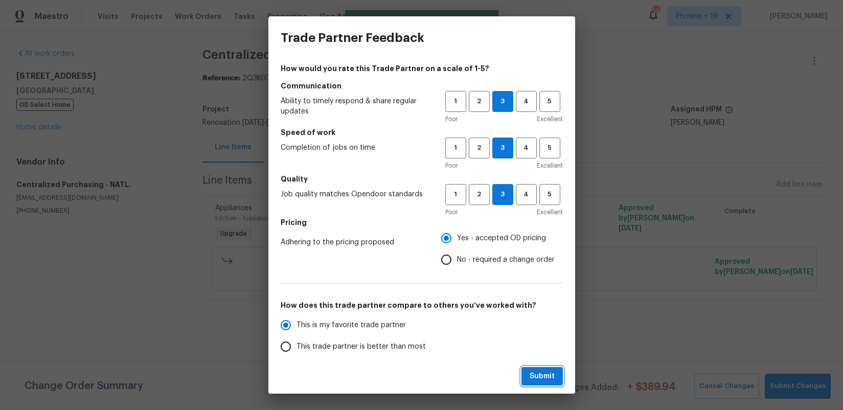
click at [549, 384] on button "Submit" at bounding box center [541, 376] width 41 height 19
radio input "true"
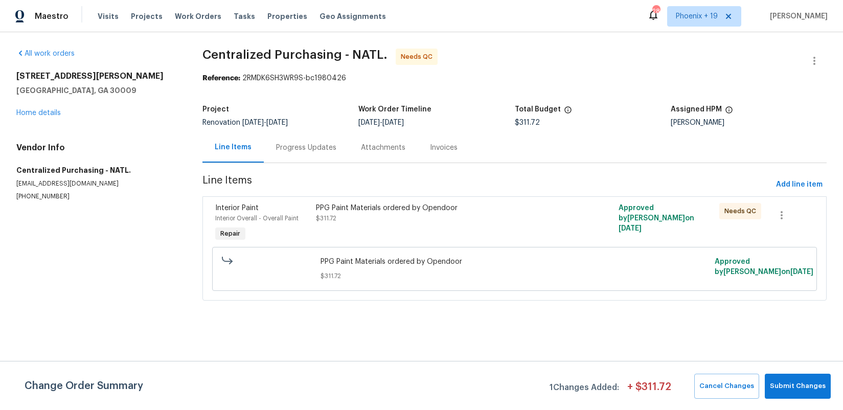
click at [485, 218] on div "PPG Paint Materials ordered by Opendoor $311.72" at bounding box center [439, 213] width 246 height 20
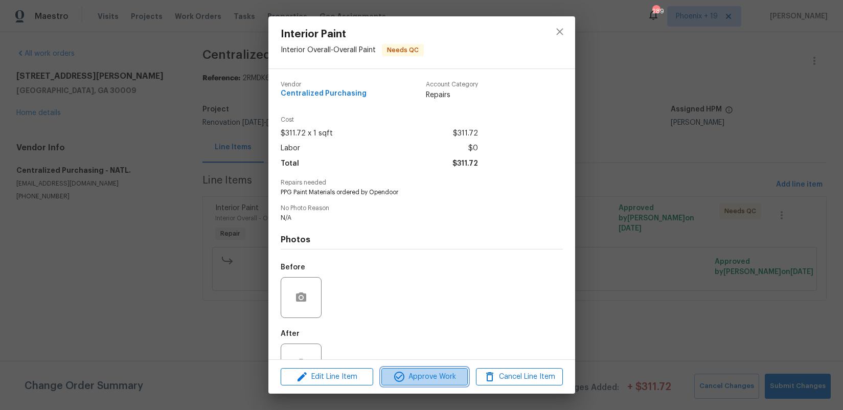
click at [451, 380] on span "Approve Work" at bounding box center [424, 377] width 80 height 13
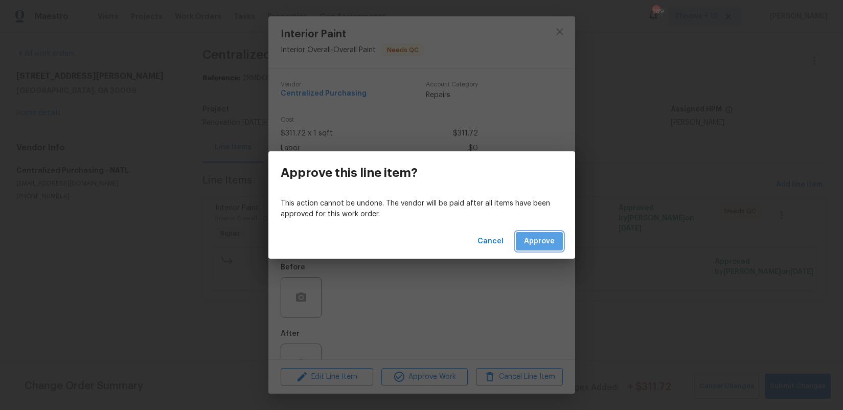
click at [545, 237] on span "Approve" at bounding box center [539, 241] width 31 height 13
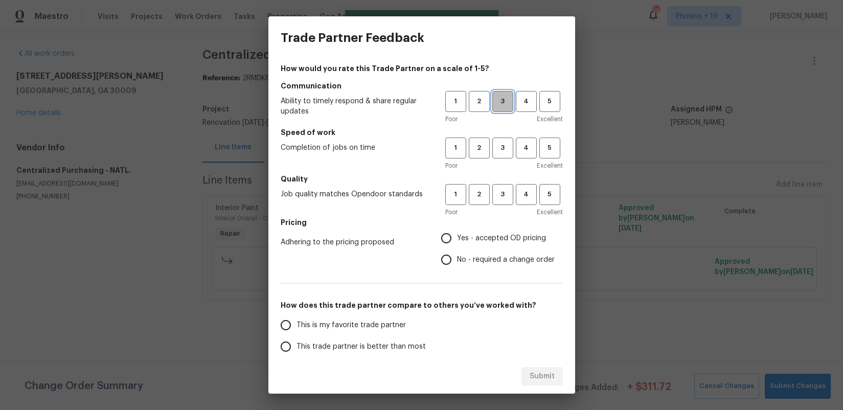
drag, startPoint x: 504, startPoint y: 105, endPoint x: 502, endPoint y: 151, distance: 46.0
click at [504, 107] on span "3" at bounding box center [502, 102] width 19 height 12
click at [502, 152] on span "3" at bounding box center [502, 148] width 19 height 12
click at [502, 189] on button "3" at bounding box center [502, 194] width 21 height 21
drag, startPoint x: 487, startPoint y: 236, endPoint x: 453, endPoint y: 272, distance: 49.6
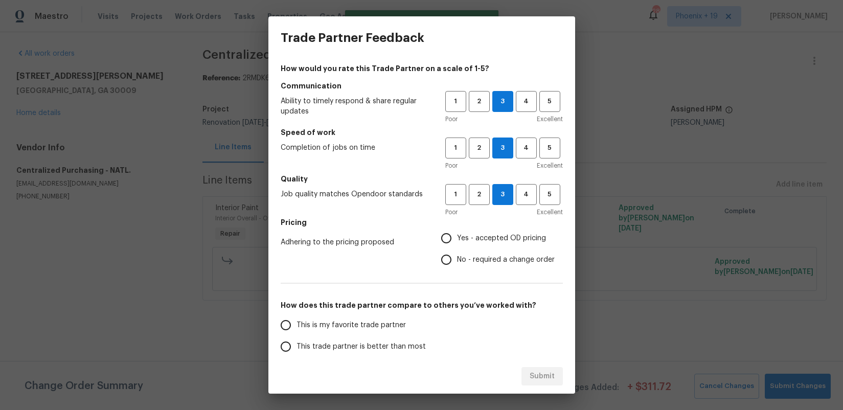
click at [487, 236] on span "Yes - accepted OD pricing" at bounding box center [501, 238] width 89 height 11
click at [457, 236] on input "Yes - accepted OD pricing" at bounding box center [445, 237] width 21 height 21
radio input "true"
drag, startPoint x: 359, startPoint y: 311, endPoint x: 386, endPoint y: 332, distance: 34.2
click at [360, 312] on div "How would you rate this Trade Partner on a scale of 1-5? Communication Ability …" at bounding box center [422, 263] width 282 height 400
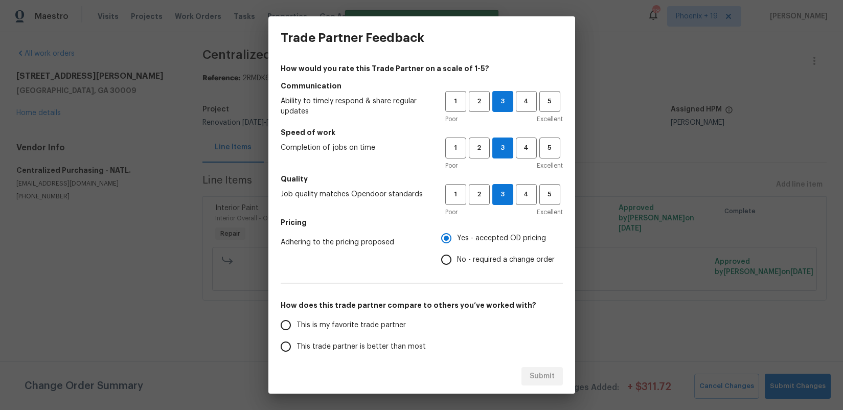
drag, startPoint x: 382, startPoint y: 326, endPoint x: 391, endPoint y: 329, distance: 9.9
click at [386, 327] on span "This is my favorite trade partner" at bounding box center [350, 325] width 109 height 11
drag, startPoint x: 394, startPoint y: 334, endPoint x: 414, endPoint y: 337, distance: 20.6
click at [394, 334] on label "This is my favorite trade partner" at bounding box center [355, 324] width 161 height 21
click at [296, 334] on input "This is my favorite trade partner" at bounding box center [285, 324] width 21 height 21
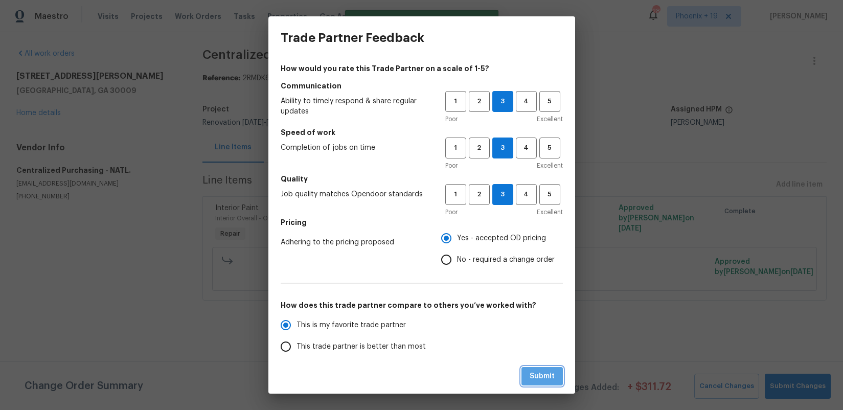
drag, startPoint x: 532, startPoint y: 373, endPoint x: 534, endPoint y: 368, distance: 5.3
click at [532, 373] on span "Submit" at bounding box center [541, 376] width 25 height 13
radio input "true"
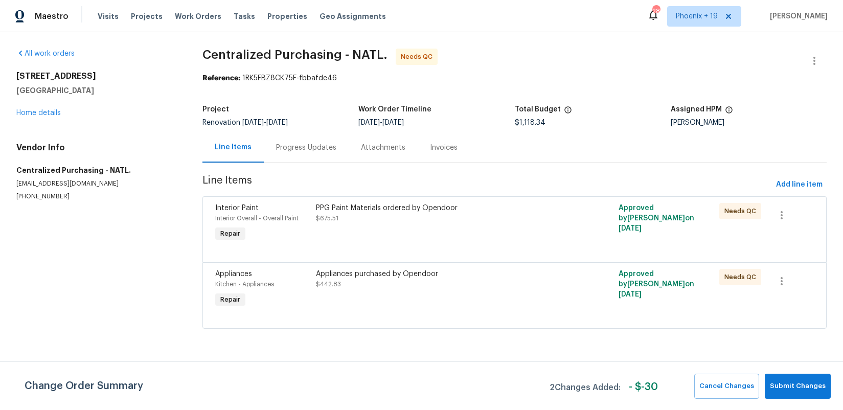
click at [469, 213] on div "PPG Paint Materials ordered by Opendoor $675.51" at bounding box center [439, 213] width 246 height 20
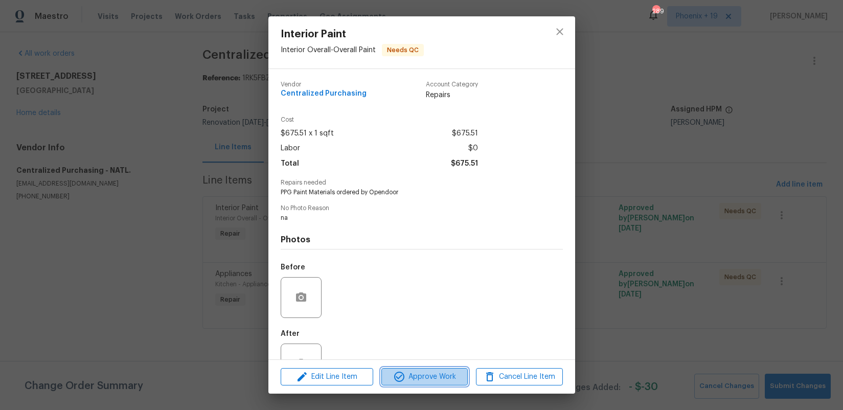
click at [441, 379] on span "Approve Work" at bounding box center [424, 377] width 80 height 13
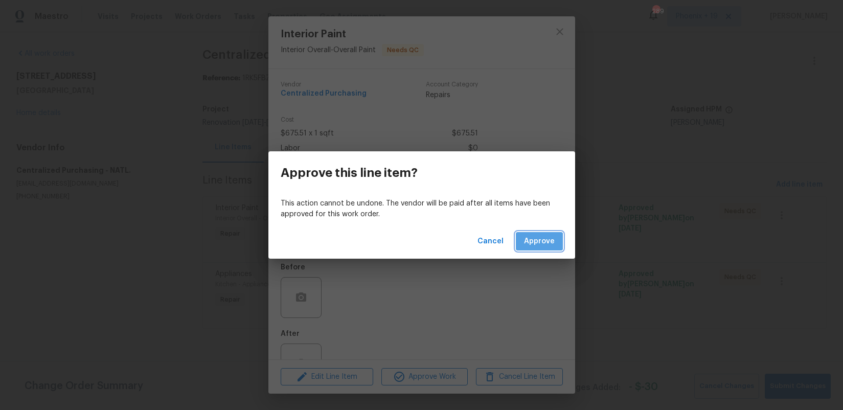
click at [540, 241] on span "Approve" at bounding box center [539, 241] width 31 height 13
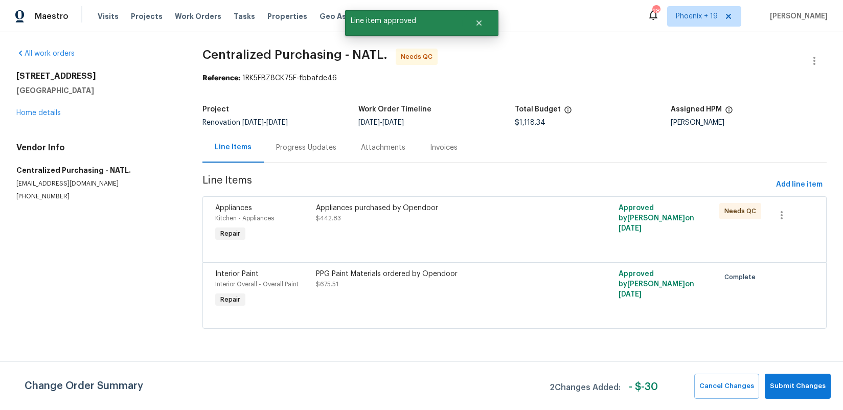
click at [540, 241] on div "Appliances purchased by Opendoor $442.83" at bounding box center [439, 223] width 252 height 47
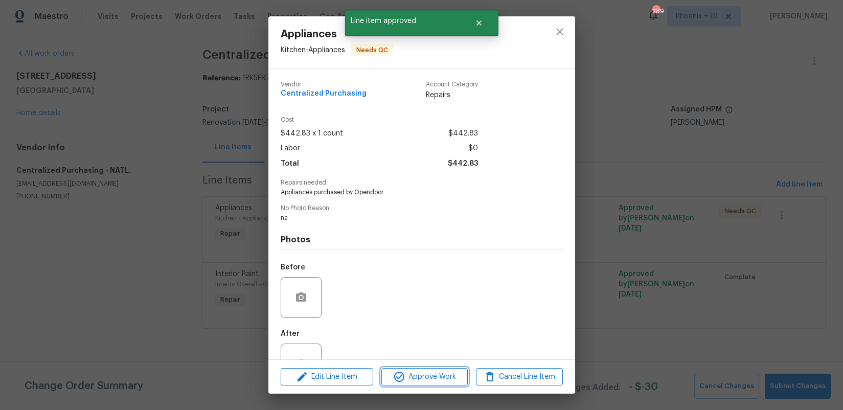
click at [456, 375] on span "Approve Work" at bounding box center [424, 377] width 80 height 13
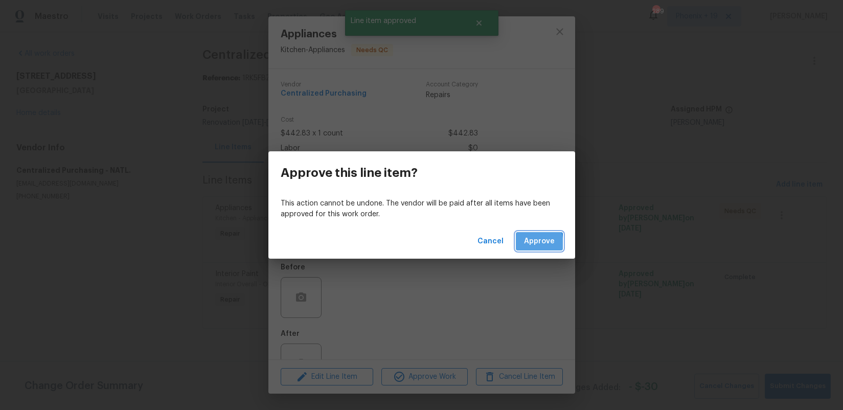
click at [520, 245] on button "Approve" at bounding box center [539, 241] width 47 height 19
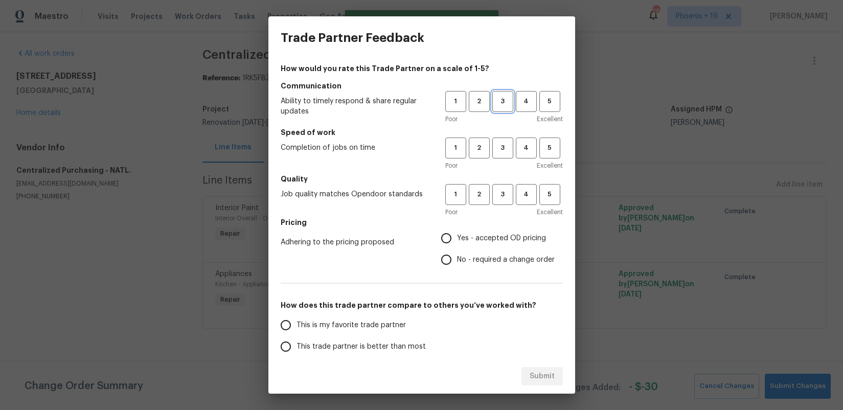
drag, startPoint x: 500, startPoint y: 96, endPoint x: 504, endPoint y: 119, distance: 23.8
click at [501, 96] on span "3" at bounding box center [502, 102] width 19 height 12
drag, startPoint x: 505, startPoint y: 148, endPoint x: 504, endPoint y: 154, distance: 6.2
click at [505, 148] on span "3" at bounding box center [502, 148] width 19 height 12
drag, startPoint x: 502, startPoint y: 190, endPoint x: 495, endPoint y: 235, distance: 45.5
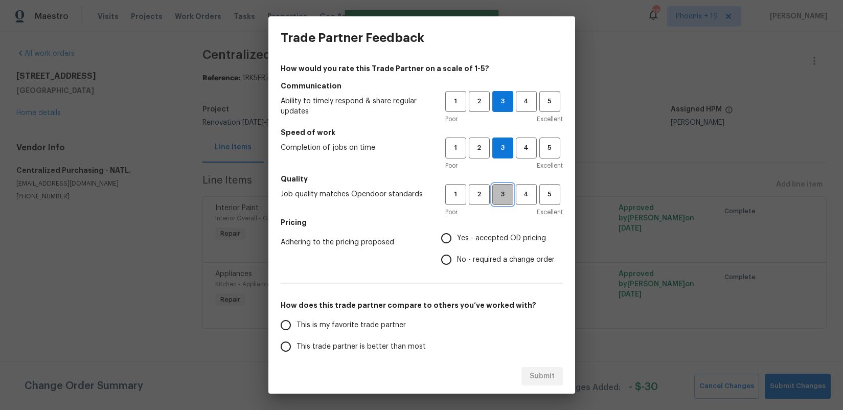
click at [502, 190] on span "3" at bounding box center [502, 195] width 19 height 12
click at [495, 237] on span "Yes - accepted OD pricing" at bounding box center [501, 238] width 89 height 11
click at [457, 237] on input "Yes - accepted OD pricing" at bounding box center [445, 237] width 21 height 21
radio input "true"
click at [380, 326] on span "This is my favorite trade partner" at bounding box center [350, 325] width 109 height 11
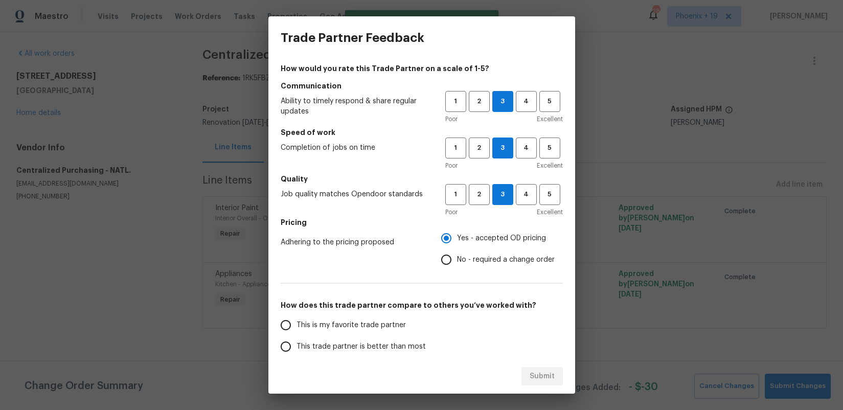
drag, startPoint x: 407, startPoint y: 314, endPoint x: 418, endPoint y: 321, distance: 12.5
click at [409, 315] on label "This is my favorite trade partner" at bounding box center [355, 324] width 161 height 21
click at [296, 315] on input "This is my favorite trade partner" at bounding box center [285, 324] width 21 height 21
click at [538, 367] on button "Submit" at bounding box center [541, 376] width 41 height 19
radio input "true"
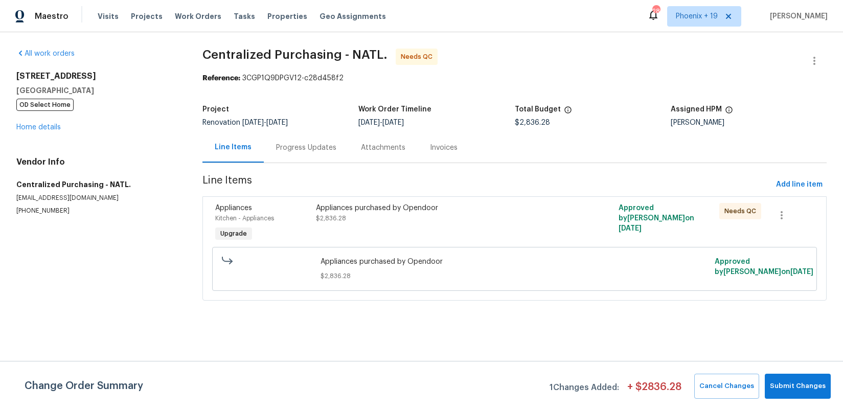
click at [560, 238] on div "Appliances purchased by Opendoor $2,836.28" at bounding box center [439, 223] width 252 height 47
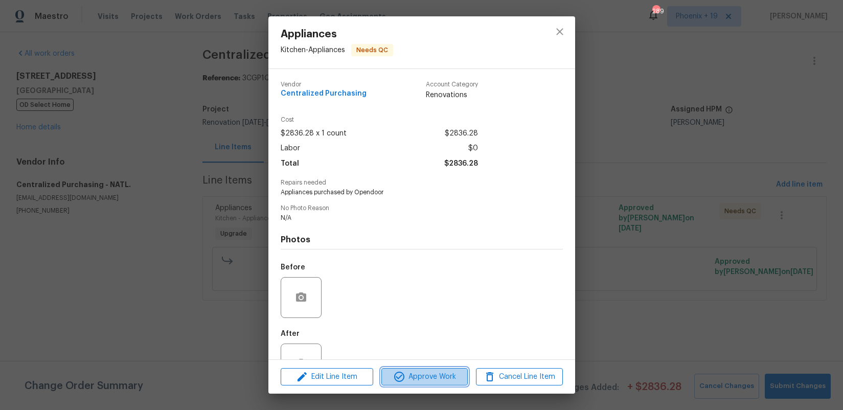
click at [445, 369] on button "Approve Work" at bounding box center [424, 377] width 86 height 18
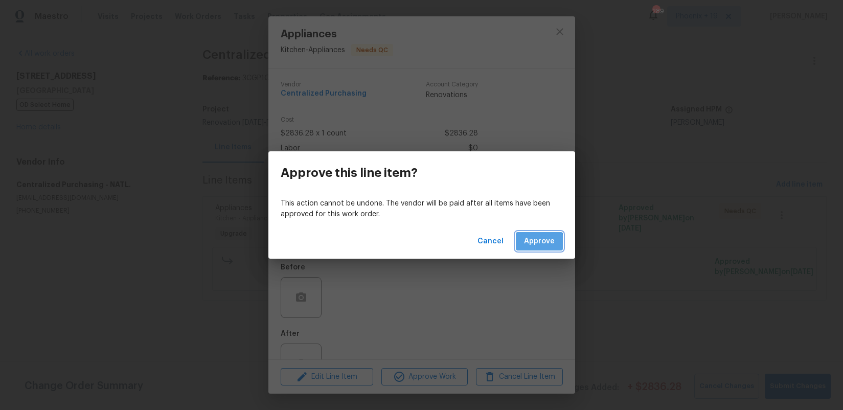
click at [536, 243] on span "Approve" at bounding box center [539, 241] width 31 height 13
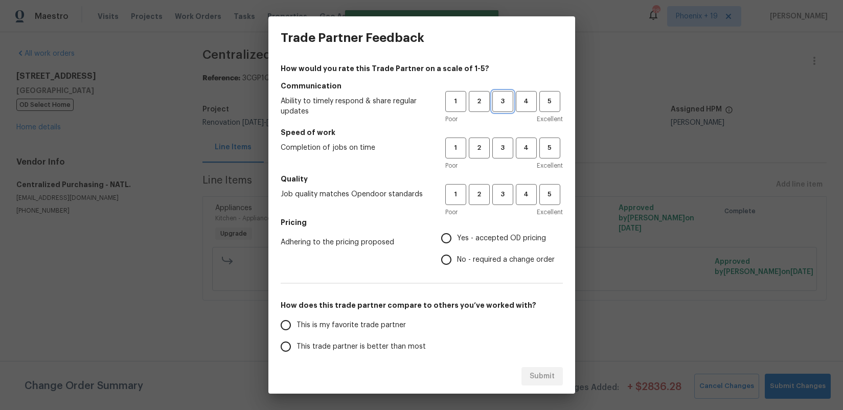
drag, startPoint x: 494, startPoint y: 102, endPoint x: 500, endPoint y: 144, distance: 42.4
click at [494, 102] on span "3" at bounding box center [502, 102] width 19 height 12
drag, startPoint x: 500, startPoint y: 144, endPoint x: 497, endPoint y: 180, distance: 35.9
click at [500, 146] on span "3" at bounding box center [502, 148] width 19 height 12
drag, startPoint x: 499, startPoint y: 183, endPoint x: 499, endPoint y: 191, distance: 7.7
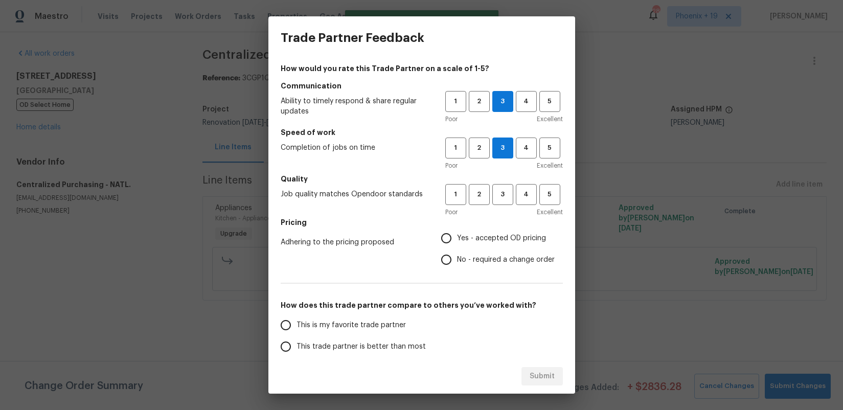
click at [499, 183] on h5 "Quality" at bounding box center [422, 179] width 282 height 10
drag, startPoint x: 504, startPoint y: 196, endPoint x: 500, endPoint y: 245, distance: 49.3
click at [504, 196] on span "3" at bounding box center [502, 195] width 19 height 12
click at [500, 244] on label "Yes - accepted OD pricing" at bounding box center [494, 237] width 119 height 21
click at [457, 244] on input "Yes - accepted OD pricing" at bounding box center [445, 237] width 21 height 21
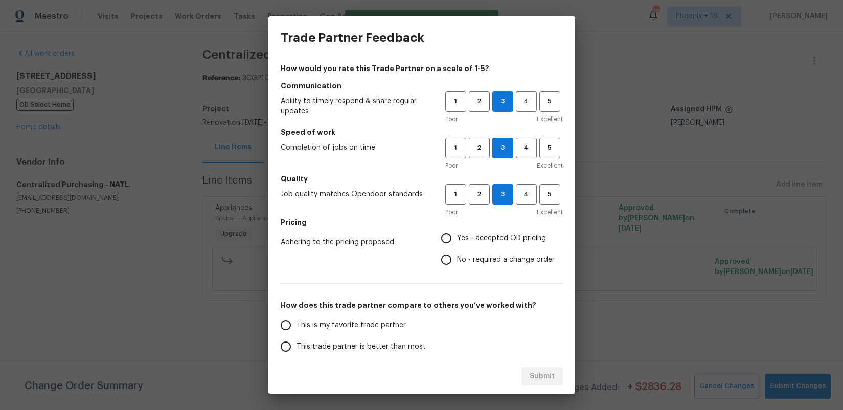
radio input "true"
click at [353, 327] on span "This is my favorite trade partner" at bounding box center [350, 325] width 109 height 11
click at [296, 327] on input "This is my favorite trade partner" at bounding box center [285, 324] width 21 height 21
drag, startPoint x: 558, startPoint y: 377, endPoint x: 552, endPoint y: 378, distance: 5.6
click at [558, 377] on button "Submit" at bounding box center [541, 376] width 41 height 19
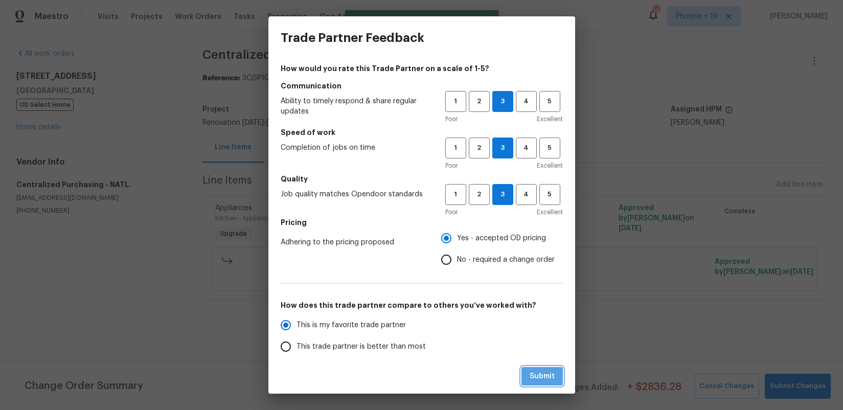
radio input "true"
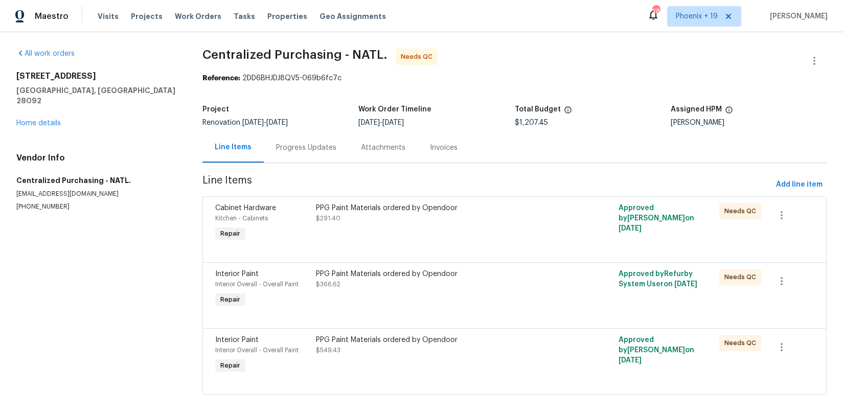
scroll to position [14, 0]
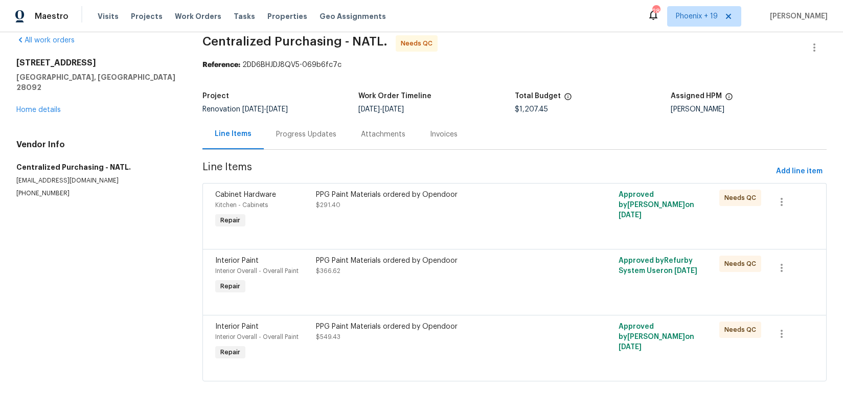
click at [497, 206] on div "PPG Paint Materials ordered by Opendoor $291.40" at bounding box center [439, 200] width 246 height 20
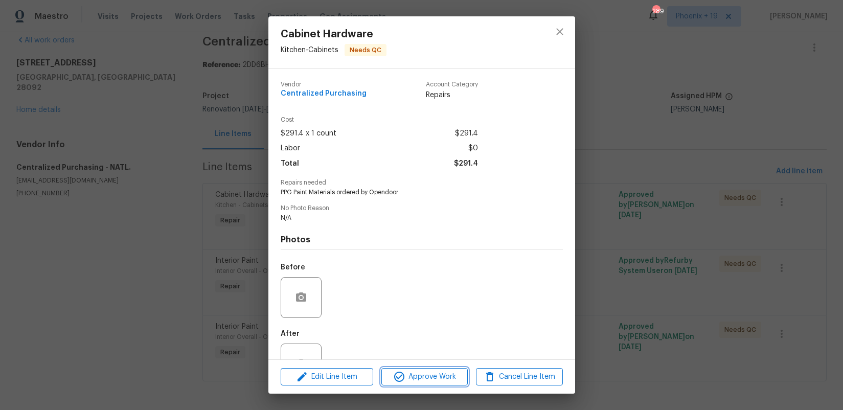
click at [451, 369] on button "Approve Work" at bounding box center [424, 377] width 86 height 18
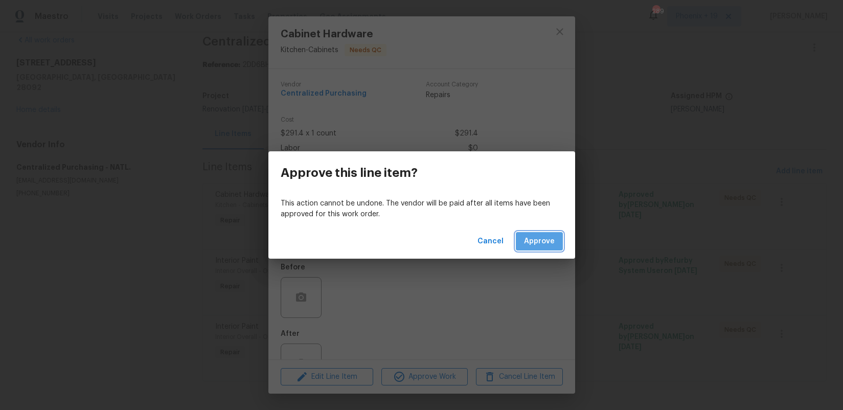
click at [546, 240] on span "Approve" at bounding box center [539, 241] width 31 height 13
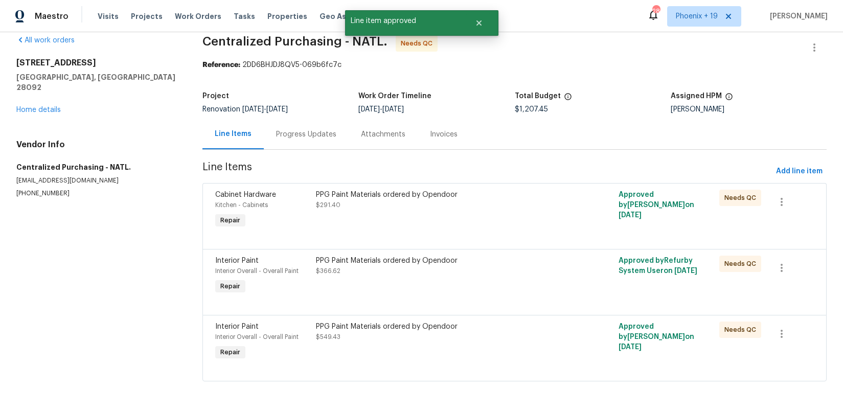
scroll to position [0, 0]
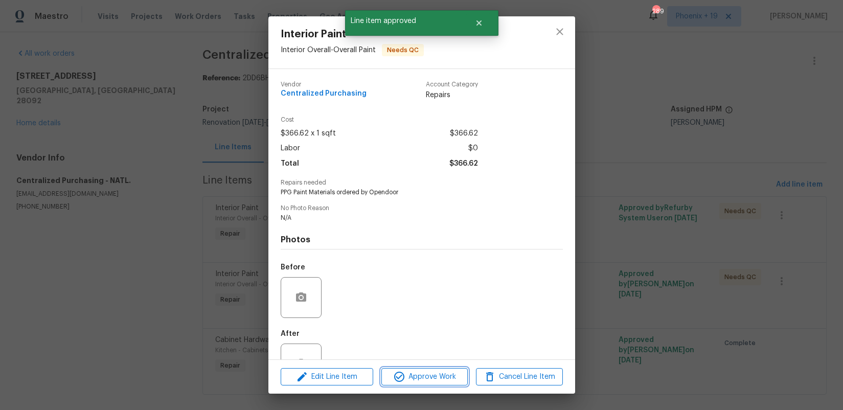
click at [458, 384] on button "Approve Work" at bounding box center [424, 377] width 86 height 18
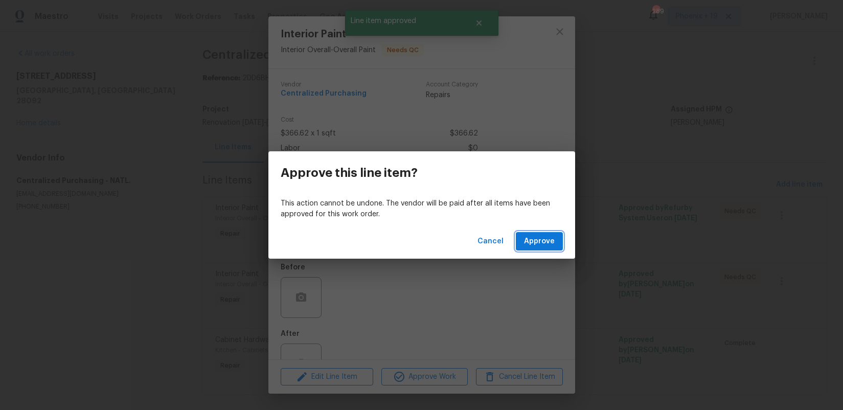
click at [525, 241] on span "Approve" at bounding box center [539, 241] width 31 height 13
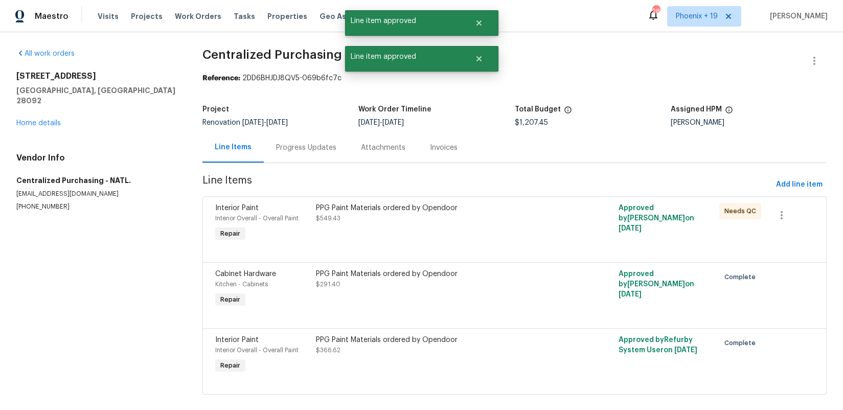
click at [481, 237] on div "PPG Paint Materials ordered by Opendoor $549.43" at bounding box center [439, 223] width 252 height 47
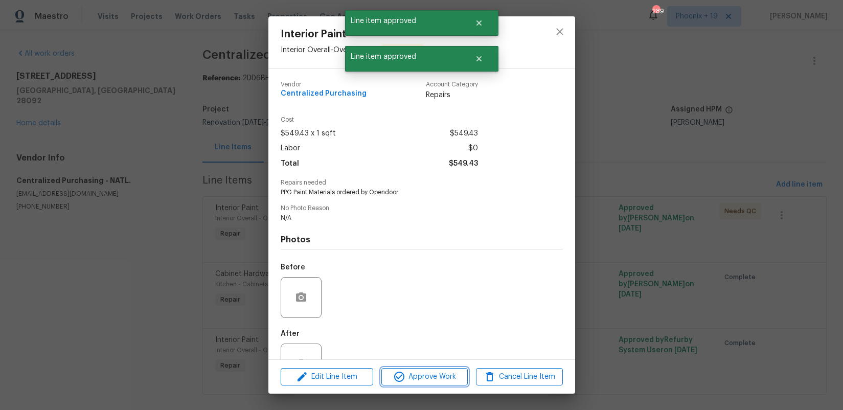
click at [439, 373] on span "Approve Work" at bounding box center [424, 377] width 80 height 13
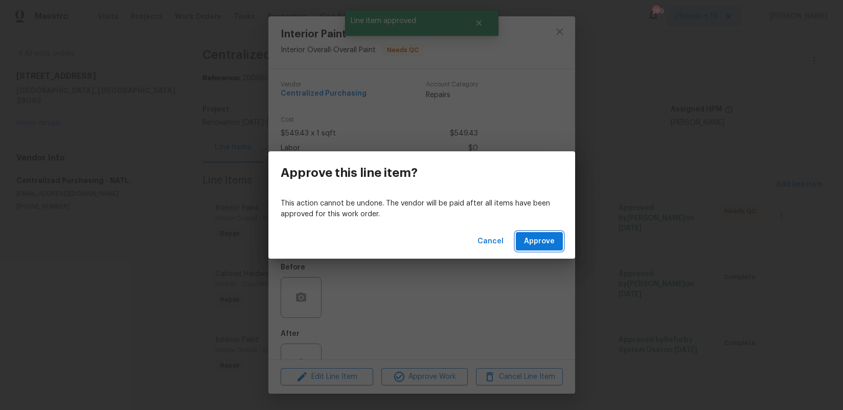
click at [533, 242] on span "Approve" at bounding box center [539, 241] width 31 height 13
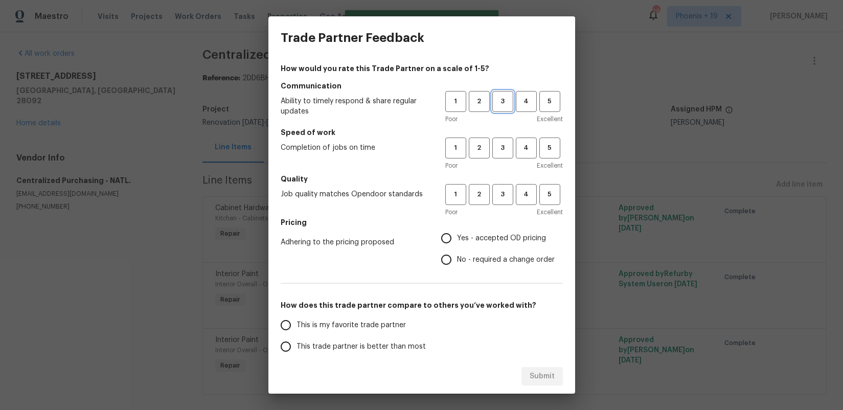
click at [511, 110] on button "3" at bounding box center [502, 101] width 21 height 21
drag, startPoint x: 507, startPoint y: 148, endPoint x: 505, endPoint y: 186, distance: 38.4
click at [507, 148] on span "3" at bounding box center [502, 148] width 19 height 12
drag, startPoint x: 504, startPoint y: 192, endPoint x: 485, endPoint y: 231, distance: 43.9
click at [504, 192] on span "3" at bounding box center [502, 195] width 19 height 12
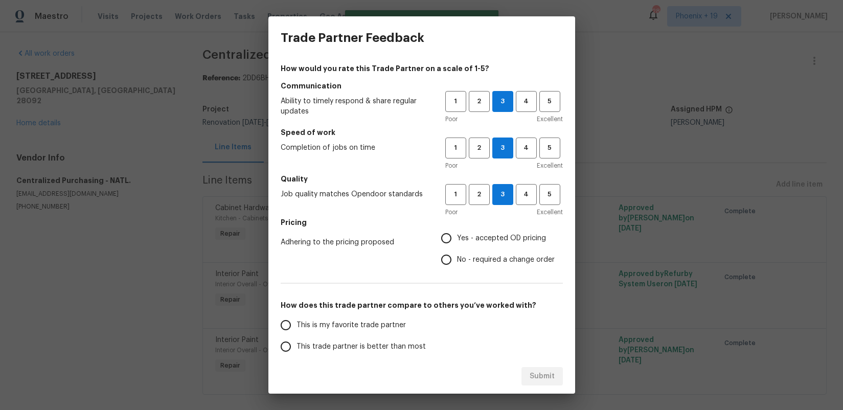
click at [484, 232] on label "Yes - accepted OD pricing" at bounding box center [494, 237] width 119 height 21
click at [457, 232] on input "Yes - accepted OD pricing" at bounding box center [445, 237] width 21 height 21
radio input "true"
click at [380, 326] on span "This is my favorite trade partner" at bounding box center [350, 325] width 109 height 11
click at [388, 321] on span "This is my favorite trade partner" at bounding box center [350, 325] width 109 height 11
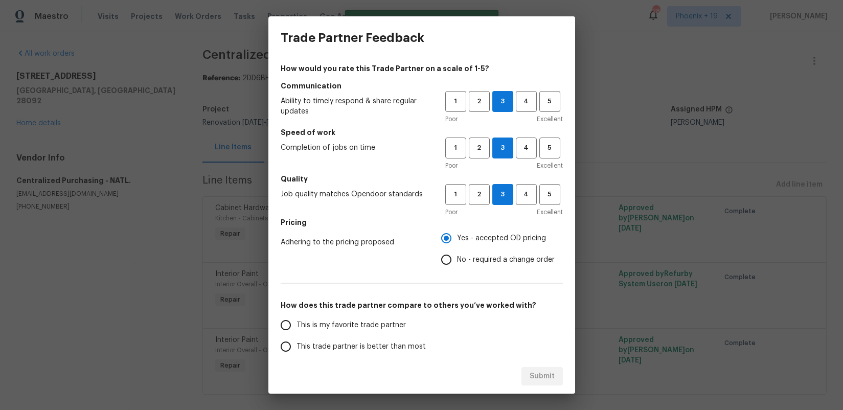
click at [296, 321] on input "This is my favorite trade partner" at bounding box center [285, 324] width 21 height 21
click at [521, 374] on div "Submit" at bounding box center [421, 376] width 307 height 35
drag, startPoint x: 531, startPoint y: 375, endPoint x: 592, endPoint y: 351, distance: 65.7
click at [531, 374] on span "Submit" at bounding box center [541, 376] width 25 height 13
radio input "true"
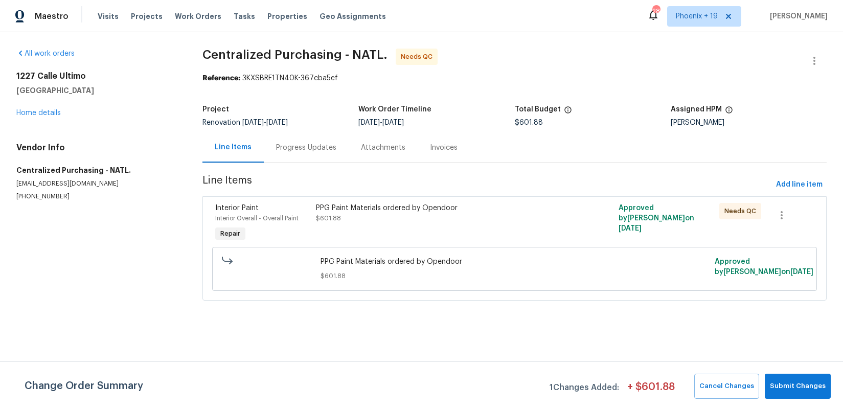
click at [539, 206] on div "PPG Paint Materials ordered by Opendoor" at bounding box center [439, 208] width 246 height 10
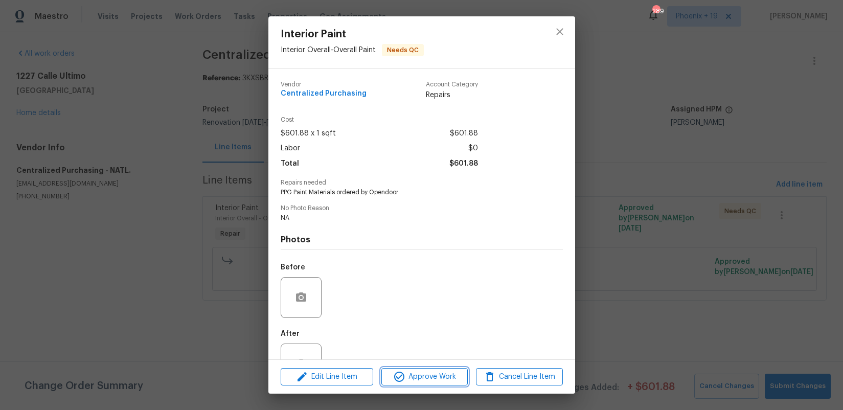
click at [437, 368] on button "Approve Work" at bounding box center [424, 377] width 86 height 18
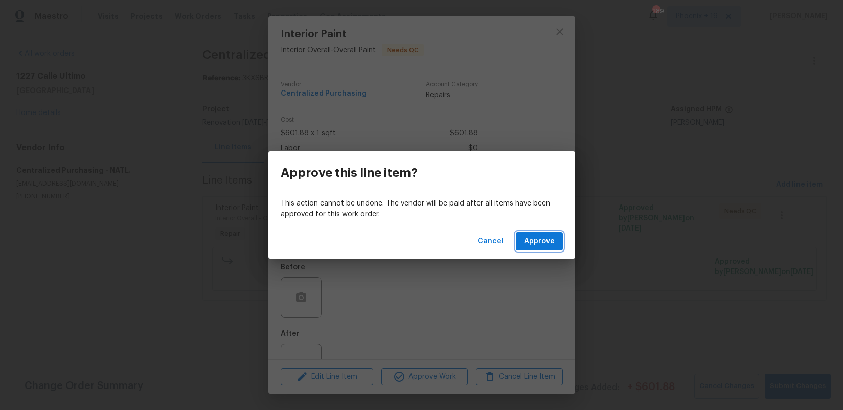
click at [526, 243] on span "Approve" at bounding box center [539, 241] width 31 height 13
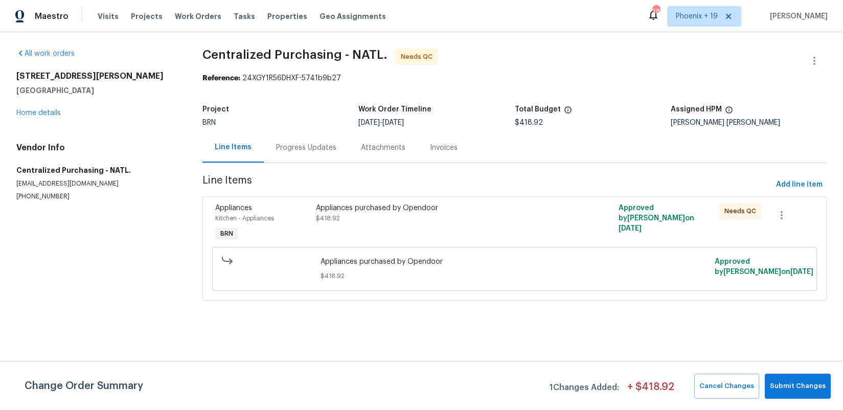
click at [529, 211] on div "Appliances purchased by Opendoor" at bounding box center [439, 208] width 246 height 10
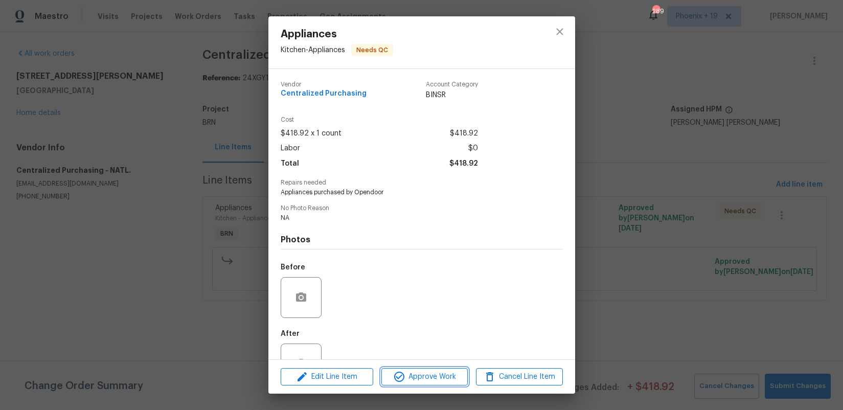
click at [435, 377] on span "Approve Work" at bounding box center [424, 377] width 80 height 13
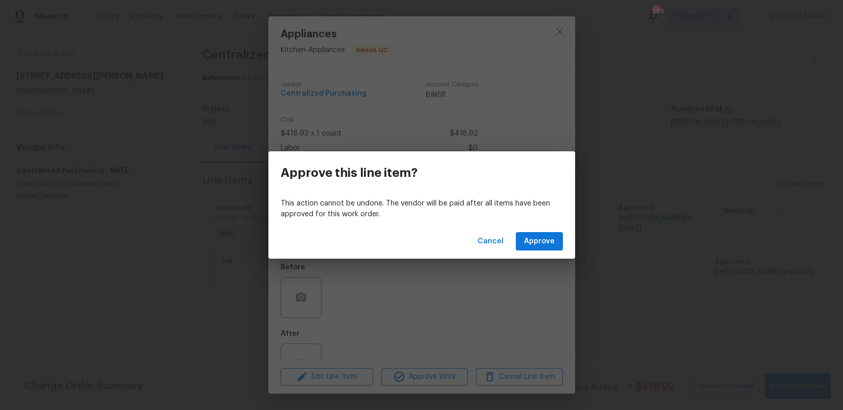
click at [549, 223] on div "This action cannot be undone. The vendor will be paid after all items have been…" at bounding box center [421, 209] width 307 height 30
click at [547, 233] on button "Approve" at bounding box center [539, 241] width 47 height 19
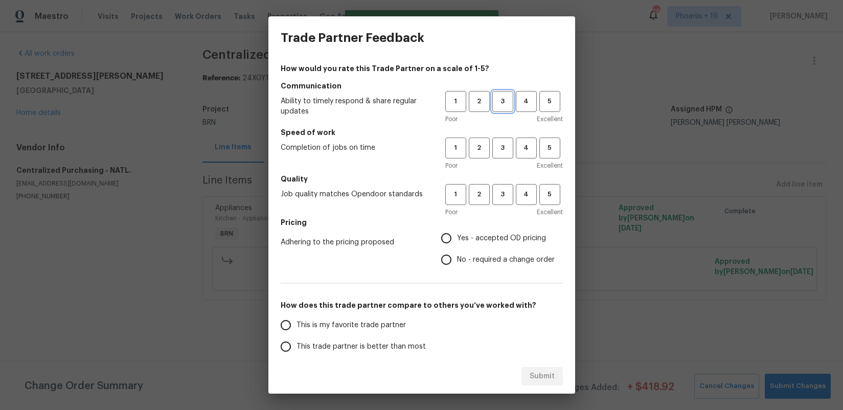
click at [505, 96] on span "3" at bounding box center [502, 102] width 19 height 12
drag, startPoint x: 503, startPoint y: 145, endPoint x: 499, endPoint y: 176, distance: 31.0
click at [503, 146] on span "3" at bounding box center [502, 148] width 19 height 12
click at [499, 190] on span "3" at bounding box center [502, 195] width 19 height 12
click at [482, 238] on span "Yes - accepted OD pricing" at bounding box center [501, 238] width 89 height 11
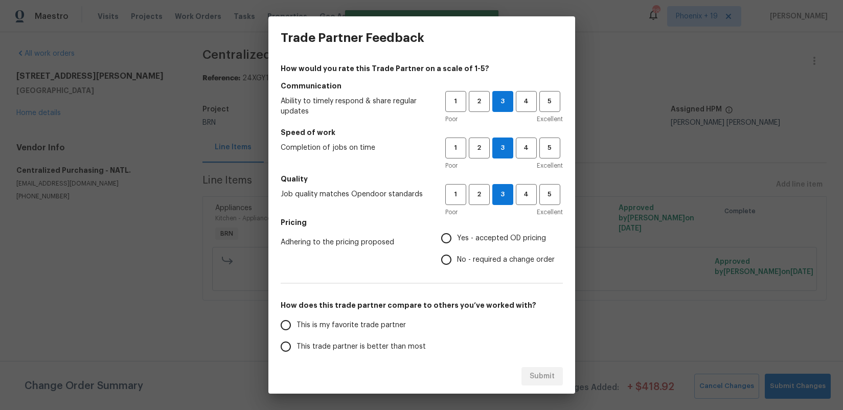
click at [457, 238] on input "Yes - accepted OD pricing" at bounding box center [445, 237] width 21 height 21
radio input "true"
drag, startPoint x: 384, startPoint y: 319, endPoint x: 404, endPoint y: 339, distance: 28.5
click at [385, 320] on label "This is my favorite trade partner" at bounding box center [355, 324] width 161 height 21
drag, startPoint x: 356, startPoint y: 317, endPoint x: 438, endPoint y: 350, distance: 88.3
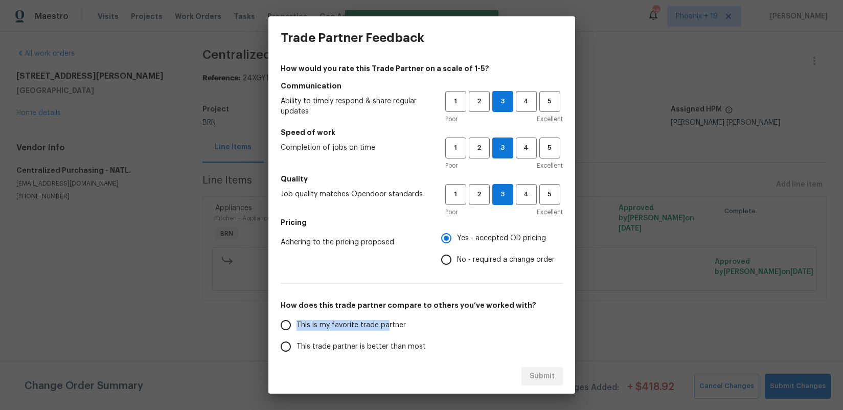
click at [357, 317] on label "This is my favorite trade partner" at bounding box center [355, 324] width 161 height 21
click at [296, 317] on input "This is my favorite trade partner" at bounding box center [285, 324] width 21 height 21
click at [534, 369] on button "Submit" at bounding box center [541, 376] width 41 height 19
radio input "true"
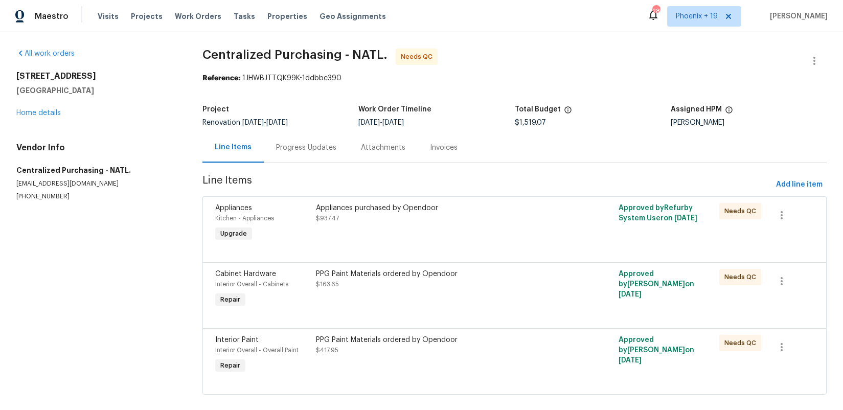
scroll to position [14, 0]
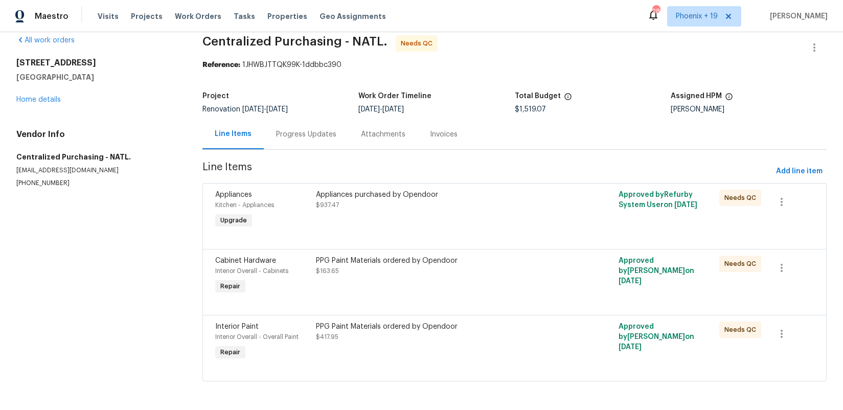
click at [505, 215] on div "Appliances purchased by Opendoor $937.47" at bounding box center [439, 210] width 252 height 47
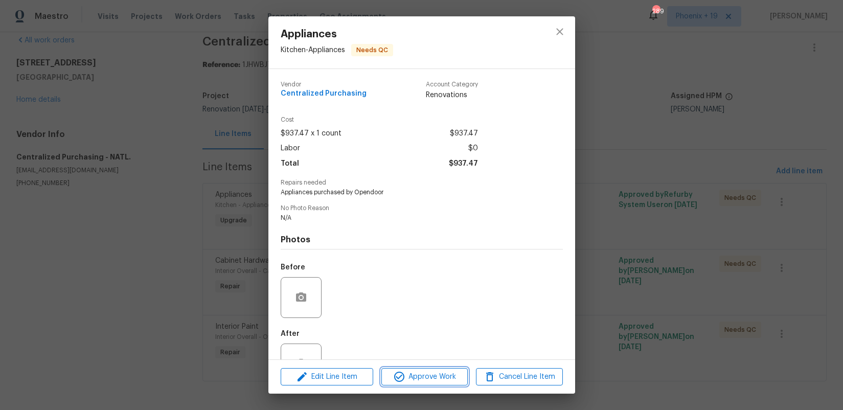
click at [433, 382] on button "Approve Work" at bounding box center [424, 377] width 86 height 18
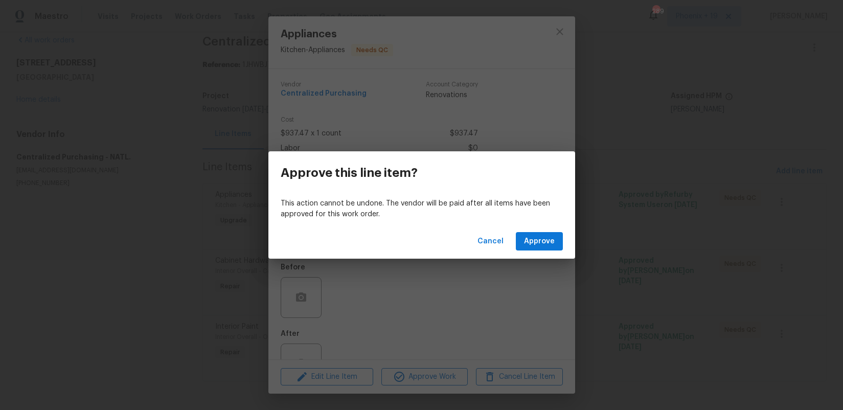
click at [529, 230] on div "Cancel Approve" at bounding box center [421, 241] width 307 height 35
click at [529, 236] on span "Approve" at bounding box center [539, 241] width 31 height 13
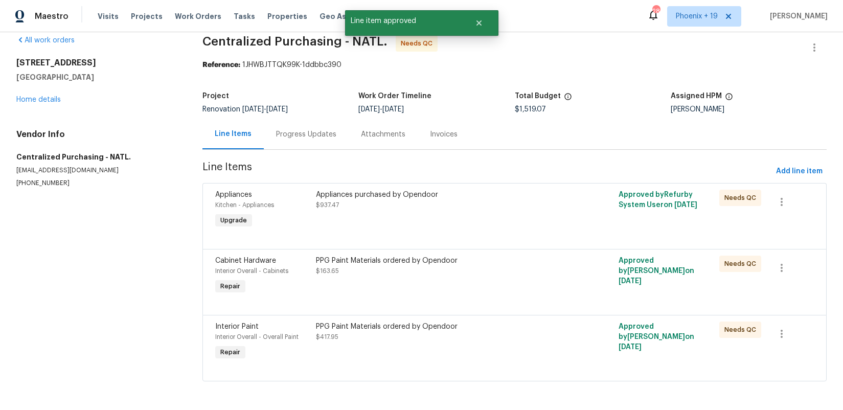
scroll to position [0, 0]
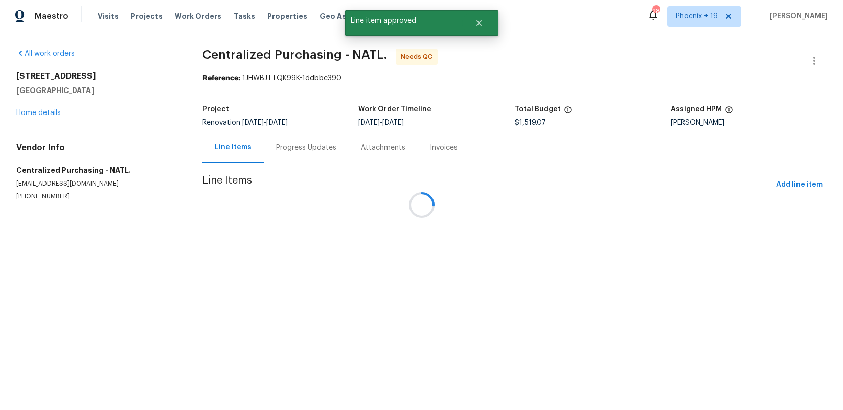
click at [515, 222] on div at bounding box center [421, 205] width 843 height 410
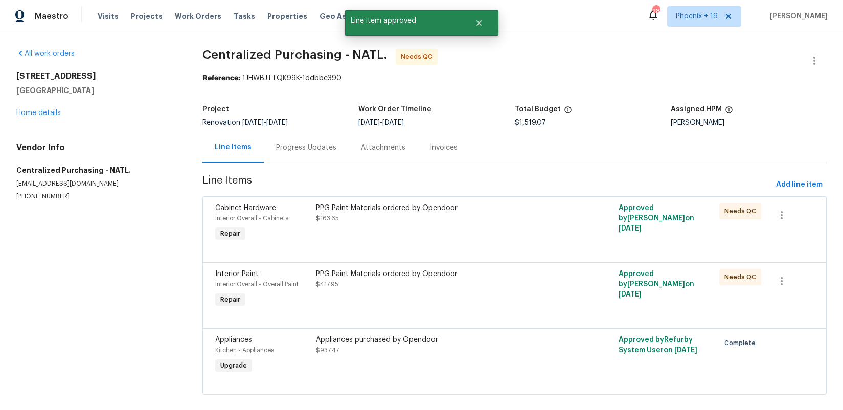
click at [512, 223] on div "PPG Paint Materials ordered by Opendoor $163.65" at bounding box center [439, 213] width 246 height 20
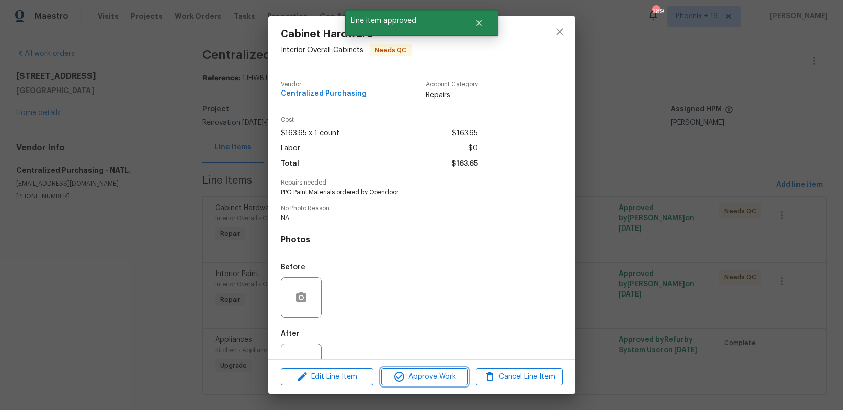
click at [460, 373] on span "Approve Work" at bounding box center [424, 377] width 80 height 13
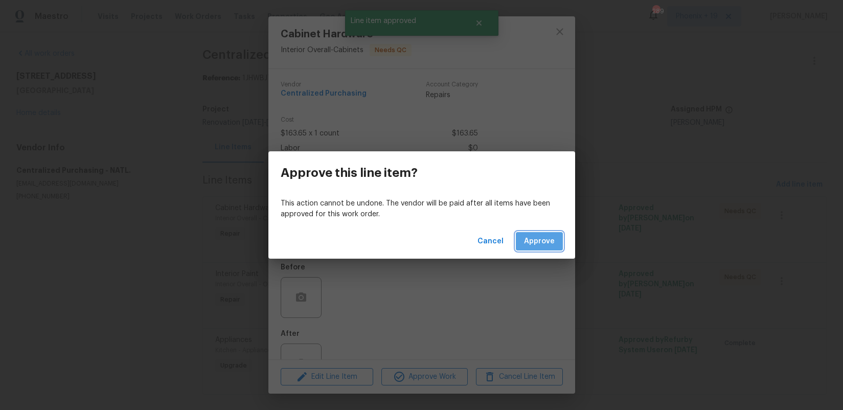
click at [541, 240] on span "Approve" at bounding box center [539, 241] width 31 height 13
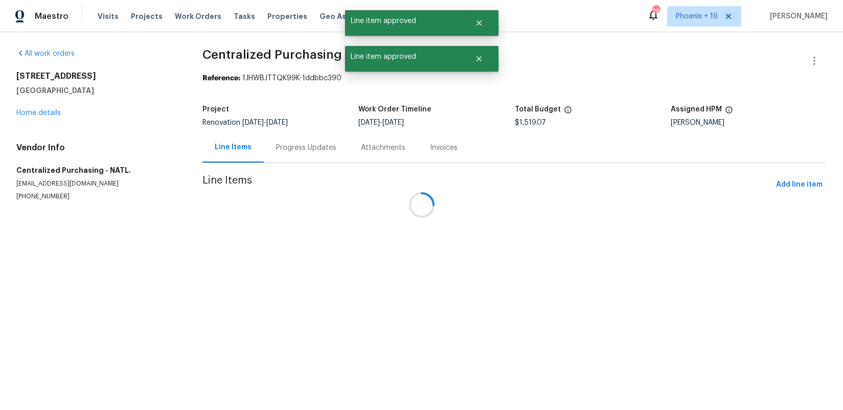
click at [541, 240] on div at bounding box center [421, 205] width 843 height 410
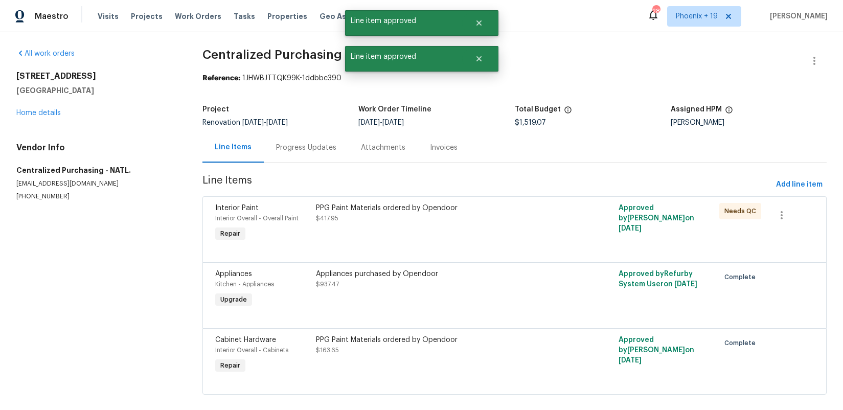
click at [541, 240] on div "PPG Paint Materials ordered by Opendoor $417.95" at bounding box center [439, 223] width 252 height 47
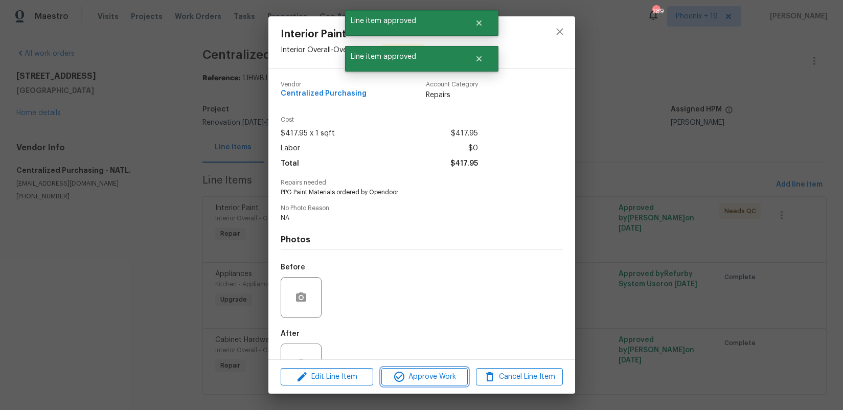
click at [441, 376] on span "Approve Work" at bounding box center [424, 377] width 80 height 13
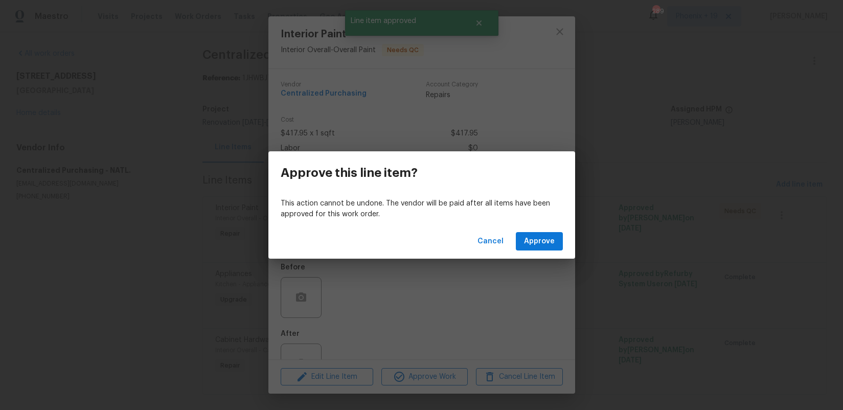
click at [539, 228] on div "Cancel Approve" at bounding box center [421, 241] width 307 height 35
click at [540, 234] on button "Approve" at bounding box center [539, 241] width 47 height 19
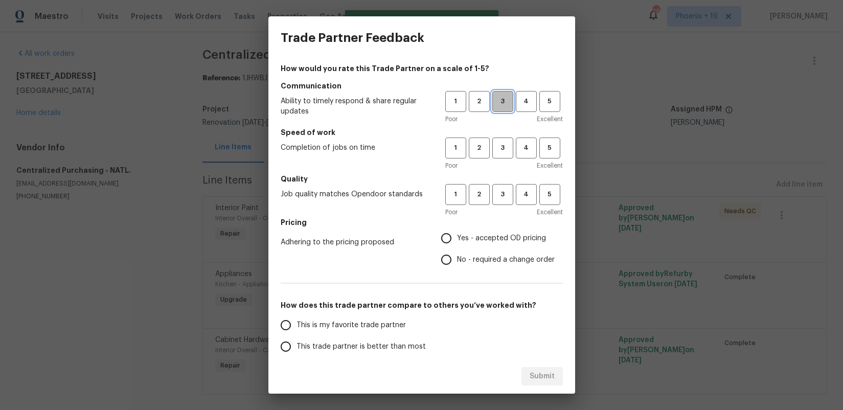
drag, startPoint x: 501, startPoint y: 102, endPoint x: 506, endPoint y: 144, distance: 42.2
click at [501, 103] on span "3" at bounding box center [502, 102] width 19 height 12
drag, startPoint x: 506, startPoint y: 144, endPoint x: 501, endPoint y: 169, distance: 25.6
click at [505, 145] on span "3" at bounding box center [502, 148] width 19 height 12
drag, startPoint x: 503, startPoint y: 184, endPoint x: 502, endPoint y: 199, distance: 14.3
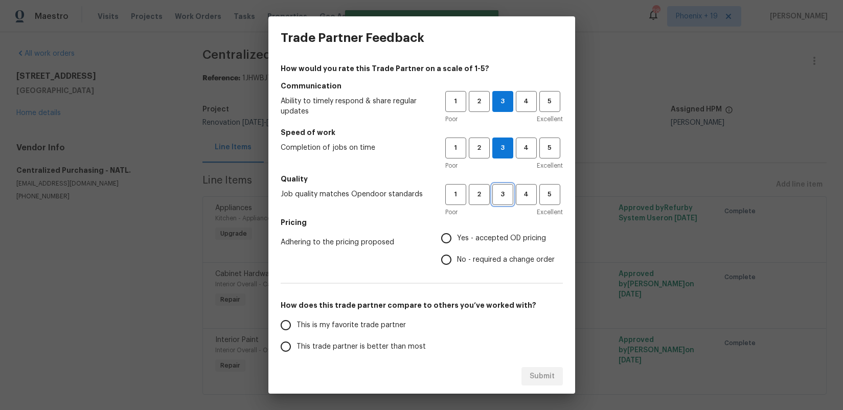
click at [503, 185] on button "3" at bounding box center [502, 194] width 21 height 21
click at [489, 234] on span "Yes - accepted OD pricing" at bounding box center [501, 238] width 89 height 11
click at [457, 234] on input "Yes - accepted OD pricing" at bounding box center [445, 237] width 21 height 21
radio input "true"
click at [338, 326] on span "This is my favorite trade partner" at bounding box center [350, 325] width 109 height 11
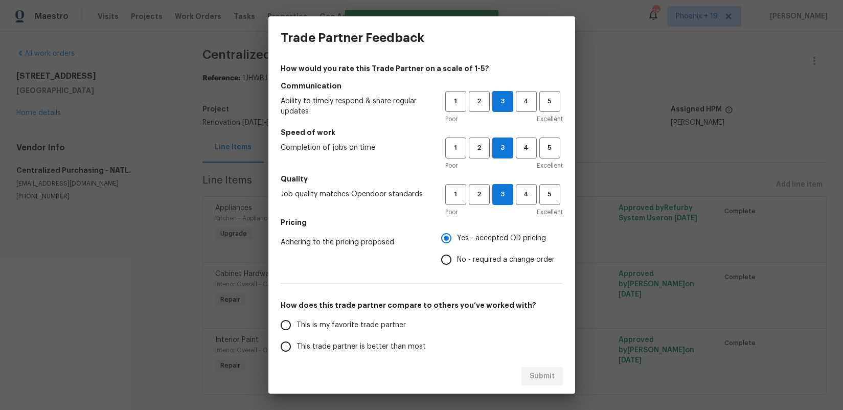
click at [296, 326] on input "This is my favorite trade partner" at bounding box center [285, 324] width 21 height 21
click at [553, 378] on span "Submit" at bounding box center [541, 376] width 25 height 13
radio input "true"
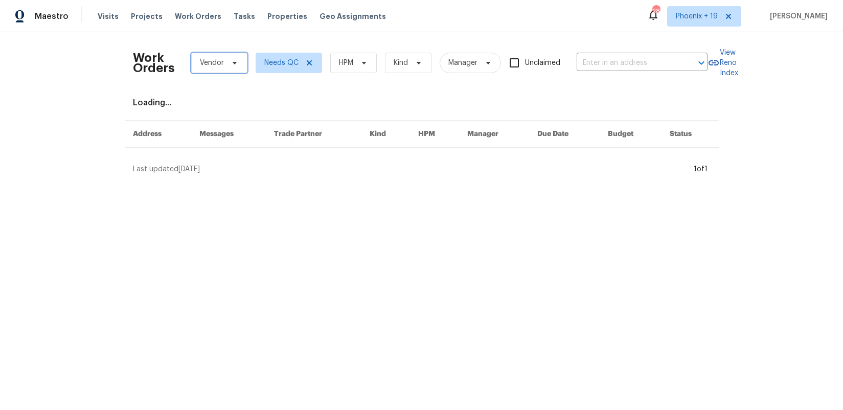
click at [212, 65] on span "Vendor" at bounding box center [212, 63] width 24 height 10
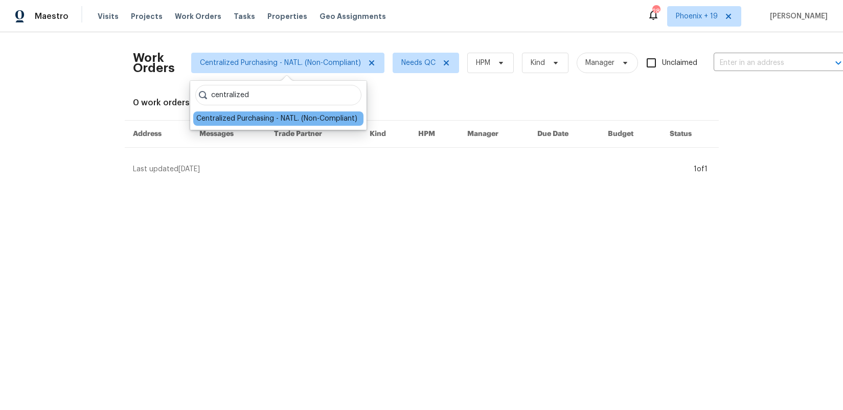
type input "centralized"
click at [264, 118] on div "Centralized Purchasing - NATL. (Non-Compliant)" at bounding box center [276, 118] width 161 height 10
